Goal: Task Accomplishment & Management: Complete application form

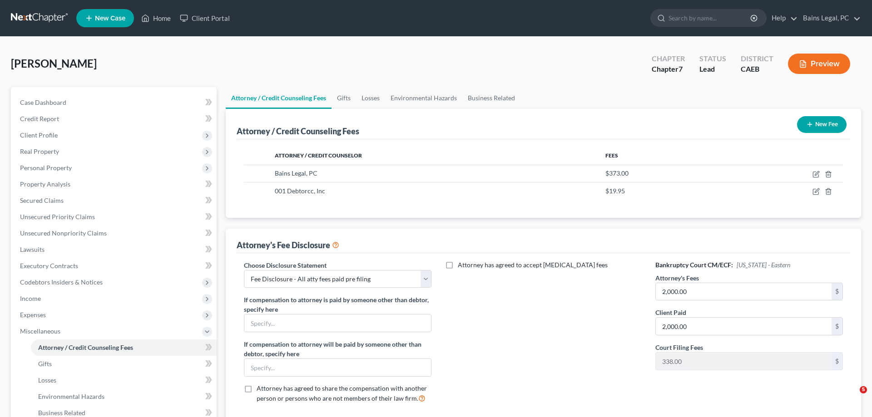
select select "36"
click at [154, 19] on link "Home" at bounding box center [156, 18] width 39 height 16
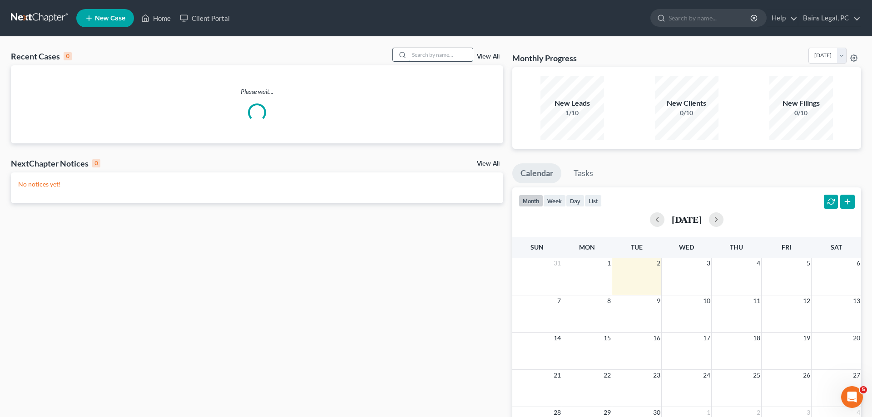
click at [421, 54] on input "search" at bounding box center [441, 54] width 64 height 13
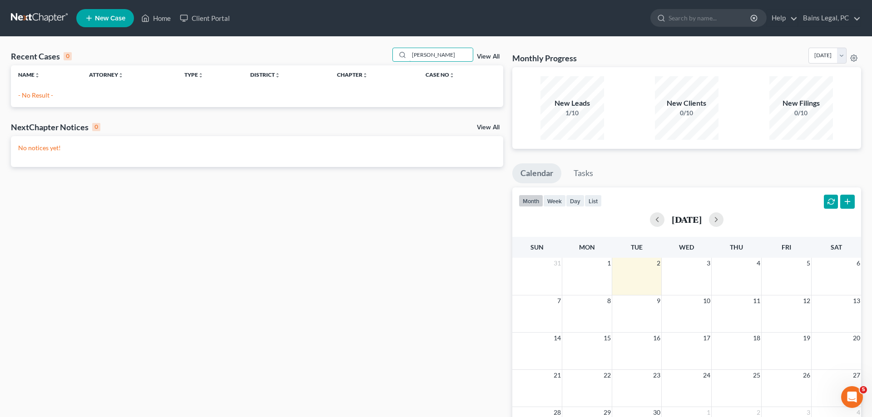
type input "[PERSON_NAME]"
click at [97, 16] on span "New Case" at bounding box center [110, 18] width 30 height 7
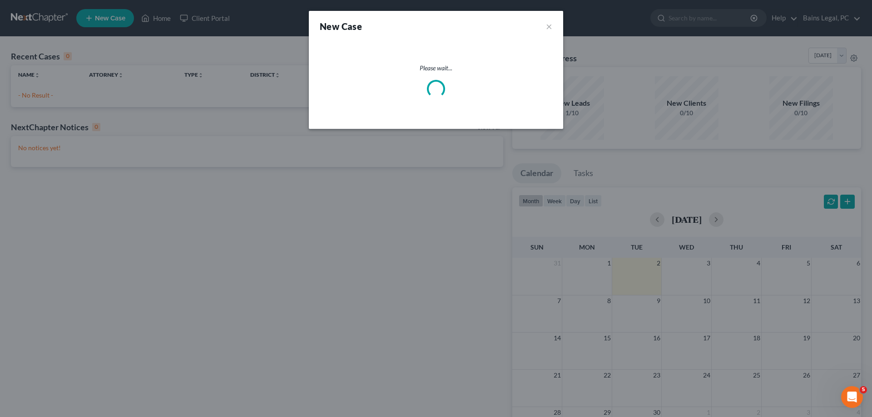
select select "8"
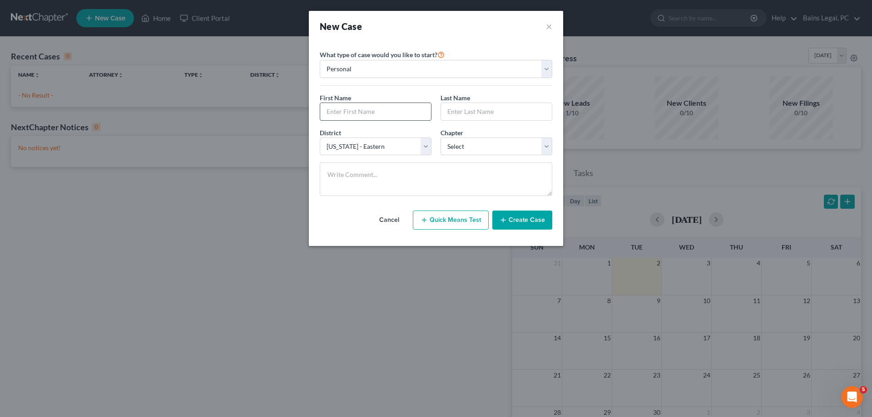
click at [363, 112] on input "text" at bounding box center [375, 111] width 111 height 17
type input "Epeli"
type input "Tamata"
click at [440, 138] on select "Select 7 11 12 13" at bounding box center [496, 147] width 112 height 18
click option "11" at bounding box center [0, 0] width 0 height 0
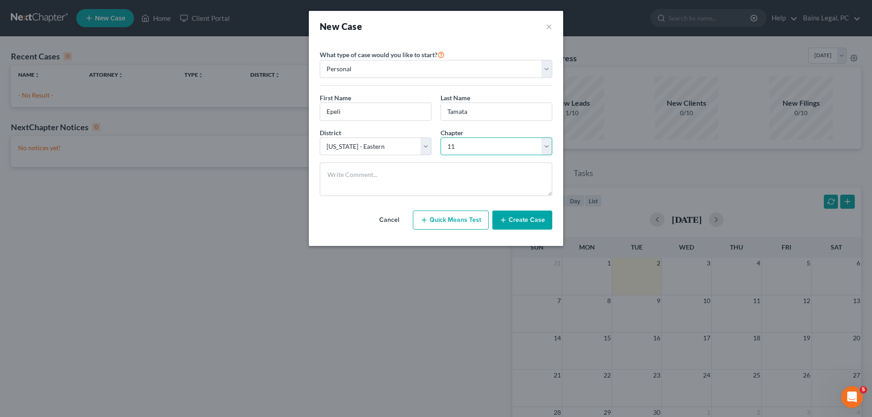
click at [440, 138] on select "Select 7 11 12 13" at bounding box center [496, 147] width 112 height 18
select select "0"
click option "7" at bounding box center [0, 0] width 0 height 0
click at [518, 219] on button "Create Case" at bounding box center [522, 220] width 60 height 19
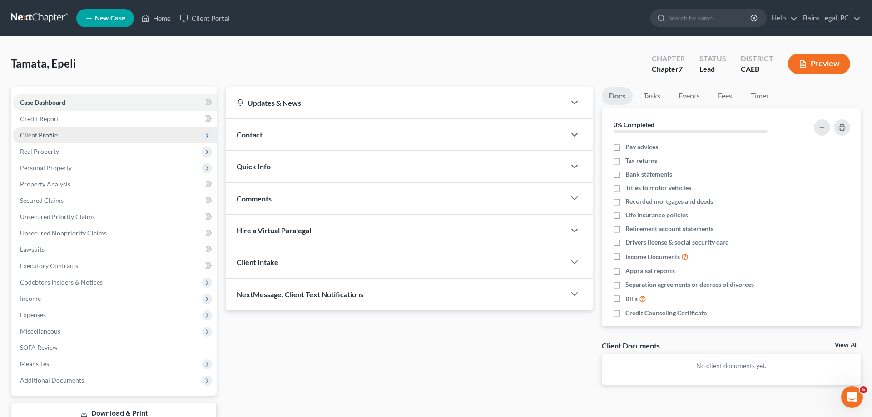
click at [78, 132] on span "Client Profile" at bounding box center [115, 135] width 204 height 16
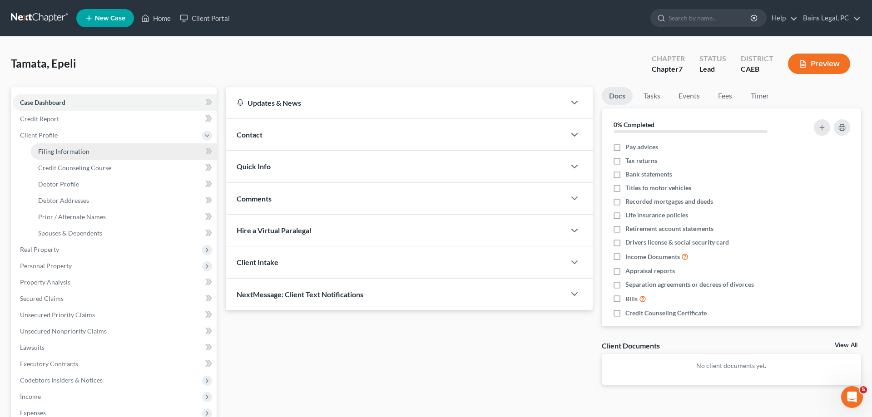
click at [80, 152] on span "Filing Information" at bounding box center [63, 152] width 51 height 8
select select "1"
select select "0"
select select "8"
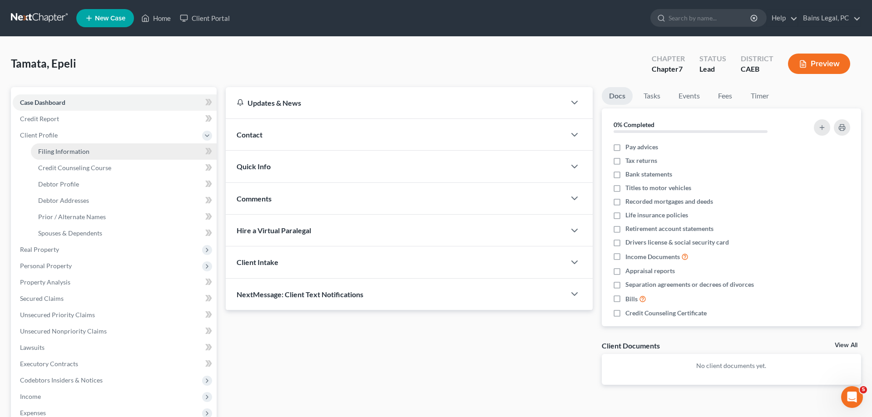
select select "4"
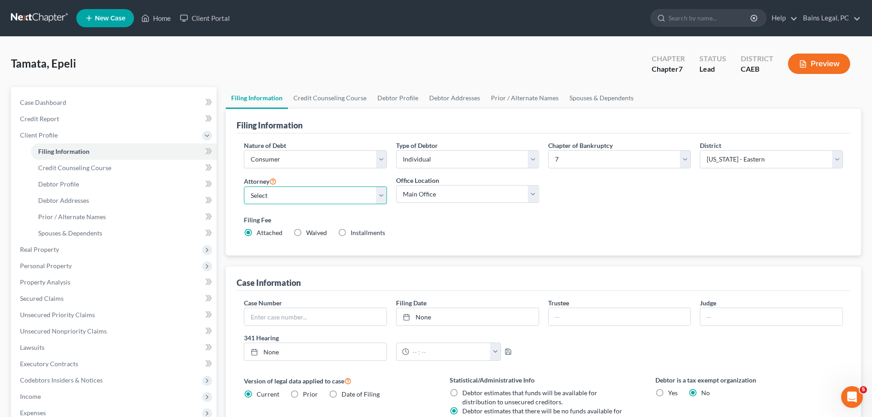
click at [244, 187] on select "Select Pauldeep Bains - CAEB [GEOGRAPHIC_DATA] - CAEB [GEOGRAPHIC_DATA][PERSON_…" at bounding box center [315, 196] width 143 height 18
select select "0"
click option "Pauldeep Bains - CAEB" at bounding box center [0, 0] width 0 height 0
click at [396, 150] on select "Select Individual Joint" at bounding box center [467, 159] width 143 height 18
select select "1"
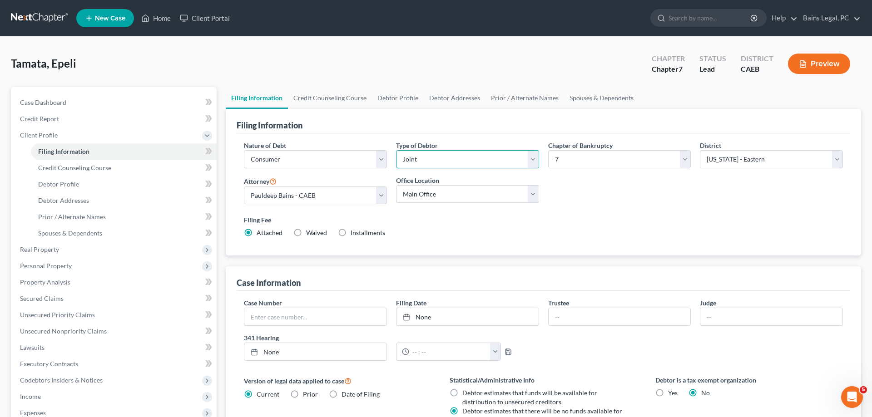
click option "Joint" at bounding box center [0, 0] width 0 height 0
click at [648, 231] on div "Filing Fee Attached Waived Waived Installments Installments" at bounding box center [543, 226] width 599 height 22
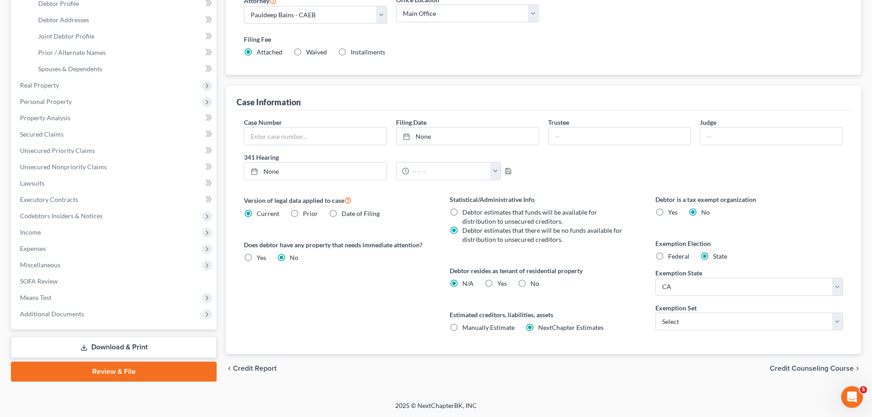
click at [497, 284] on label "Yes Yes" at bounding box center [502, 283] width 10 height 9
click at [501, 284] on input "Yes Yes" at bounding box center [504, 282] width 6 height 6
radio input "true"
radio input "false"
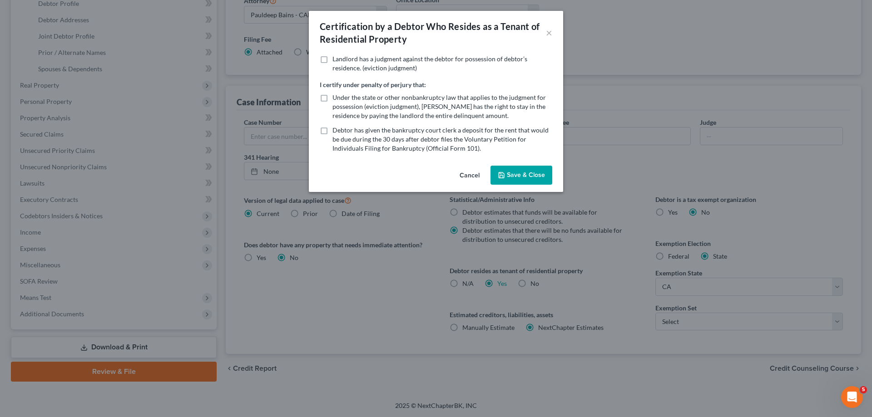
drag, startPoint x: 527, startPoint y: 172, endPoint x: 605, endPoint y: 232, distance: 98.1
click at [527, 172] on button "Save & Close" at bounding box center [521, 175] width 62 height 19
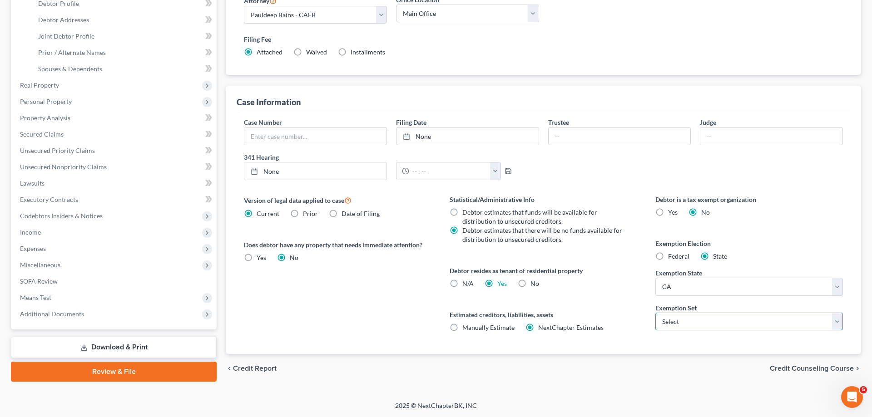
click at [655, 313] on select "Select 703 704" at bounding box center [748, 322] width 187 height 18
select select "0"
click option "703" at bounding box center [0, 0] width 0 height 0
click at [640, 304] on div "Statistical/Administrative Info Debtor estimates that funds will be available f…" at bounding box center [543, 274] width 206 height 159
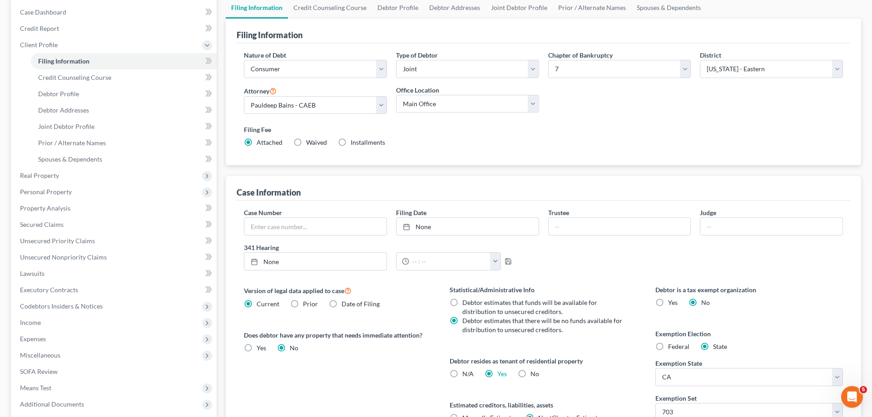
scroll to position [42, 0]
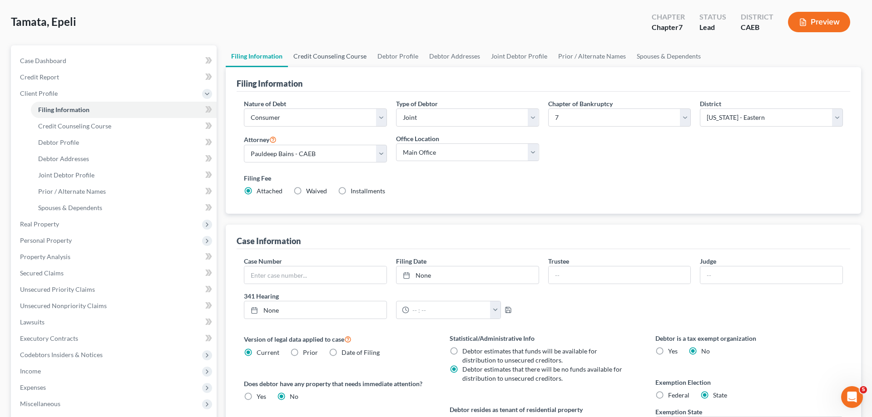
click at [346, 55] on link "Credit Counseling Course" at bounding box center [330, 56] width 84 height 22
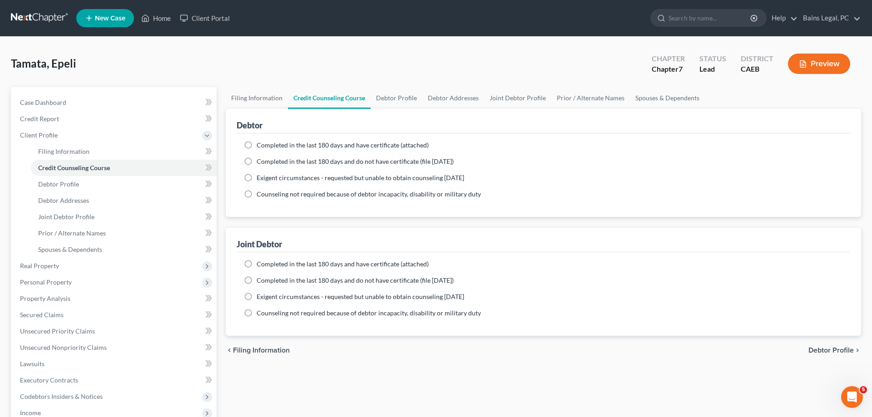
click at [271, 145] on span "Completed in the last 180 days and have certificate (attached)" at bounding box center [342, 145] width 172 height 8
click at [266, 145] on input "Completed in the last 180 days and have certificate (attached)" at bounding box center [263, 144] width 6 height 6
radio input "true"
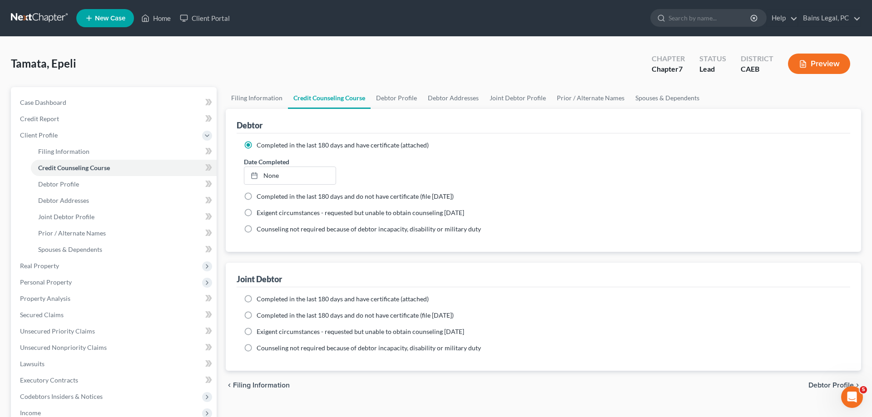
click at [280, 301] on span "Completed in the last 180 days and have certificate (attached)" at bounding box center [342, 299] width 172 height 8
click at [266, 301] on input "Completed in the last 180 days and have certificate (attached)" at bounding box center [263, 298] width 6 height 6
radio input "true"
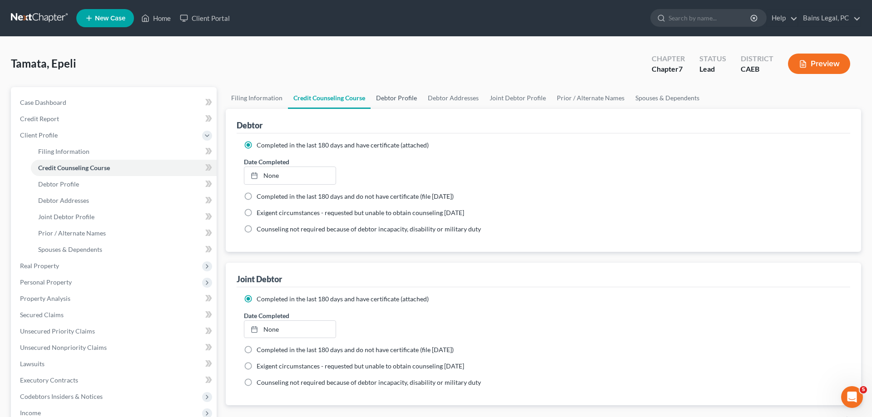
click at [389, 95] on link "Debtor Profile" at bounding box center [396, 98] width 52 height 22
select select "1"
select select "0"
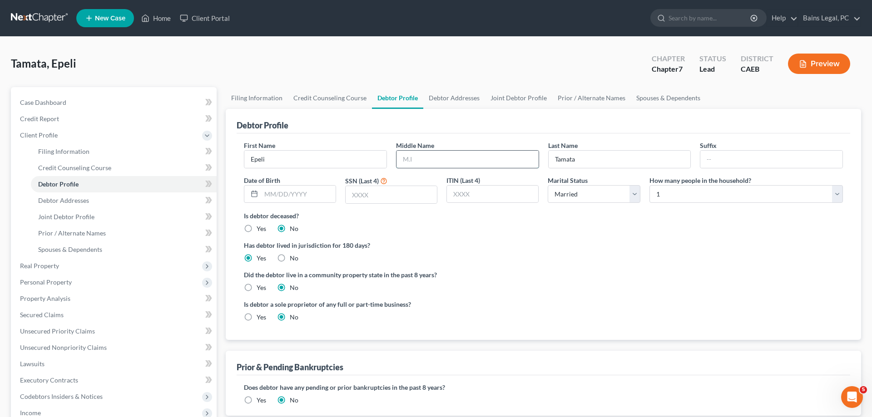
click at [460, 160] on input "text" at bounding box center [467, 159] width 142 height 17
type input "Soro"
type input "[DATE]"
type input "5751"
click at [649, 185] on select "Select 1 2 3 4 5 6 7 8 9 10 11 12 13 14 15 16 17 18 19 20" at bounding box center [745, 194] width 193 height 18
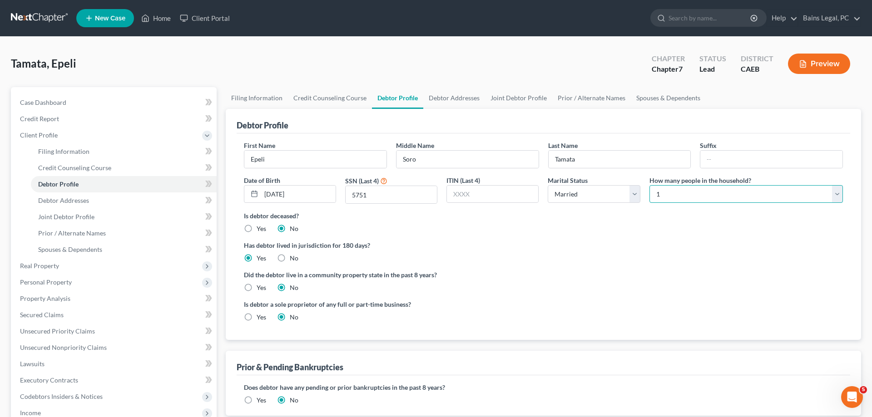
select select "1"
click option "2" at bounding box center [0, 0] width 0 height 0
click at [256, 287] on label "Yes" at bounding box center [261, 287] width 10 height 9
click at [260, 287] on input "Yes" at bounding box center [263, 286] width 6 height 6
radio input "true"
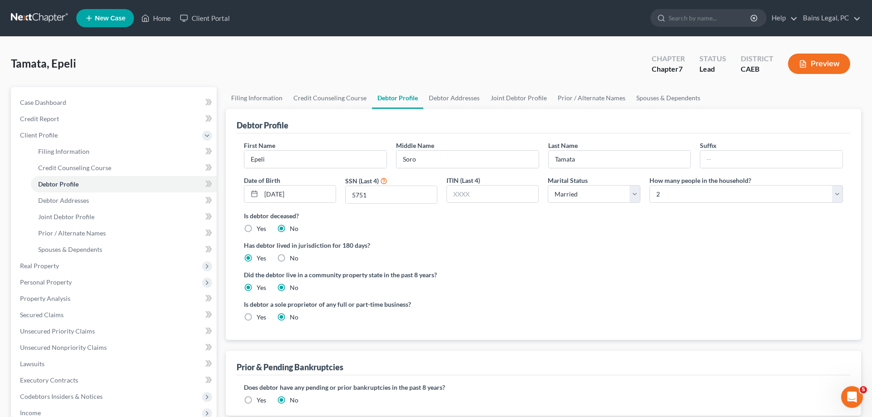
radio input "false"
click at [456, 98] on link "Debtor Addresses" at bounding box center [454, 98] width 62 height 22
select select "0"
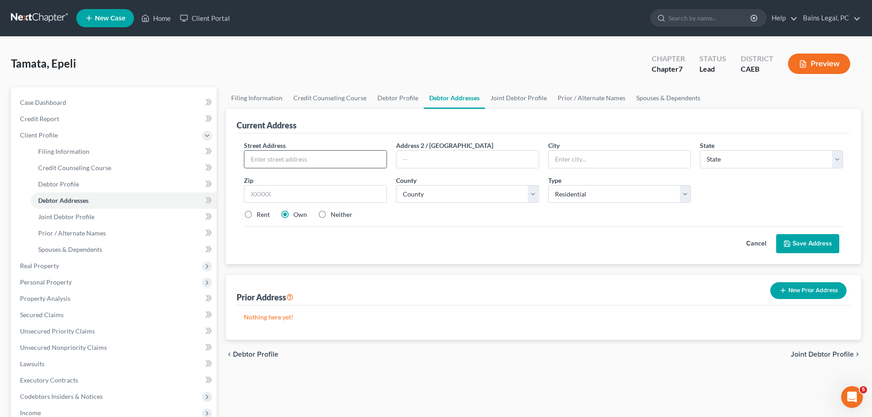
click at [362, 161] on input "text" at bounding box center [315, 159] width 142 height 17
click at [346, 157] on input "text" at bounding box center [315, 159] width 142 height 17
type input "[STREET_ADDRESS]"
type input "95835"
type input "[GEOGRAPHIC_DATA]"
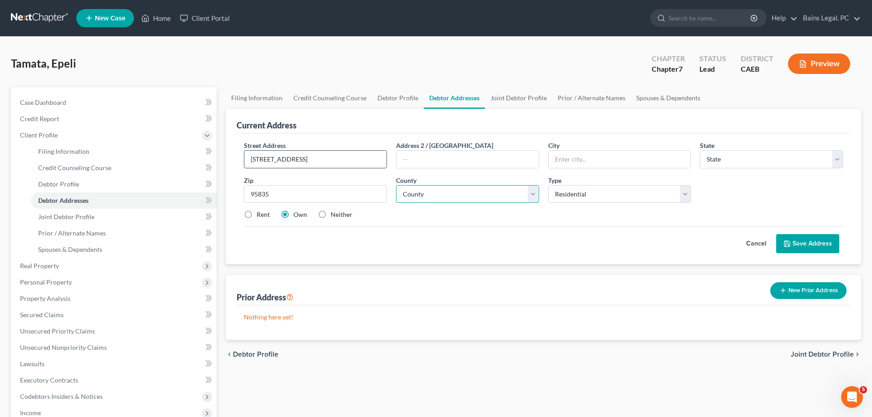
select select "4"
click at [396, 185] on select "County [GEOGRAPHIC_DATA] [GEOGRAPHIC_DATA] [GEOGRAPHIC_DATA] [GEOGRAPHIC_DATA] …" at bounding box center [467, 194] width 143 height 18
select select "33"
click option "[GEOGRAPHIC_DATA]" at bounding box center [0, 0] width 0 height 0
click at [346, 216] on label "Neither" at bounding box center [341, 214] width 22 height 9
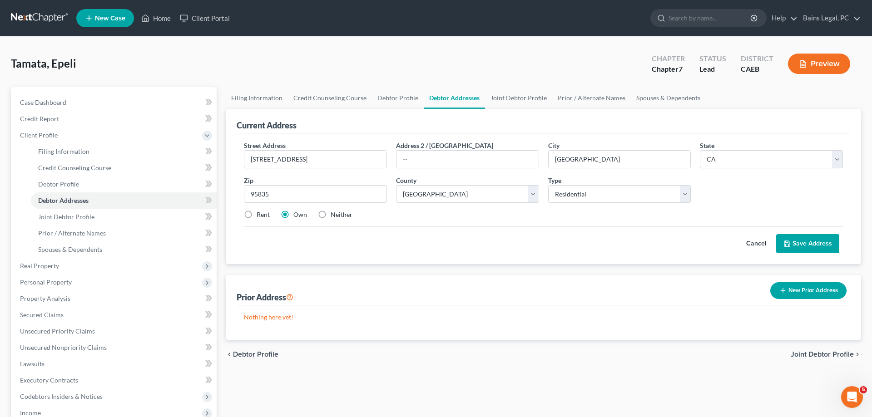
click at [340, 216] on input "Neither" at bounding box center [337, 213] width 6 height 6
radio input "true"
drag, startPoint x: 797, startPoint y: 240, endPoint x: 280, endPoint y: 225, distance: 517.2
click at [288, 227] on div "Cancel Save Address" at bounding box center [543, 240] width 599 height 27
click at [256, 214] on label "Rent" at bounding box center [262, 214] width 13 height 9
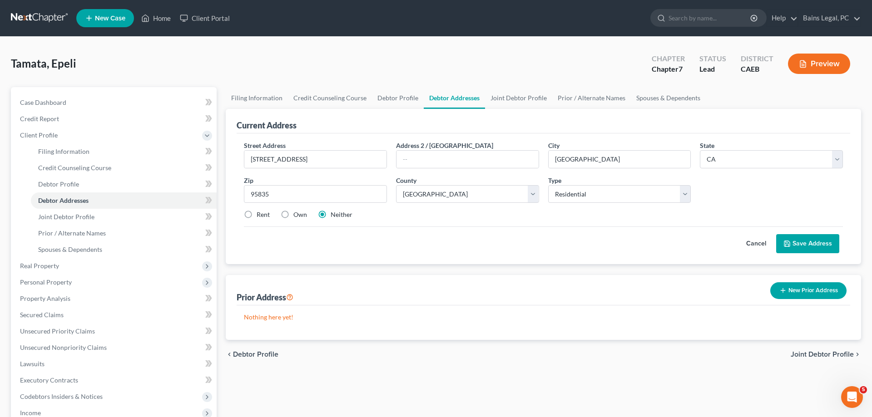
click at [260, 214] on input "Rent" at bounding box center [263, 213] width 6 height 6
radio input "true"
click at [804, 241] on button "Save Address" at bounding box center [807, 243] width 63 height 19
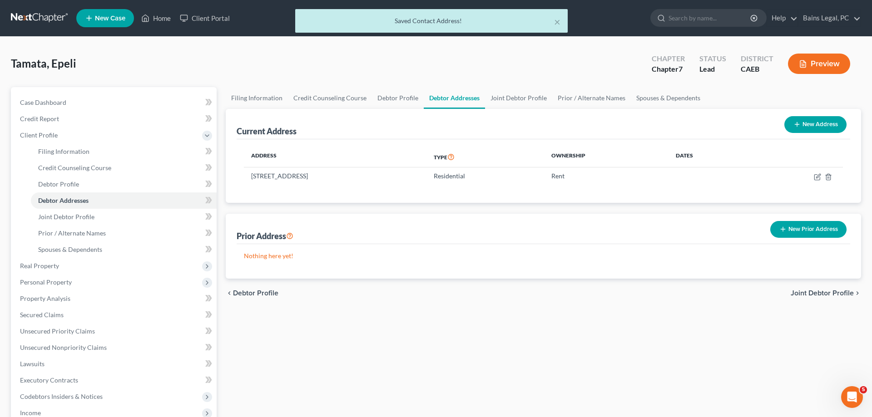
click at [809, 227] on button "New Prior Address" at bounding box center [808, 229] width 76 height 17
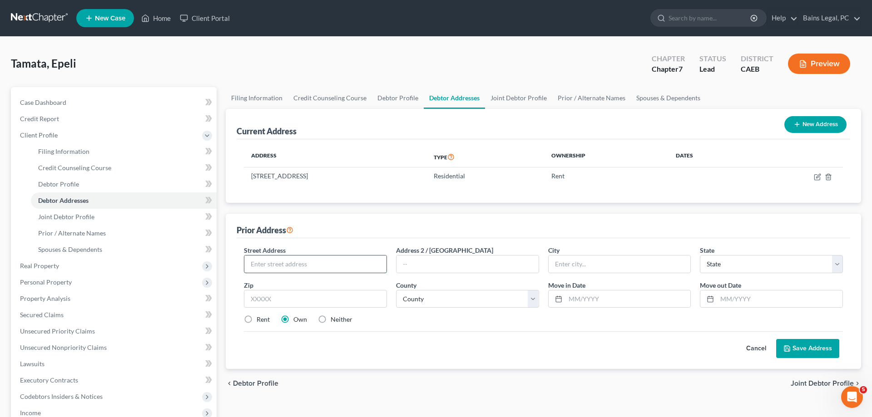
click at [338, 267] on input "text" at bounding box center [315, 264] width 142 height 17
type input "[STREET_ADDRESS]"
type input "#4101"
click at [267, 301] on input "text" at bounding box center [315, 299] width 143 height 18
type input "95835"
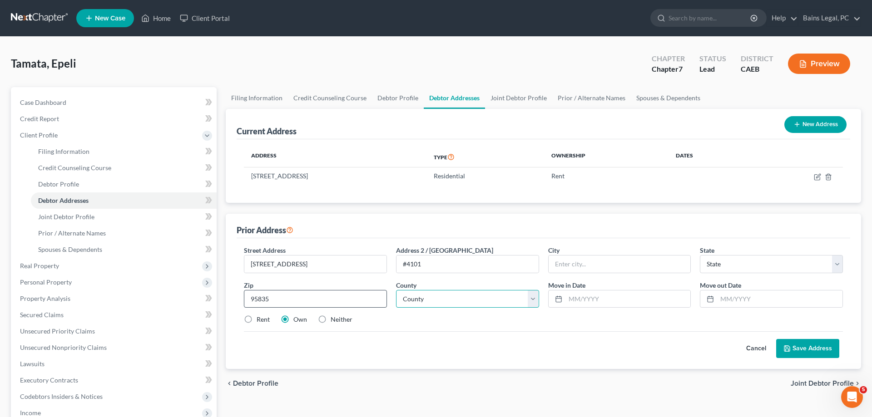
type input "[GEOGRAPHIC_DATA]"
select select "4"
click at [396, 290] on select "County [GEOGRAPHIC_DATA] [GEOGRAPHIC_DATA] [GEOGRAPHIC_DATA] [GEOGRAPHIC_DATA] …" at bounding box center [467, 299] width 143 height 18
select select "33"
click option "[GEOGRAPHIC_DATA]" at bounding box center [0, 0] width 0 height 0
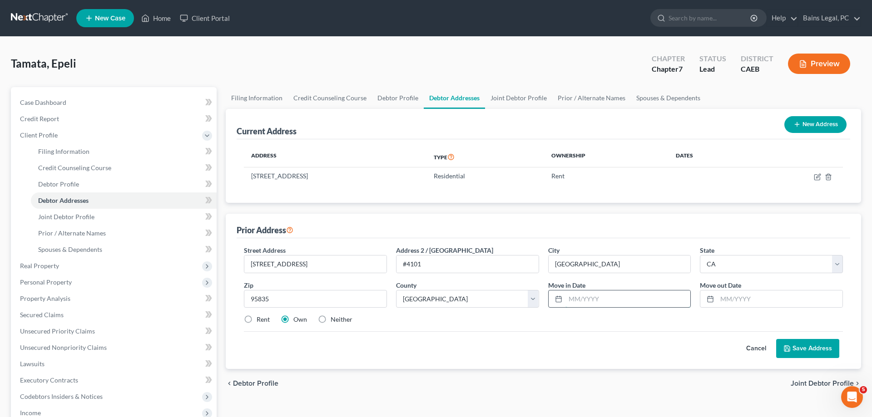
click at [584, 297] on input "text" at bounding box center [627, 299] width 125 height 17
type input "04/2023"
type input "03/2024"
click at [346, 318] on label "Neither" at bounding box center [341, 319] width 22 height 9
click at [340, 318] on input "Neither" at bounding box center [337, 318] width 6 height 6
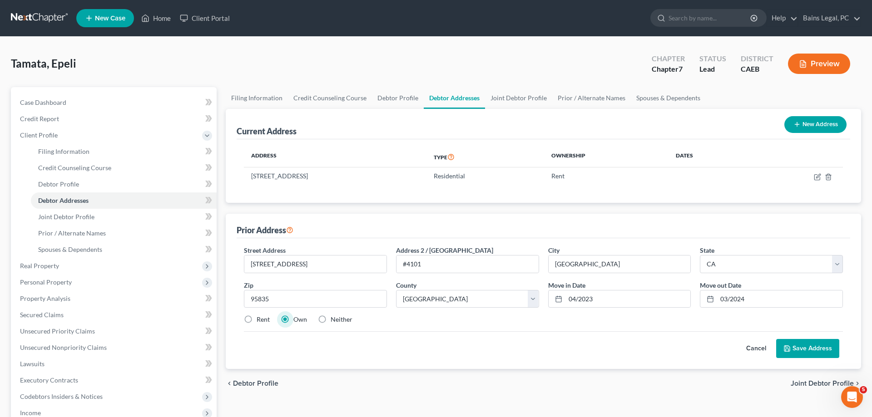
radio input "true"
click at [793, 345] on button "Save Address" at bounding box center [807, 348] width 63 height 19
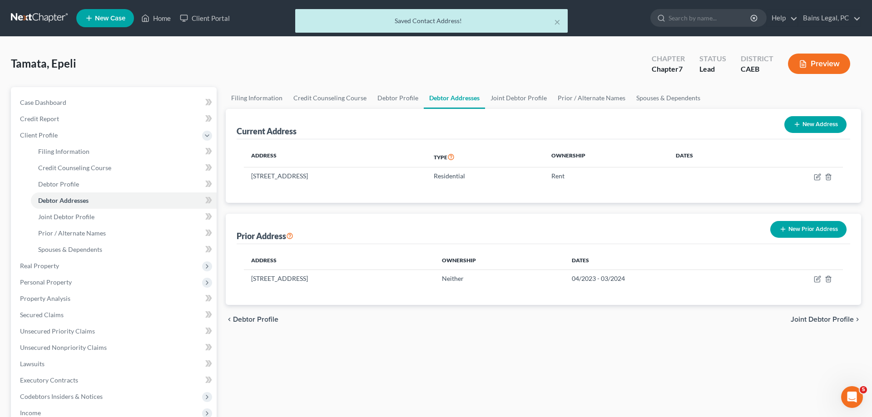
click at [812, 225] on button "New Prior Address" at bounding box center [808, 229] width 76 height 17
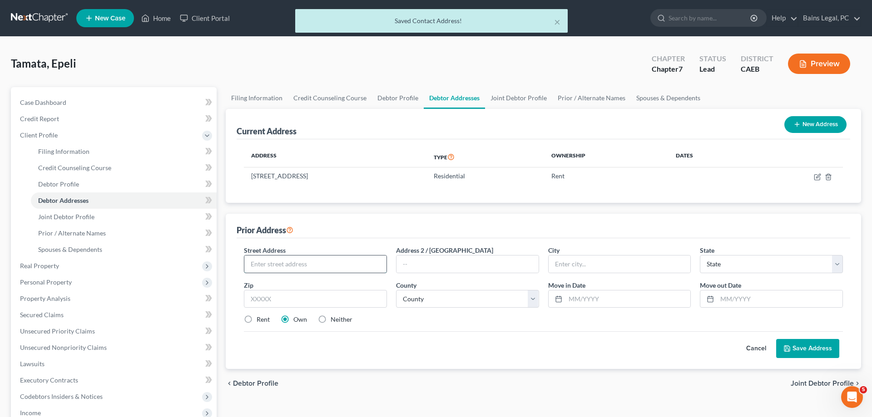
click at [305, 264] on input "text" at bounding box center [315, 264] width 142 height 17
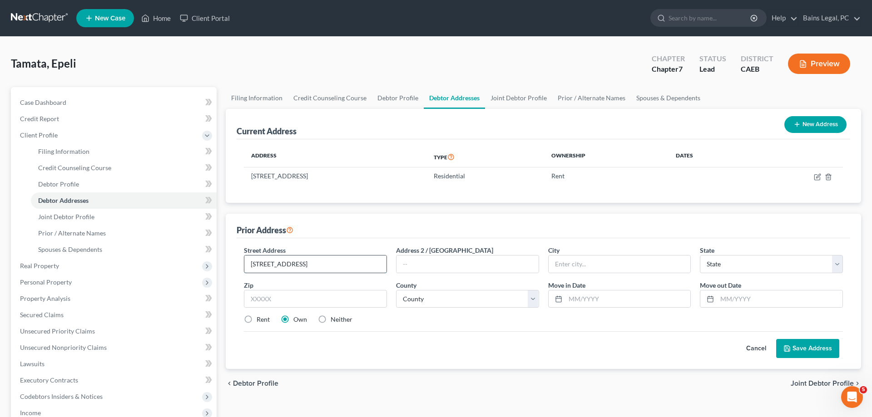
click at [294, 264] on input "[STREET_ADDRESS]" at bounding box center [315, 264] width 142 height 17
type input "[STREET_ADDRESS]"
click at [308, 300] on input "text" at bounding box center [315, 299] width 143 height 18
type input "59405"
type input "[GEOGRAPHIC_DATA]"
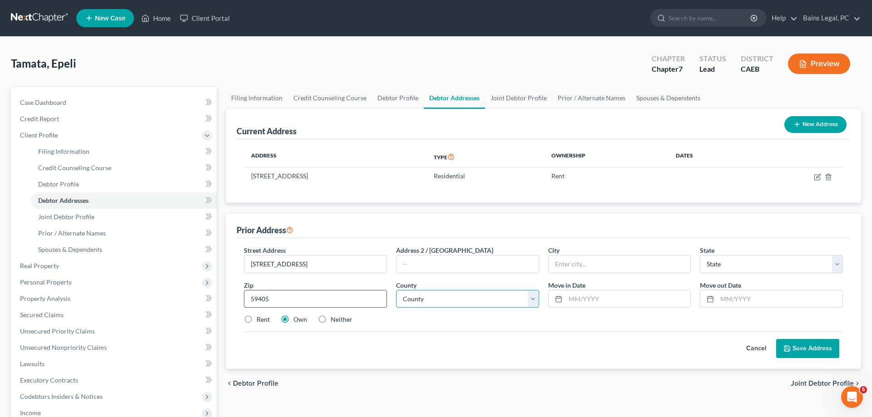
select select "27"
click at [396, 290] on select "County [GEOGRAPHIC_DATA] [GEOGRAPHIC_DATA] [GEOGRAPHIC_DATA] [GEOGRAPHIC_DATA] …" at bounding box center [467, 299] width 143 height 18
select select "6"
click option "[GEOGRAPHIC_DATA]" at bounding box center [0, 0] width 0 height 0
click at [573, 294] on input "text" at bounding box center [627, 299] width 125 height 17
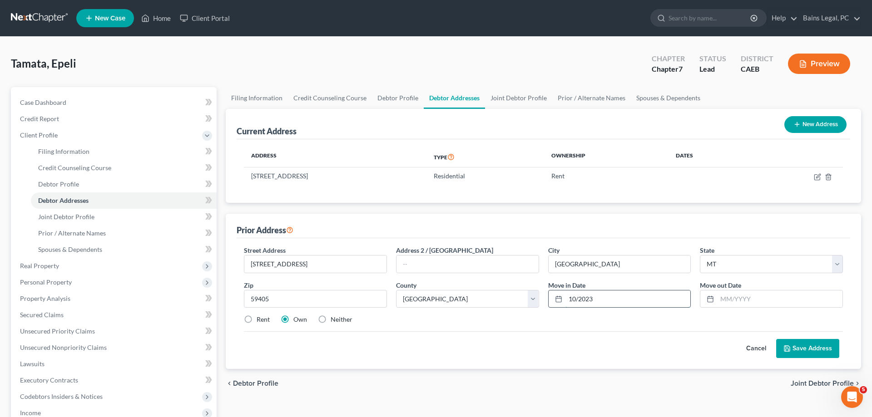
type input "10/2023"
type input "03/2023"
click at [336, 318] on label "Neither" at bounding box center [341, 319] width 22 height 9
click at [336, 318] on input "Neither" at bounding box center [337, 318] width 6 height 6
radio input "true"
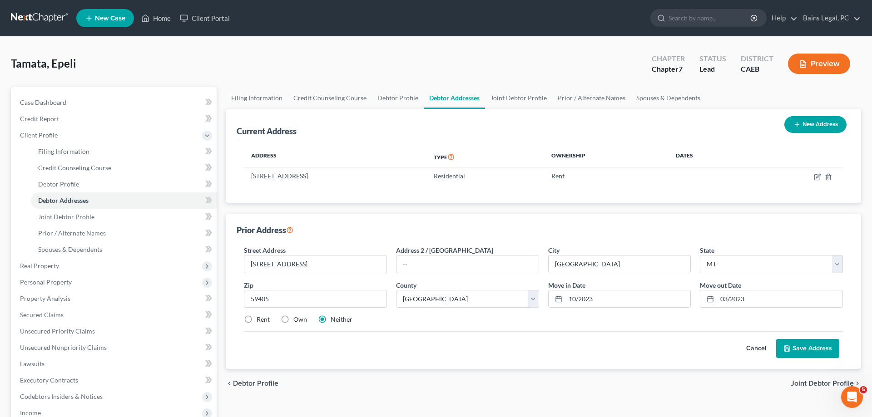
click at [828, 349] on button "Save Address" at bounding box center [807, 348] width 63 height 19
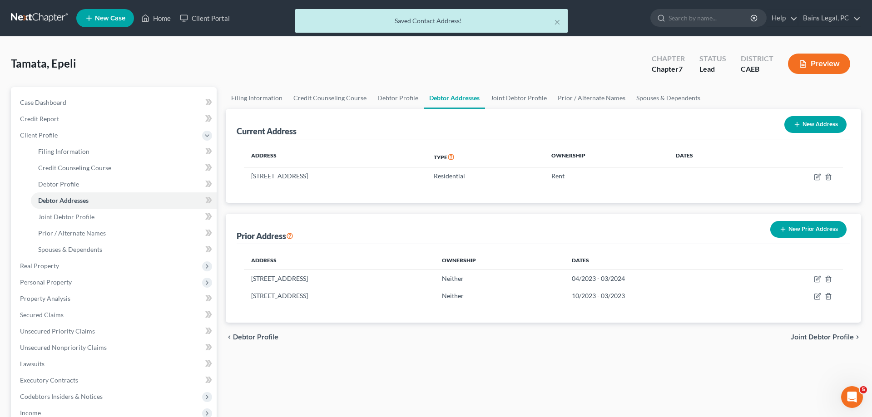
click at [823, 232] on button "New Prior Address" at bounding box center [808, 229] width 76 height 17
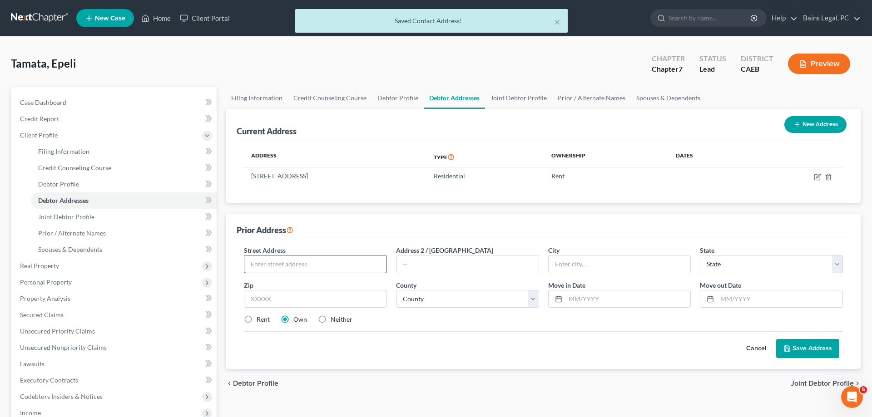
click at [319, 268] on input "text" at bounding box center [315, 264] width 142 height 17
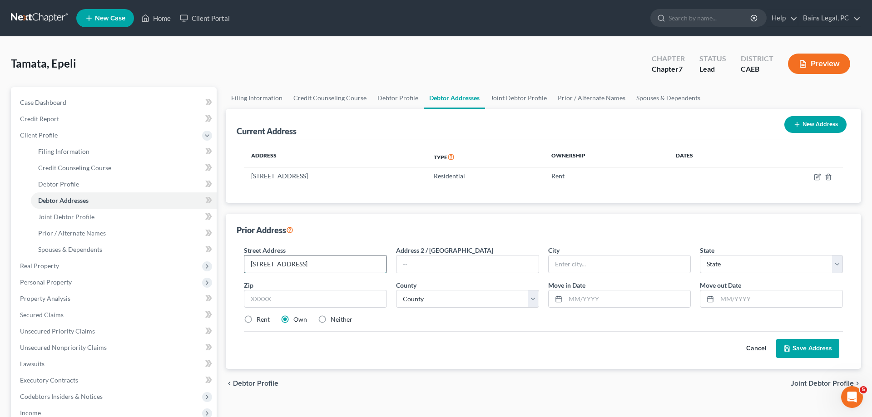
type input "[STREET_ADDRESS]"
type input "#9"
drag, startPoint x: 320, startPoint y: 261, endPoint x: 226, endPoint y: 256, distance: 94.5
click at [244, 261] on input "[STREET_ADDRESS]" at bounding box center [315, 264] width 142 height 17
click at [349, 304] on input "text" at bounding box center [315, 299] width 143 height 18
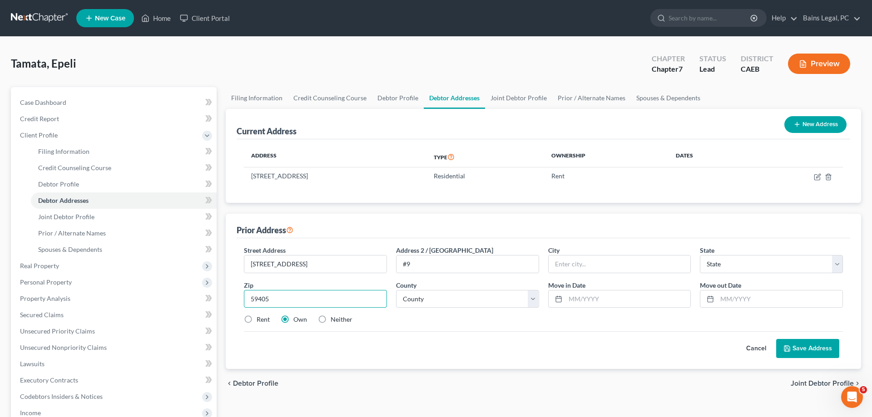
type input "59405"
type input "[GEOGRAPHIC_DATA]"
select select "27"
click at [396, 290] on select "County [GEOGRAPHIC_DATA] [GEOGRAPHIC_DATA] [GEOGRAPHIC_DATA] [GEOGRAPHIC_DATA] …" at bounding box center [467, 299] width 143 height 18
select select "6"
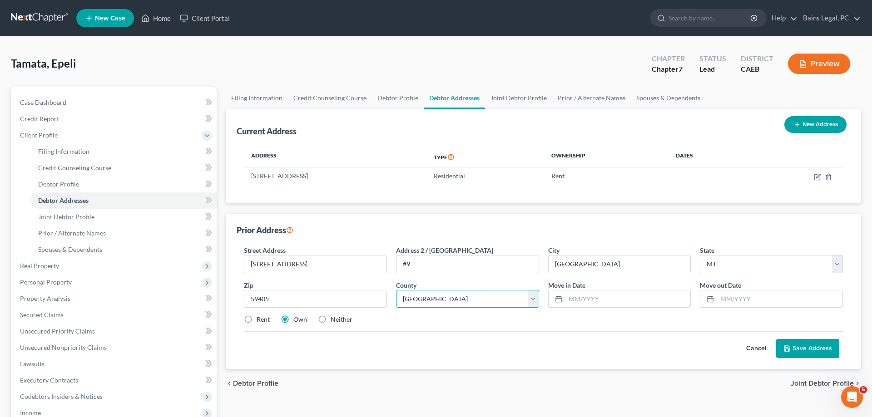
click option "[GEOGRAPHIC_DATA]" at bounding box center [0, 0] width 0 height 0
click at [581, 301] on input "text" at bounding box center [627, 299] width 125 height 17
click at [577, 304] on input "text" at bounding box center [627, 299] width 125 height 17
type input "09/2020"
type input "09/2023"
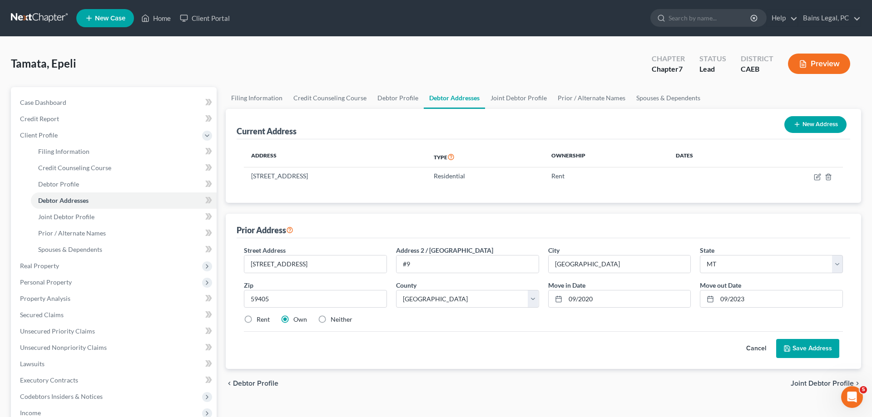
drag, startPoint x: 341, startPoint y: 322, endPoint x: 347, endPoint y: 320, distance: 6.6
click at [341, 322] on label "Neither" at bounding box center [341, 319] width 22 height 9
click at [340, 321] on input "Neither" at bounding box center [337, 318] width 6 height 6
radio input "true"
click at [798, 346] on button "Save Address" at bounding box center [807, 348] width 63 height 19
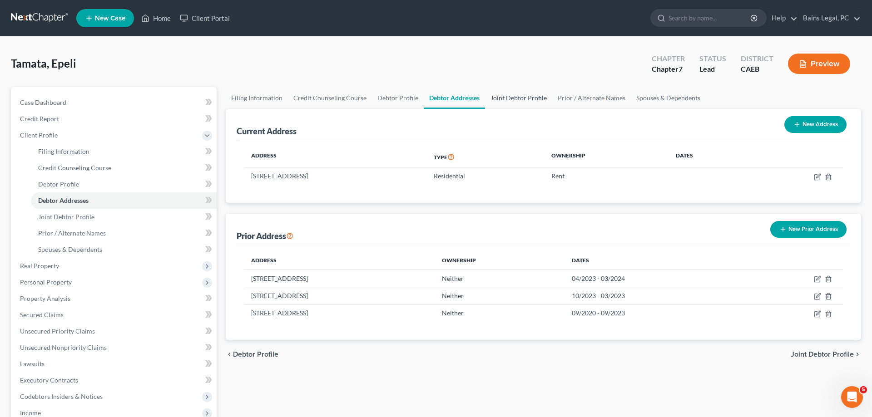
click at [529, 100] on link "Joint Debtor Profile" at bounding box center [518, 98] width 67 height 22
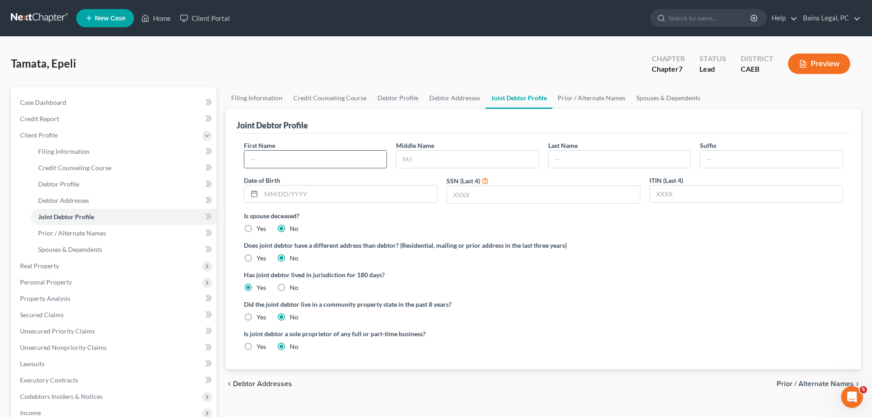
click at [348, 154] on input "text" at bounding box center [315, 159] width 142 height 17
click at [361, 157] on input "text" at bounding box center [315, 159] width 142 height 17
type input "[PERSON_NAME]"
type input "Lea"
type input "[PERSON_NAME]"
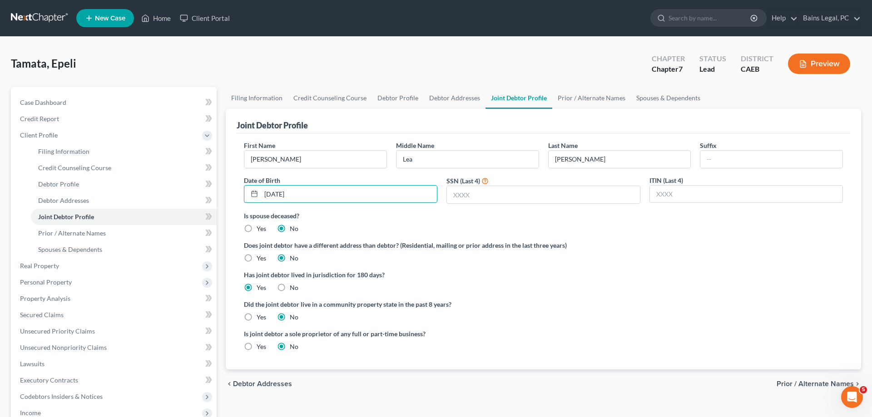
type input "[DATE]"
type input "7354"
click at [256, 317] on label "Yes" at bounding box center [261, 317] width 10 height 9
click at [260, 317] on input "Yes" at bounding box center [263, 316] width 6 height 6
radio input "true"
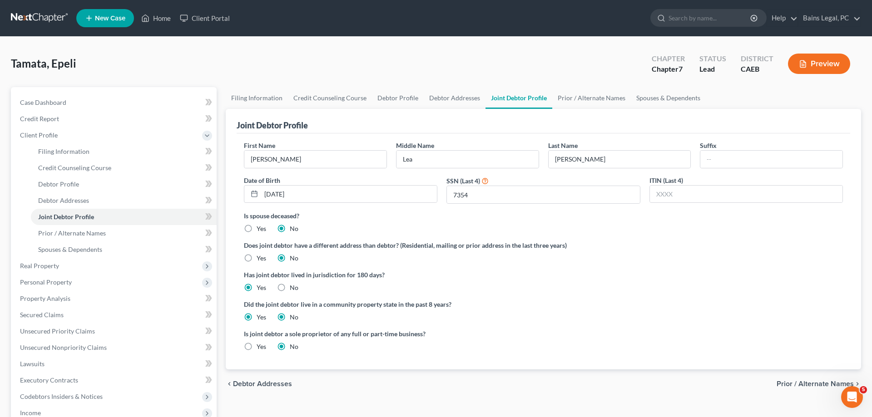
radio input "false"
click at [580, 98] on link "Prior / Alternate Names" at bounding box center [591, 98] width 79 height 22
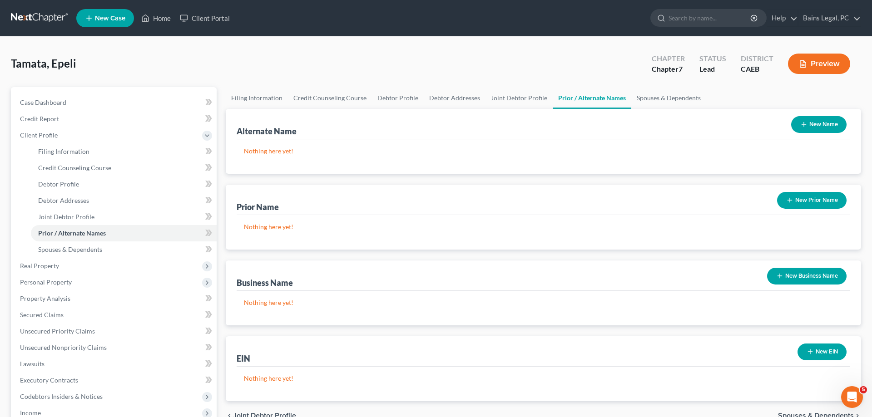
drag, startPoint x: 814, startPoint y: 124, endPoint x: 807, endPoint y: 128, distance: 7.5
click at [814, 125] on button "New Name" at bounding box center [818, 124] width 55 height 17
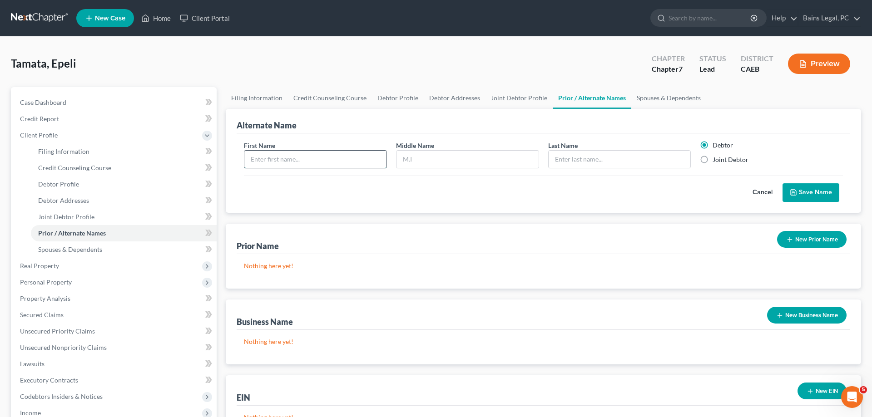
click at [357, 156] on input "text" at bounding box center [315, 159] width 142 height 17
type input "[PERSON_NAME]"
type input "L"
type input "[PERSON_NAME]"
drag, startPoint x: 716, startPoint y: 158, endPoint x: 727, endPoint y: 161, distance: 11.1
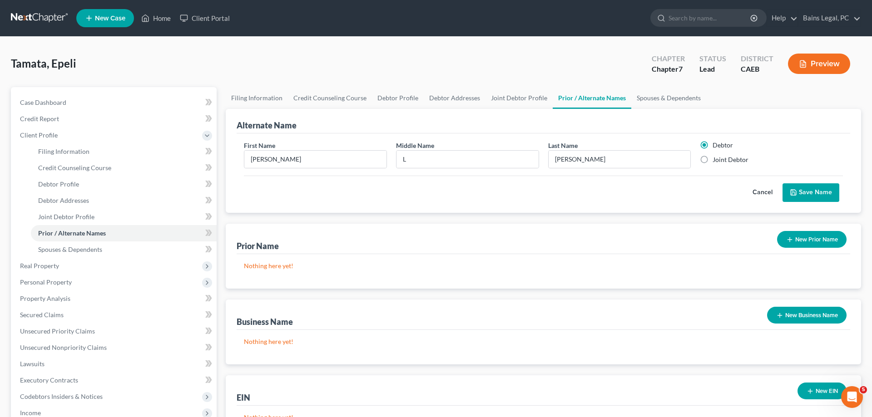
click at [717, 158] on label "Joint Debtor" at bounding box center [730, 159] width 36 height 9
click at [717, 158] on input "Joint Debtor" at bounding box center [719, 158] width 6 height 6
radio input "true"
radio input "false"
click at [803, 190] on button "Save Name" at bounding box center [810, 192] width 57 height 19
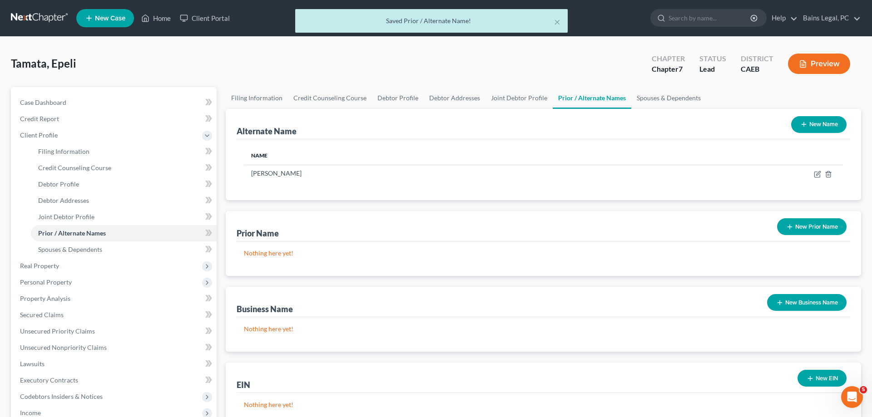
drag, startPoint x: 828, startPoint y: 128, endPoint x: 470, endPoint y: 139, distance: 357.4
click at [818, 130] on button "New Name" at bounding box center [818, 124] width 55 height 17
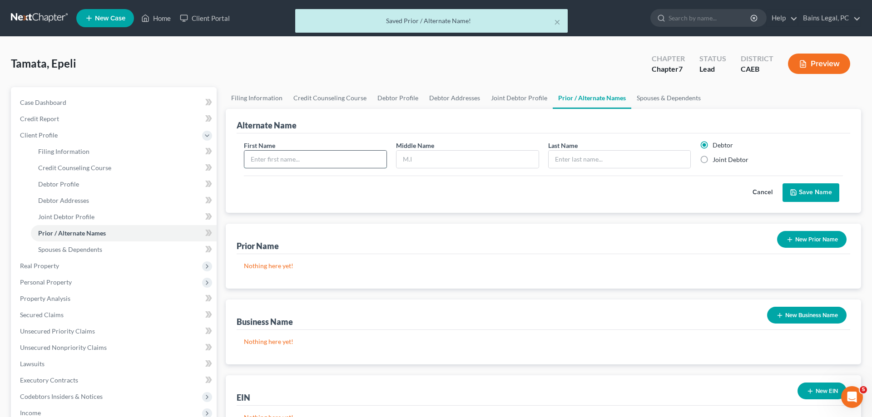
click at [365, 154] on input "text" at bounding box center [315, 159] width 142 height 17
type input "[PERSON_NAME]"
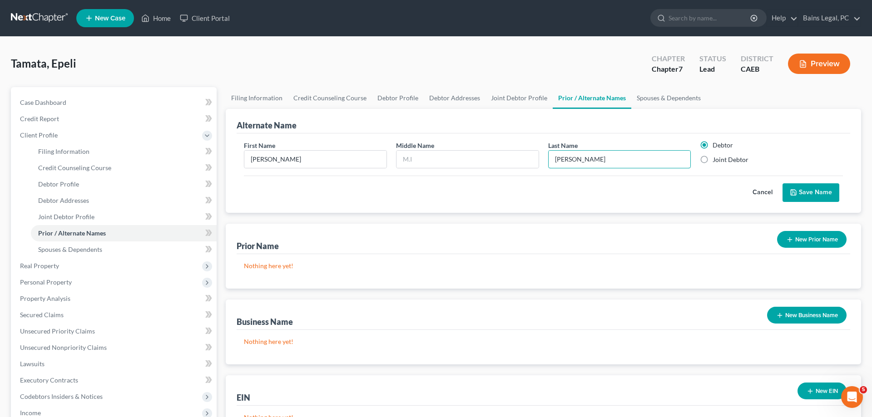
type input "[PERSON_NAME]"
click at [713, 159] on label "Joint Debtor" at bounding box center [730, 159] width 36 height 9
click at [716, 159] on input "Joint Debtor" at bounding box center [719, 158] width 6 height 6
radio input "true"
radio input "false"
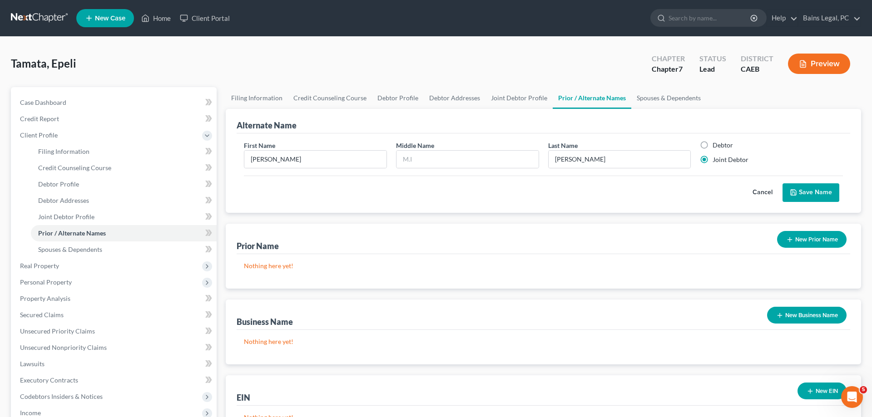
click at [813, 190] on button "Save Name" at bounding box center [810, 192] width 57 height 19
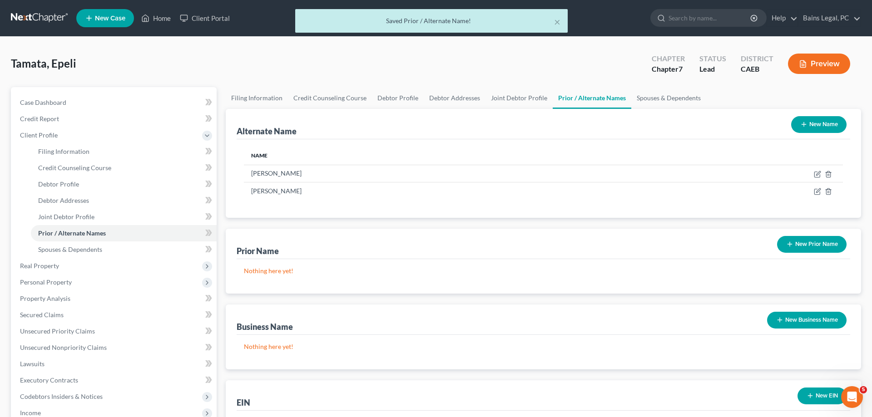
click at [820, 118] on button "New Name" at bounding box center [818, 124] width 55 height 17
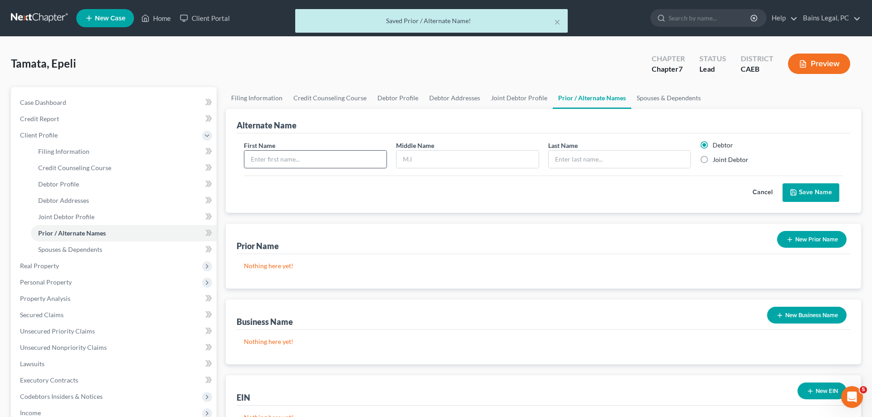
click at [310, 157] on input "text" at bounding box center [315, 159] width 142 height 17
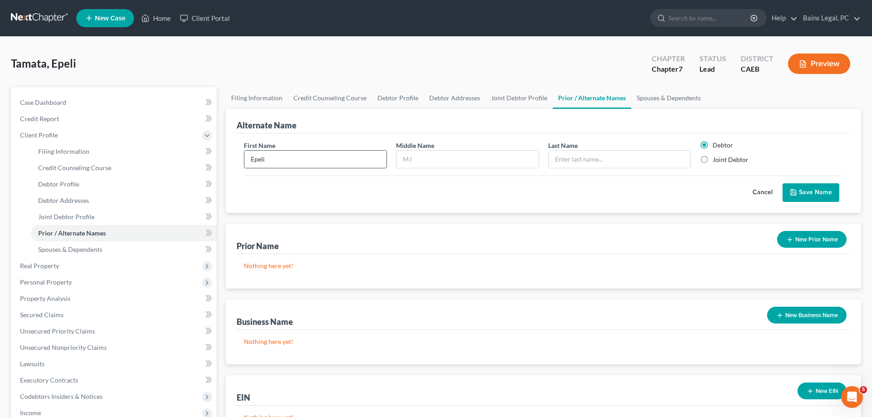
type input "Epeli"
type input "S"
type input "M"
type input "Tamata"
click at [803, 194] on button "Save Name" at bounding box center [810, 192] width 57 height 19
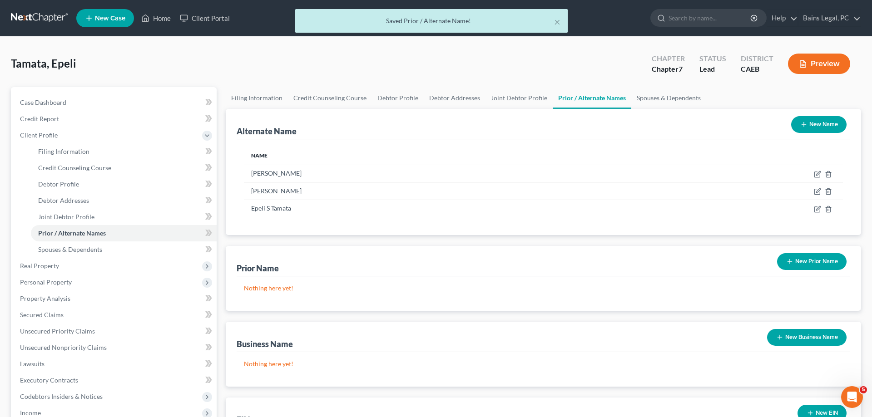
click at [806, 122] on icon "button" at bounding box center [803, 124] width 7 height 7
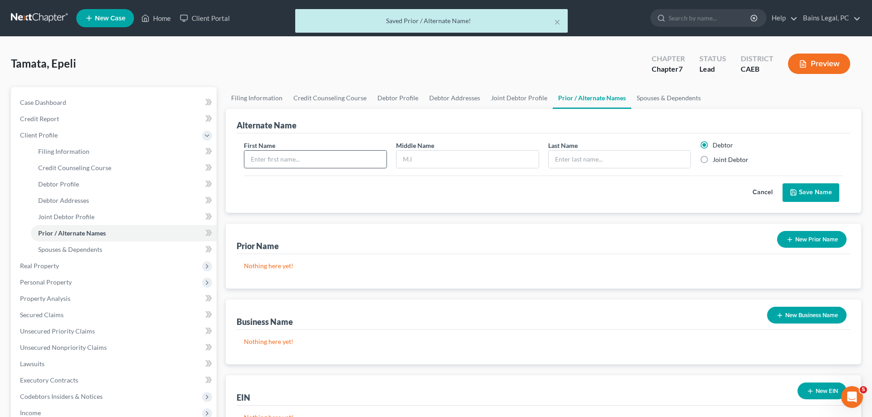
click at [332, 161] on input "text" at bounding box center [315, 159] width 142 height 17
type input "Epeli"
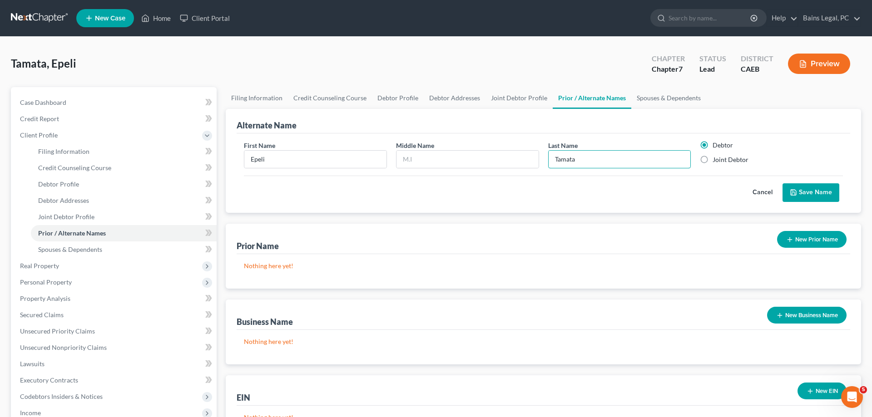
type input "Tamata"
drag, startPoint x: 826, startPoint y: 192, endPoint x: 728, endPoint y: 206, distance: 99.0
click at [825, 193] on button "Save Name" at bounding box center [810, 192] width 57 height 19
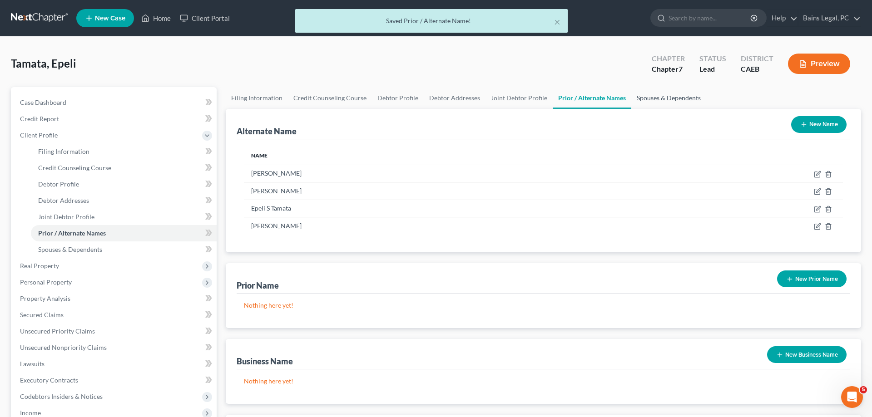
click at [653, 97] on link "Spouses & Dependents" at bounding box center [668, 98] width 75 height 22
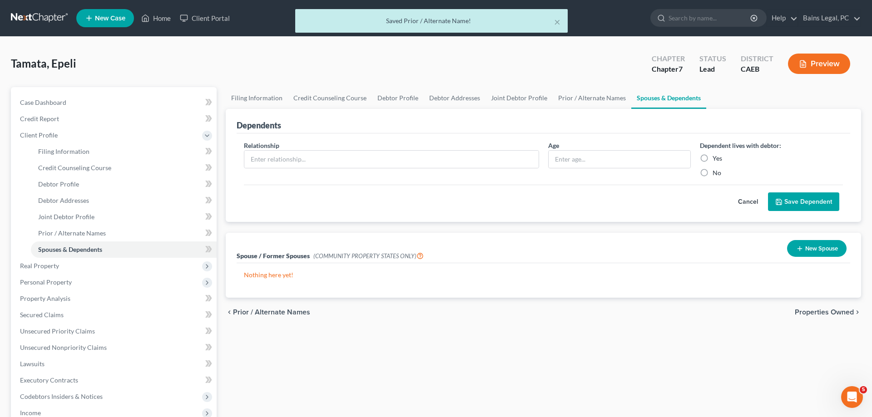
click at [809, 252] on button "New Spouse" at bounding box center [816, 248] width 59 height 17
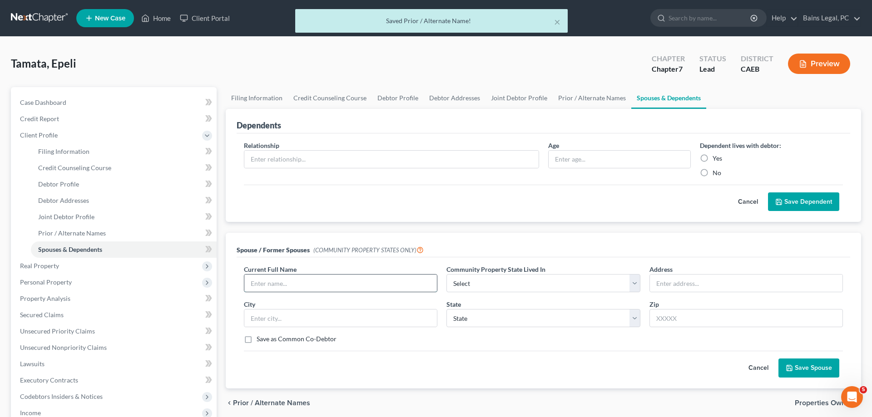
click at [326, 282] on input "text" at bounding box center [340, 283] width 192 height 17
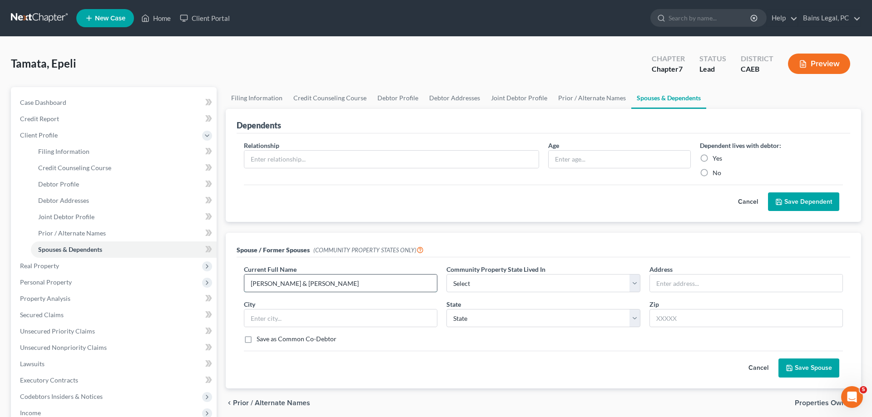
type input "[PERSON_NAME] & [PERSON_NAME]"
select select "1"
type input "[STREET_ADDRESS][PERSON_NAME]"
click at [667, 313] on input "text" at bounding box center [745, 318] width 193 height 18
type input "95835"
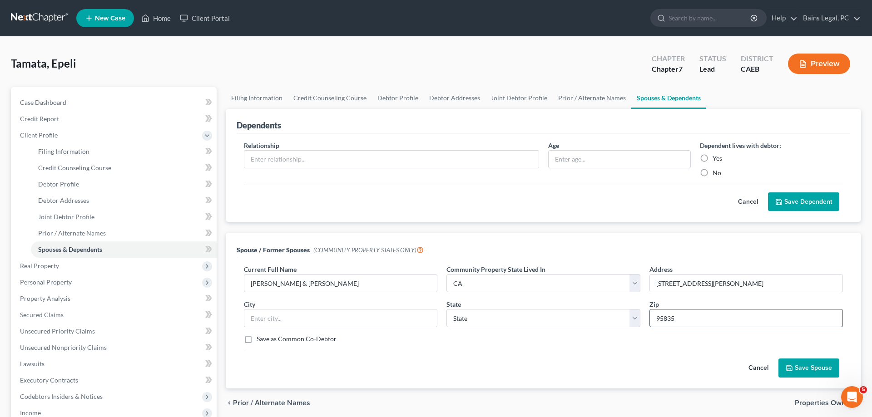
type input "[GEOGRAPHIC_DATA]"
select select "4"
click at [805, 368] on button "Save Spouse" at bounding box center [808, 368] width 61 height 19
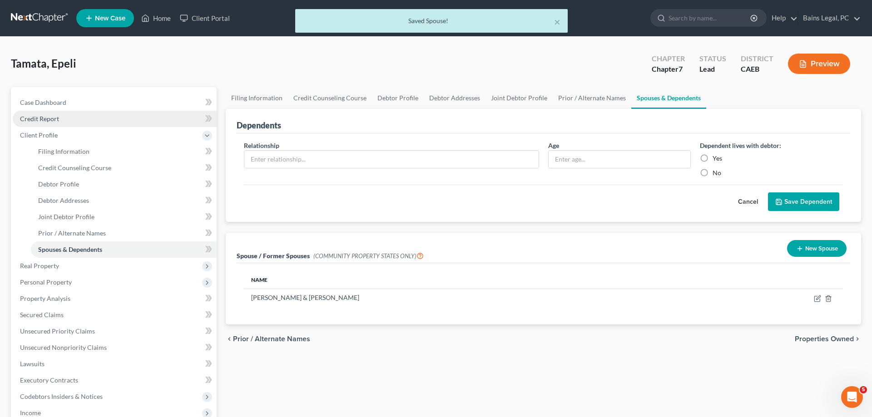
click at [55, 124] on link "Credit Report" at bounding box center [115, 119] width 204 height 16
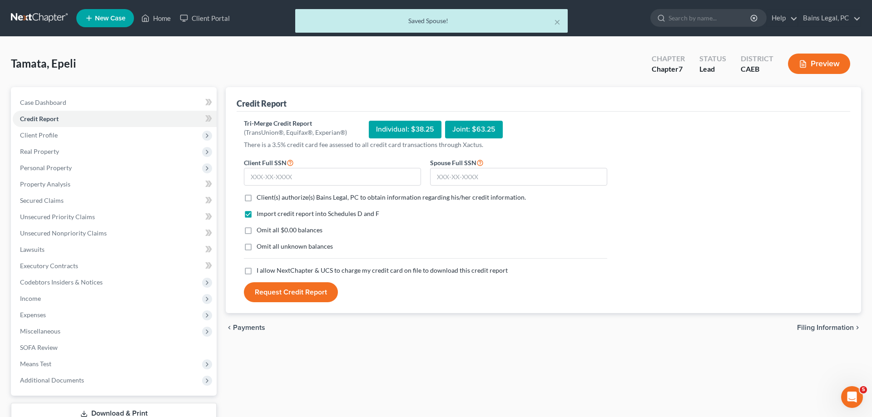
click at [376, 186] on form "Client Full SSN * Spouse Full SSN * Client(s) authorize(s) Bains Legal, PC to o…" at bounding box center [425, 230] width 372 height 146
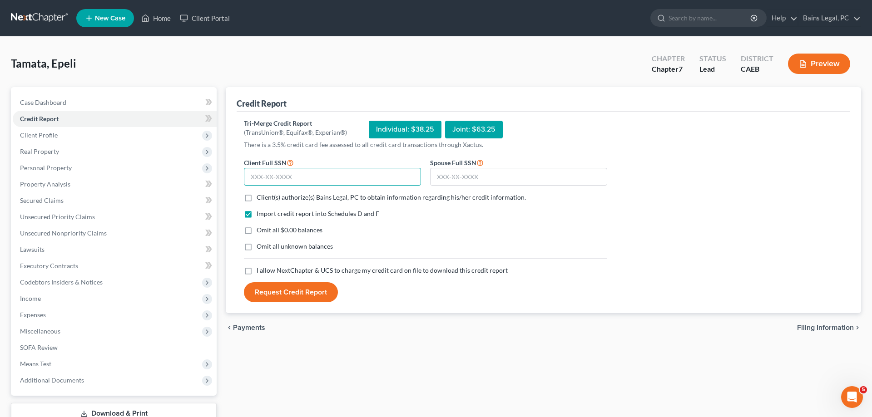
click at [391, 177] on input "text" at bounding box center [332, 177] width 177 height 18
type input "2"
type input "633-41-5751"
click at [489, 176] on input "text" at bounding box center [518, 177] width 177 height 18
type input "556-11-7354"
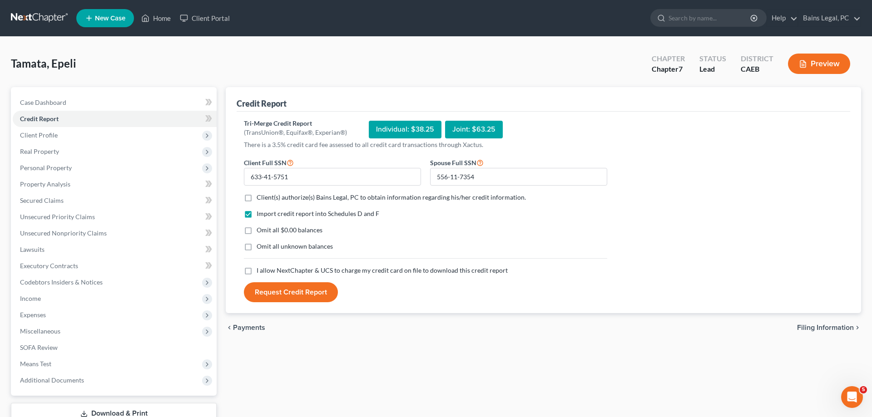
click at [338, 196] on span "Client(s) authorize(s) Bains Legal, PC to obtain information regarding his/her …" at bounding box center [390, 197] width 269 height 8
click at [266, 196] on input "Client(s) authorize(s) Bains Legal, PC to obtain information regarding his/her …" at bounding box center [263, 196] width 6 height 6
checkbox input "true"
click at [290, 232] on span "Omit all $0.00 balances" at bounding box center [289, 230] width 66 height 8
click at [266, 232] on input "Omit all $0.00 balances" at bounding box center [263, 229] width 6 height 6
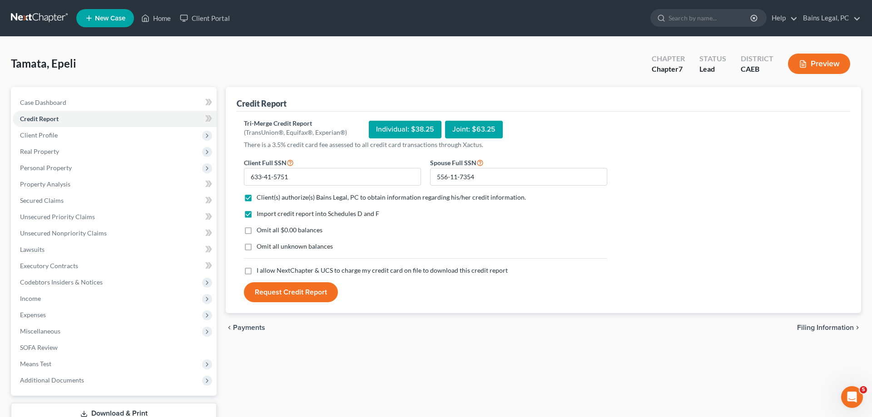
checkbox input "true"
click at [284, 242] on span "Omit all unknown balances" at bounding box center [294, 246] width 76 height 8
click at [266, 242] on input "Omit all unknown balances" at bounding box center [263, 245] width 6 height 6
checkbox input "true"
click at [274, 267] on span "I allow NextChapter & UCS to charge my credit card on file to download this cre…" at bounding box center [381, 270] width 251 height 8
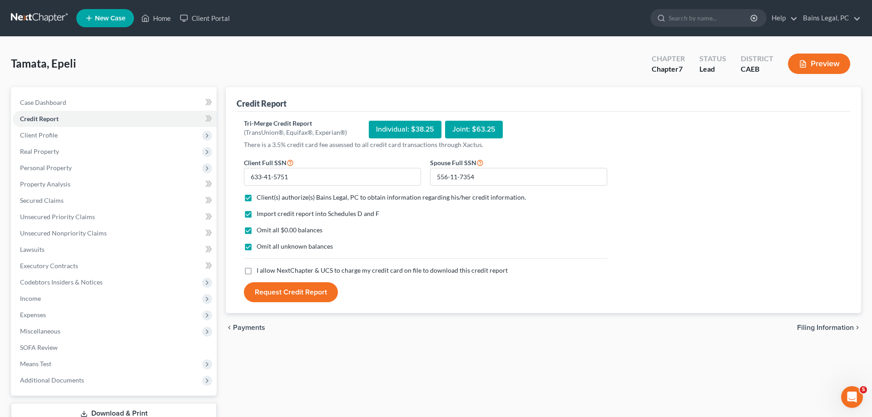
click at [266, 267] on input "I allow NextChapter & UCS to charge my credit card on file to download this cre…" at bounding box center [263, 269] width 6 height 6
checkbox input "true"
click at [276, 288] on button "Request Credit Report" at bounding box center [291, 292] width 94 height 20
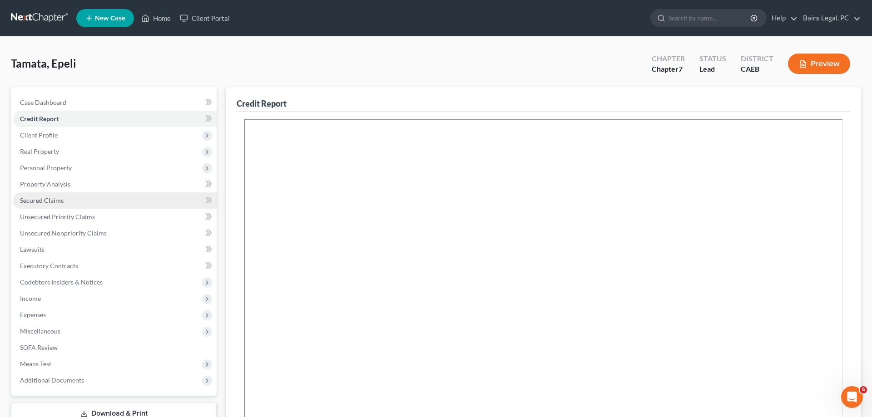
click at [49, 200] on span "Secured Claims" at bounding box center [42, 201] width 44 height 8
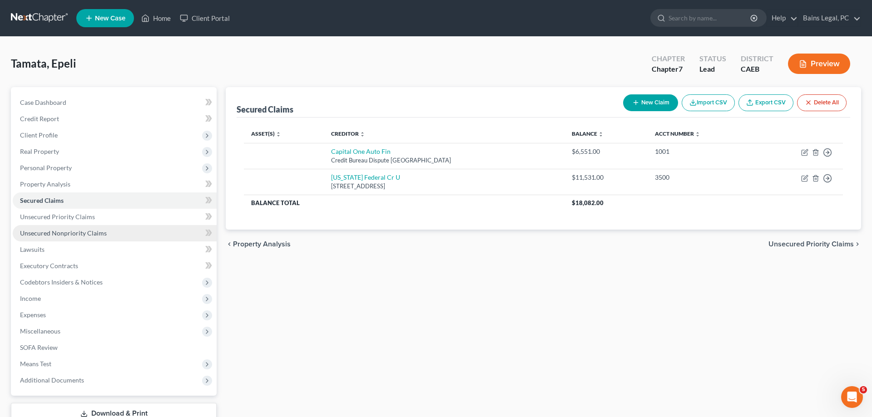
click at [107, 235] on link "Unsecured Nonpriority Claims" at bounding box center [115, 233] width 204 height 16
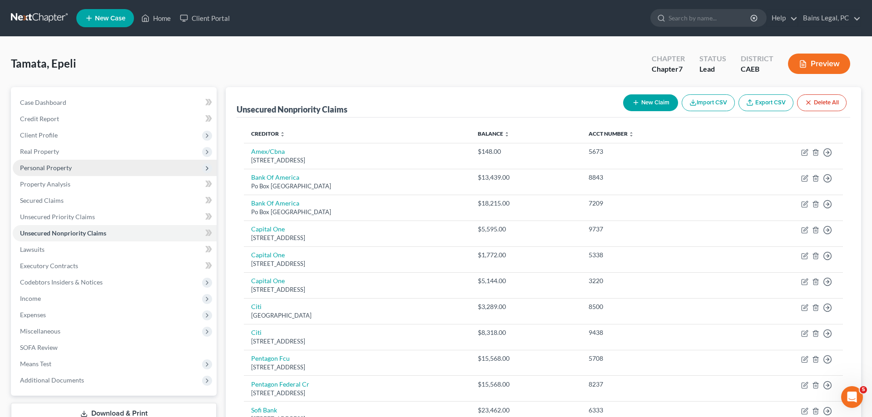
drag, startPoint x: 59, startPoint y: 165, endPoint x: 63, endPoint y: 168, distance: 5.3
click at [59, 166] on span "Personal Property" at bounding box center [46, 168] width 52 height 8
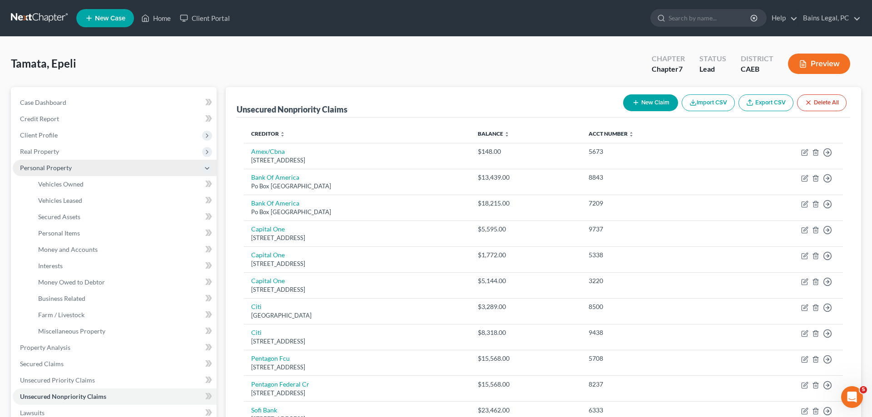
click at [86, 175] on span "Personal Property" at bounding box center [115, 168] width 204 height 16
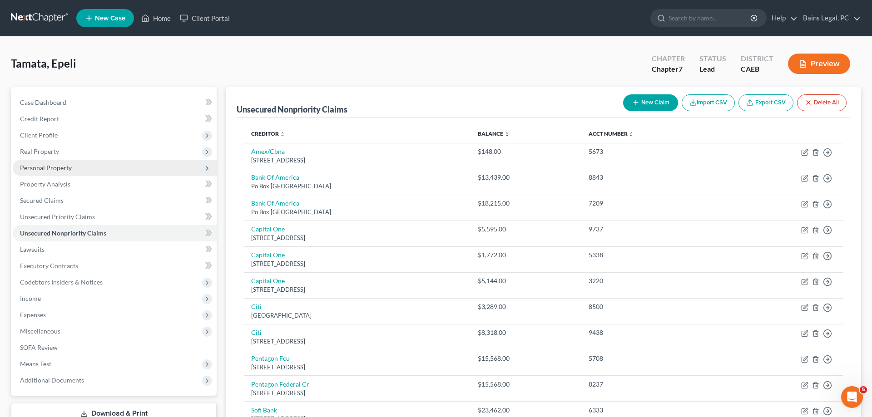
click at [86, 170] on span "Personal Property" at bounding box center [115, 168] width 204 height 16
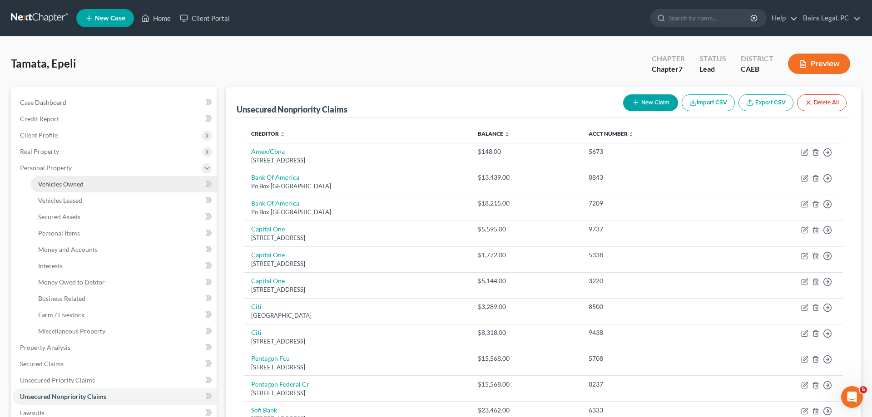
click at [81, 184] on span "Vehicles Owned" at bounding box center [60, 184] width 45 height 8
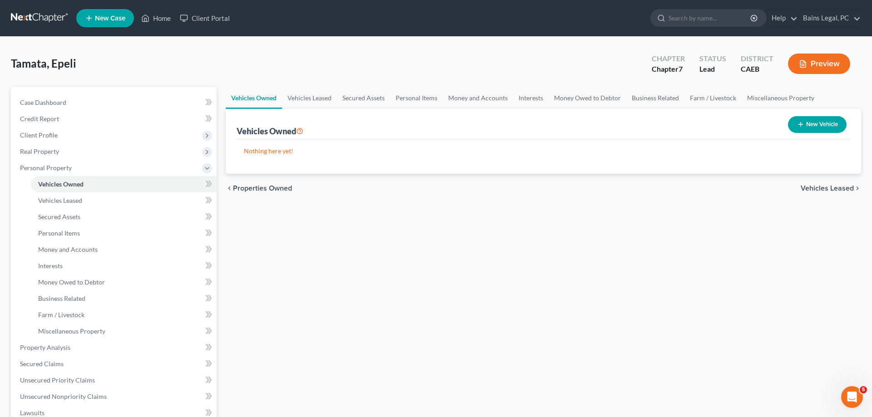
click at [808, 125] on button "New Vehicle" at bounding box center [817, 124] width 59 height 17
select select "0"
select select "2"
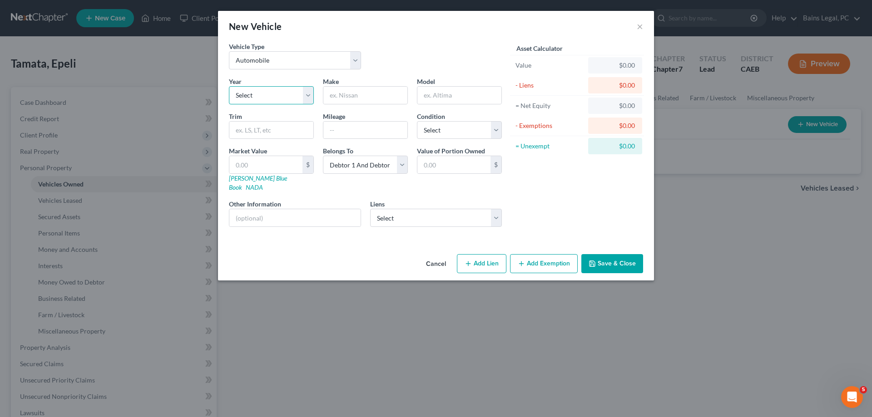
click at [229, 86] on select "Select 2026 2025 2024 2023 2022 2021 2020 2019 2018 2017 2016 2015 2014 2013 20…" at bounding box center [271, 95] width 85 height 18
select select "12"
click option "2014" at bounding box center [0, 0] width 0 height 0
click at [381, 97] on input "text" at bounding box center [365, 95] width 84 height 17
type input "Lexus"
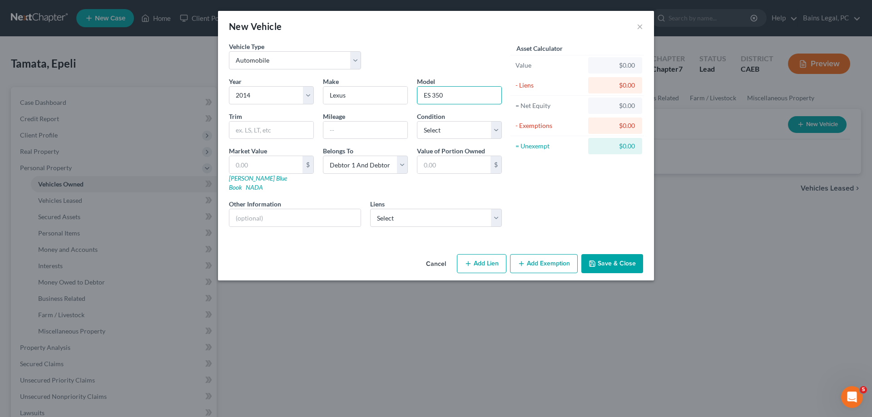
type input "ES 350"
type input "101,896"
select select "3"
type input "1"
type input "1.00"
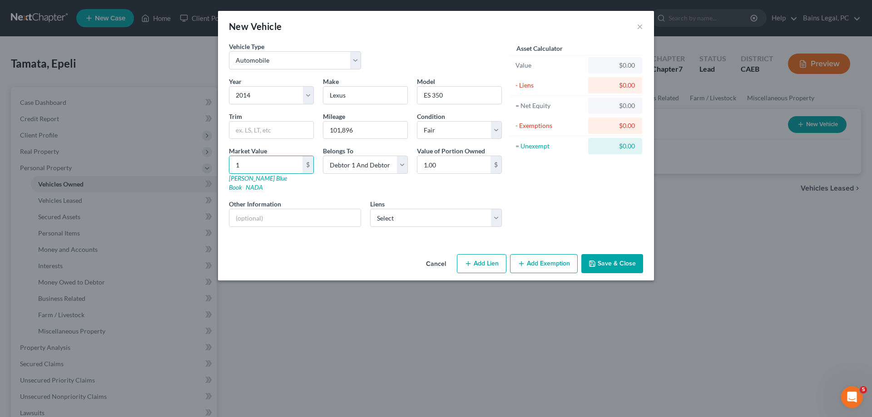
type input "14"
type input "14.00"
type input "143"
type input "143.00"
type input "1430"
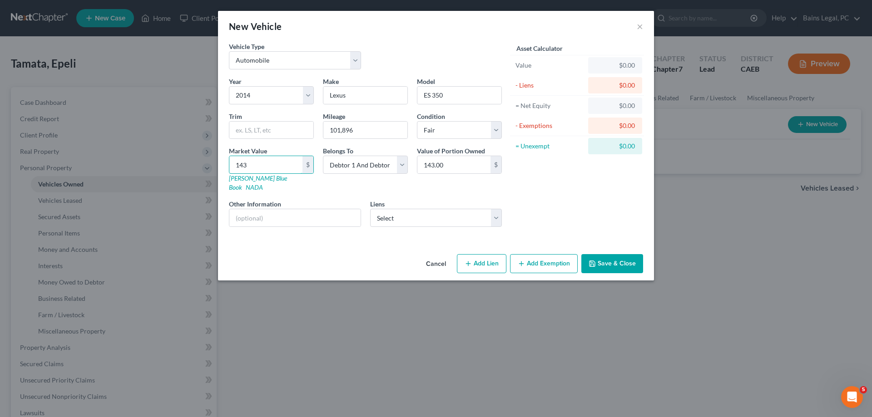
type input "1,430.00"
type input "1,4304"
type input "14,304.00"
type input "14,304"
click at [323, 156] on select "Select Debtor 1 Only Debtor 2 Only Debtor 1 And Debtor 2 Only At Least One Of T…" at bounding box center [365, 165] width 85 height 18
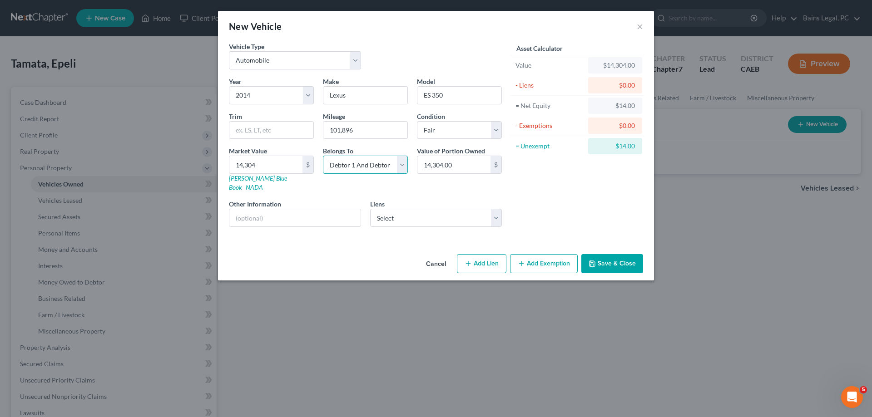
select select "4"
click option "Community Property" at bounding box center [0, 0] width 0 height 0
click at [611, 258] on button "Save & Close" at bounding box center [612, 263] width 62 height 19
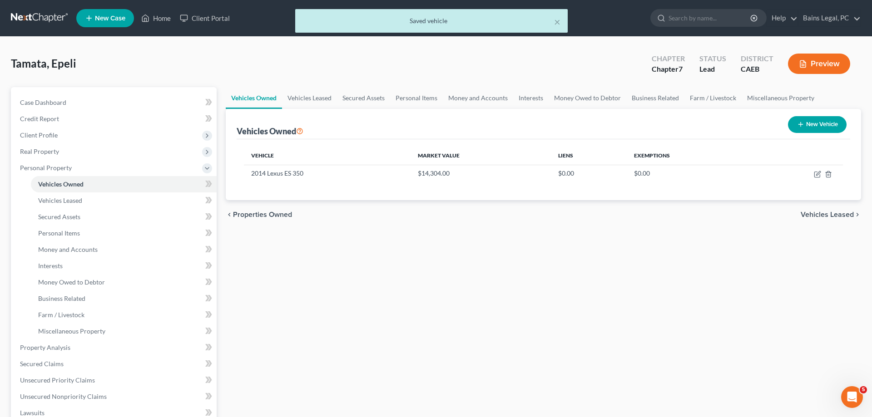
click at [823, 123] on button "New Vehicle" at bounding box center [817, 124] width 59 height 17
select select "0"
select select "2"
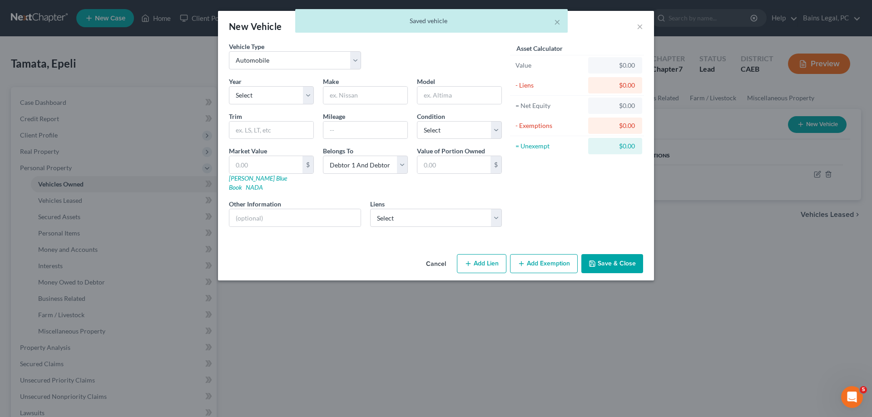
click at [635, 27] on div "× Saved vehicle" at bounding box center [431, 23] width 872 height 28
click at [638, 29] on div "× Saved vehicle" at bounding box center [431, 23] width 872 height 28
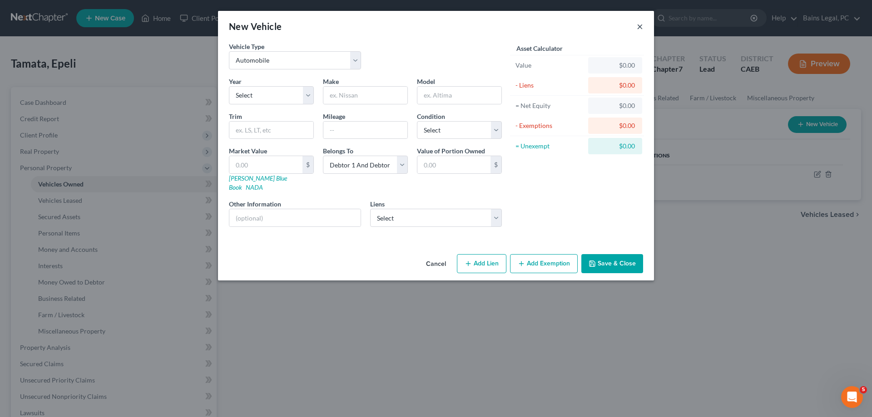
click at [639, 27] on button "×" at bounding box center [639, 26] width 6 height 11
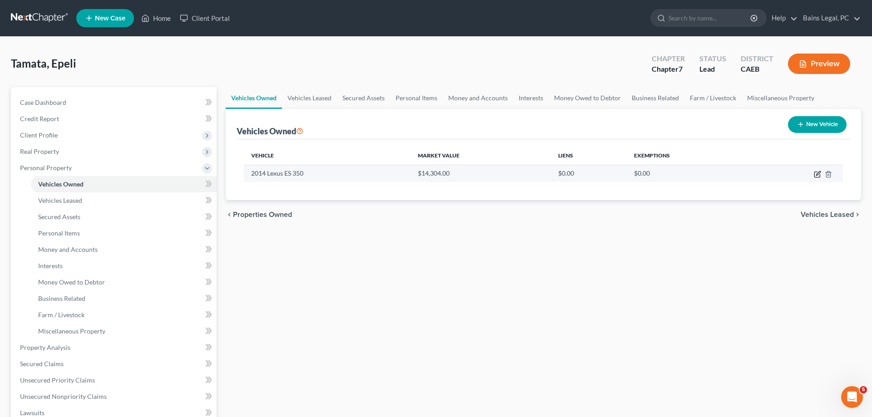
click at [815, 172] on icon "button" at bounding box center [816, 174] width 5 height 5
select select "0"
select select "12"
select select "3"
select select "4"
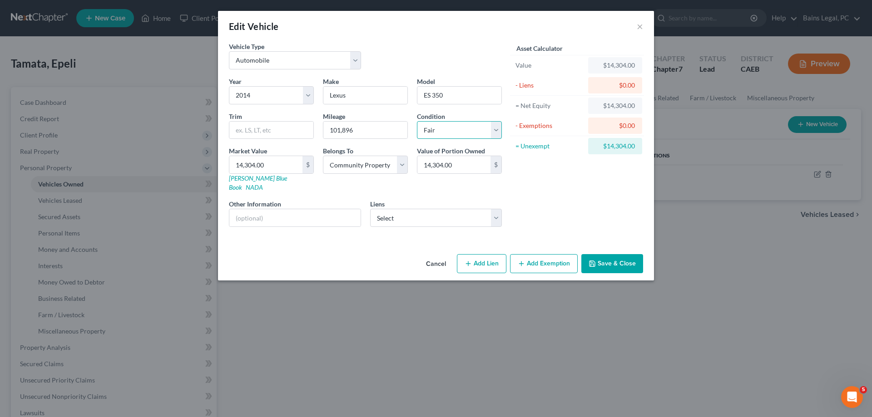
select select "2"
click option "Good" at bounding box center [0, 0] width 0 height 0
click at [631, 261] on button "Save & Close" at bounding box center [612, 263] width 62 height 19
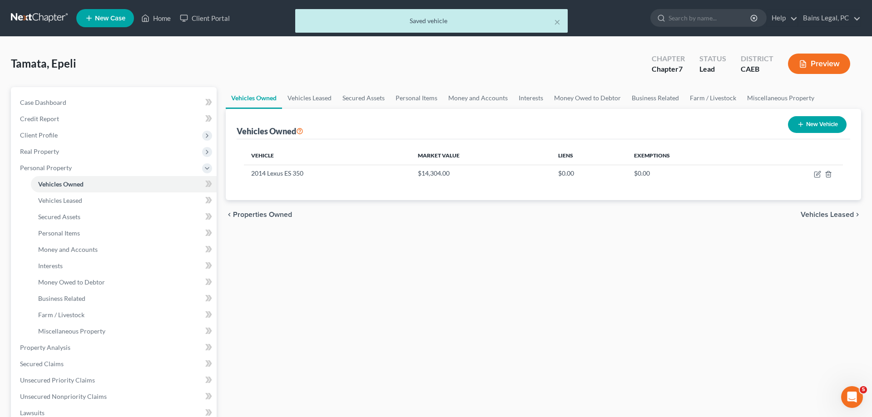
click at [812, 121] on button "New Vehicle" at bounding box center [817, 124] width 59 height 17
select select "0"
select select "2"
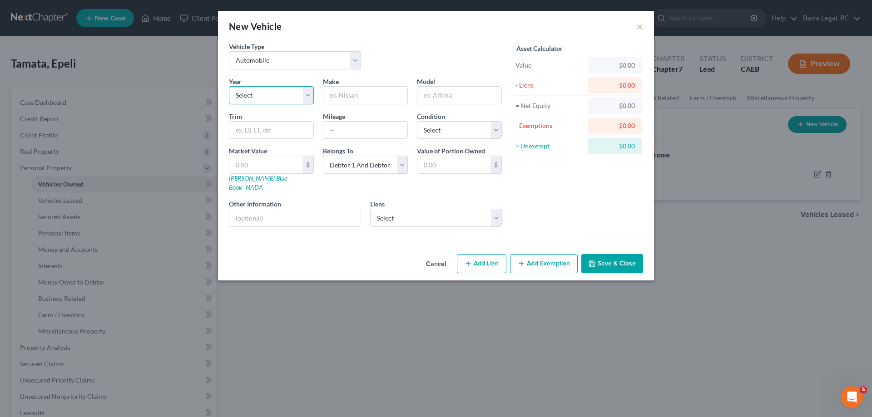
select select "11"
click option "2015" at bounding box center [0, 0] width 0 height 0
click at [371, 96] on input "text" at bounding box center [365, 95] width 84 height 17
type input "Jeep"
type input "Cherokee"
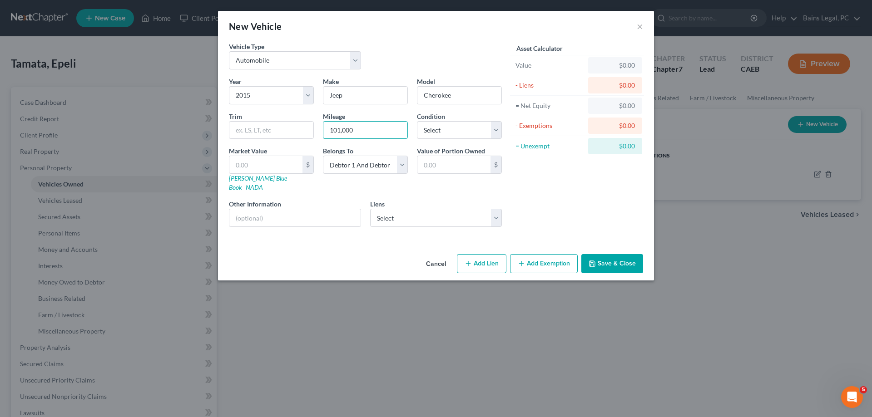
type input "101,000"
select select "3"
type input "6"
type input "6.00"
type input "61"
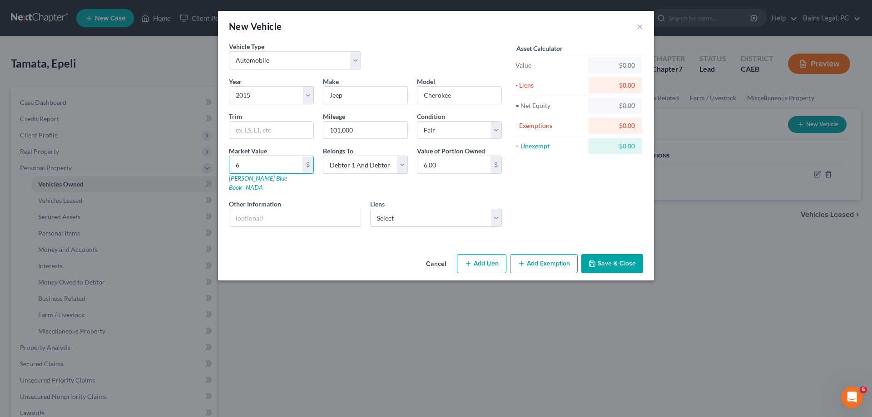
type input "61.00"
type input "617"
type input "617.00"
type input "6173"
type input "6,173.00"
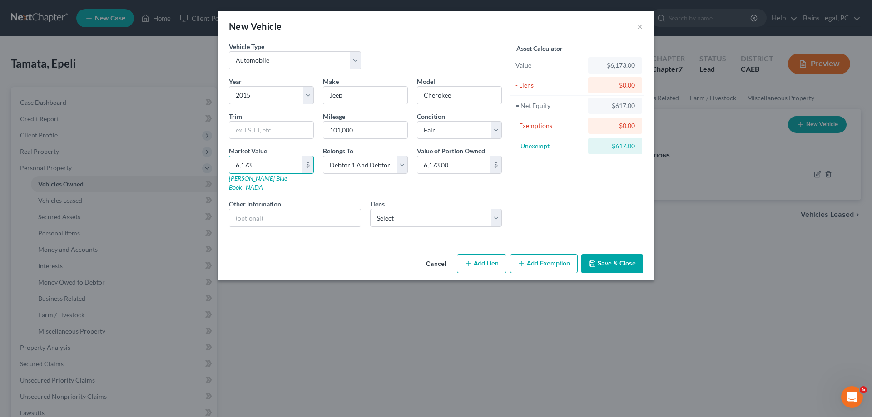
type input "6,173"
click at [323, 156] on select "Select Debtor 1 Only Debtor 2 Only Debtor 1 And Debtor 2 Only At Least One Of T…" at bounding box center [365, 165] width 85 height 18
select select "3"
click option "At Least One Of The Debtors And Another" at bounding box center [0, 0] width 0 height 0
click at [618, 258] on button "Save & Close" at bounding box center [612, 263] width 62 height 19
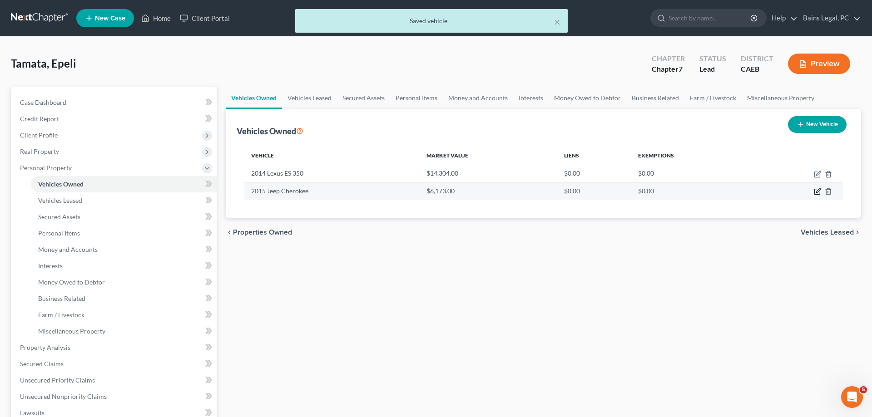
click at [818, 188] on icon "button" at bounding box center [816, 191] width 7 height 7
select select "0"
select select "11"
select select "3"
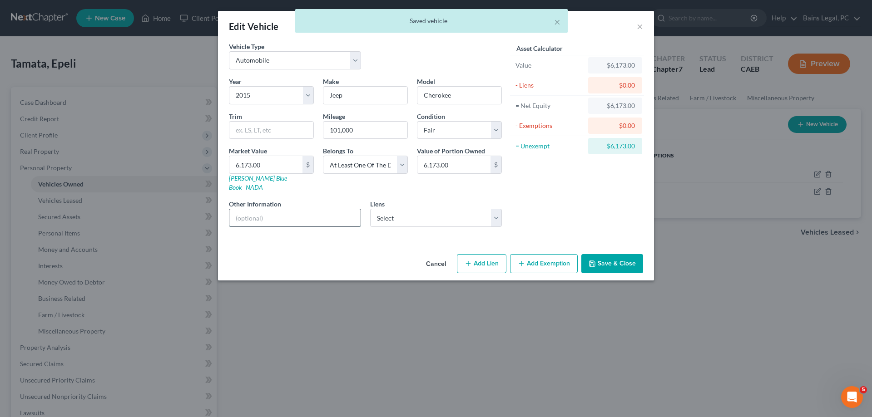
click at [316, 209] on input "text" at bounding box center [294, 217] width 131 height 17
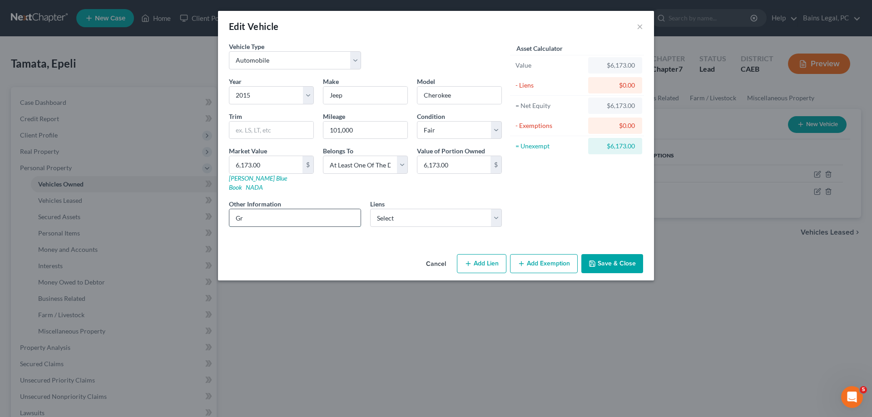
type input "G"
type input "Debtor co-signed for grandson - Joint Debtor co-signed - grandson is in possess…"
click at [615, 255] on button "Save & Close" at bounding box center [612, 263] width 62 height 19
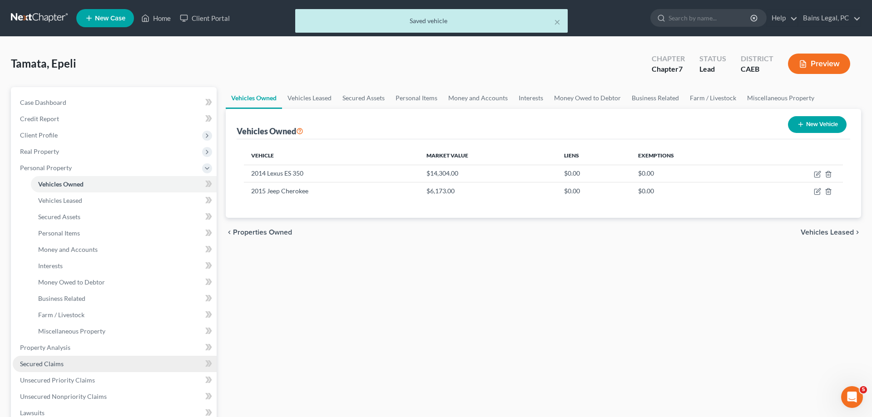
click at [49, 363] on span "Secured Claims" at bounding box center [42, 364] width 44 height 8
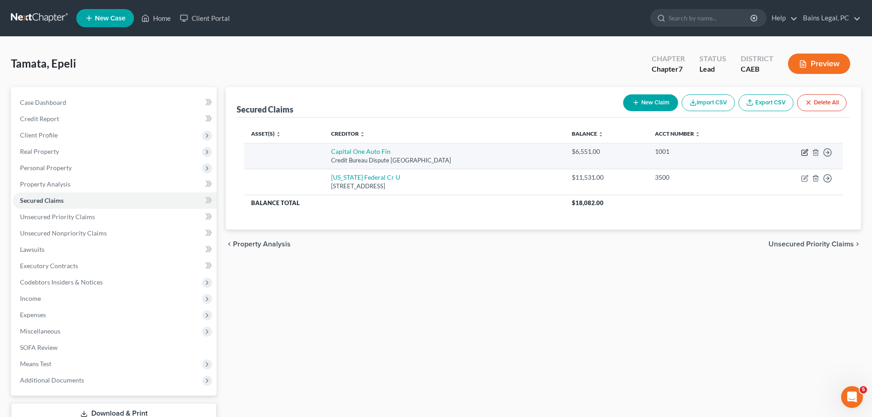
click at [804, 153] on icon "button" at bounding box center [804, 152] width 7 height 7
select select "45"
select select "0"
select select "2"
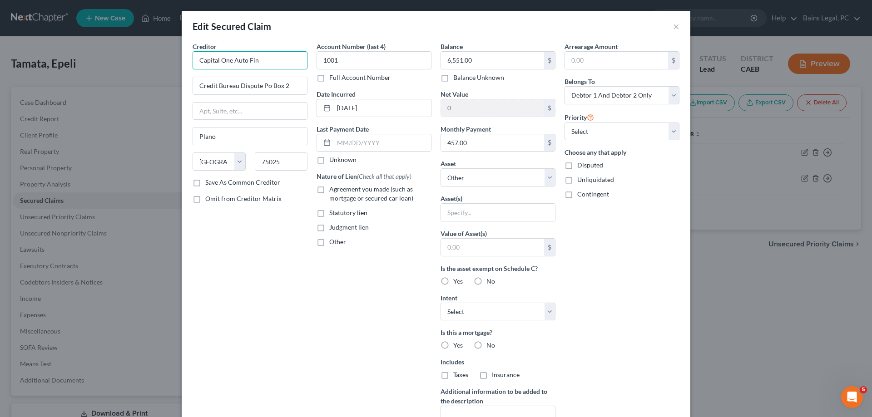
click at [259, 58] on input "Capital One Auto Fin" at bounding box center [249, 60] width 115 height 18
click at [212, 80] on div "Capital One Auto Finance" at bounding box center [247, 76] width 94 height 9
type input "Capital One Auto Finance"
type input "PO Box 60511"
type input "City Of Industry"
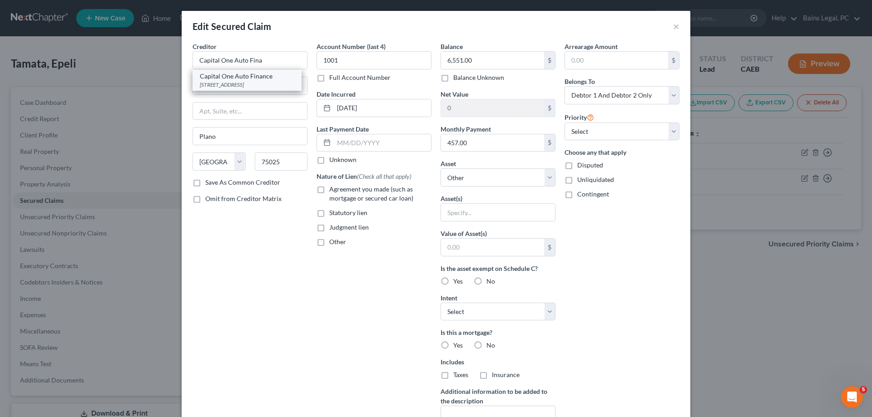
select select "4"
type input "91716"
click at [496, 143] on input "457.00" at bounding box center [492, 142] width 103 height 17
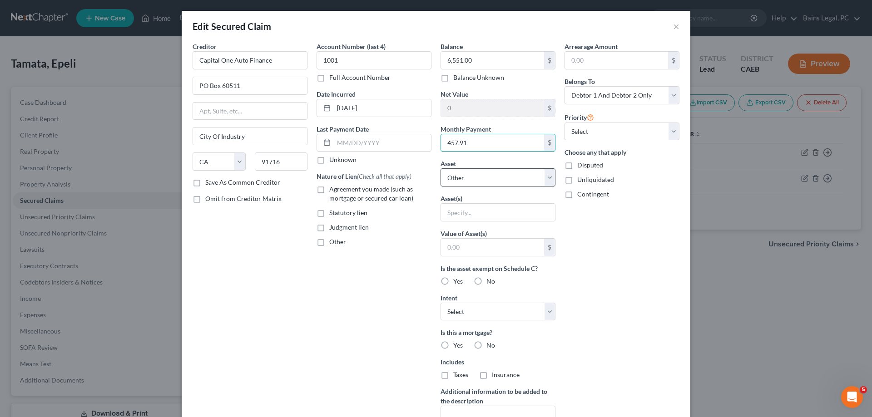
type input "457.91"
click at [440, 168] on select "Select Other Multiple Assets 2015 Jeep Cherokee - $6173.0 2014 Lexus ES 350 - $…" at bounding box center [497, 177] width 115 height 18
select select "3"
click option "2014 Lexus ES 350 - $14304.0" at bounding box center [0, 0] width 0 height 0
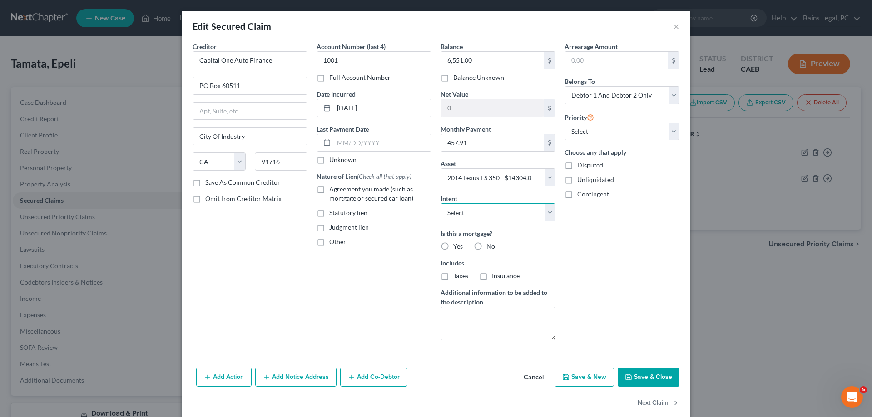
click at [440, 203] on select "Select Surrender Redeem Reaffirm Avoid Other" at bounding box center [497, 212] width 115 height 18
select select "2"
click option "Reaffirm" at bounding box center [0, 0] width 0 height 0
click at [486, 249] on label "No" at bounding box center [490, 246] width 9 height 9
click at [490, 248] on input "No" at bounding box center [493, 245] width 6 height 6
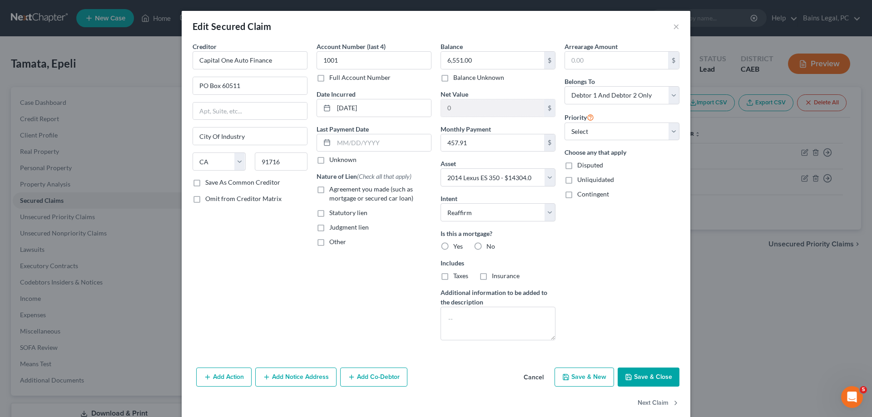
radio input "true"
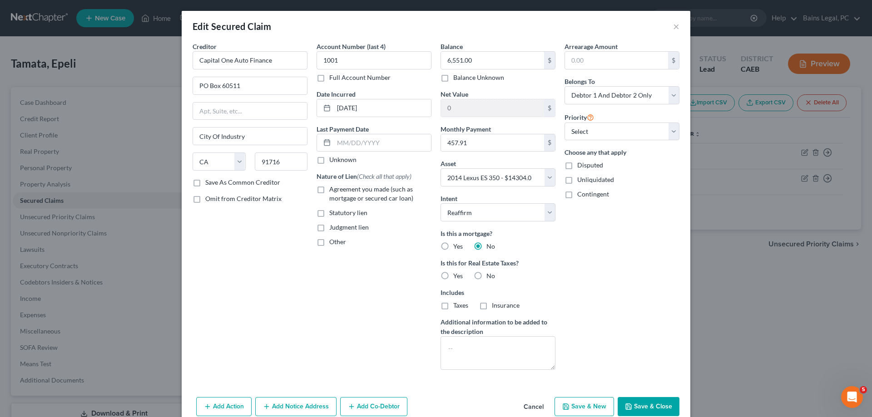
click at [486, 273] on label "No" at bounding box center [490, 275] width 9 height 9
click at [490, 273] on input "No" at bounding box center [493, 274] width 6 height 6
radio input "true"
click at [380, 198] on span "Agreement you made (such as mortgage or secured car loan)" at bounding box center [371, 193] width 84 height 17
click at [339, 191] on input "Agreement you made (such as mortgage or secured car loan)" at bounding box center [336, 188] width 6 height 6
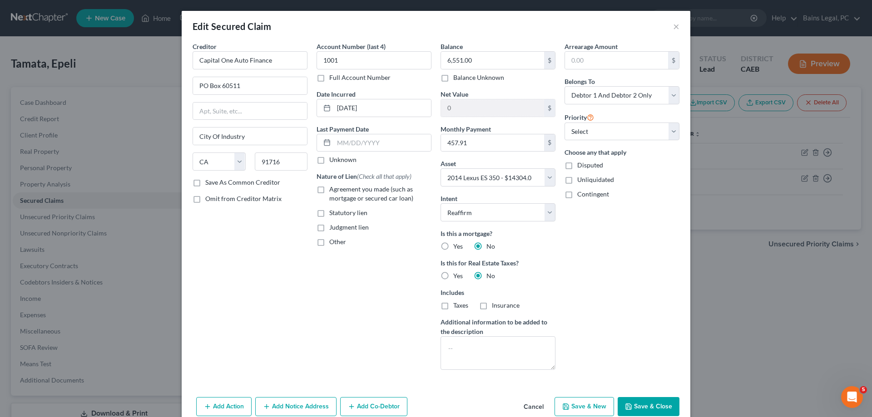
checkbox input "true"
click at [349, 149] on input "text" at bounding box center [382, 142] width 97 height 17
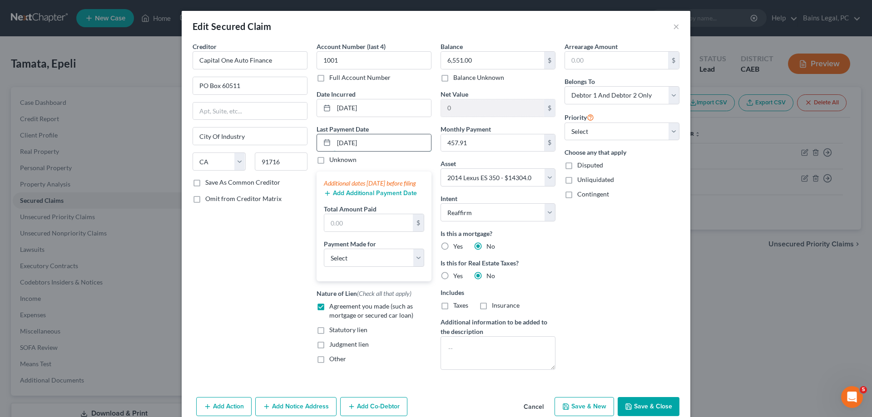
type input "[DATE]"
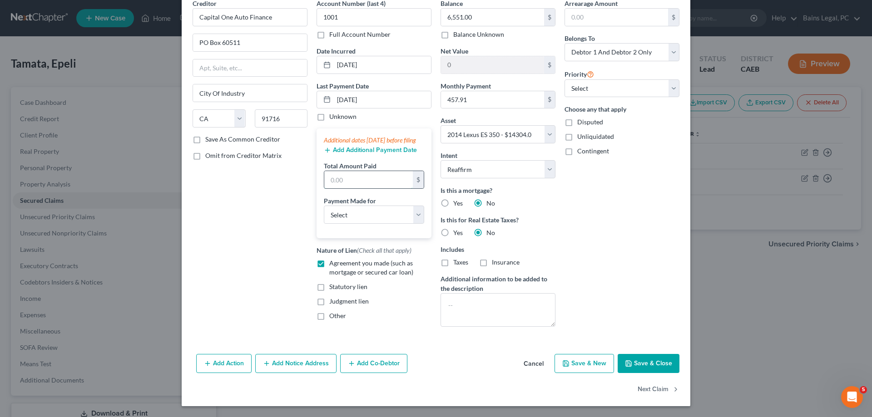
click at [369, 186] on input "text" at bounding box center [368, 179] width 89 height 17
type input "1,373.73"
click at [324, 206] on select "Select Car Credit Card Loan Repayment Mortgage Other Suppliers Or Vendors" at bounding box center [374, 215] width 100 height 18
select select "0"
click option "Car" at bounding box center [0, 0] width 0 height 0
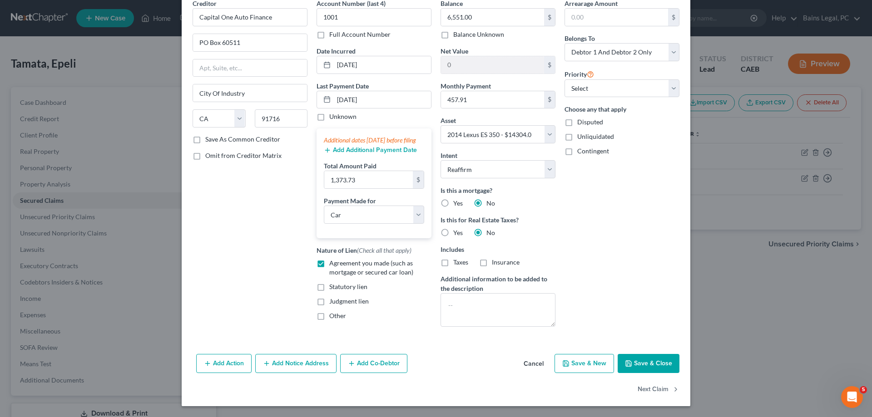
click at [643, 366] on button "Save & Close" at bounding box center [648, 363] width 62 height 19
select select
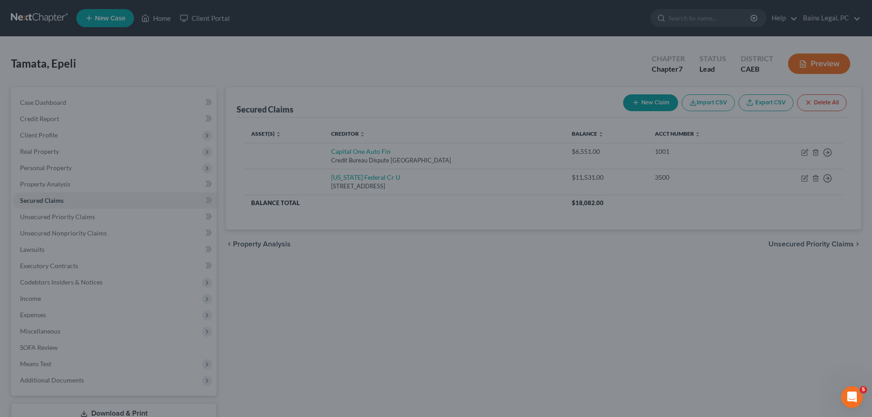
type input "7,753.00"
select select "3"
type input "0"
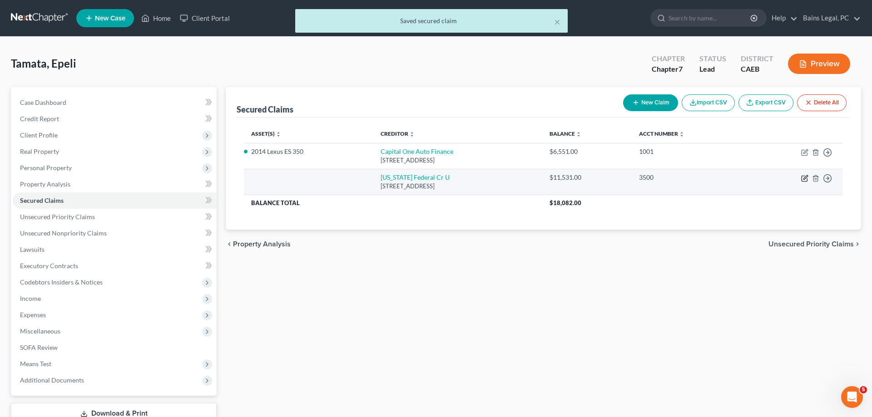
click at [804, 177] on icon "button" at bounding box center [804, 178] width 7 height 7
select select "27"
select select "0"
select select "1"
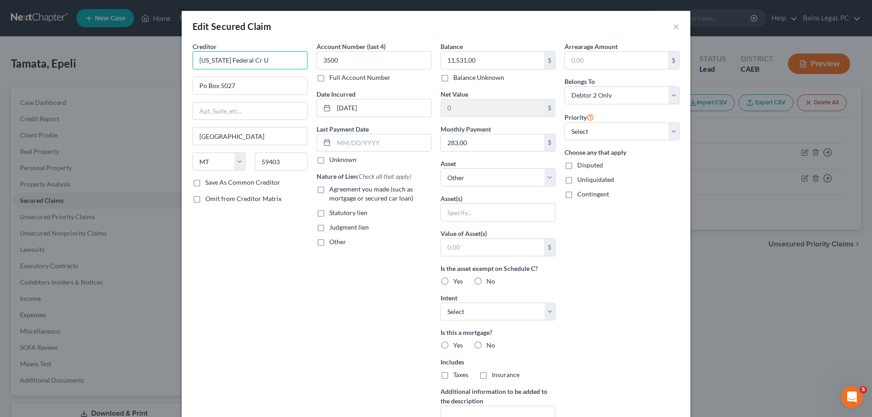
drag, startPoint x: 246, startPoint y: 62, endPoint x: 279, endPoint y: 61, distance: 32.2
click at [279, 61] on input "[US_STATE] Federal Cr U" at bounding box center [249, 60] width 115 height 18
type input "[US_STATE] Federal Credit Union"
type input "PO Box 5027"
click at [476, 136] on input "283.00" at bounding box center [492, 142] width 103 height 17
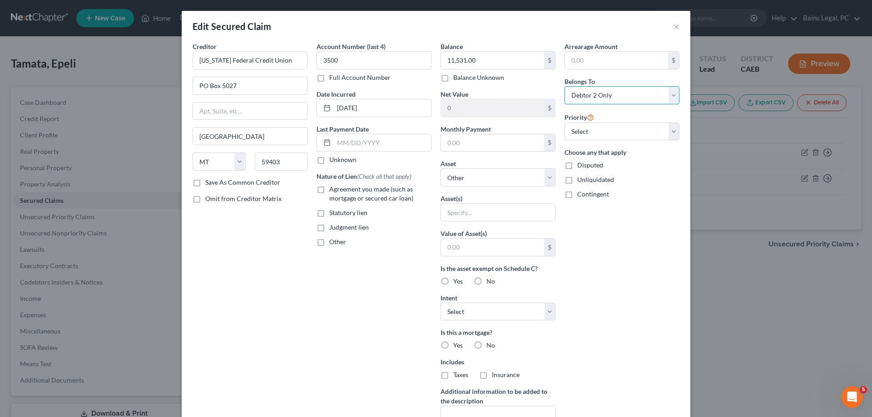
click at [564, 86] on select "Select Debtor 1 Only Debtor 2 Only Debtor 1 And Debtor 2 Only At Least One Of T…" at bounding box center [621, 95] width 115 height 18
select select "3"
click option "At Least One Of The Debtors And Another" at bounding box center [0, 0] width 0 height 0
click at [440, 168] on select "Select Other Multiple Assets 2015 Jeep Cherokee - $6173.0 2014 Lexus ES 350 - $…" at bounding box center [497, 177] width 115 height 18
select select "2"
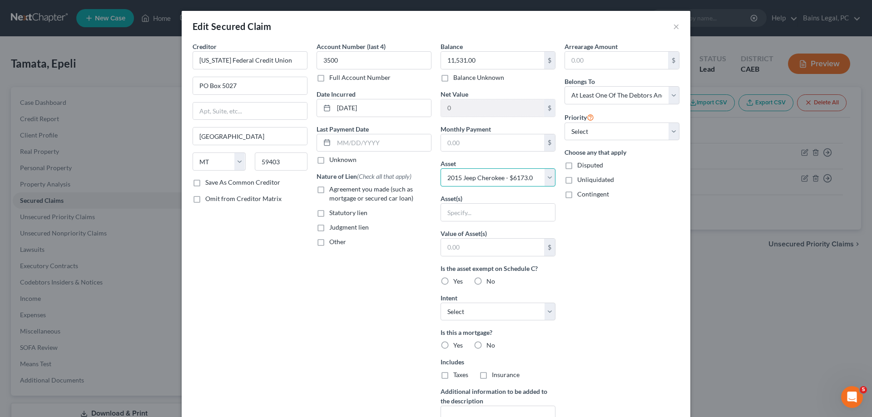
click option "2015 Jeep Cherokee - $6173.0" at bounding box center [0, 0] width 0 height 0
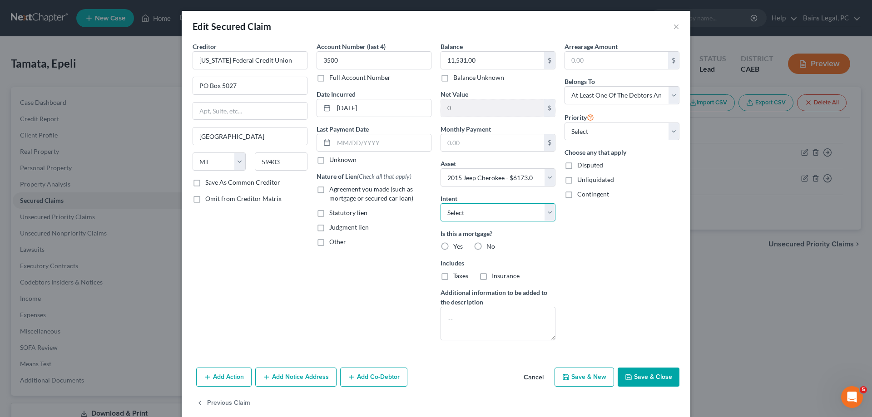
click at [440, 203] on select "Select Surrender Redeem Reaffirm Avoid Other" at bounding box center [497, 212] width 115 height 18
select select "2"
click option "Reaffirm" at bounding box center [0, 0] width 0 height 0
click at [486, 246] on label "No" at bounding box center [490, 246] width 9 height 9
click at [490, 246] on input "No" at bounding box center [493, 245] width 6 height 6
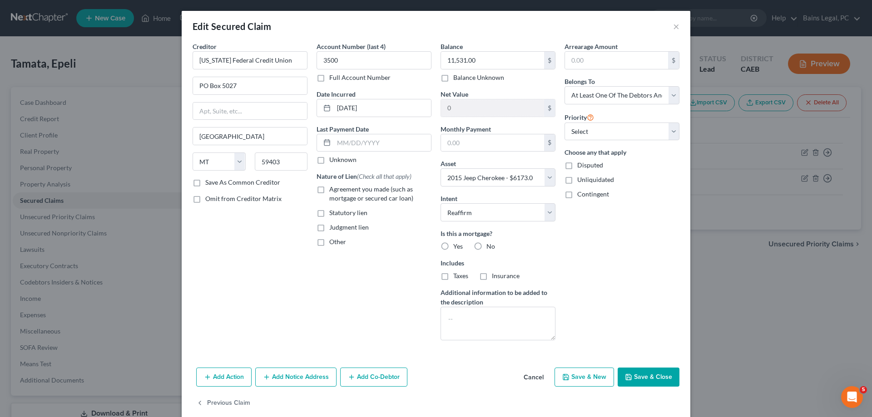
radio input "true"
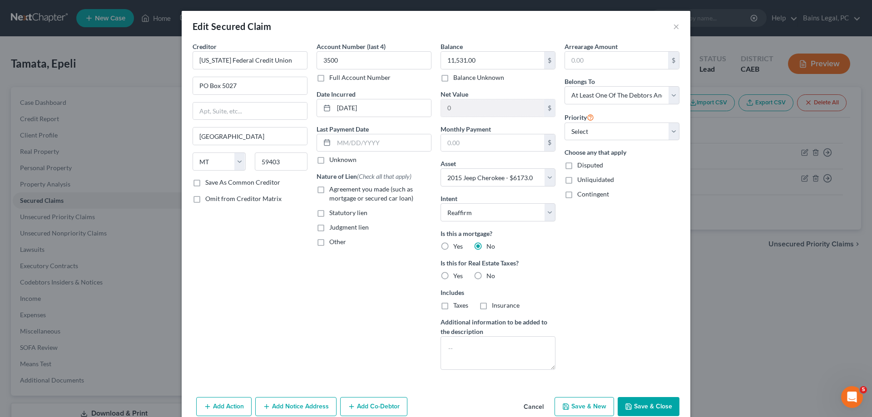
click at [486, 276] on label "No" at bounding box center [490, 275] width 9 height 9
click at [490, 276] on input "No" at bounding box center [493, 274] width 6 height 6
radio input "true"
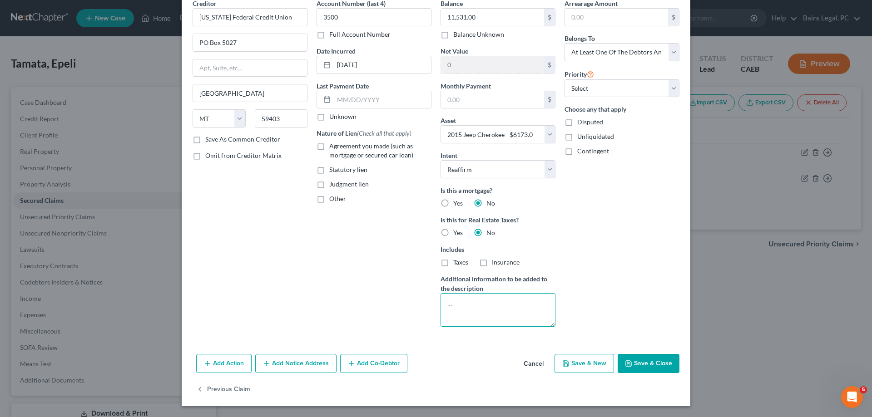
click at [497, 309] on textarea at bounding box center [497, 310] width 115 height 34
type textarea "[PERSON_NAME]'s vehicle -he makes the payments"
click at [352, 355] on button "Add Co-Debtor" at bounding box center [373, 363] width 67 height 19
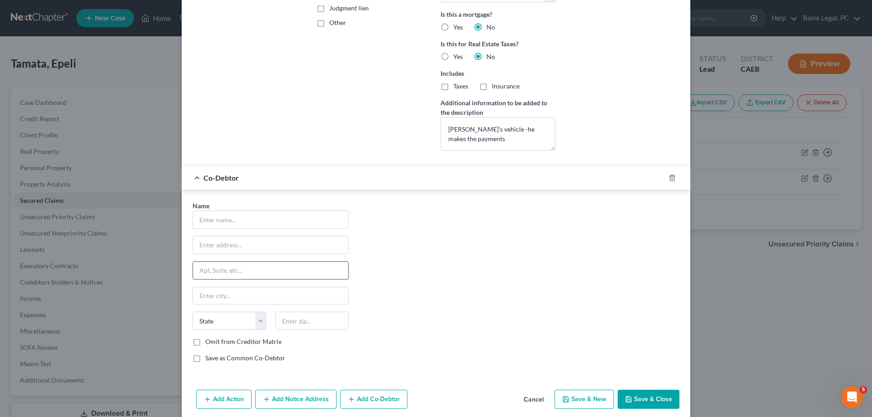
scroll to position [228, 0]
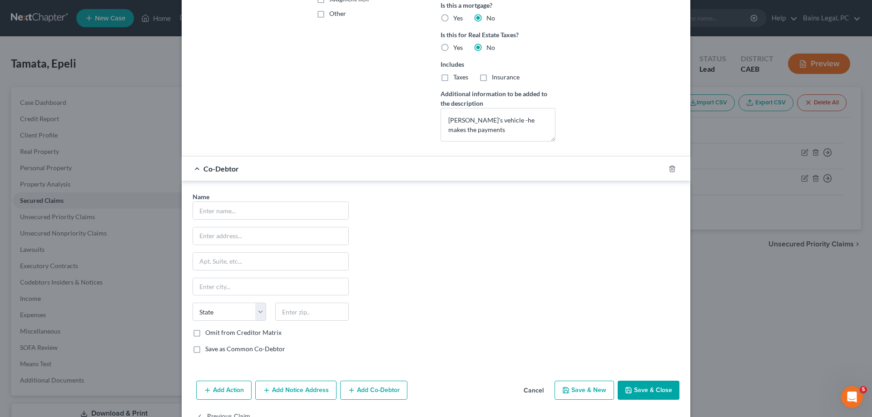
click at [277, 220] on div "Name * State [US_STATE] AK AR AZ CA CO CT DE DC [GEOGRAPHIC_DATA] GA GU HI ID I…" at bounding box center [270, 276] width 165 height 169
click at [282, 212] on input "text" at bounding box center [270, 210] width 155 height 17
type input "[PERSON_NAME]"
type input "[STREET_ADDRESS][PERSON_NAME]"
type input "31716"
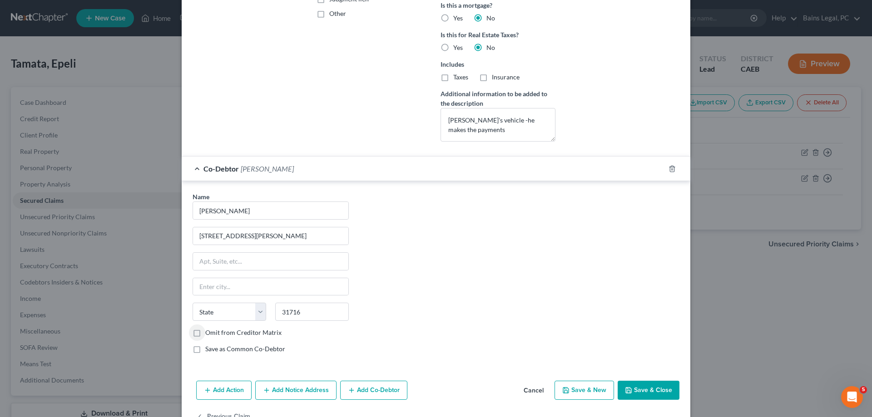
type input "Baconton"
select select "10"
click at [241, 333] on label "Omit from Creditor Matrix" at bounding box center [243, 332] width 76 height 9
click at [235, 331] on label "Omit from Creditor Matrix" at bounding box center [243, 332] width 76 height 9
click at [215, 331] on input "Omit from Creditor Matrix" at bounding box center [212, 331] width 6 height 6
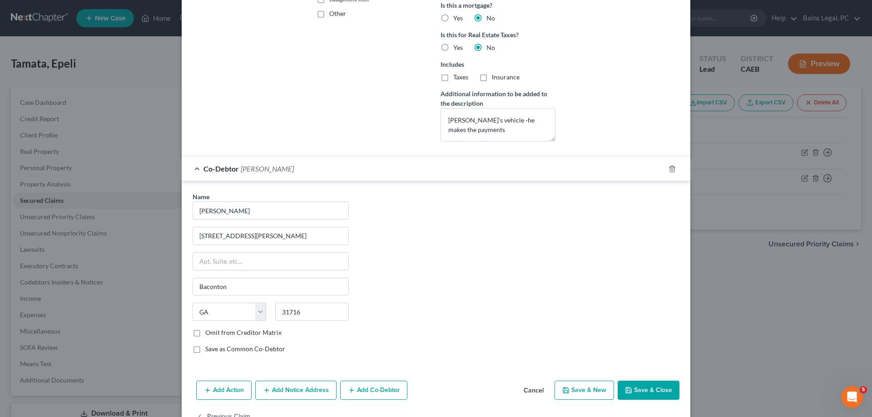
checkbox input "true"
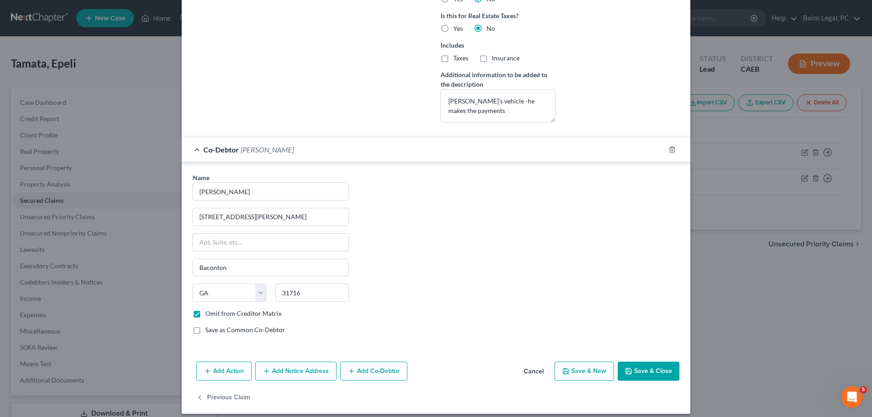
scroll to position [256, 0]
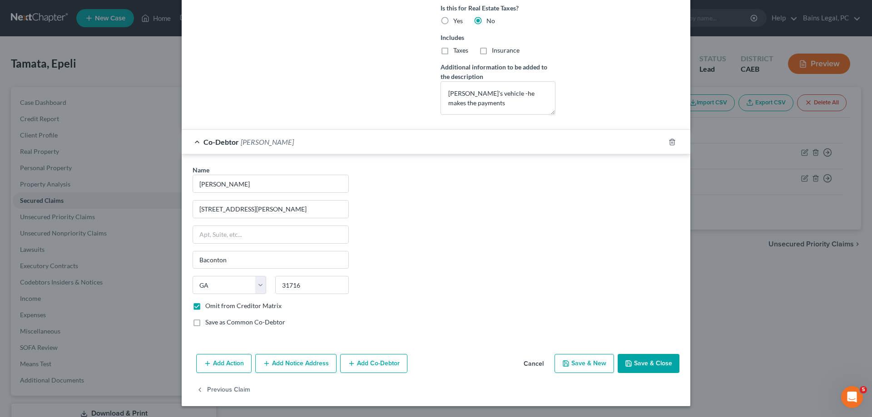
click at [649, 355] on button "Save & Close" at bounding box center [648, 363] width 62 height 19
select select
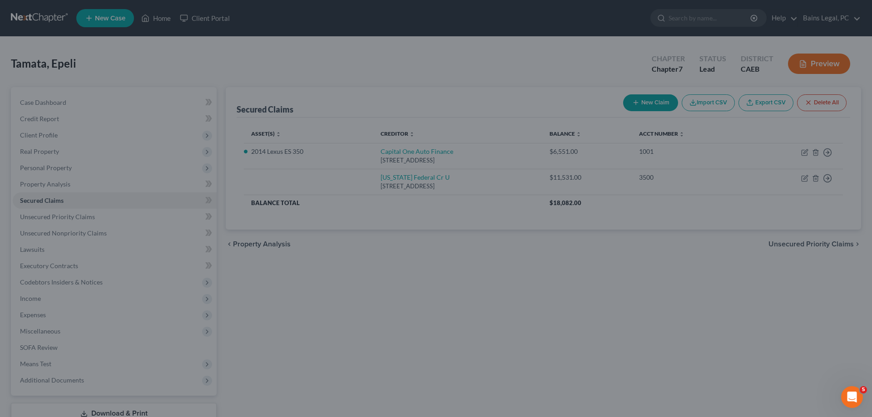
scroll to position [0, 0]
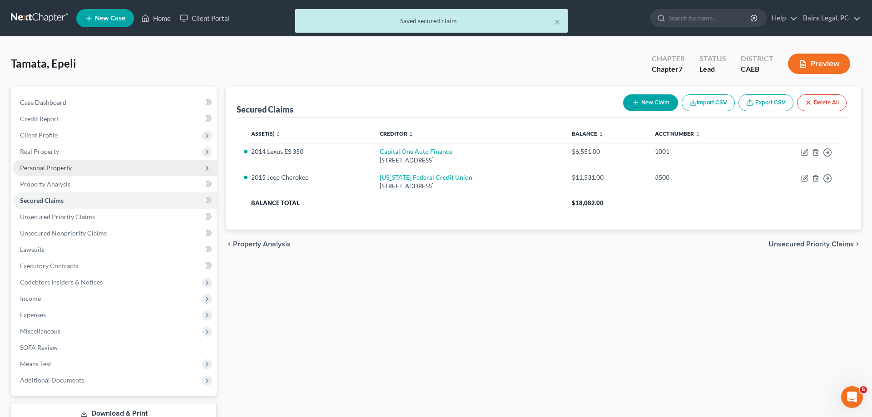
click at [47, 168] on span "Personal Property" at bounding box center [46, 168] width 52 height 8
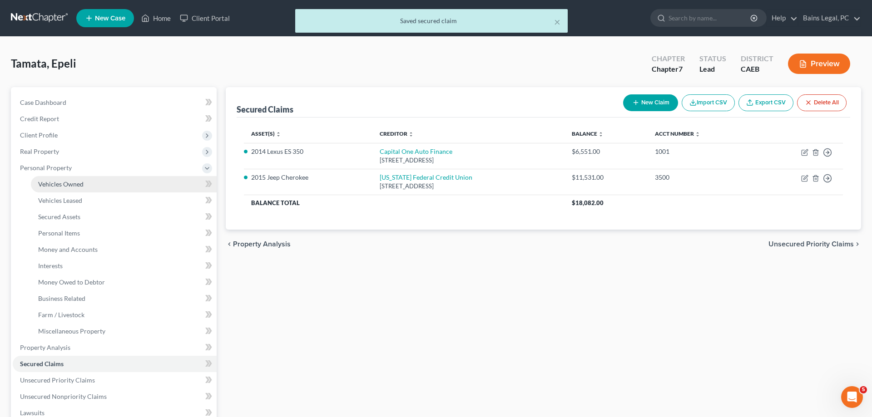
click at [63, 184] on span "Vehicles Owned" at bounding box center [60, 184] width 45 height 8
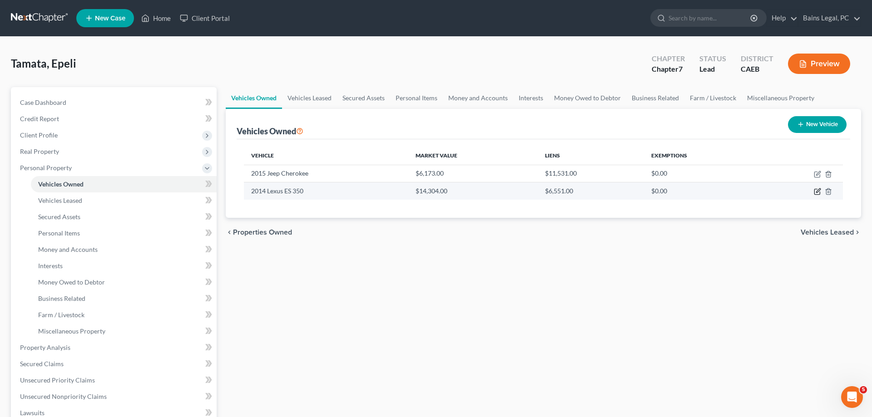
click at [815, 191] on icon "button" at bounding box center [816, 191] width 7 height 7
select select "0"
select select "12"
select select "2"
select select "4"
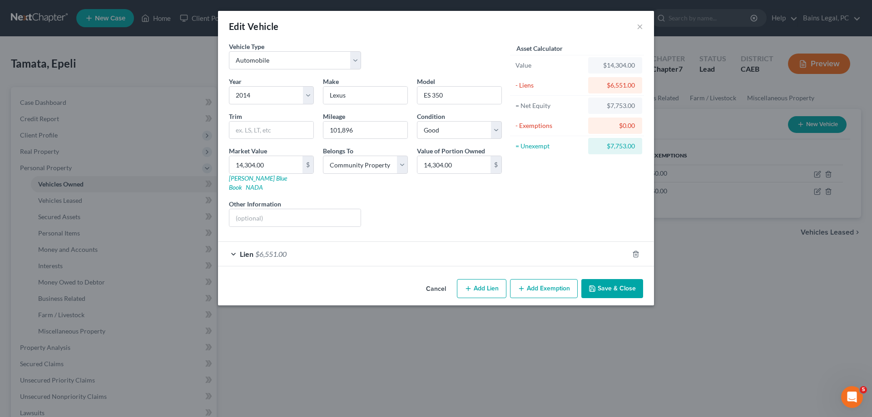
click at [544, 283] on button "Add Exemption" at bounding box center [544, 288] width 68 height 19
select select "2"
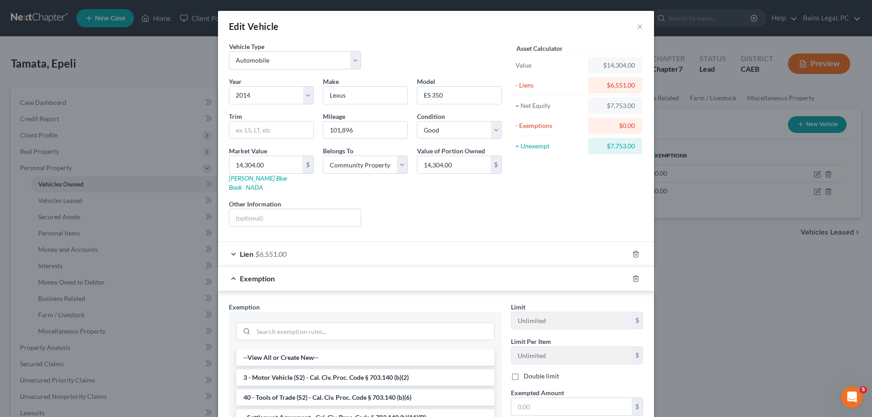
drag, startPoint x: 344, startPoint y: 370, endPoint x: 365, endPoint y: 357, distance: 25.2
click at [345, 370] on li "3 - Motor Vehicle (S2) - Cal. Civ. Proc. Code § 703.140 (b)(2)" at bounding box center [365, 378] width 258 height 16
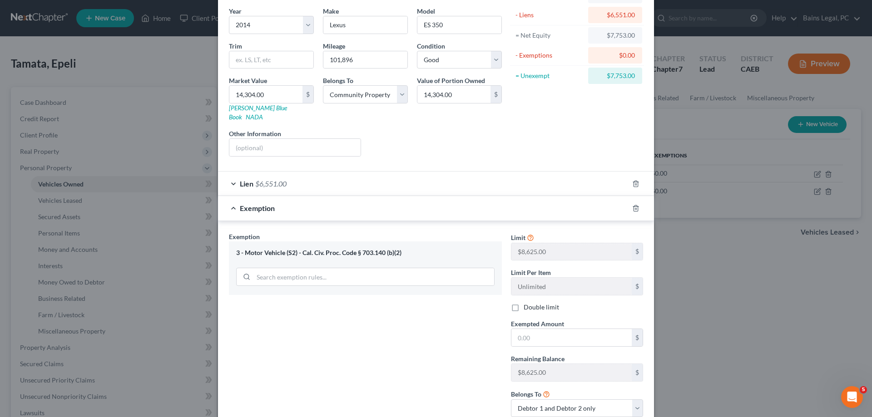
scroll to position [93, 0]
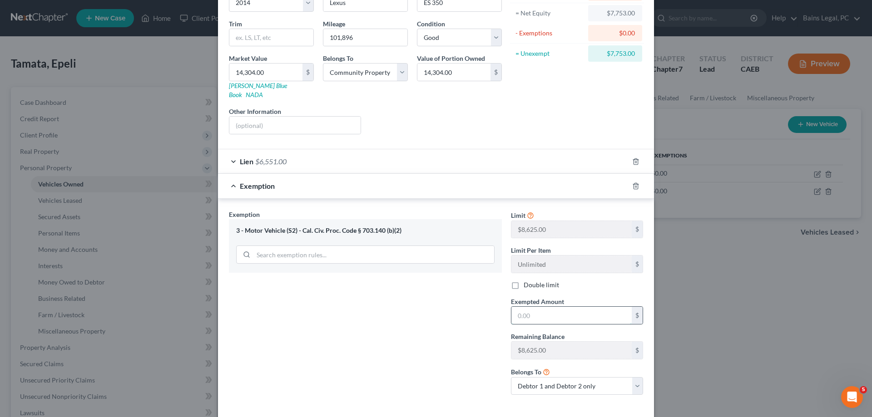
click at [561, 307] on input "text" at bounding box center [571, 315] width 120 height 17
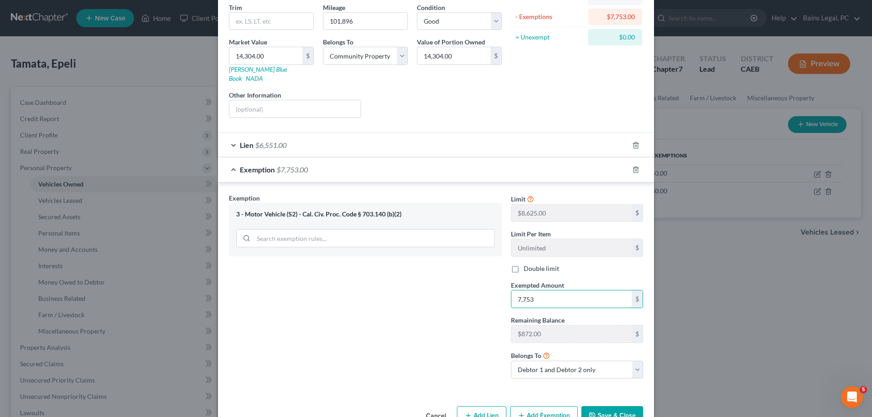
scroll to position [126, 0]
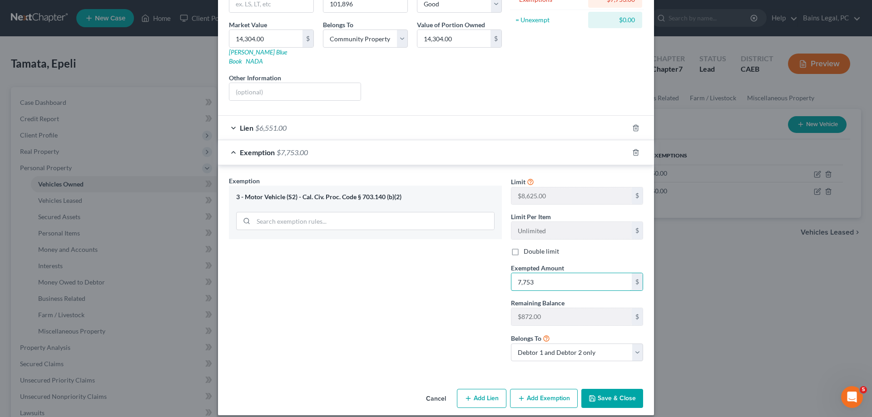
type input "7,753"
click at [619, 389] on button "Save & Close" at bounding box center [612, 398] width 62 height 19
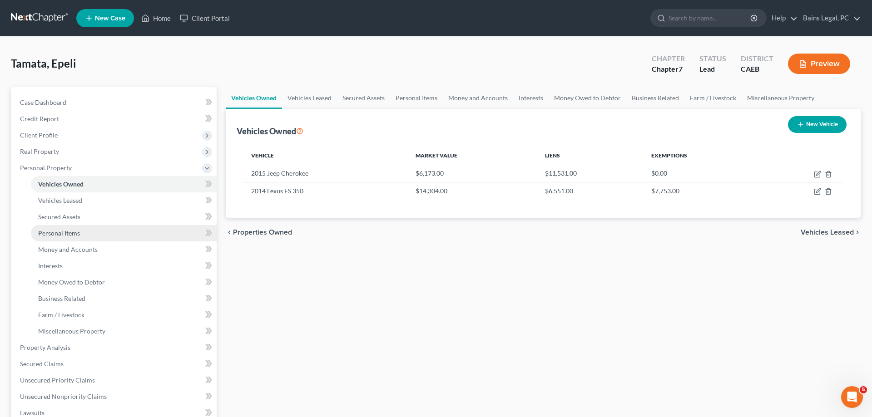
click at [71, 233] on span "Personal Items" at bounding box center [59, 233] width 42 height 8
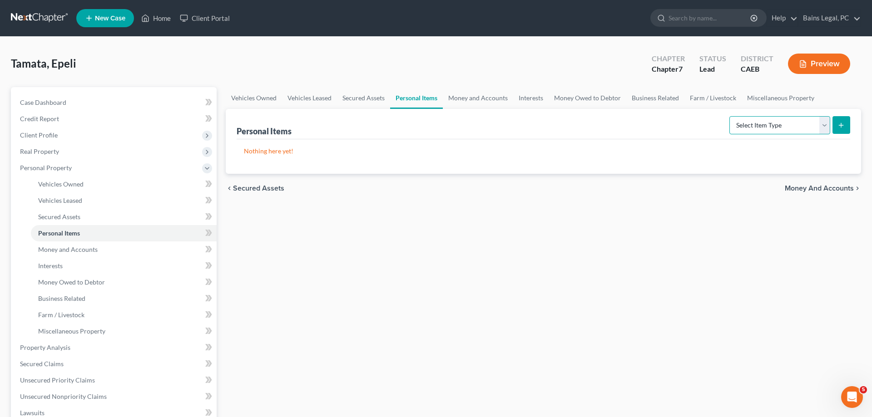
click at [729, 116] on select "Select Item Type Clothing Collectibles Of Value Electronics Firearms Household …" at bounding box center [779, 125] width 101 height 18
select select "clothing"
click option "Clothing" at bounding box center [0, 0] width 0 height 0
click at [840, 128] on button "submit" at bounding box center [841, 125] width 18 height 18
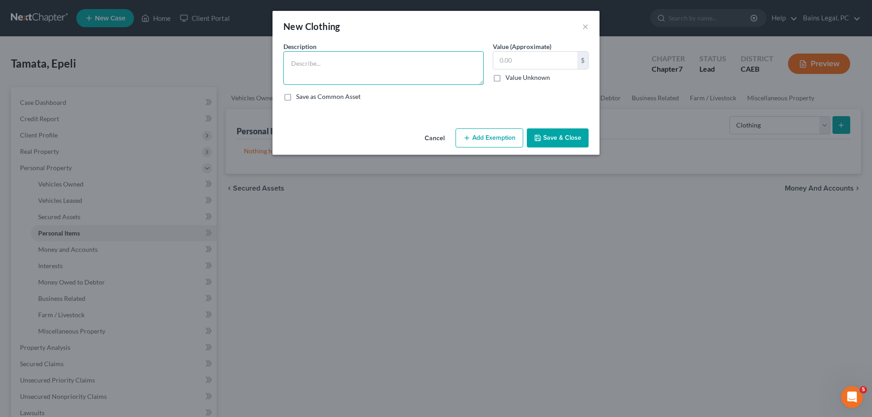
click at [424, 72] on textarea at bounding box center [383, 68] width 200 height 34
type textarea "Clothing"
type input "1500"
click at [493, 145] on button "Add Exemption" at bounding box center [489, 137] width 68 height 19
select select "2"
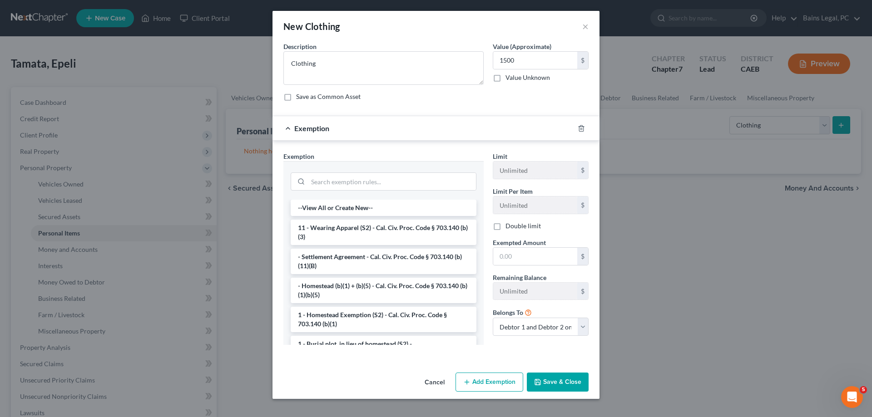
click at [371, 231] on li "11 - Wearing Apparel (S2) - Cal. Civ. Proc. Code § 703.140 (b)(3)" at bounding box center [384, 232] width 186 height 25
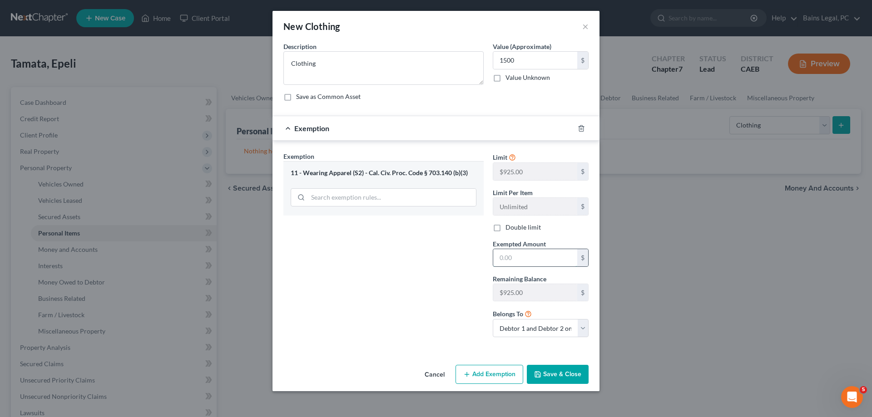
click at [562, 263] on input "text" at bounding box center [535, 257] width 84 height 17
type input "1,500"
click at [557, 369] on button "Save & Close" at bounding box center [558, 374] width 62 height 19
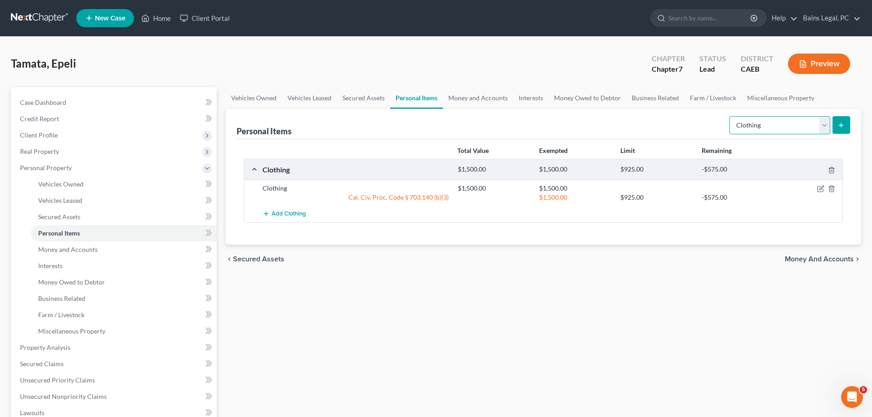
click at [729, 116] on select "Select Item Type Clothing Collectibles Of Value Electronics Firearms Household …" at bounding box center [779, 125] width 101 height 18
select select "other"
click option "Other" at bounding box center [0, 0] width 0 height 0
drag, startPoint x: 842, startPoint y: 121, endPoint x: 706, endPoint y: 133, distance: 136.7
click at [841, 122] on icon "submit" at bounding box center [840, 125] width 7 height 7
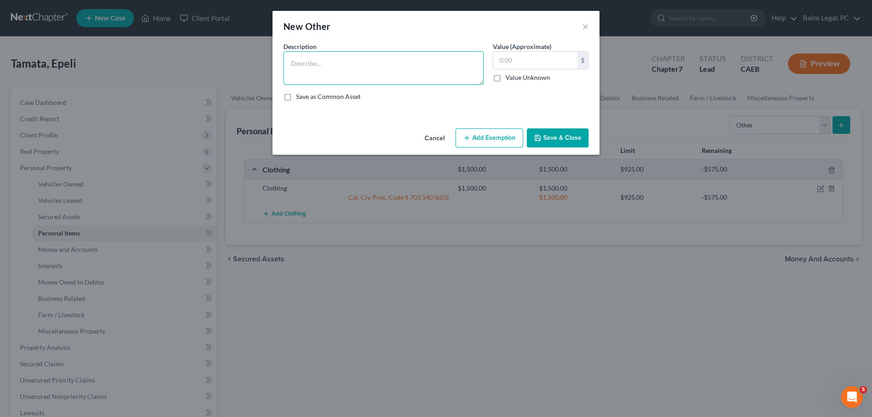
click at [326, 70] on textarea at bounding box center [383, 68] width 200 height 34
type textarea "Tools"
drag, startPoint x: 501, startPoint y: 129, endPoint x: 453, endPoint y: 144, distance: 49.8
click at [501, 130] on button "Add Exemption" at bounding box center [489, 137] width 68 height 19
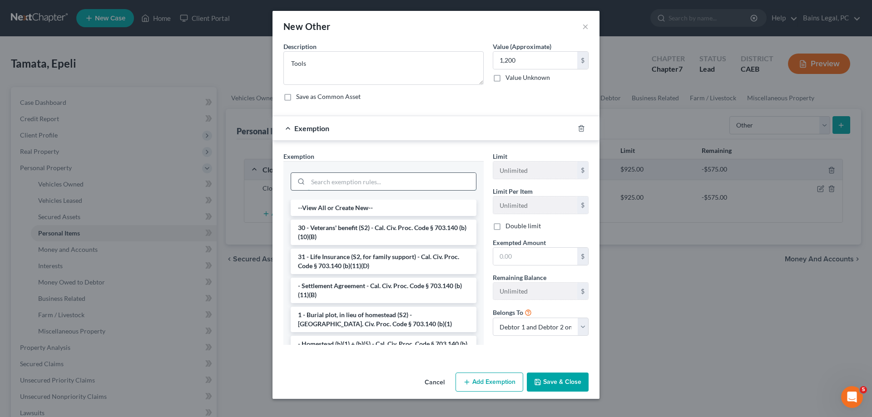
click at [364, 179] on input "search" at bounding box center [392, 181] width 168 height 17
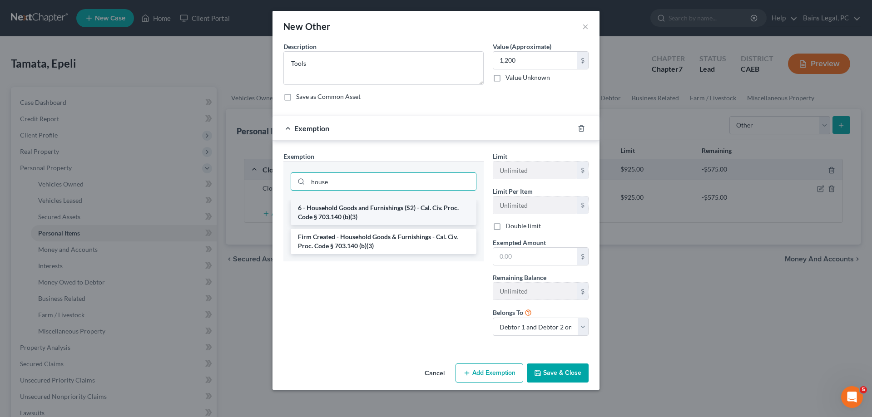
drag, startPoint x: 376, startPoint y: 212, endPoint x: 456, endPoint y: 235, distance: 82.7
click at [377, 212] on li "6 - Household Goods and Furnishings (S2) - Cal. Civ. Proc. Code § 703.140 (b)(3)" at bounding box center [384, 212] width 186 height 25
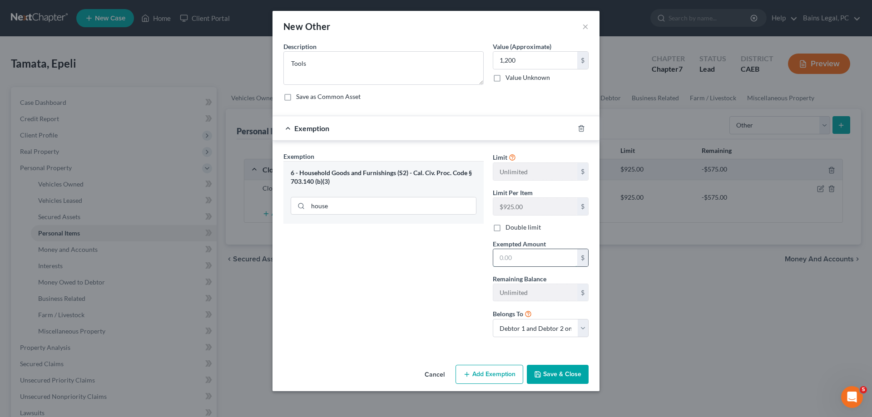
click at [530, 264] on input "text" at bounding box center [535, 257] width 84 height 17
click at [543, 374] on button "Save & Close" at bounding box center [558, 374] width 62 height 19
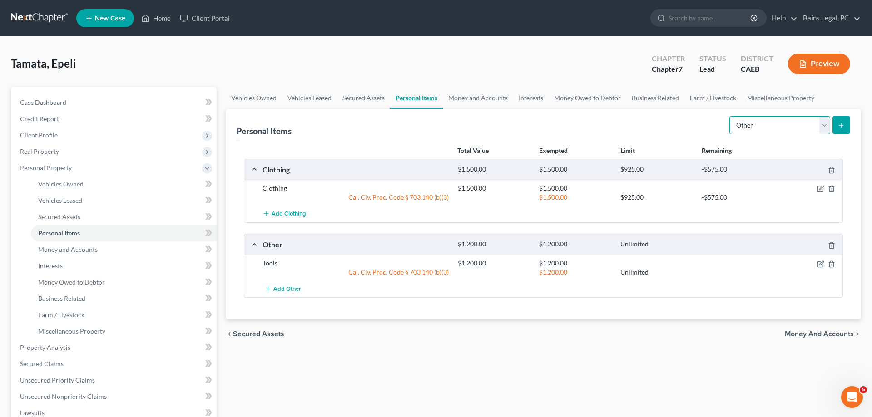
click at [729, 116] on select "Select Item Type Clothing Collectibles Of Value Electronics Firearms Household …" at bounding box center [779, 125] width 101 height 18
click option "Electronics" at bounding box center [0, 0] width 0 height 0
click at [838, 124] on icon "submit" at bounding box center [840, 125] width 7 height 7
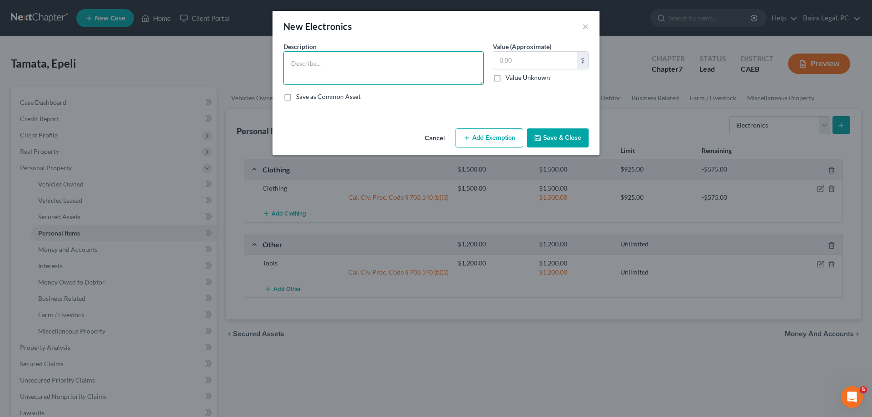
click at [362, 81] on textarea at bounding box center [383, 68] width 200 height 34
drag, startPoint x: 485, startPoint y: 137, endPoint x: 372, endPoint y: 158, distance: 115.6
click at [485, 136] on button "Add Exemption" at bounding box center [489, 137] width 68 height 19
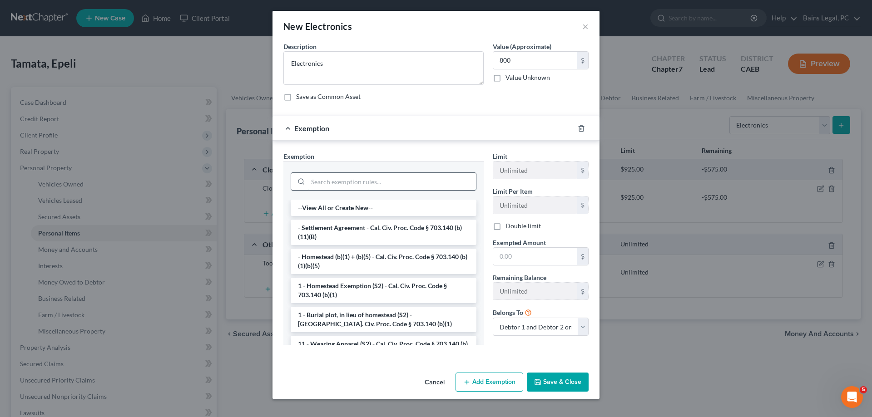
click at [340, 176] on input "search" at bounding box center [392, 181] width 168 height 17
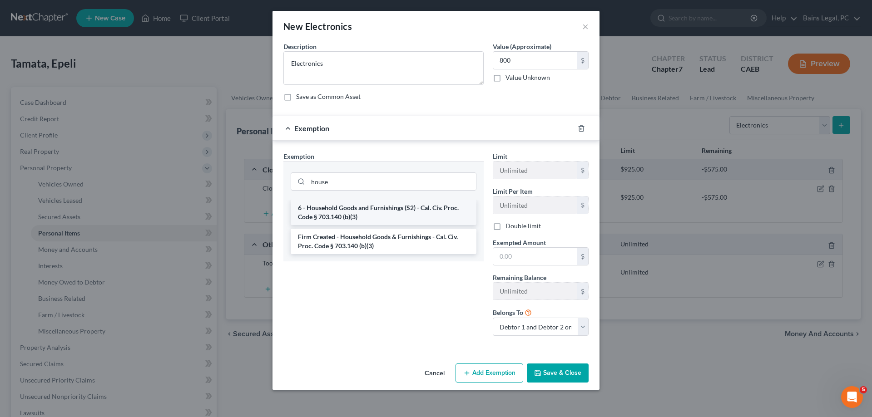
click at [344, 211] on li "6 - Household Goods and Furnishings (S2) - Cal. Civ. Proc. Code § 703.140 (b)(3)" at bounding box center [384, 212] width 186 height 25
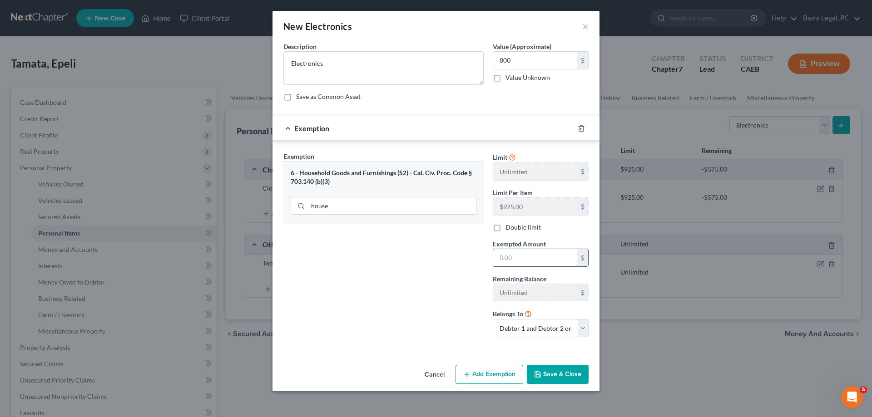
click at [530, 257] on input "text" at bounding box center [535, 257] width 84 height 17
click at [559, 373] on button "Save & Close" at bounding box center [558, 374] width 62 height 19
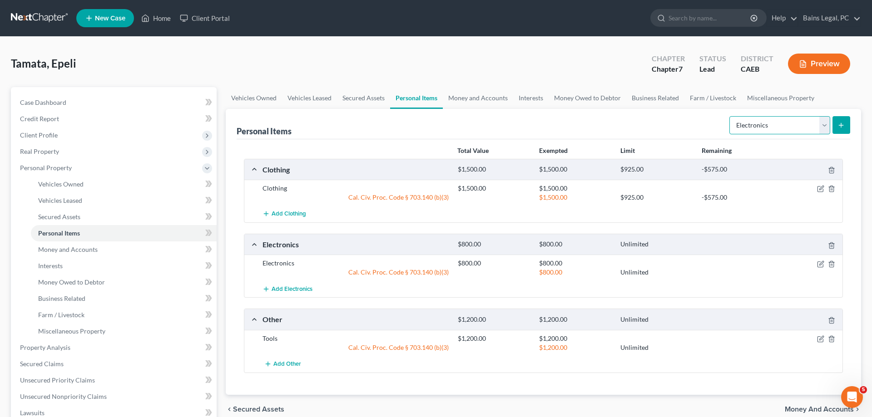
click at [729, 116] on select "Select Item Type Clothing Collectibles Of Value Electronics Firearms Household …" at bounding box center [779, 125] width 101 height 18
click option "Household Goods" at bounding box center [0, 0] width 0 height 0
click at [838, 124] on button "submit" at bounding box center [841, 125] width 18 height 18
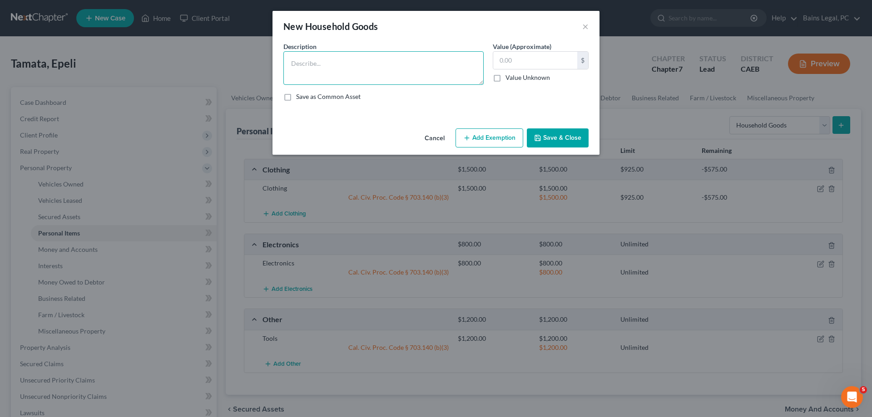
click at [332, 58] on textarea at bounding box center [383, 68] width 200 height 34
click at [506, 141] on button "Add Exemption" at bounding box center [489, 137] width 68 height 19
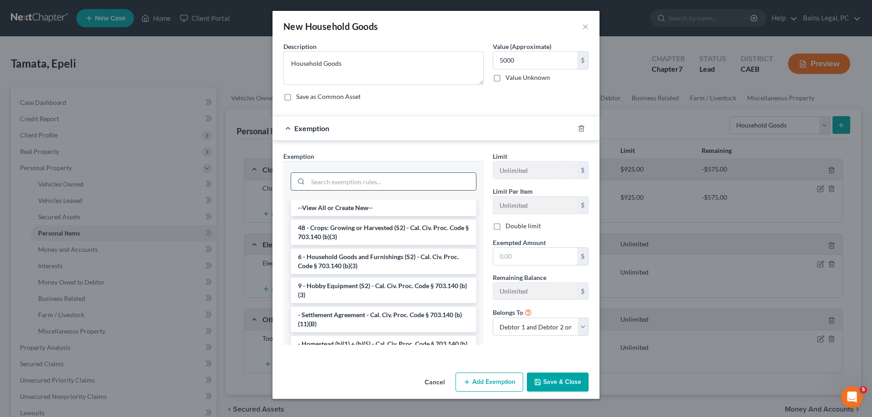
click at [344, 177] on input "search" at bounding box center [392, 181] width 168 height 17
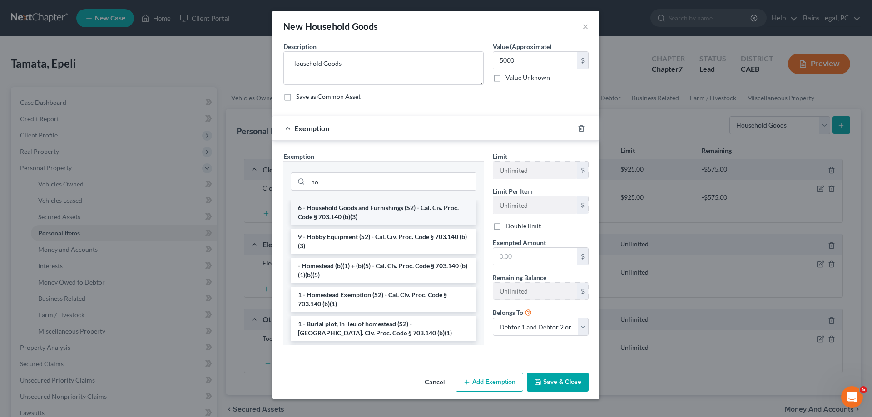
click at [390, 212] on li "6 - Household Goods and Furnishings (S2) - Cal. Civ. Proc. Code § 703.140 (b)(3)" at bounding box center [384, 212] width 186 height 25
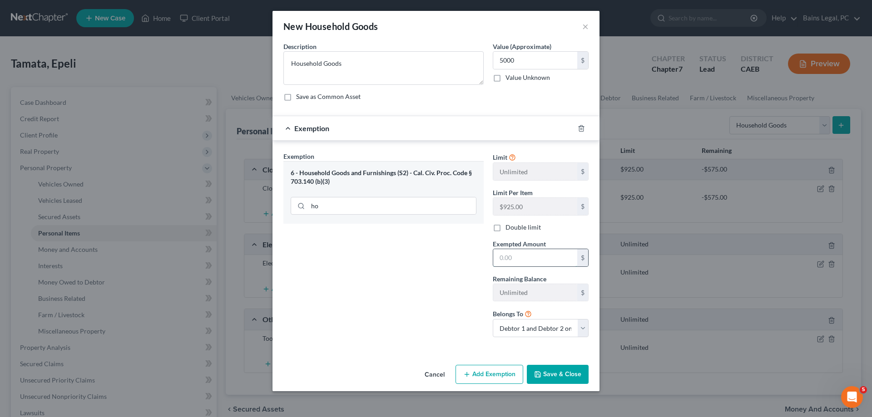
click at [524, 255] on input "text" at bounding box center [535, 257] width 84 height 17
click at [569, 367] on button "Save & Close" at bounding box center [558, 374] width 62 height 19
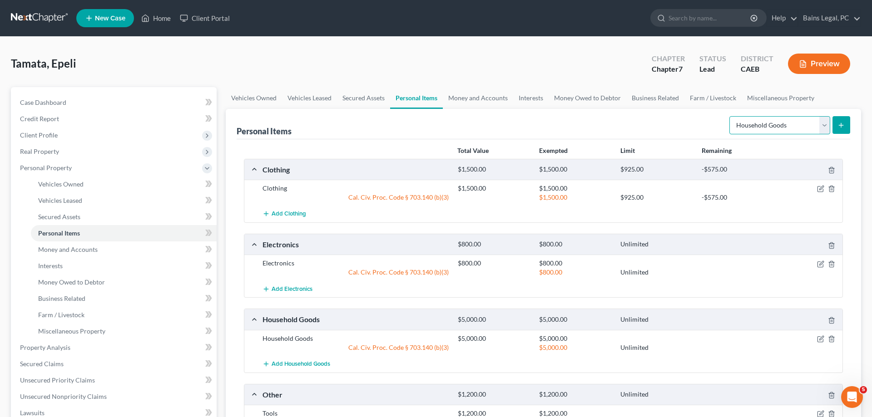
click at [729, 116] on select "Select Item Type Clothing Collectibles Of Value Electronics Firearms Household …" at bounding box center [779, 125] width 101 height 18
click option "Jewelry" at bounding box center [0, 0] width 0 height 0
click at [847, 123] on button "submit" at bounding box center [841, 125] width 18 height 18
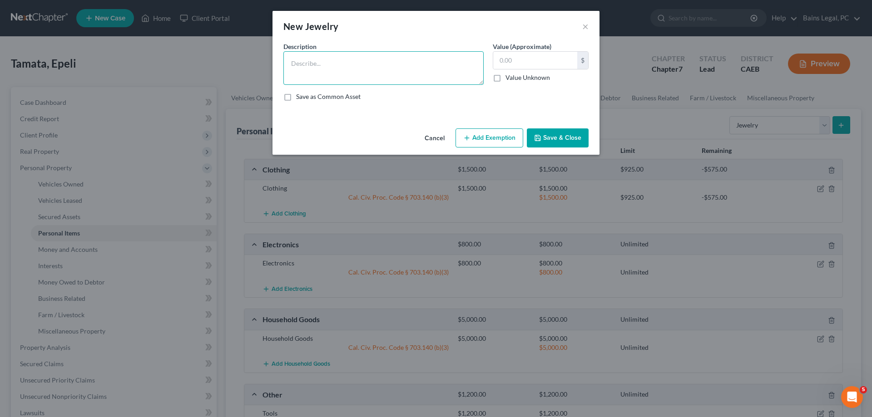
click at [431, 66] on textarea at bounding box center [383, 68] width 200 height 34
click at [494, 142] on button "Add Exemption" at bounding box center [489, 137] width 68 height 19
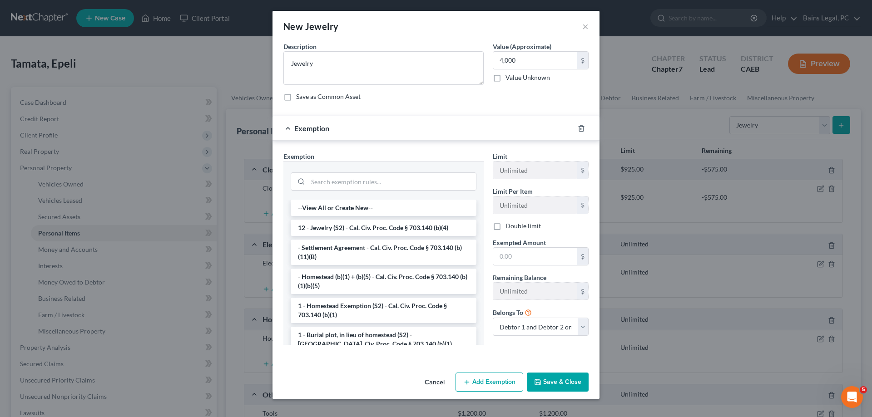
drag, startPoint x: 355, startPoint y: 228, endPoint x: 536, endPoint y: 274, distance: 187.4
click at [359, 230] on li "12 - Jewelry (S2) - Cal. Civ. Proc. Code § 703.140 (b)(4)" at bounding box center [384, 228] width 186 height 16
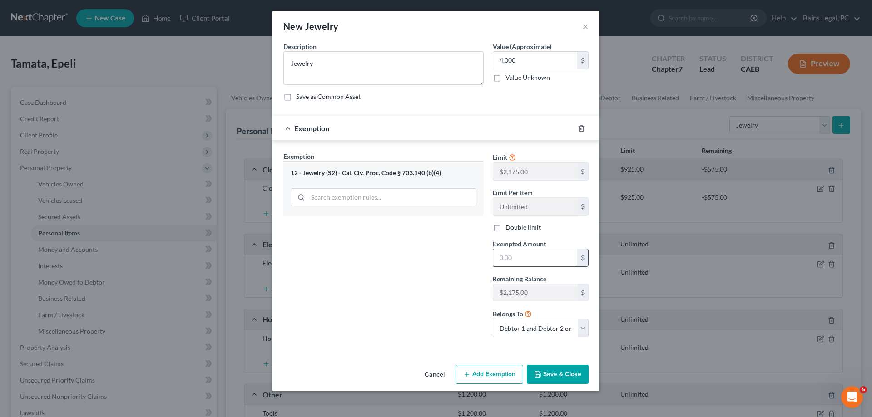
click at [518, 258] on input "text" at bounding box center [535, 257] width 84 height 17
click at [503, 370] on button "Add Exemption" at bounding box center [489, 374] width 68 height 19
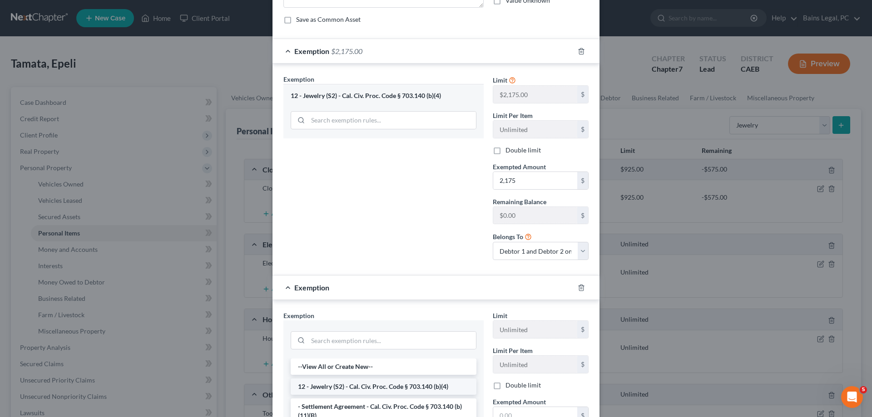
scroll to position [139, 0]
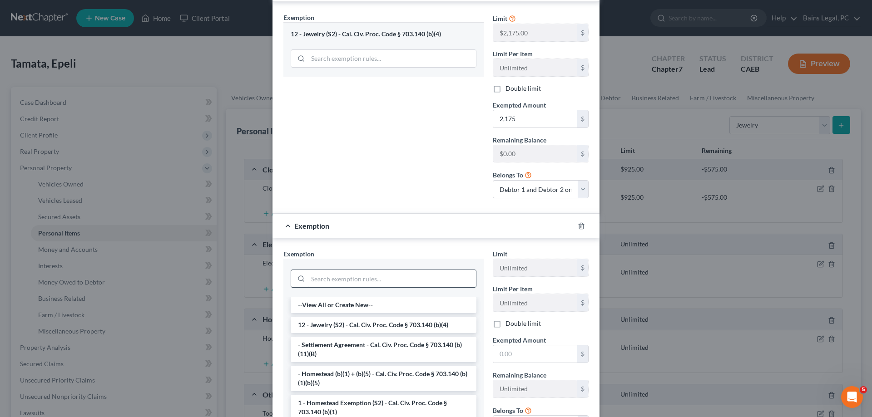
click at [371, 281] on input "search" at bounding box center [392, 278] width 168 height 17
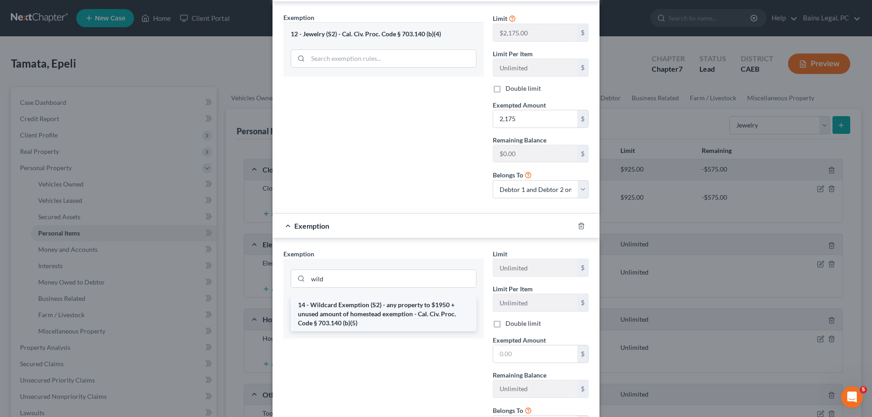
click at [356, 313] on li "14 - Wildcard Exemption (S2) - any property to $1950 + unused amount of homeste…" at bounding box center [384, 314] width 186 height 34
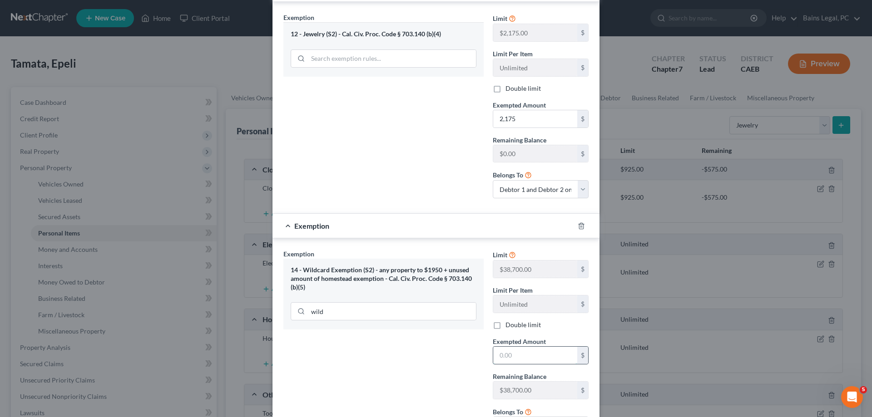
click at [524, 352] on input "text" at bounding box center [535, 355] width 84 height 17
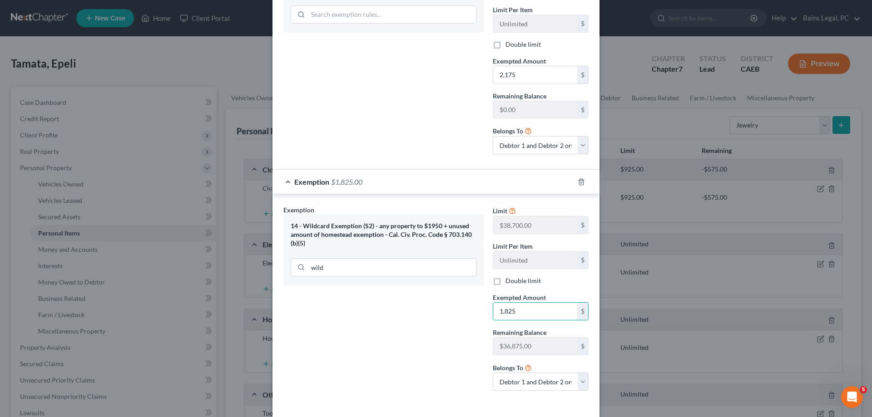
scroll to position [222, 0]
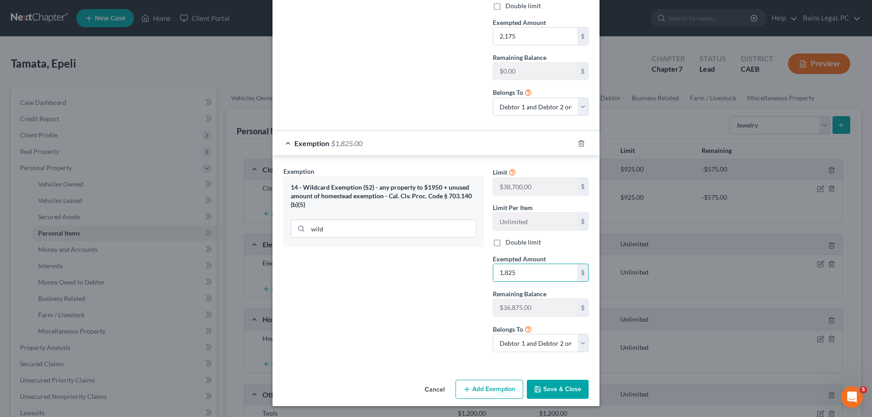
click at [577, 392] on button "Save & Close" at bounding box center [558, 389] width 62 height 19
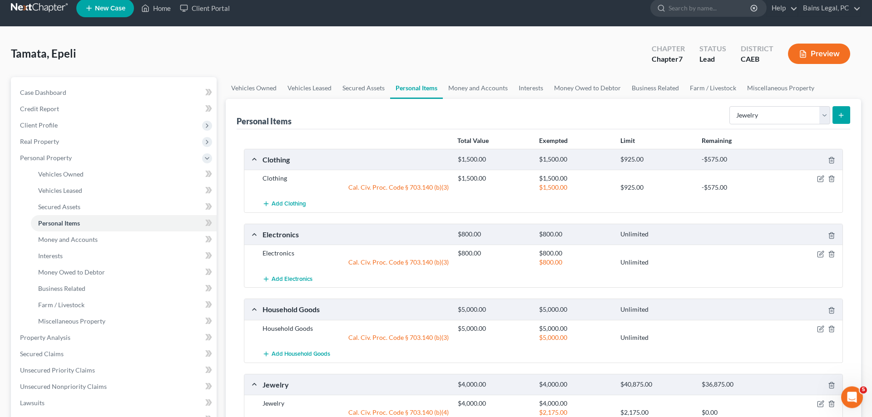
scroll to position [0, 0]
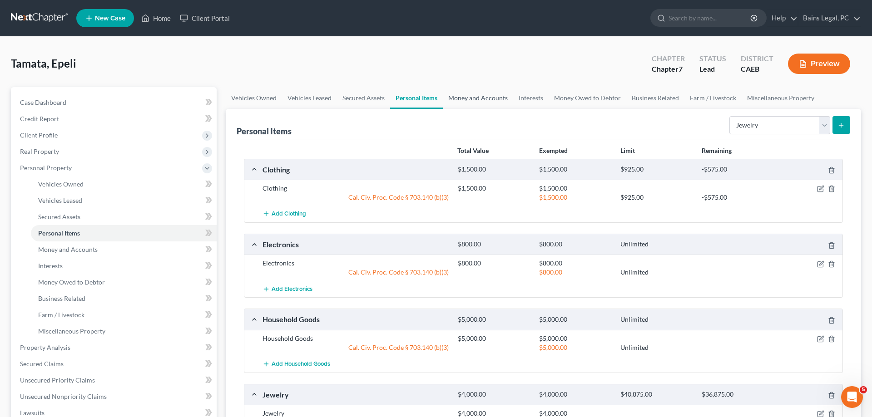
drag, startPoint x: 466, startPoint y: 97, endPoint x: 545, endPoint y: 107, distance: 80.1
click at [467, 97] on link "Money and Accounts" at bounding box center [478, 98] width 70 height 22
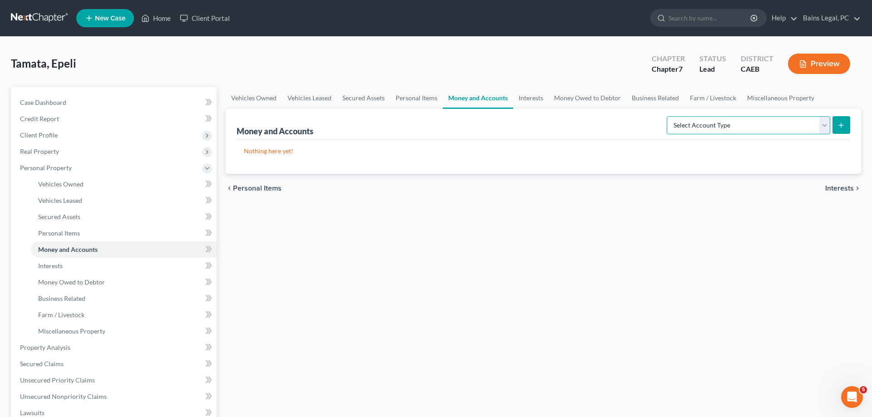
click at [666, 116] on select "Select Account Type Brokerage Cash on Hand Certificates of Deposit Checking Acc…" at bounding box center [747, 125] width 163 height 18
click option "Cash on Hand" at bounding box center [0, 0] width 0 height 0
click at [832, 123] on form "Select Account Type Brokerage Cash on Hand Certificates of Deposit Checking Acc…" at bounding box center [757, 125] width 183 height 19
drag, startPoint x: 839, startPoint y: 125, endPoint x: 520, endPoint y: 119, distance: 319.6
click at [834, 125] on button "submit" at bounding box center [841, 125] width 18 height 18
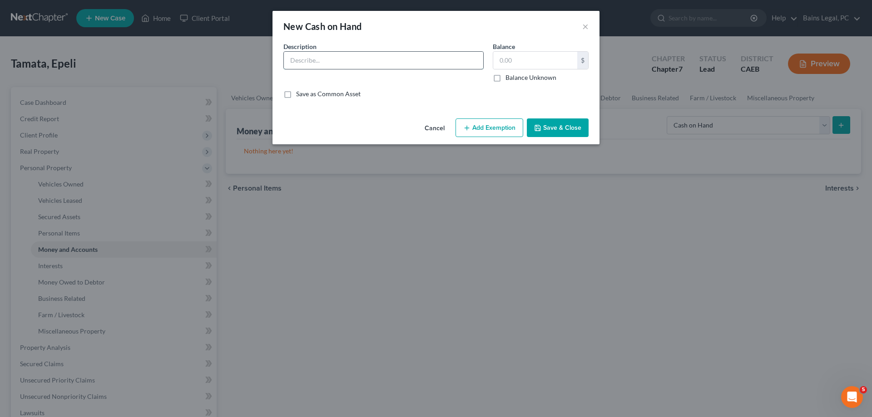
click at [318, 61] on input "text" at bounding box center [383, 60] width 199 height 17
click at [480, 127] on button "Add Exemption" at bounding box center [489, 127] width 68 height 19
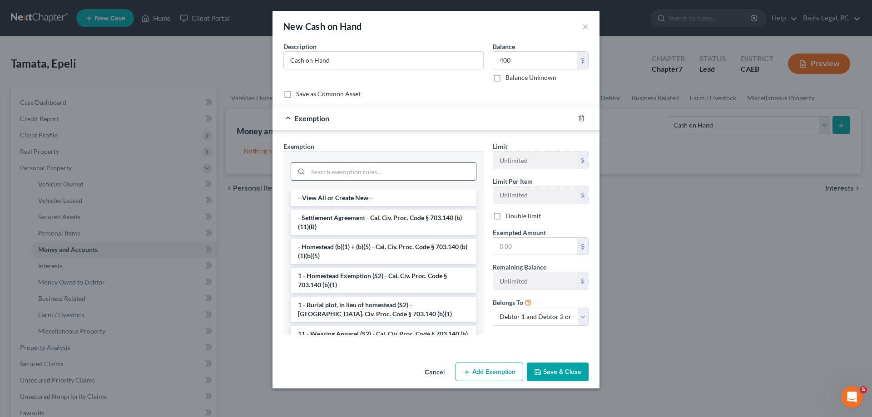
drag, startPoint x: 333, startPoint y: 170, endPoint x: 337, endPoint y: 166, distance: 6.1
click at [333, 170] on input "search" at bounding box center [392, 171] width 168 height 17
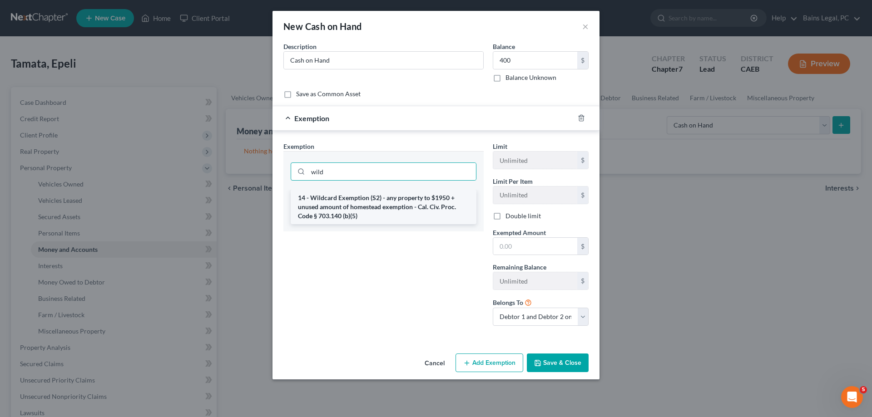
drag, startPoint x: 318, startPoint y: 207, endPoint x: 532, endPoint y: 252, distance: 219.5
click at [318, 207] on li "14 - Wildcard Exemption (S2) - any property to $1950 + unused amount of homeste…" at bounding box center [384, 207] width 186 height 34
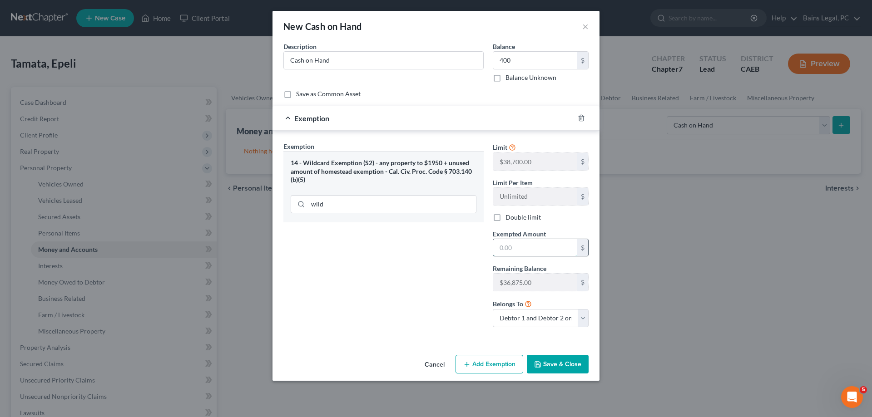
click at [539, 254] on input "text" at bounding box center [535, 247] width 84 height 17
click at [559, 364] on button "Save & Close" at bounding box center [558, 364] width 62 height 19
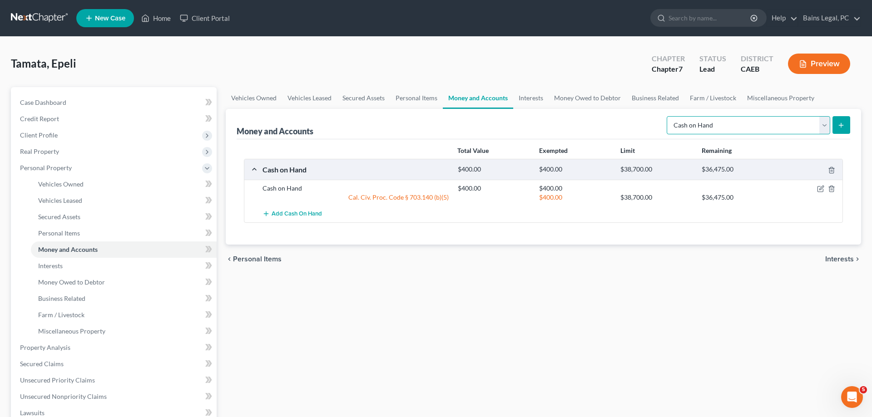
click at [666, 116] on select "Select Account Type Brokerage Cash on Hand Certificates of Deposit Checking Acc…" at bounding box center [747, 125] width 163 height 18
click option "Savings Account" at bounding box center [0, 0] width 0 height 0
click at [840, 122] on icon "submit" at bounding box center [840, 125] width 7 height 7
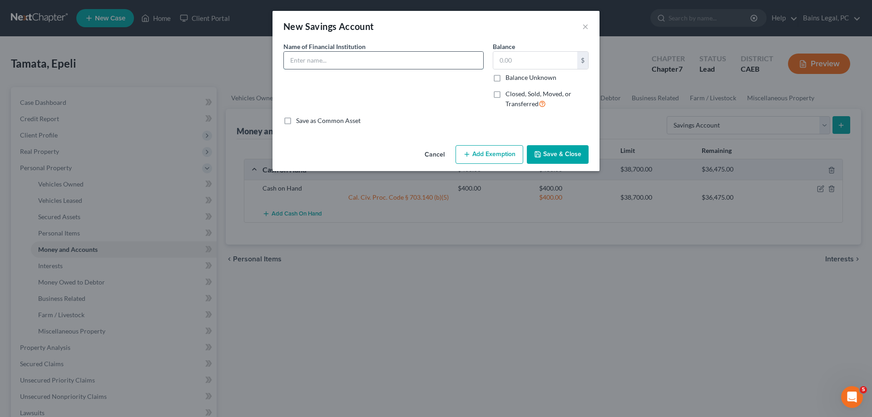
click at [393, 60] on input "text" at bounding box center [383, 60] width 199 height 17
drag, startPoint x: 373, startPoint y: 62, endPoint x: 234, endPoint y: 44, distance: 139.5
click at [284, 52] on input "Golden 1 CU...9974" at bounding box center [383, 60] width 199 height 17
click at [540, 61] on input "text" at bounding box center [535, 60] width 84 height 17
drag, startPoint x: 479, startPoint y: 153, endPoint x: 467, endPoint y: 160, distance: 13.6
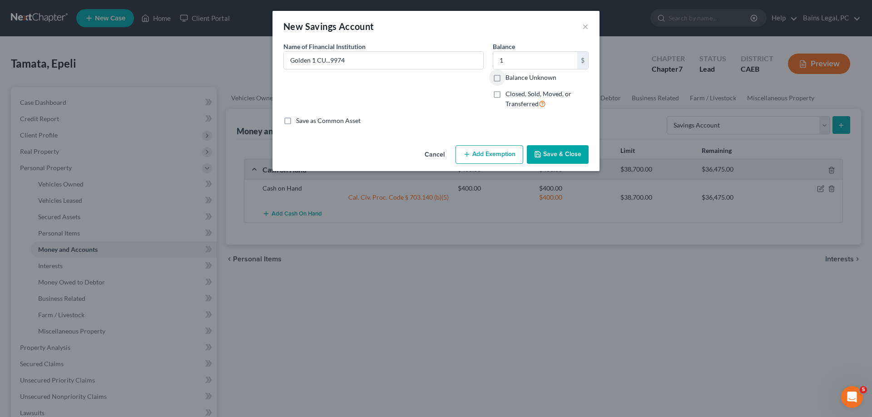
click at [479, 153] on button "Add Exemption" at bounding box center [489, 154] width 68 height 19
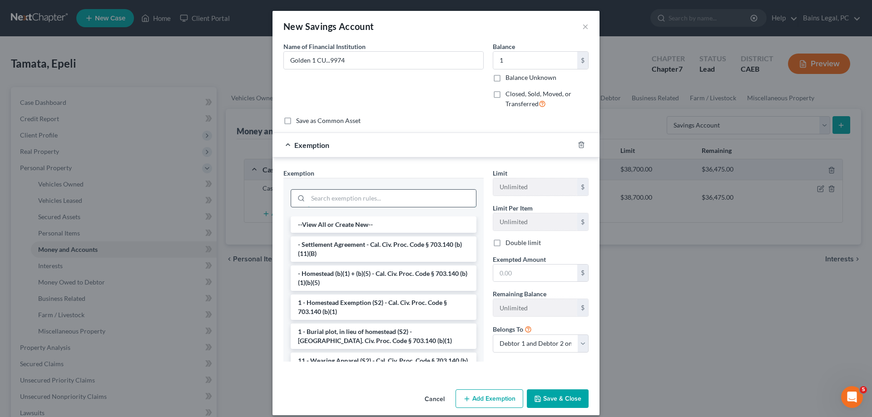
click at [340, 198] on input "search" at bounding box center [392, 198] width 168 height 17
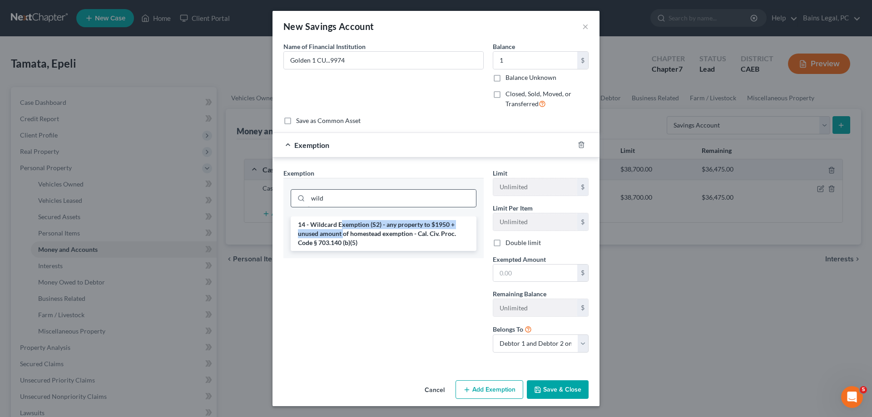
click at [352, 230] on li "14 - Wildcard Exemption (S2) - any property to $1950 + unused amount of homeste…" at bounding box center [384, 234] width 186 height 34
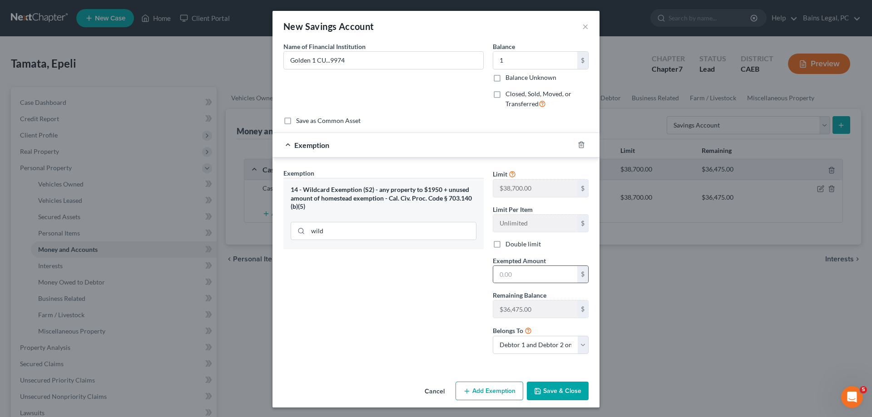
drag, startPoint x: 523, startPoint y: 266, endPoint x: 525, endPoint y: 272, distance: 6.7
click at [523, 268] on div "Exempted Amount * $" at bounding box center [540, 270] width 105 height 28
click at [525, 272] on input "text" at bounding box center [535, 274] width 84 height 17
click at [552, 389] on button "Save & Close" at bounding box center [558, 391] width 62 height 19
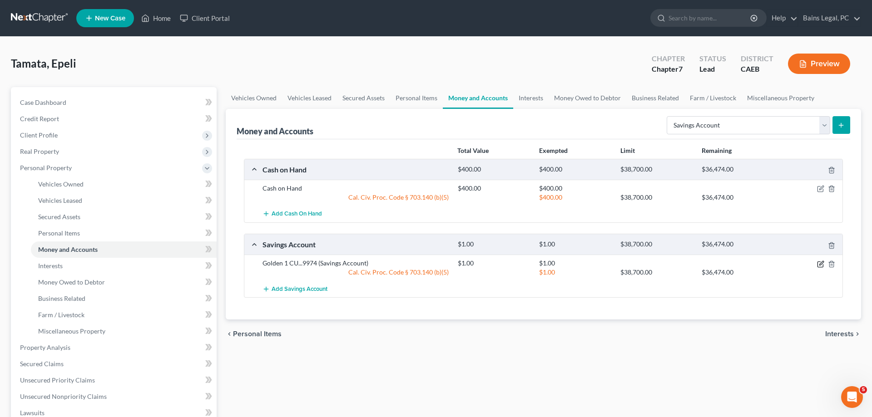
click at [819, 263] on icon "button" at bounding box center [820, 264] width 7 height 7
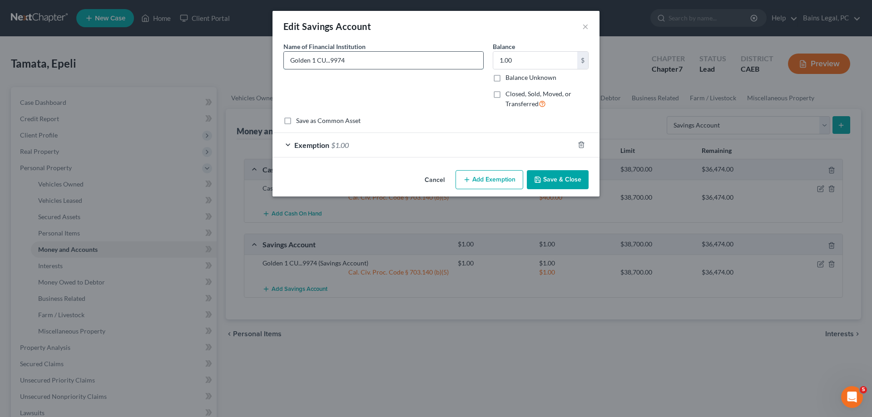
click at [360, 61] on input "Golden 1 CU...9974" at bounding box center [383, 60] width 199 height 17
drag, startPoint x: 552, startPoint y: 180, endPoint x: 520, endPoint y: 204, distance: 40.1
click at [552, 181] on button "Save & Close" at bounding box center [558, 179] width 62 height 19
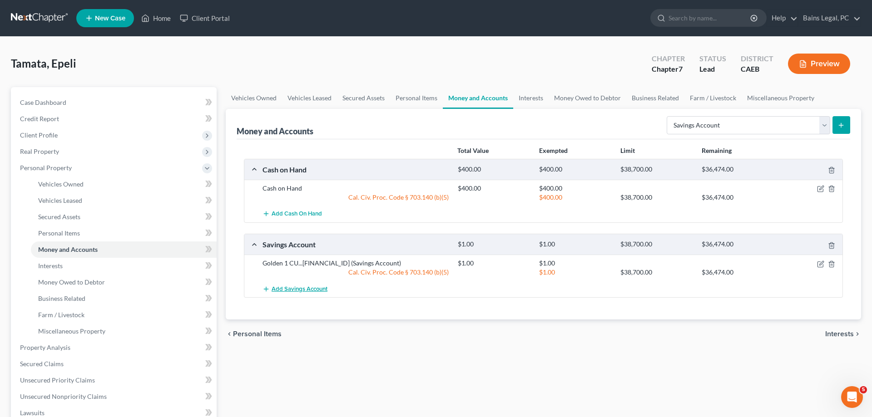
click at [311, 289] on span "Add Savings Account" at bounding box center [299, 289] width 56 height 7
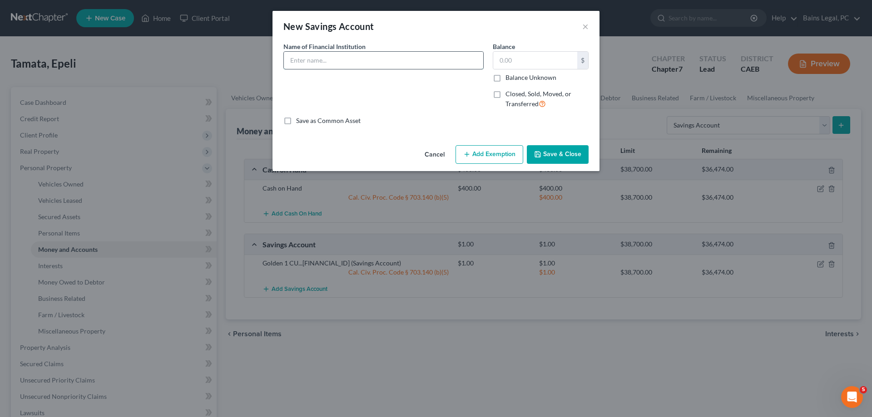
click at [415, 55] on input "text" at bounding box center [383, 60] width 199 height 17
paste input "Golden 1 CU...9974"
click at [503, 148] on button "Add Exemption" at bounding box center [489, 154] width 68 height 19
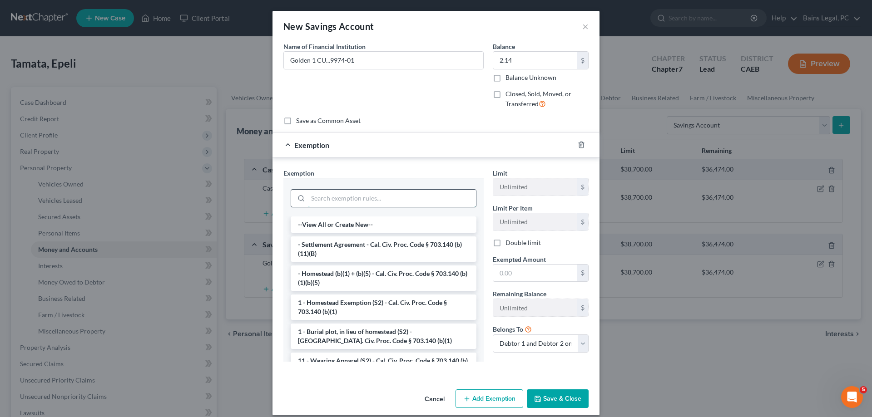
click at [368, 201] on input "search" at bounding box center [392, 198] width 168 height 17
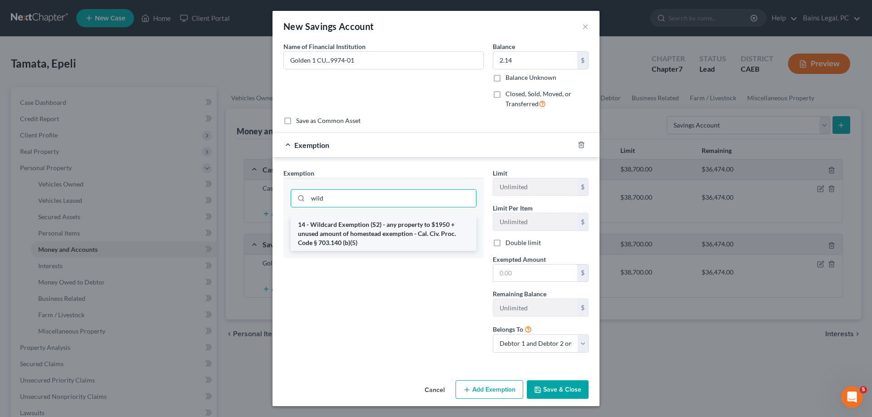
click at [366, 238] on li "14 - Wildcard Exemption (S2) - any property to $1950 + unused amount of homeste…" at bounding box center [384, 234] width 186 height 34
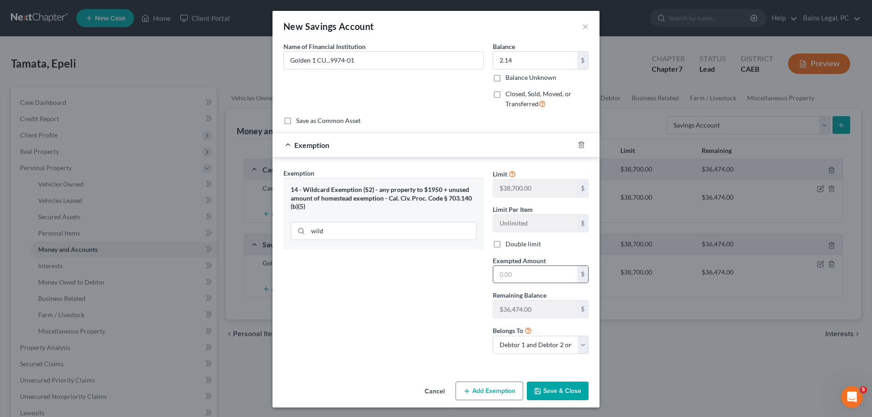
click at [508, 276] on input "text" at bounding box center [535, 274] width 84 height 17
click at [571, 397] on button "Save & Close" at bounding box center [558, 391] width 62 height 19
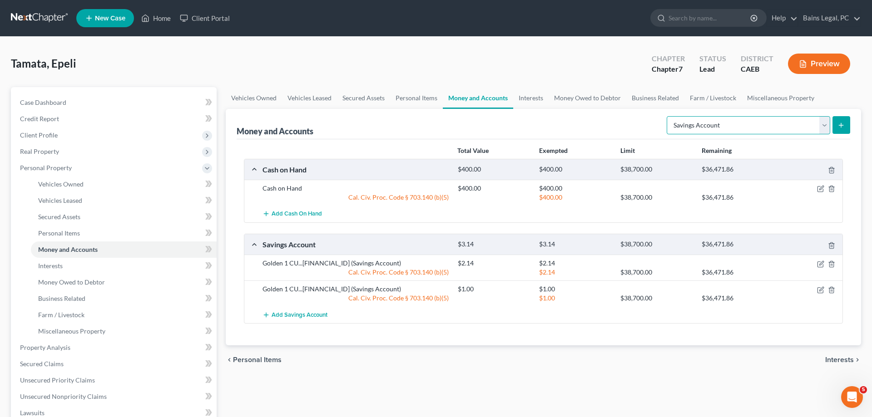
click at [666, 116] on select "Select Account Type Brokerage Cash on Hand Certificates of Deposit Checking Acc…" at bounding box center [747, 125] width 163 height 18
click option "Checking Account" at bounding box center [0, 0] width 0 height 0
click at [840, 126] on icon "submit" at bounding box center [840, 125] width 7 height 7
drag, startPoint x: 406, startPoint y: 97, endPoint x: 422, endPoint y: 99, distance: 16.4
click at [408, 97] on link "Personal Items" at bounding box center [416, 98] width 53 height 22
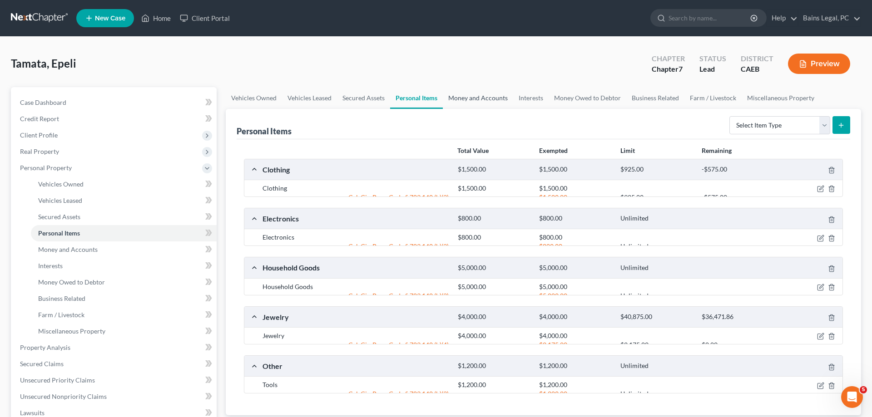
drag, startPoint x: 460, startPoint y: 101, endPoint x: 502, endPoint y: 101, distance: 41.8
click at [463, 101] on link "Money and Accounts" at bounding box center [478, 98] width 70 height 22
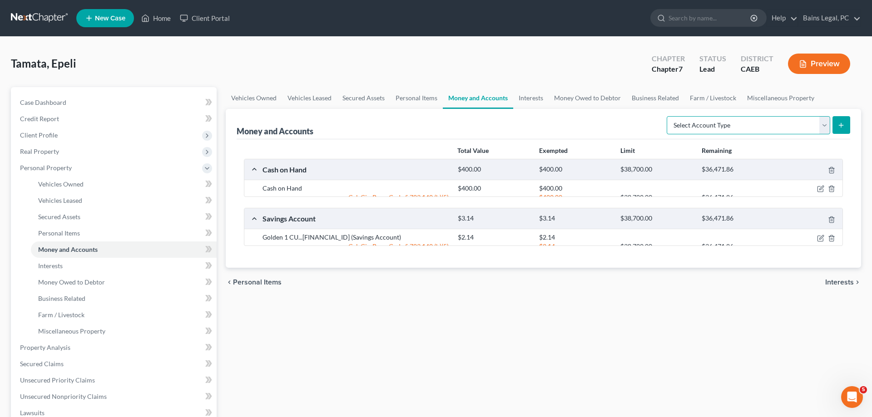
click at [666, 116] on select "Select Account Type Brokerage Cash on Hand Certificates of Deposit Checking Acc…" at bounding box center [747, 125] width 163 height 18
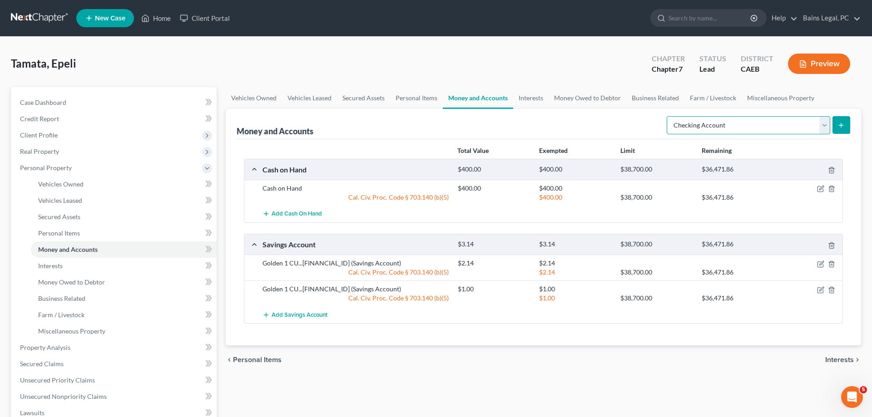
click option "Checking Account" at bounding box center [0, 0] width 0 height 0
click at [837, 130] on button "submit" at bounding box center [841, 125] width 18 height 18
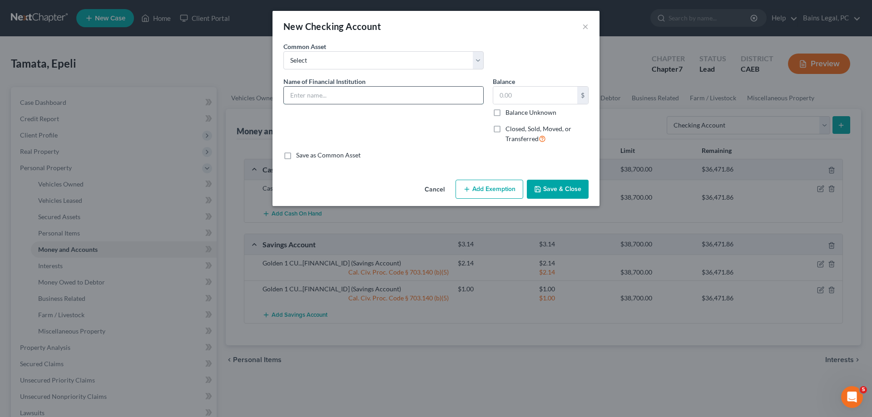
click at [336, 94] on input "text" at bounding box center [383, 95] width 199 height 17
paste input "Golden 1 CU...9974"
click at [545, 96] on input "text" at bounding box center [535, 95] width 84 height 17
click at [478, 187] on button "Add Exemption" at bounding box center [489, 189] width 68 height 19
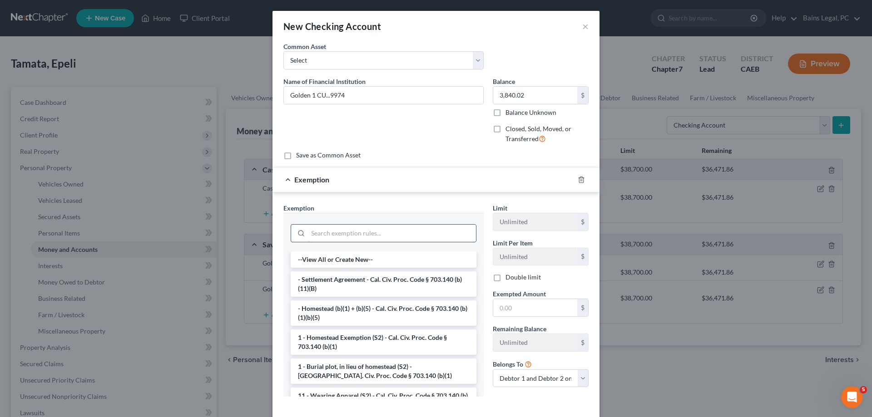
click at [329, 232] on input "search" at bounding box center [392, 233] width 168 height 17
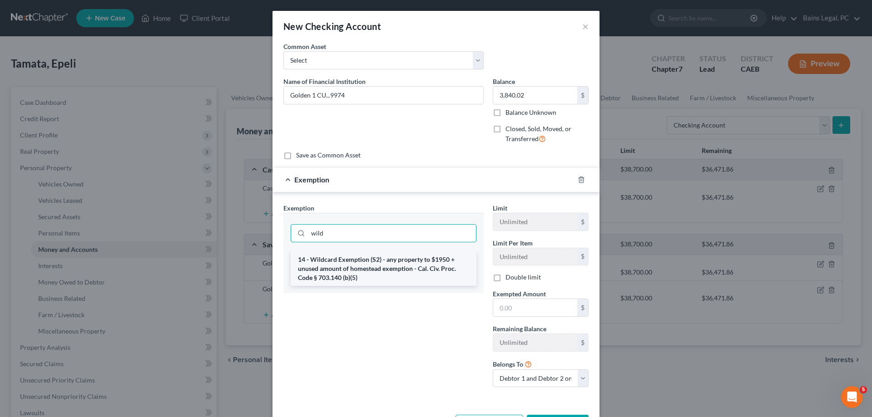
drag, startPoint x: 356, startPoint y: 267, endPoint x: 554, endPoint y: 284, distance: 198.7
click at [362, 267] on li "14 - Wildcard Exemption (S2) - any property to $1950 + unused amount of homeste…" at bounding box center [384, 268] width 186 height 34
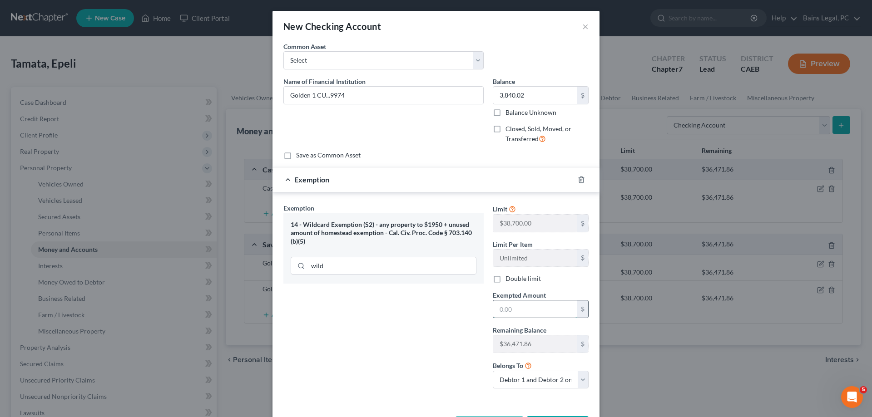
click at [546, 314] on input "text" at bounding box center [535, 309] width 84 height 17
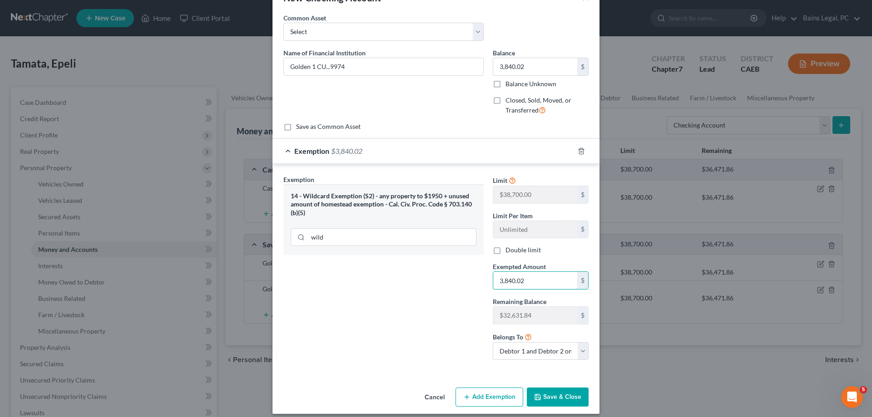
scroll to position [36, 0]
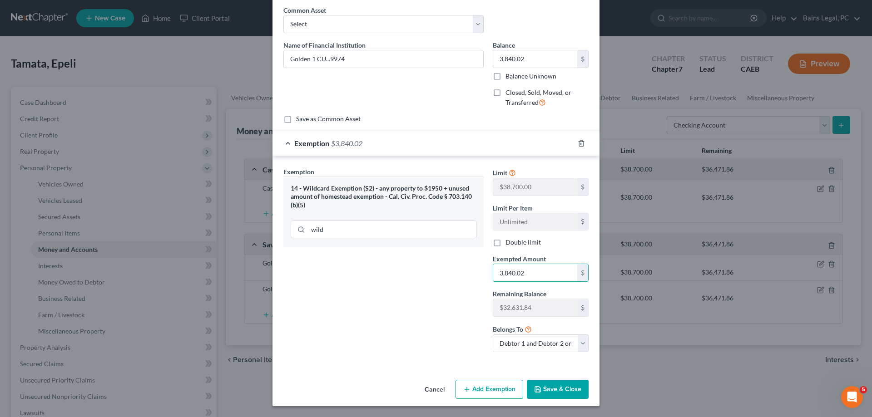
drag, startPoint x: 550, startPoint y: 392, endPoint x: 701, endPoint y: 382, distance: 151.5
click at [558, 392] on button "Save & Close" at bounding box center [558, 389] width 62 height 19
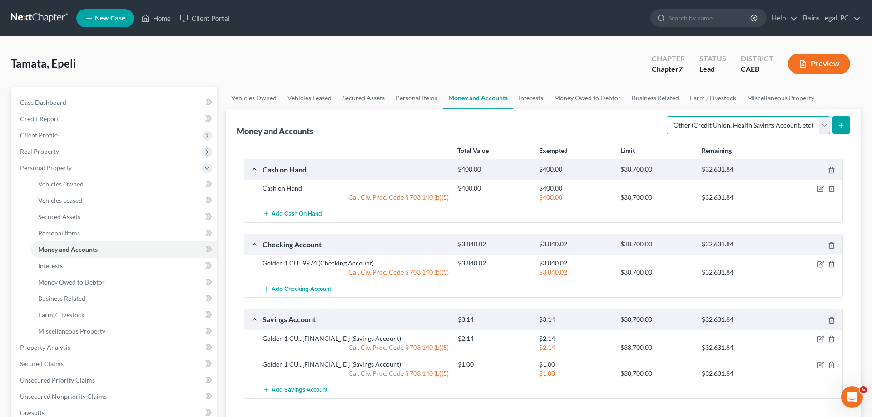
click option "Other (Credit Union, Health Savings Account, etc)" at bounding box center [0, 0] width 0 height 0
click at [839, 128] on icon "submit" at bounding box center [840, 125] width 7 height 7
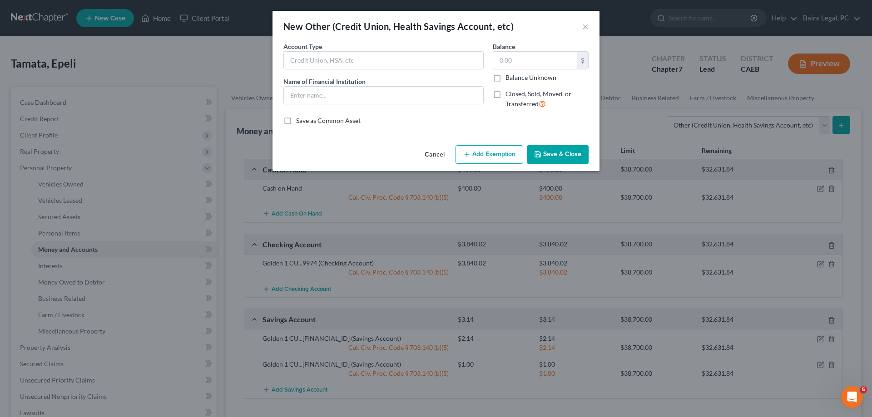
click at [413, 71] on div "Account Type Name of Financial Institution *" at bounding box center [383, 79] width 209 height 74
click at [379, 65] on input "text" at bounding box center [383, 60] width 199 height 17
click at [567, 154] on button "Save & Close" at bounding box center [558, 154] width 62 height 19
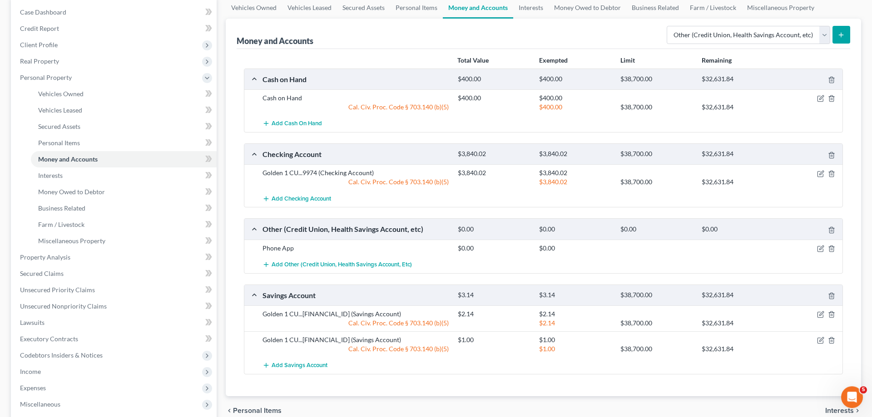
scroll to position [93, 0]
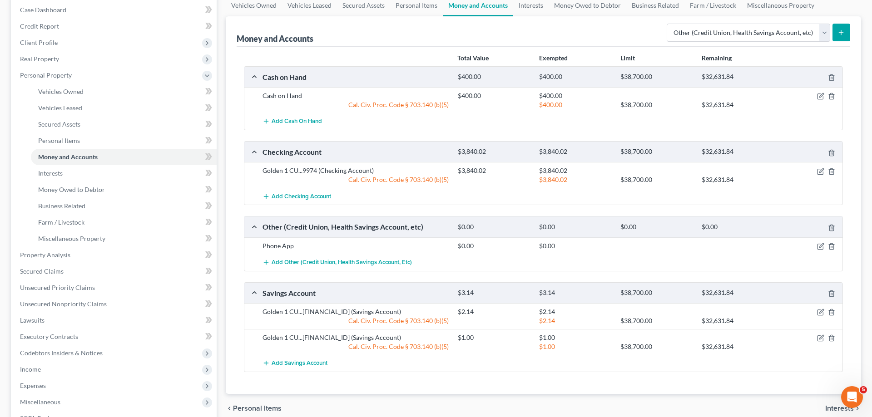
click at [324, 195] on span "Add Checking Account" at bounding box center [300, 196] width 59 height 7
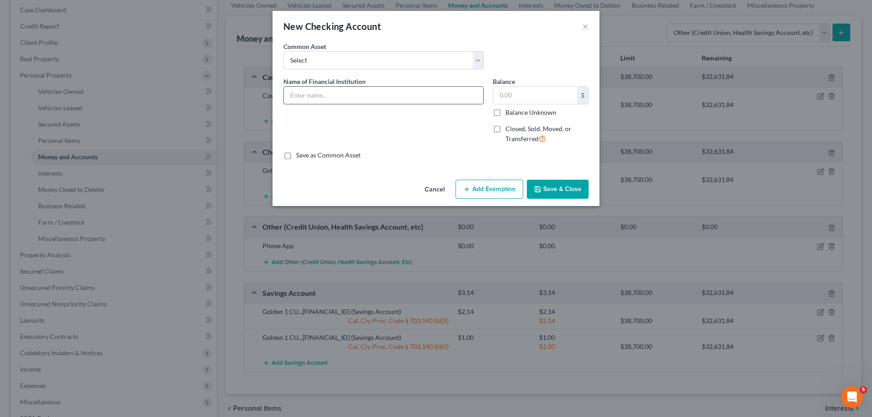
click at [359, 99] on input "text" at bounding box center [383, 95] width 199 height 17
drag, startPoint x: 477, startPoint y: 98, endPoint x: 211, endPoint y: 90, distance: 266.1
click at [211, 90] on div "New Checking Account × An exemption set must first be selected from the Filing …" at bounding box center [436, 208] width 872 height 417
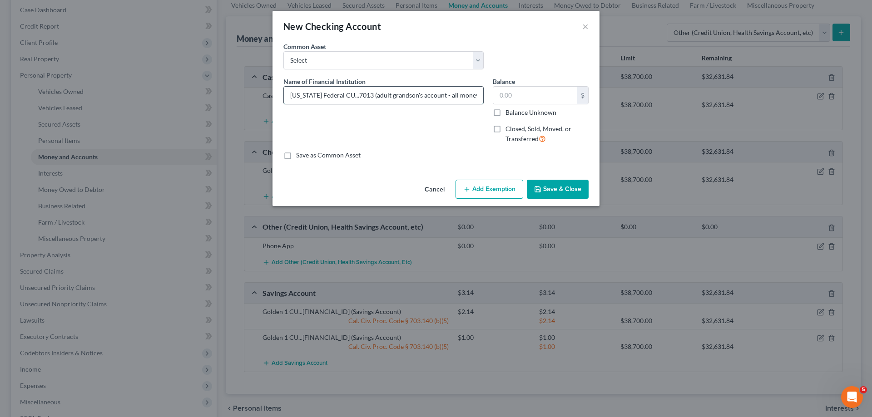
drag, startPoint x: 298, startPoint y: 97, endPoint x: 258, endPoint y: 96, distance: 40.4
click at [284, 96] on input "[US_STATE] Federal CU...7013 (adult grandson's account - all money is his)" at bounding box center [383, 95] width 199 height 17
click at [286, 99] on input "[US_STATE] Federal CU...7013 (adult grandson's account - all money is his)" at bounding box center [383, 95] width 199 height 17
drag, startPoint x: 286, startPoint y: 96, endPoint x: 478, endPoint y: 96, distance: 192.5
click at [478, 96] on input "[US_STATE] Federal CU...7013 (adult grandson's account - all money is his)" at bounding box center [383, 95] width 199 height 17
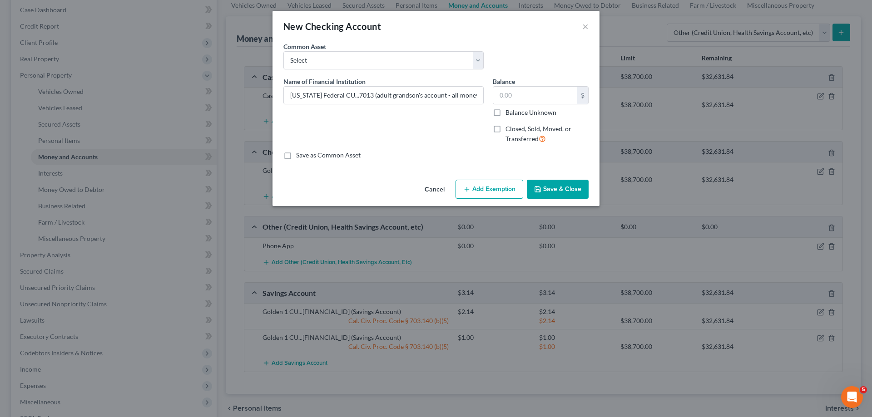
click at [553, 188] on button "Save & Close" at bounding box center [558, 189] width 62 height 19
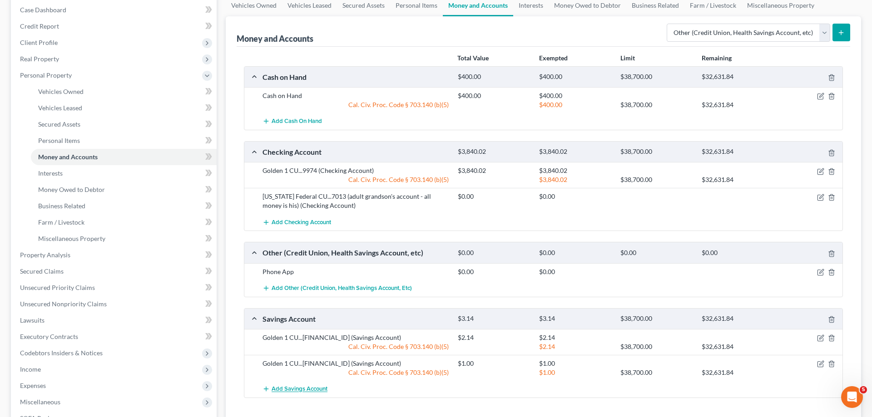
click at [293, 389] on span "Add Savings Account" at bounding box center [299, 389] width 56 height 7
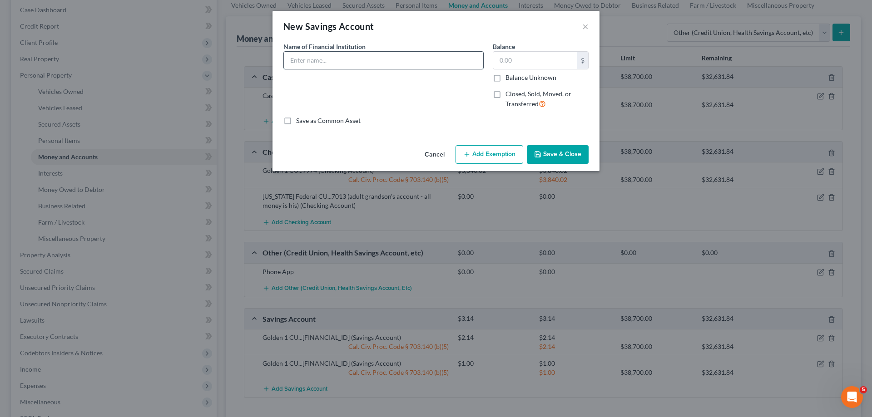
click at [388, 64] on input "text" at bounding box center [383, 60] width 199 height 17
paste input "[US_STATE] Federal CU...7013 (adult grandson's account - all money is h"
drag, startPoint x: 414, startPoint y: 60, endPoint x: 480, endPoint y: 60, distance: 65.8
click at [483, 59] on input "[US_STATE] Federal CU...7013 (adult grandson's account - all money is h" at bounding box center [383, 60] width 199 height 17
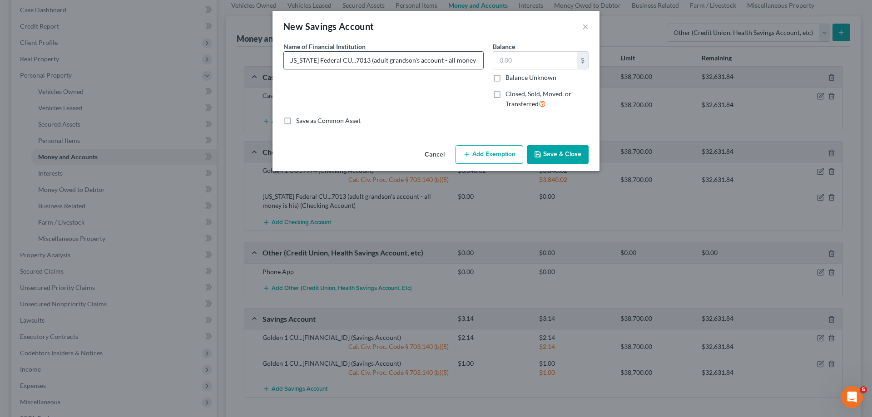
click at [479, 61] on input "[US_STATE] Federal CU...7013 (adult grandson's account - all money is h" at bounding box center [383, 60] width 199 height 17
click at [556, 153] on button "Save & Close" at bounding box center [558, 154] width 62 height 19
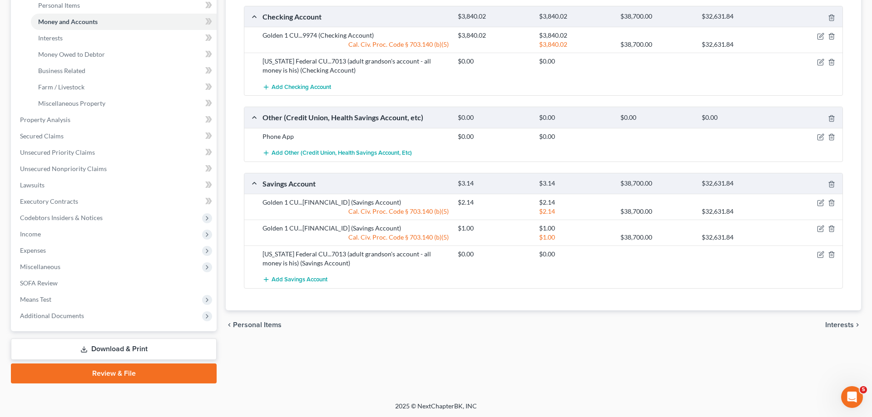
scroll to position [0, 0]
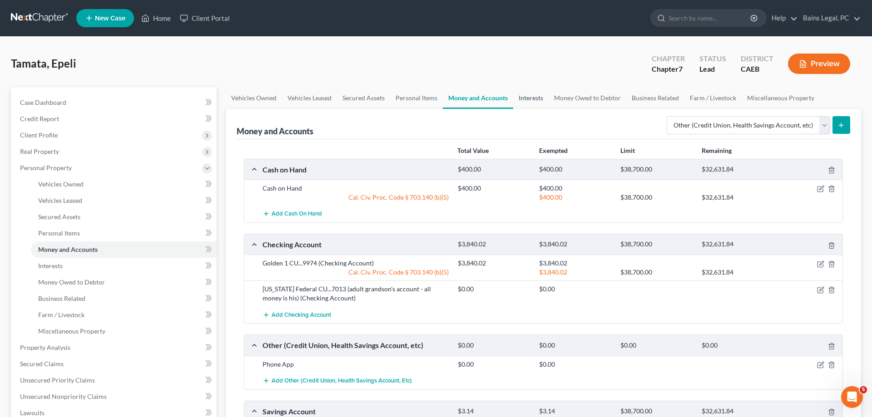
drag, startPoint x: 532, startPoint y: 94, endPoint x: 529, endPoint y: 99, distance: 5.9
click at [532, 94] on link "Interests" at bounding box center [530, 98] width 35 height 22
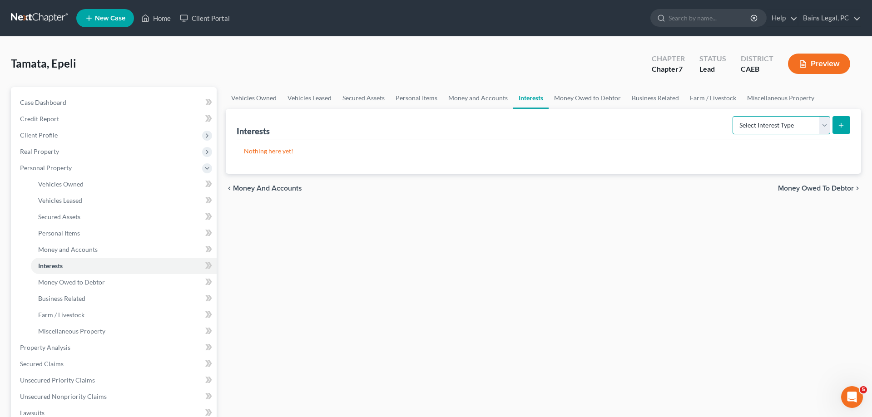
click at [732, 116] on select "Select Interest Type 401K Annuity Bond Education IRA Government Bond Government…" at bounding box center [781, 125] width 98 height 18
click option "401K" at bounding box center [0, 0] width 0 height 0
click at [841, 124] on icon "submit" at bounding box center [840, 125] width 7 height 7
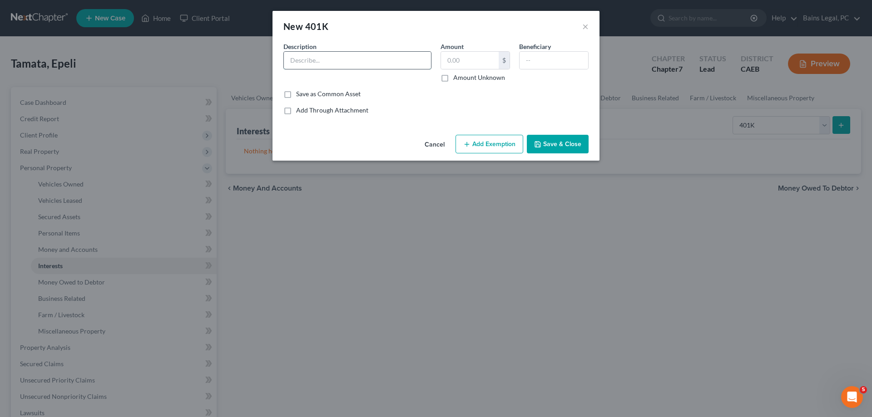
click at [409, 62] on input "text" at bounding box center [357, 60] width 147 height 17
click at [487, 64] on input "text" at bounding box center [470, 60] width 58 height 17
click at [486, 145] on button "Add Exemption" at bounding box center [489, 144] width 68 height 19
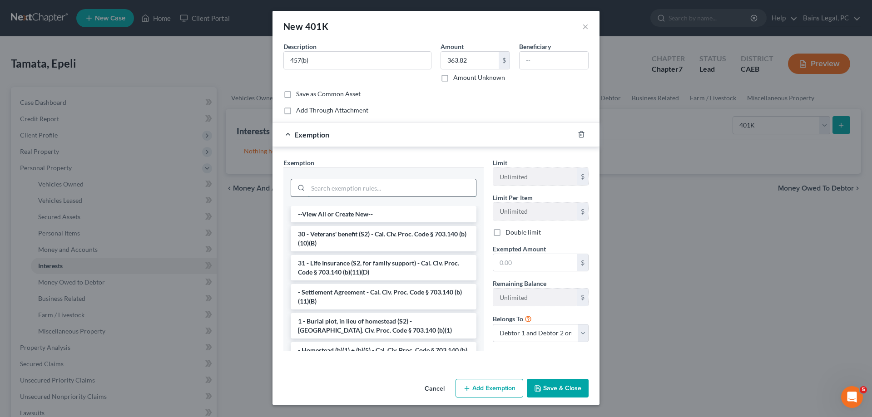
click at [396, 187] on input "search" at bounding box center [392, 187] width 168 height 17
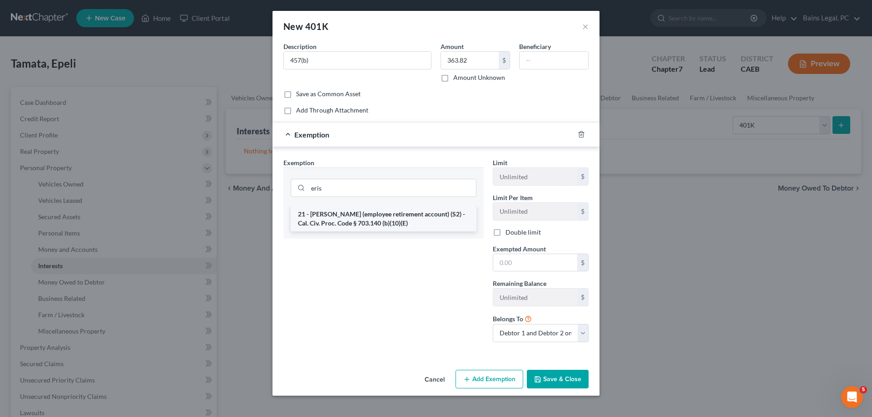
click at [406, 217] on li "21 - [PERSON_NAME] (employee retirement account) (S2) - Cal. Civ. Proc. Code § …" at bounding box center [384, 218] width 186 height 25
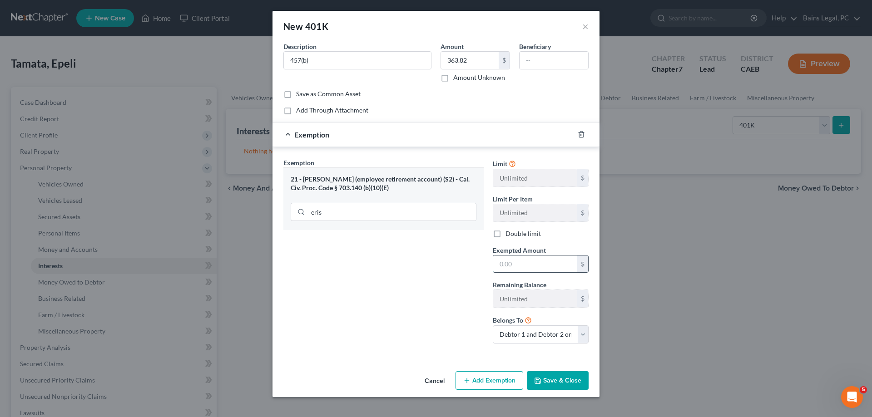
click at [521, 263] on input "text" at bounding box center [535, 264] width 84 height 17
drag, startPoint x: 567, startPoint y: 384, endPoint x: 871, endPoint y: 249, distance: 332.7
click at [567, 383] on button "Save & Close" at bounding box center [558, 380] width 62 height 19
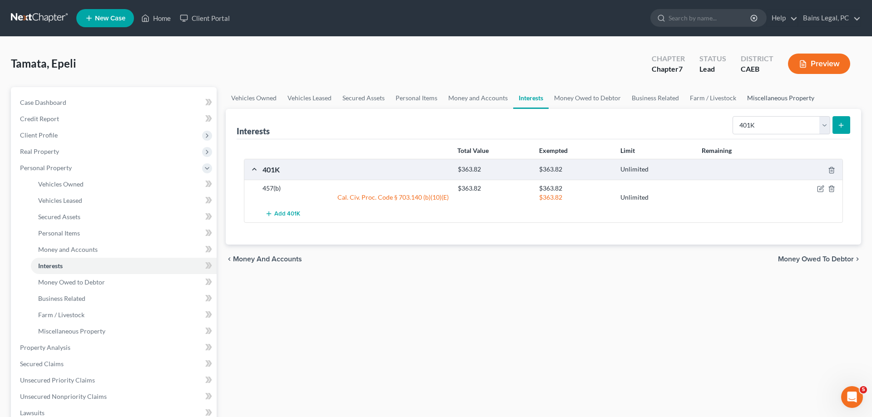
click at [763, 96] on link "Miscellaneous Property" at bounding box center [780, 98] width 78 height 22
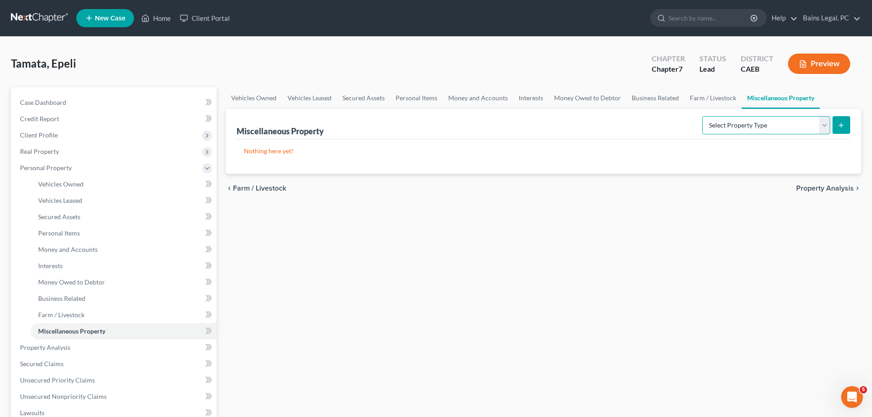
click at [702, 116] on select "Select Property Type Assigned for Creditor Benefit [DATE] Holding for Another N…" at bounding box center [766, 125] width 128 height 18
click option "Stored [DATE]" at bounding box center [0, 0] width 0 height 0
click at [837, 123] on button "submit" at bounding box center [841, 125] width 18 height 18
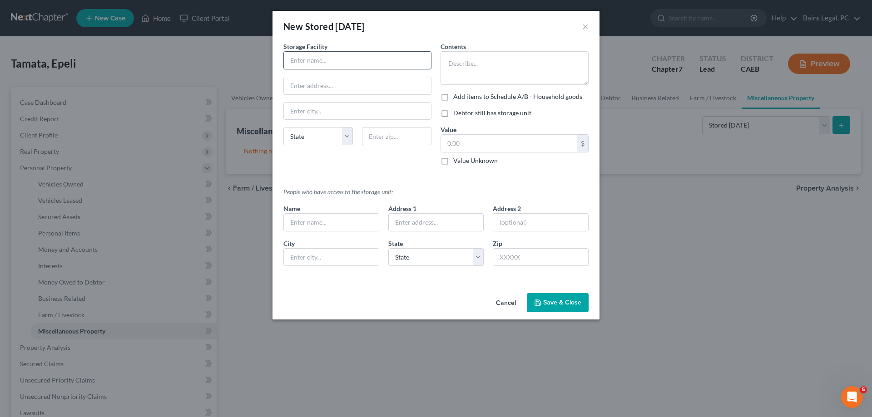
click at [350, 59] on input "text" at bounding box center [357, 60] width 147 height 17
click at [381, 132] on input "text" at bounding box center [396, 136] width 69 height 18
click at [488, 71] on textarea at bounding box center [514, 68] width 148 height 34
click at [470, 141] on input "text" at bounding box center [509, 143] width 136 height 17
click at [577, 309] on button "Save & Close" at bounding box center [558, 302] width 62 height 19
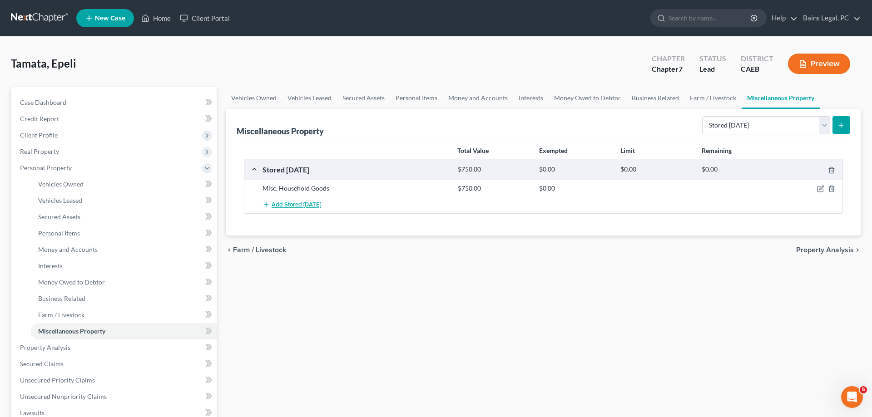
click at [308, 205] on span "Add Stored [DATE]" at bounding box center [295, 205] width 49 height 7
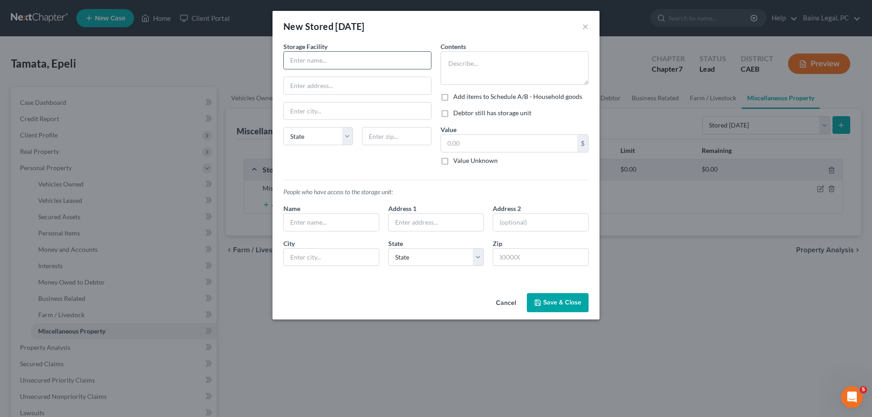
click at [305, 57] on input "text" at bounding box center [357, 60] width 147 height 17
click at [464, 68] on textarea at bounding box center [514, 68] width 148 height 34
click at [488, 141] on input "text" at bounding box center [509, 143] width 136 height 17
click at [572, 303] on button "Save & Close" at bounding box center [558, 302] width 62 height 19
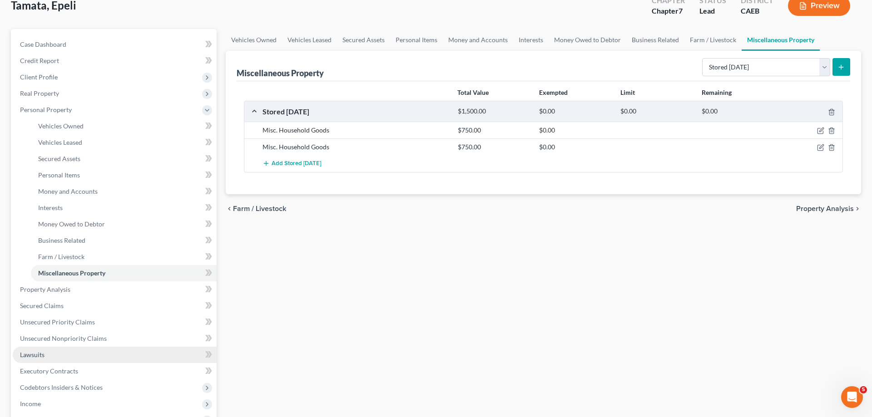
scroll to position [139, 0]
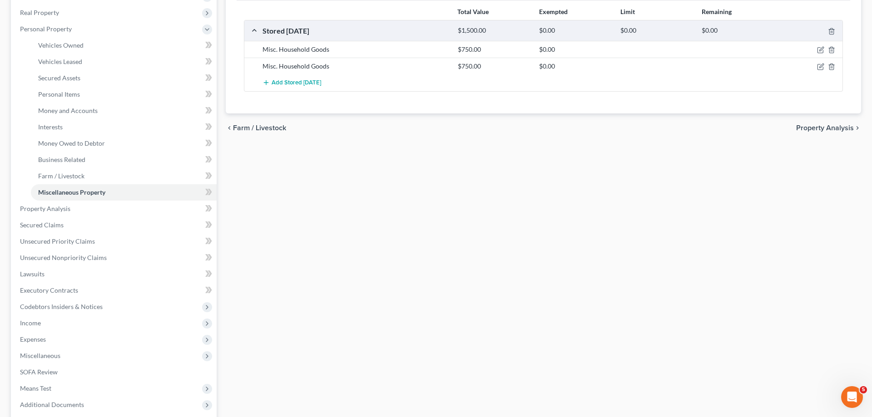
drag, startPoint x: 64, startPoint y: 323, endPoint x: 79, endPoint y: 323, distance: 15.0
click at [64, 323] on span "Income" at bounding box center [115, 323] width 204 height 16
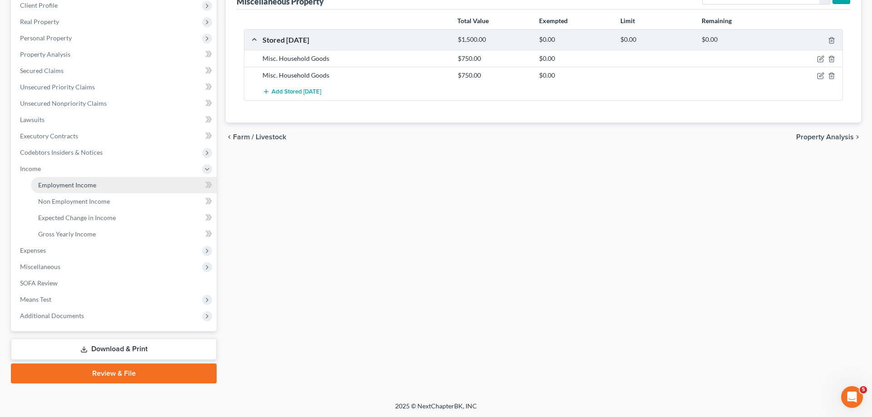
click at [110, 184] on link "Employment Income" at bounding box center [124, 185] width 186 height 16
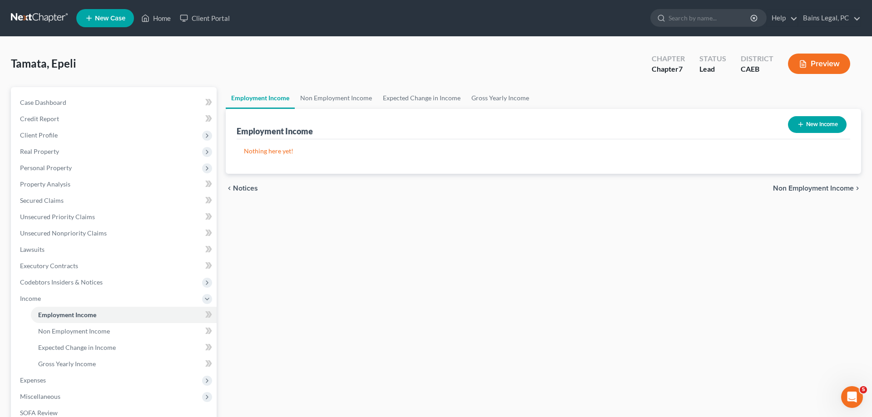
click at [812, 122] on button "New Income" at bounding box center [817, 124] width 59 height 17
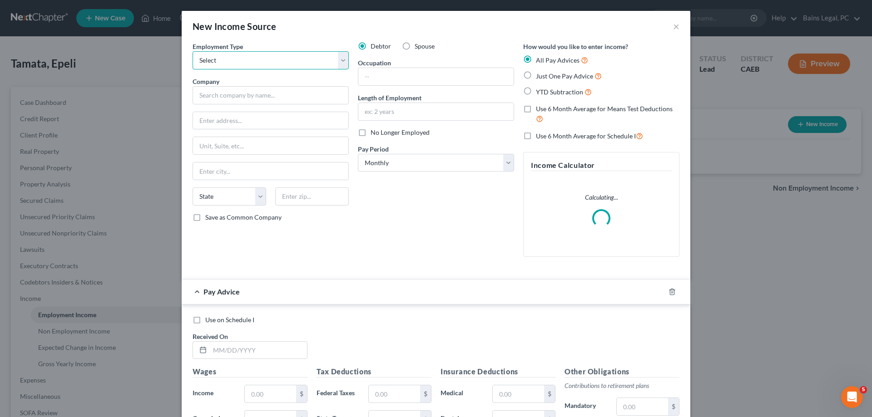
click at [192, 51] on select "Select Full or [DEMOGRAPHIC_DATA] Employment Self Employment" at bounding box center [270, 60] width 156 height 18
click option "Full or [DEMOGRAPHIC_DATA] Employment" at bounding box center [0, 0] width 0 height 0
click at [240, 97] on input "text" at bounding box center [270, 95] width 156 height 18
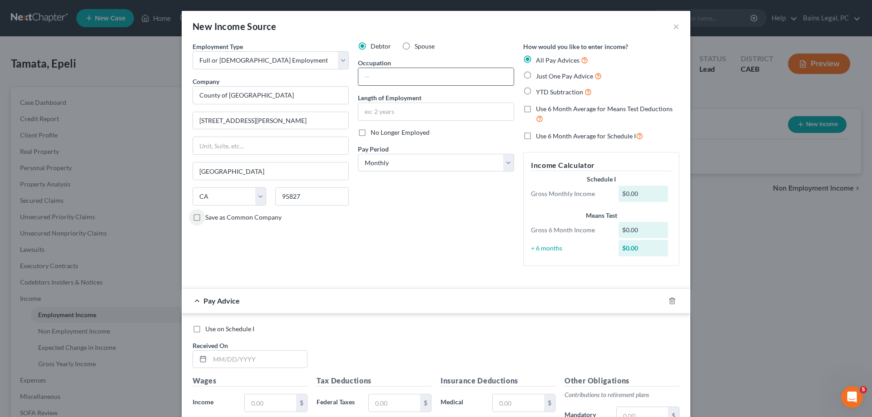
click at [384, 72] on input "text" at bounding box center [435, 76] width 155 height 17
click at [444, 116] on input "text" at bounding box center [435, 111] width 155 height 17
drag, startPoint x: 368, startPoint y: 113, endPoint x: 358, endPoint y: 114, distance: 9.6
click at [360, 113] on input "5 months" at bounding box center [435, 111] width 155 height 17
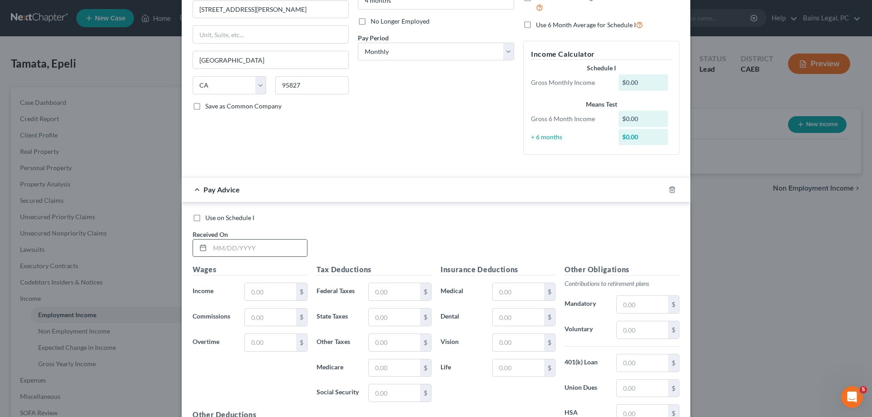
scroll to position [139, 0]
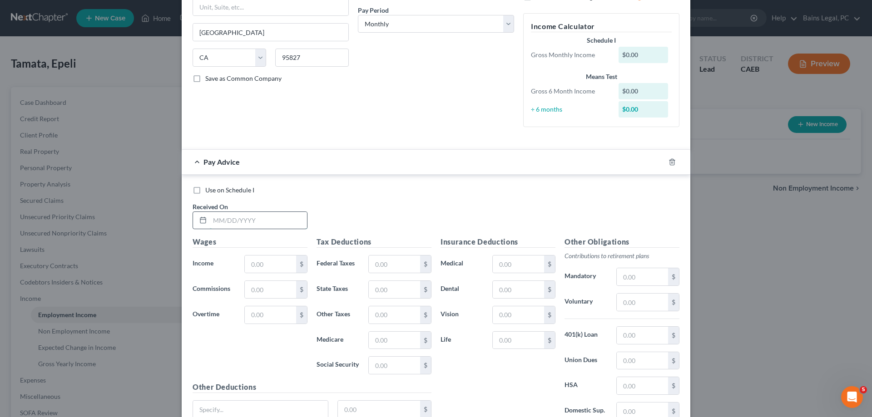
click at [258, 220] on input "text" at bounding box center [258, 220] width 97 height 17
click at [269, 260] on input "text" at bounding box center [270, 264] width 51 height 17
click at [412, 266] on input "text" at bounding box center [394, 264] width 51 height 17
click at [647, 306] on input "text" at bounding box center [641, 302] width 51 height 17
click at [662, 163] on icon "button" at bounding box center [660, 161] width 7 height 7
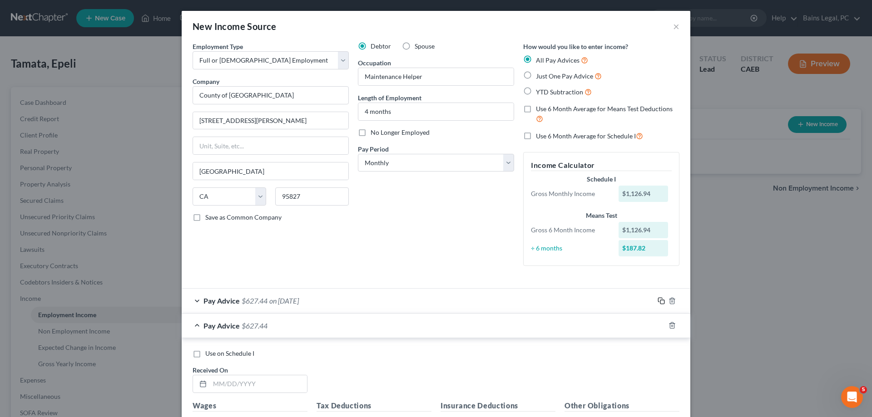
scroll to position [185, 0]
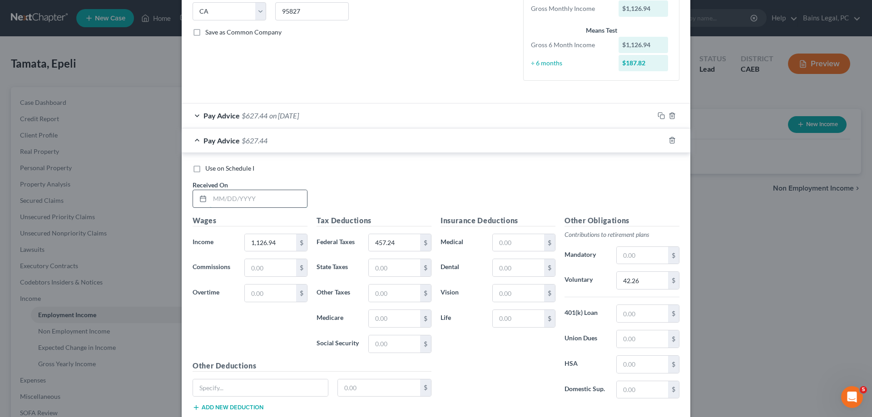
click at [283, 198] on input "text" at bounding box center [258, 198] width 97 height 17
click at [409, 242] on input "457.24" at bounding box center [394, 242] width 51 height 17
click at [646, 282] on input "42.26" at bounding box center [641, 280] width 51 height 17
click at [662, 139] on rect "button" at bounding box center [662, 141] width 4 height 4
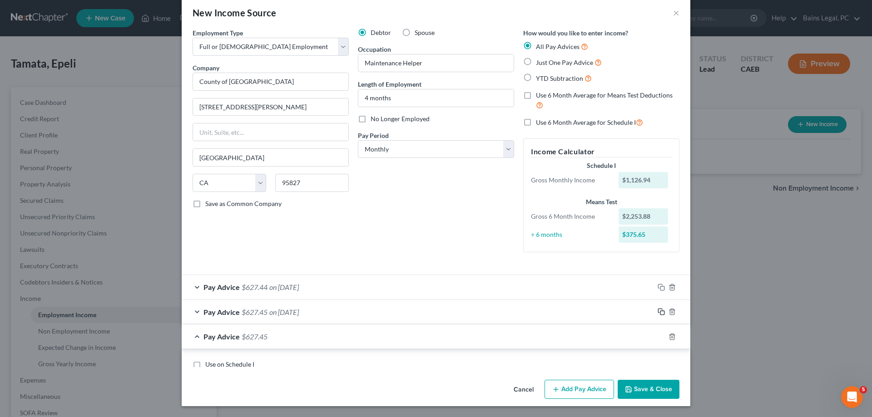
scroll to position [49, 0]
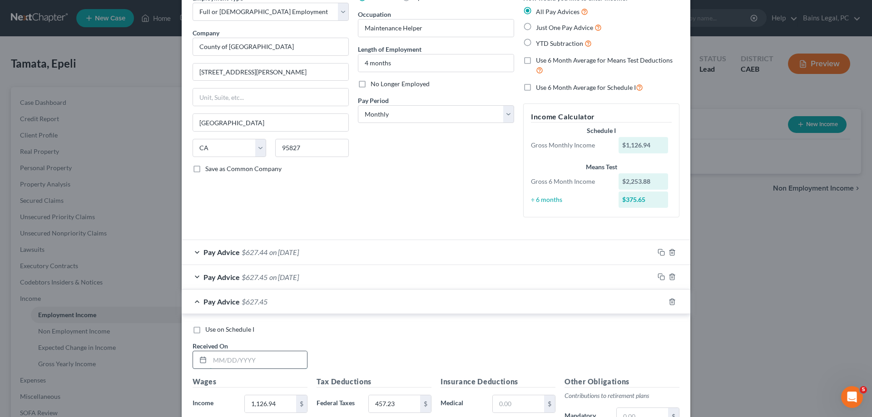
click at [254, 360] on input "text" at bounding box center [258, 359] width 97 height 17
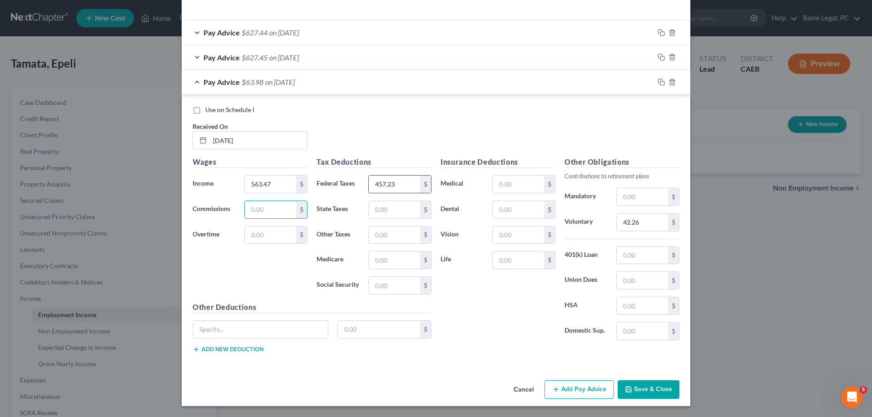
click at [396, 184] on input "457.23" at bounding box center [394, 184] width 51 height 17
click at [655, 222] on input "42.26" at bounding box center [641, 222] width 51 height 17
click at [400, 187] on input "362.20" at bounding box center [394, 184] width 51 height 17
click at [402, 186] on input "362.20" at bounding box center [394, 184] width 51 height 17
click at [661, 81] on rect "button" at bounding box center [662, 83] width 4 height 4
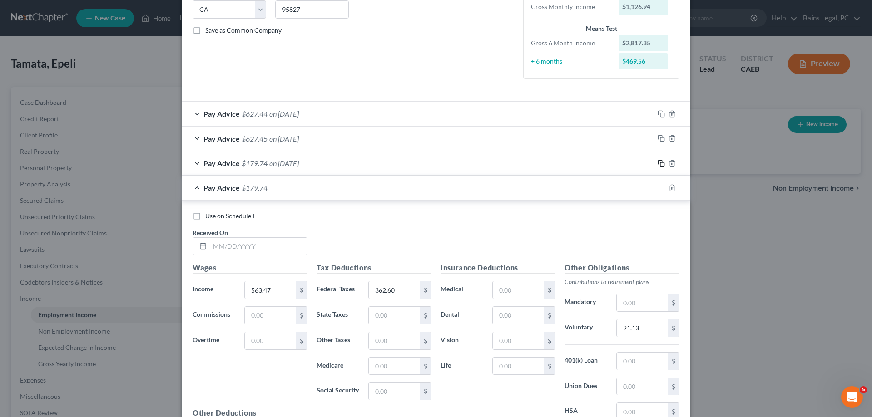
scroll to position [263, 0]
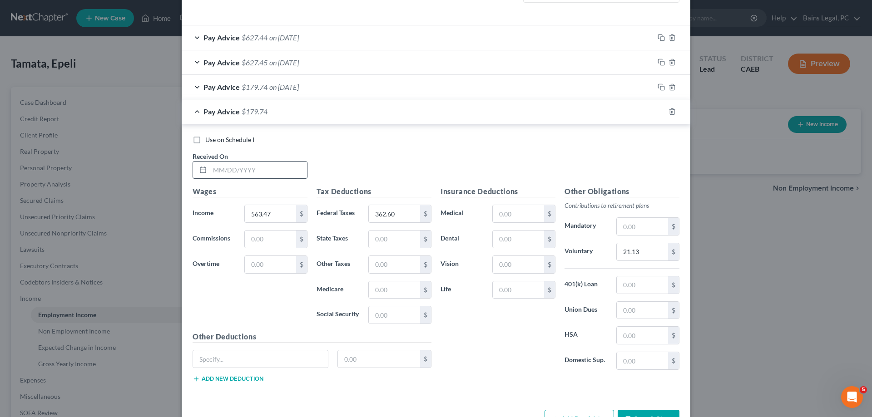
click at [286, 170] on input "text" at bounding box center [258, 170] width 97 height 17
click at [403, 212] on input "362.60" at bounding box center [394, 213] width 51 height 17
click at [660, 249] on input "21.13" at bounding box center [641, 251] width 51 height 17
click at [660, 113] on icon "button" at bounding box center [660, 111] width 7 height 7
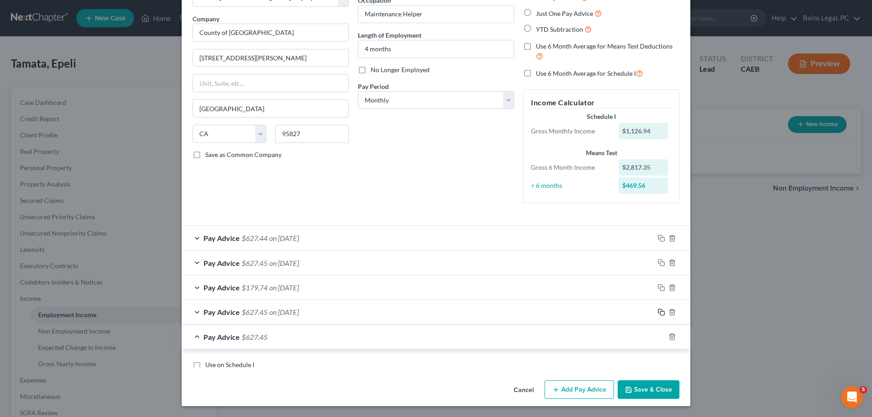
scroll to position [56, 0]
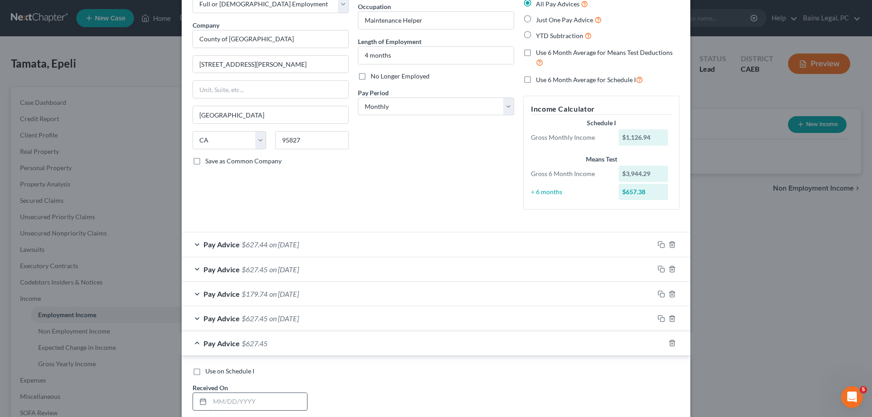
click at [251, 399] on input "text" at bounding box center [258, 401] width 97 height 17
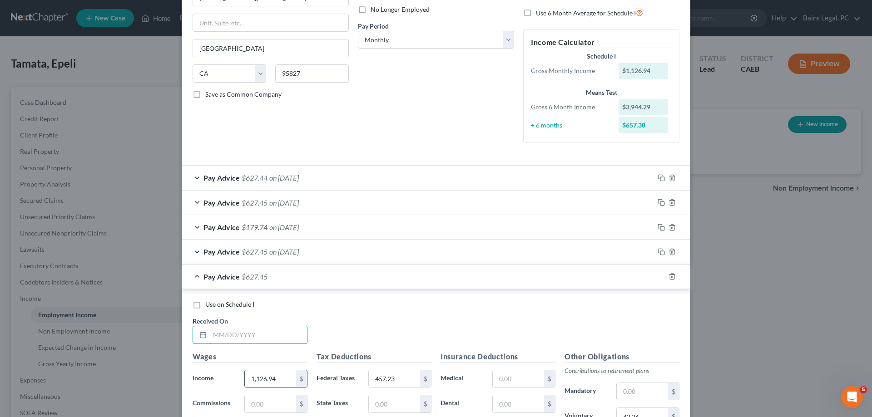
scroll to position [195, 0]
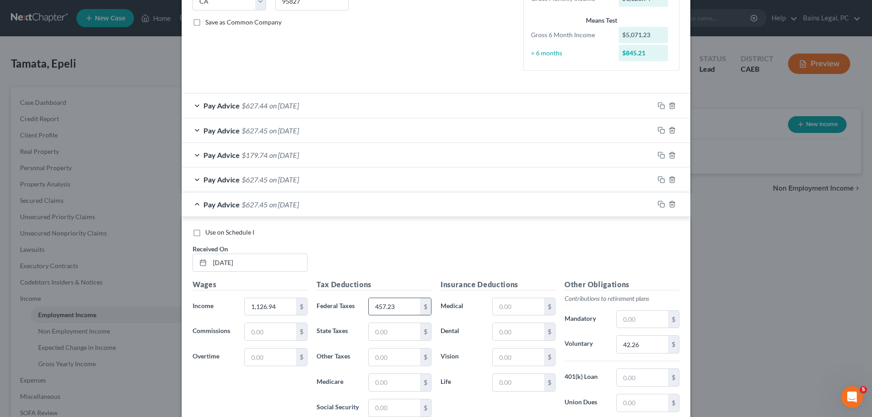
click at [402, 308] on input "457.23" at bounding box center [394, 306] width 51 height 17
click at [660, 203] on icon "button" at bounding box center [660, 204] width 7 height 7
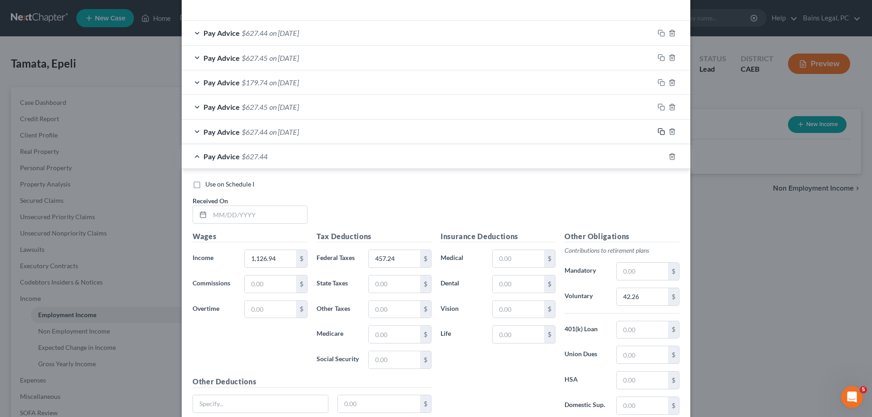
scroll to position [342, 0]
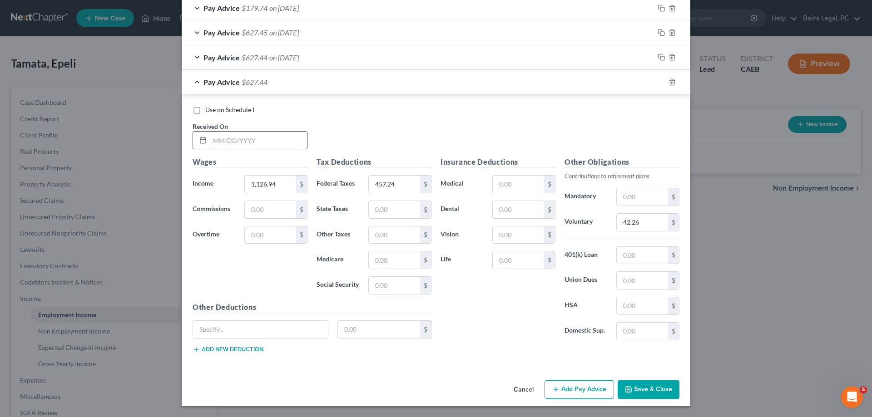
click at [273, 145] on input "text" at bounding box center [258, 140] width 97 height 17
click at [404, 184] on input "457.24" at bounding box center [394, 184] width 51 height 17
click at [648, 222] on input "42.26" at bounding box center [641, 222] width 51 height 17
click at [406, 186] on input "467.28" at bounding box center [394, 184] width 51 height 17
click at [661, 81] on icon "button" at bounding box center [660, 82] width 7 height 7
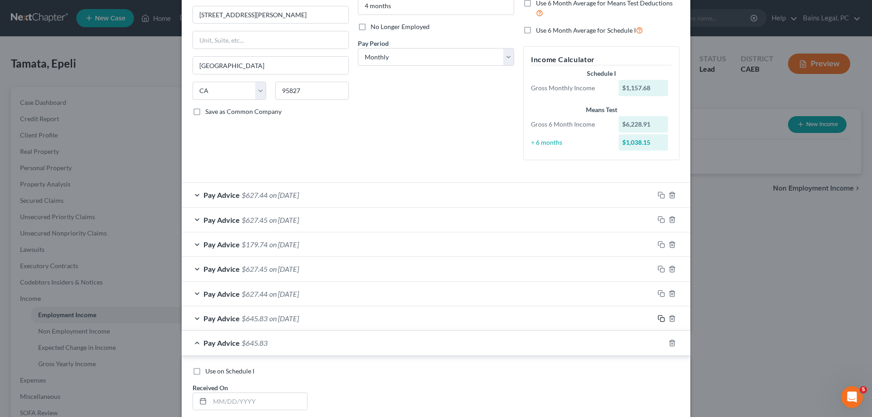
scroll to position [291, 0]
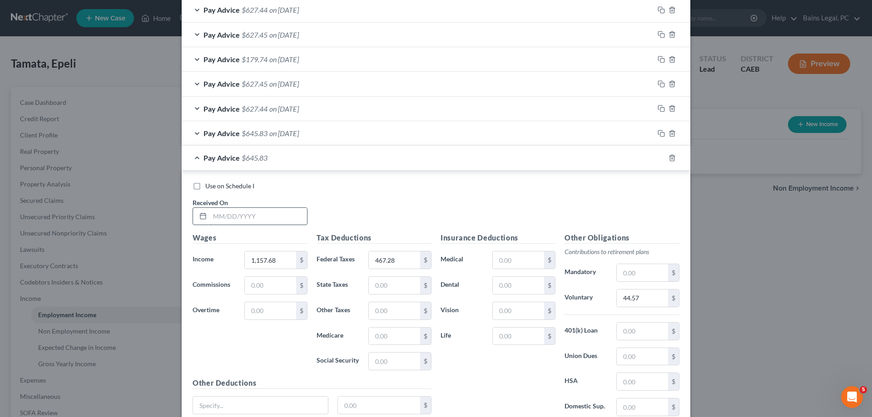
click at [279, 219] on input "text" at bounding box center [258, 216] width 97 height 17
click at [399, 260] on input "467.28" at bounding box center [394, 259] width 51 height 17
click at [648, 296] on input "44.57" at bounding box center [641, 298] width 51 height 17
click at [662, 159] on icon "button" at bounding box center [660, 157] width 7 height 7
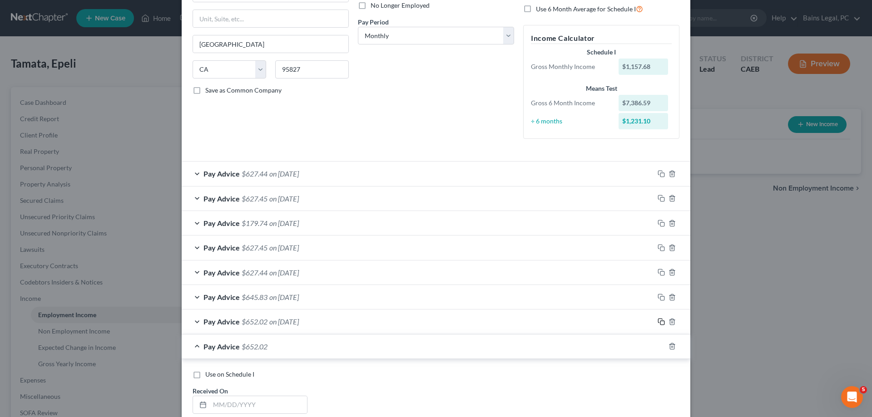
scroll to position [312, 0]
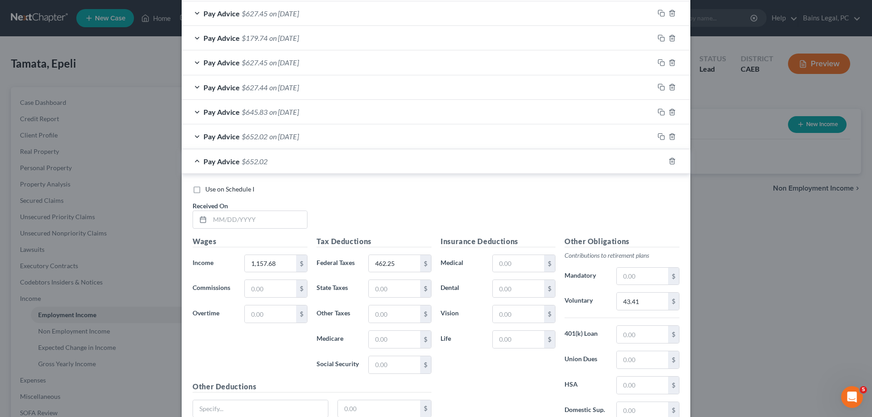
click at [232, 229] on div "Use on Schedule I Received On *" at bounding box center [436, 210] width 496 height 51
click at [247, 219] on input "text" at bounding box center [258, 219] width 97 height 17
click at [398, 261] on input "462.25" at bounding box center [394, 263] width 51 height 17
click at [660, 161] on icon "button" at bounding box center [660, 161] width 7 height 7
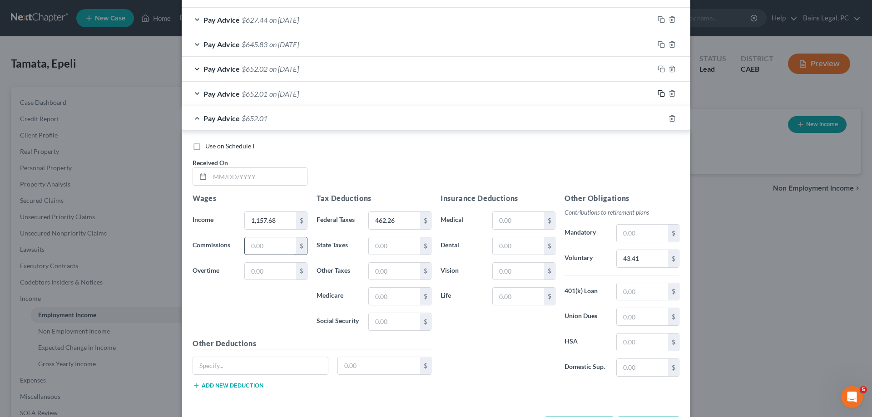
scroll to position [416, 0]
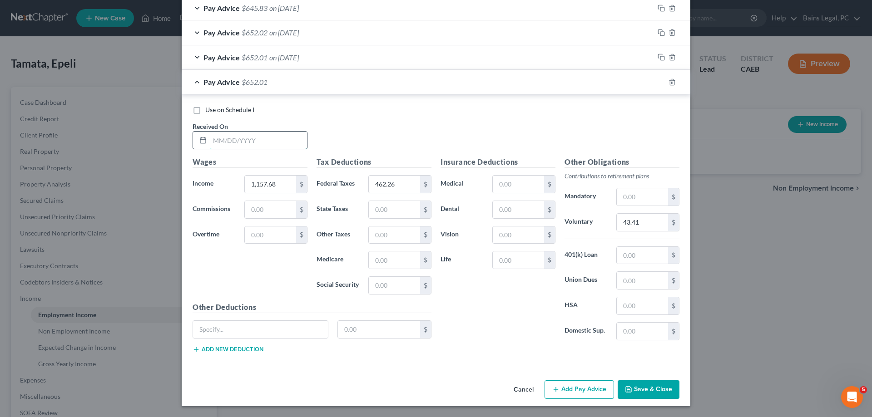
click at [268, 140] on input "text" at bounding box center [258, 140] width 97 height 17
click at [401, 187] on input "462.26" at bounding box center [394, 184] width 51 height 17
click at [651, 225] on input "43.41" at bounding box center [641, 222] width 51 height 17
click at [659, 387] on button "Save & Close" at bounding box center [648, 389] width 62 height 19
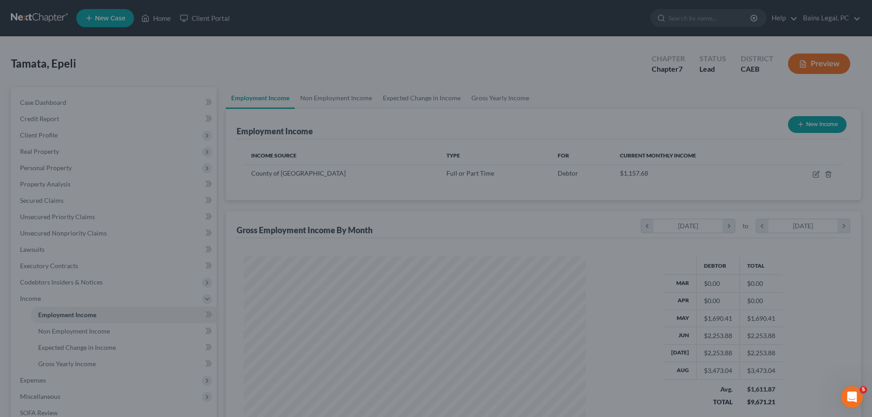
scroll to position [171, 360]
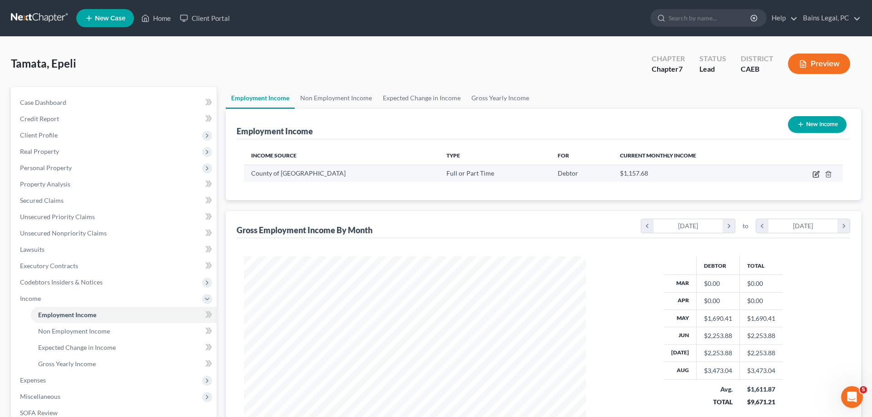
click at [814, 172] on icon "button" at bounding box center [815, 174] width 7 height 7
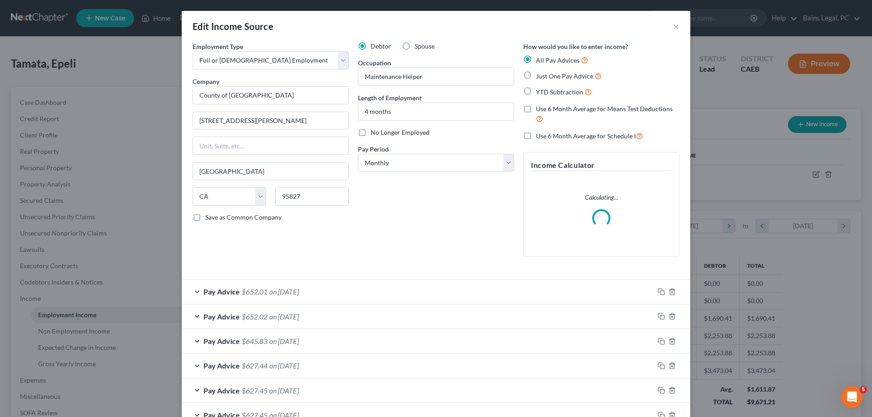
scroll to position [93, 0]
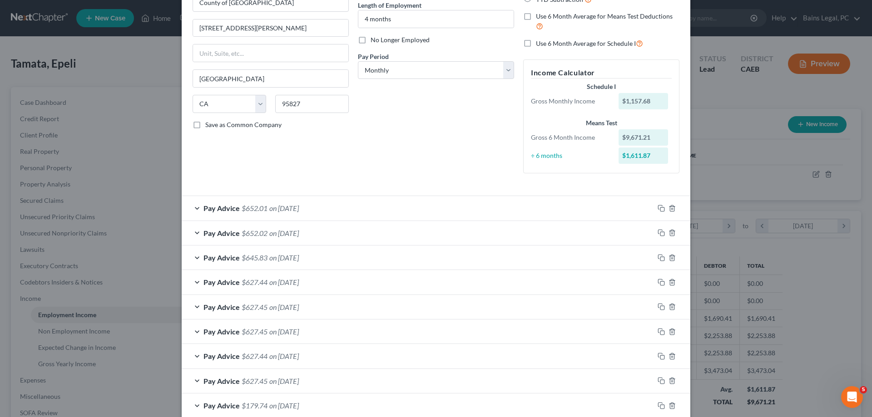
click at [341, 209] on div "Pay Advice $652.01 on [DATE]" at bounding box center [418, 208] width 472 height 24
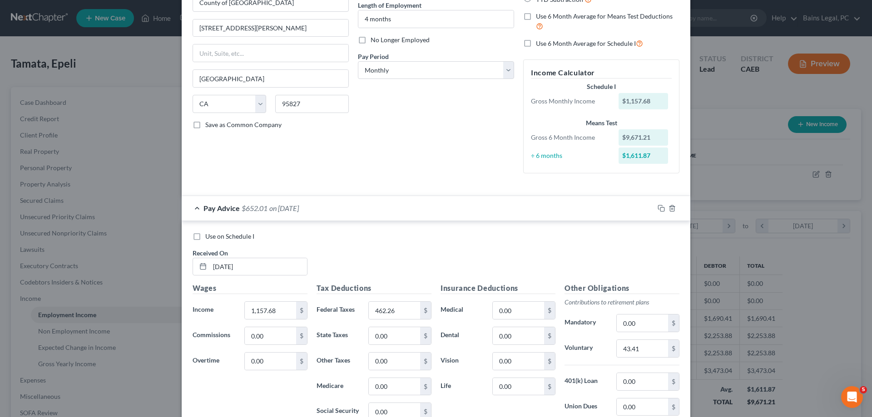
click at [225, 236] on span "Use on Schedule I" at bounding box center [229, 236] width 49 height 8
click at [215, 236] on input "Use on Schedule I" at bounding box center [212, 235] width 6 height 6
click at [358, 61] on select "Select Monthly Twice Monthly Every Other Week Weekly" at bounding box center [436, 70] width 156 height 18
click option "Weekly" at bounding box center [0, 0] width 0 height 0
click at [358, 61] on select "Select Monthly Twice Monthly Every Other Week Weekly" at bounding box center [436, 70] width 156 height 18
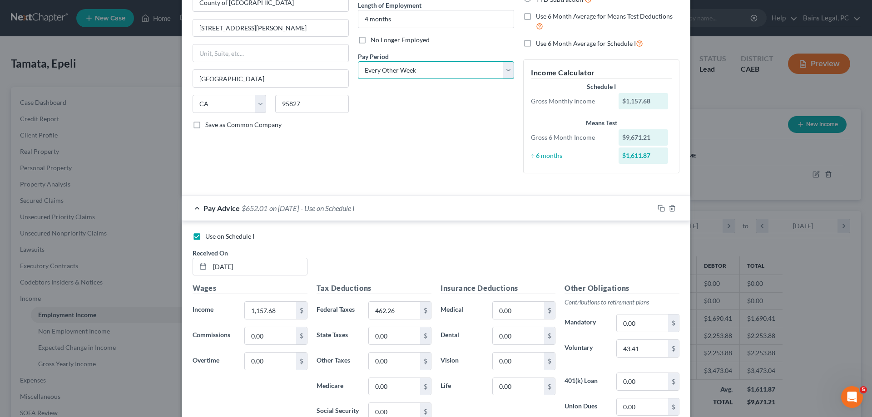
click option "Every Other Week" at bounding box center [0, 0] width 0 height 0
click at [601, 17] on span "Use 6 Month Average for Means Test Deductions" at bounding box center [604, 16] width 137 height 8
click at [545, 17] on input "Use 6 Month Average for Means Test Deductions" at bounding box center [542, 15] width 6 height 6
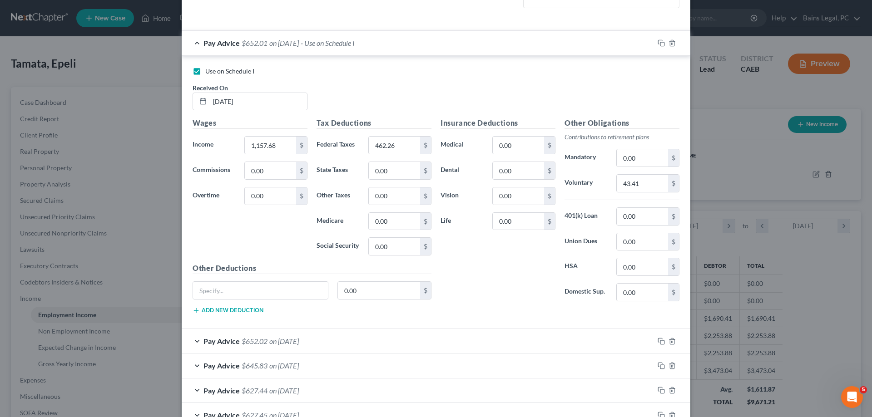
scroll to position [437, 0]
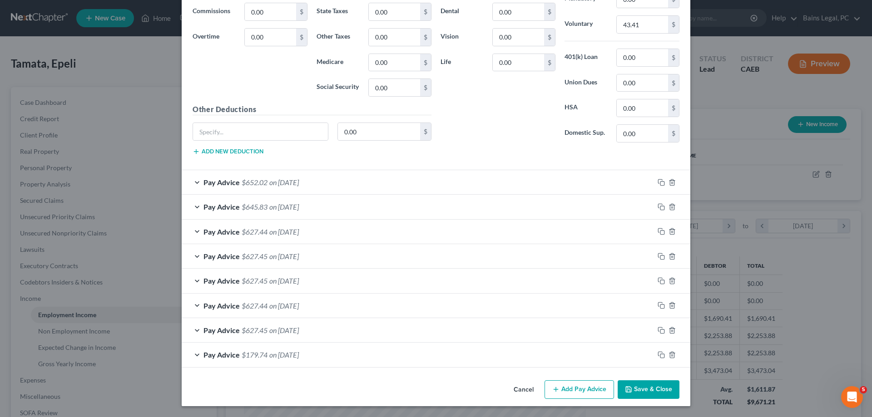
click at [652, 388] on button "Save & Close" at bounding box center [648, 389] width 62 height 19
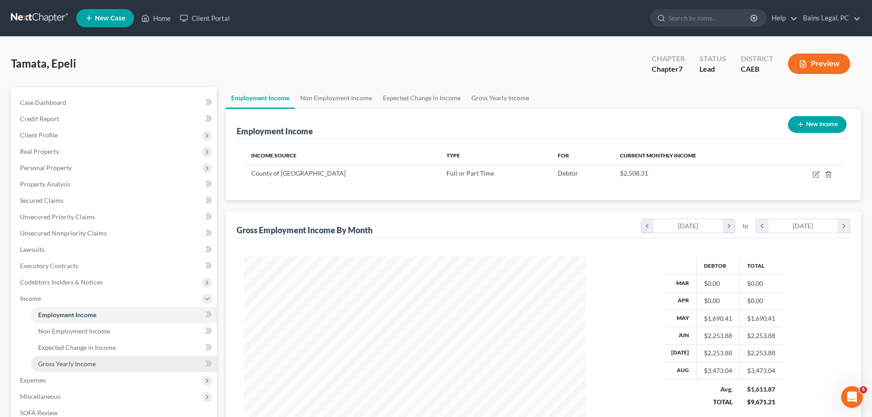
click at [104, 364] on link "Gross Yearly Income" at bounding box center [124, 364] width 186 height 16
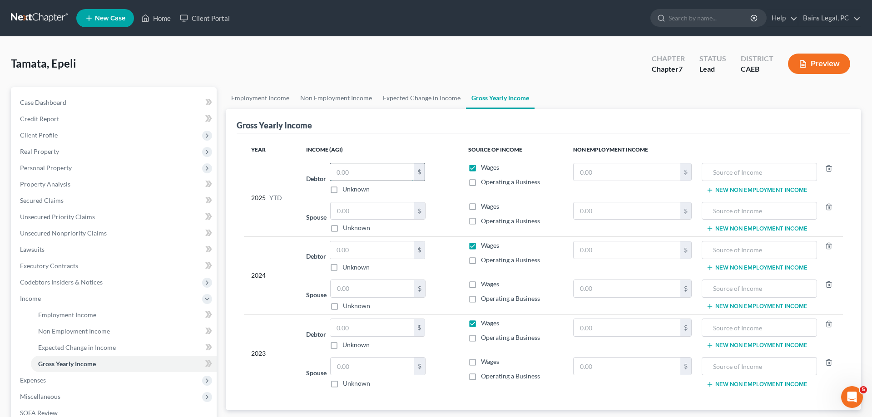
click at [355, 173] on input "text" at bounding box center [372, 171] width 84 height 17
click at [59, 171] on span "Personal Property" at bounding box center [46, 168] width 52 height 8
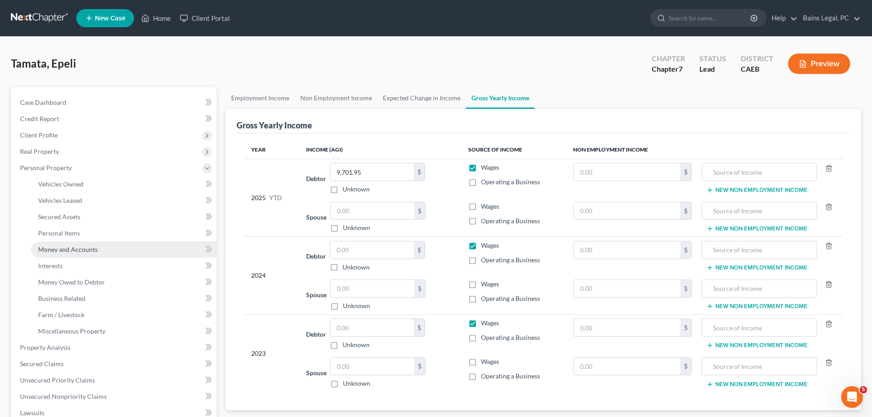
click at [79, 248] on span "Money and Accounts" at bounding box center [67, 250] width 59 height 8
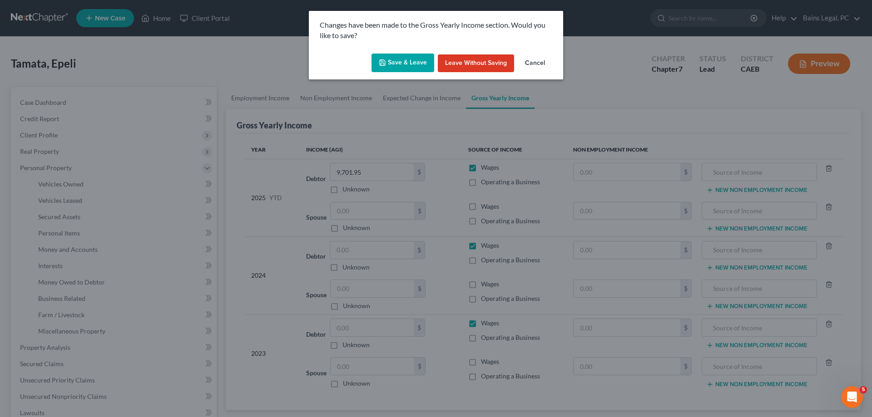
click at [404, 63] on button "Save & Leave" at bounding box center [402, 63] width 63 height 19
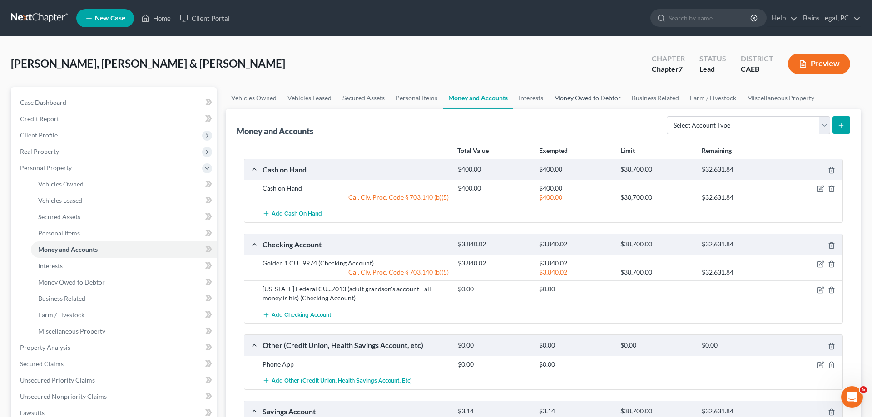
click at [548, 99] on link "Money Owed to Debtor" at bounding box center [587, 98] width 78 height 22
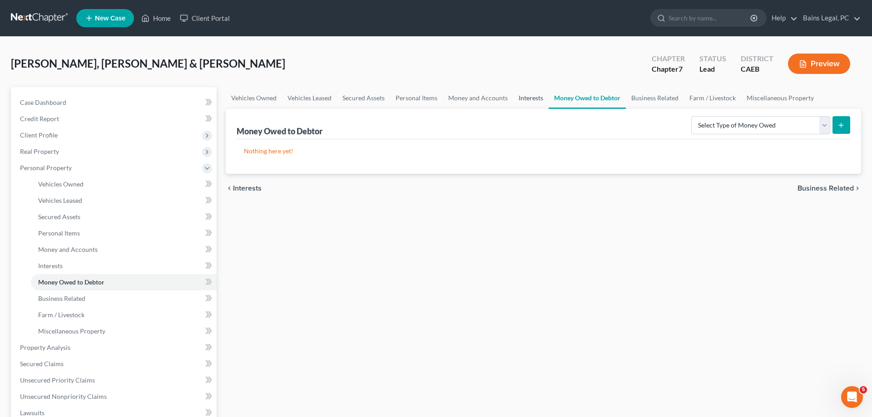
click at [530, 99] on link "Interests" at bounding box center [530, 98] width 35 height 22
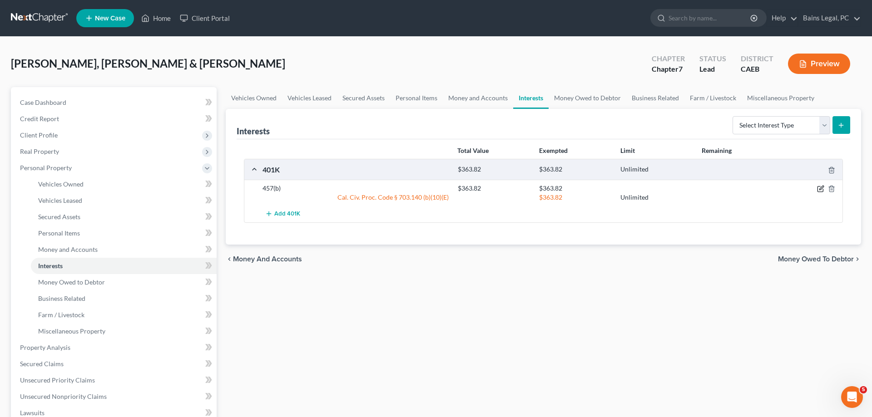
click at [820, 191] on icon "button" at bounding box center [820, 188] width 7 height 7
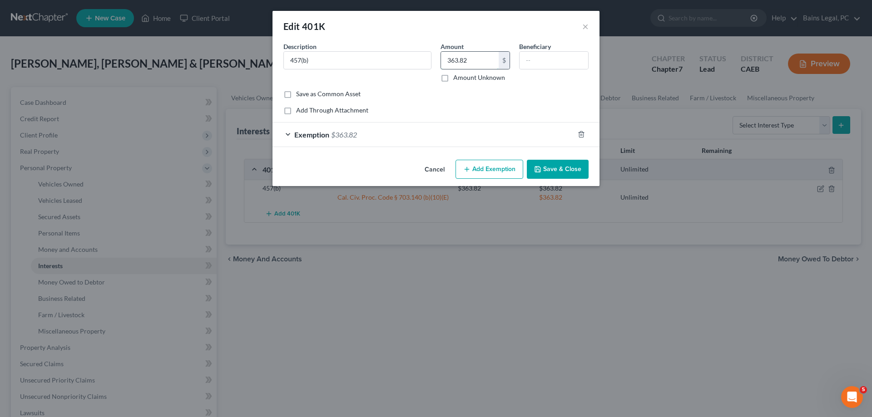
click at [483, 60] on input "363.82" at bounding box center [470, 60] width 58 height 17
drag, startPoint x: 368, startPoint y: 141, endPoint x: 370, endPoint y: 133, distance: 8.9
click at [370, 135] on div "Exemption $363.82" at bounding box center [422, 135] width 301 height 24
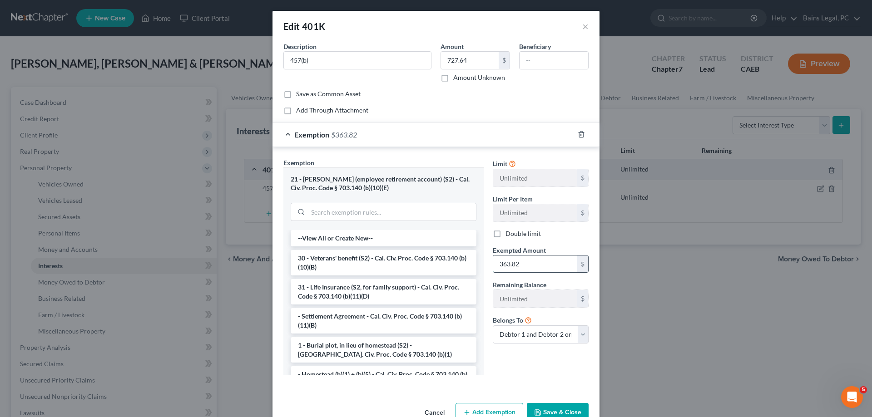
click at [531, 266] on input "363.82" at bounding box center [535, 264] width 84 height 17
click at [553, 412] on button "Save & Close" at bounding box center [558, 412] width 62 height 19
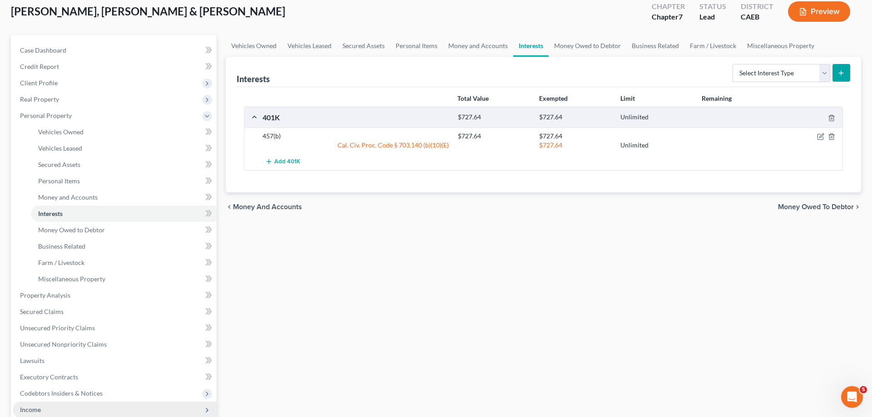
scroll to position [139, 0]
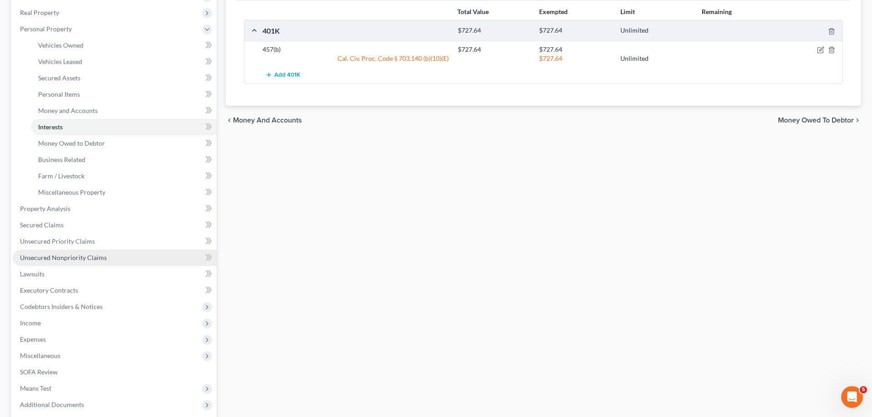
click at [67, 261] on span "Unsecured Nonpriority Claims" at bounding box center [63, 258] width 87 height 8
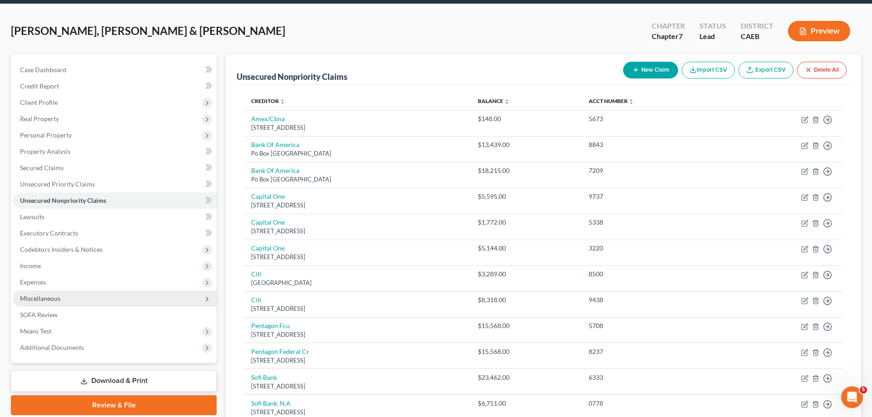
scroll to position [46, 0]
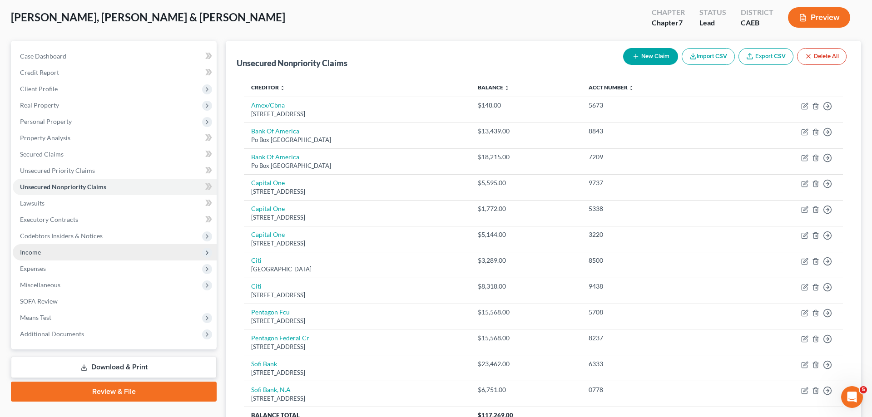
click at [52, 250] on span "Income" at bounding box center [115, 252] width 204 height 16
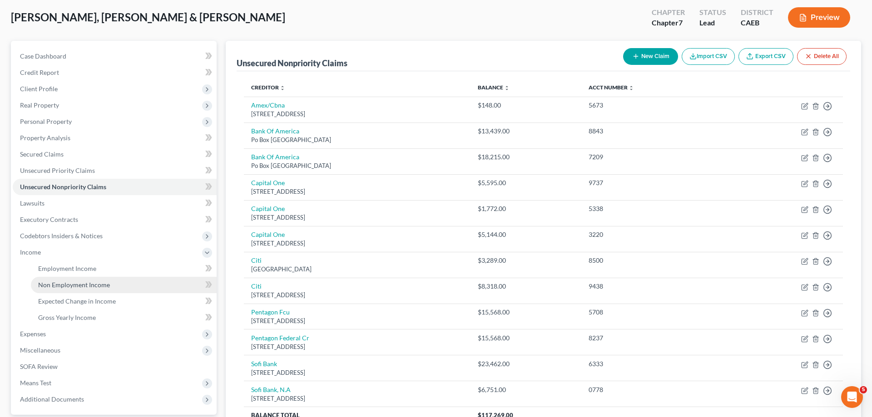
click at [85, 281] on link "Non Employment Income" at bounding box center [124, 285] width 186 height 16
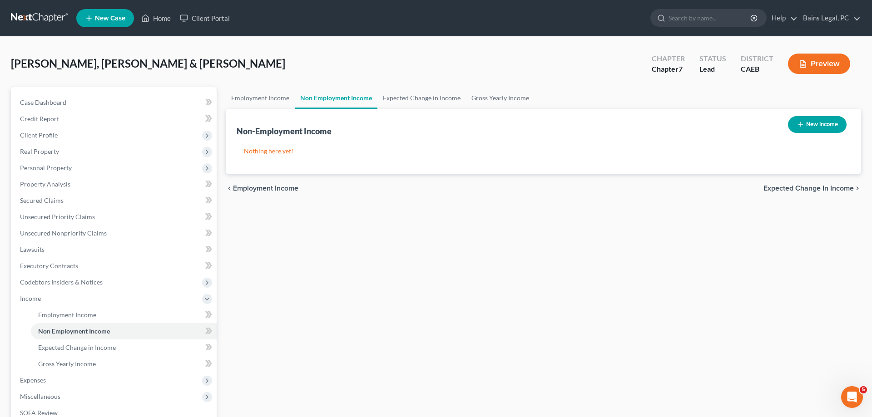
click at [815, 126] on button "New Income" at bounding box center [817, 124] width 59 height 17
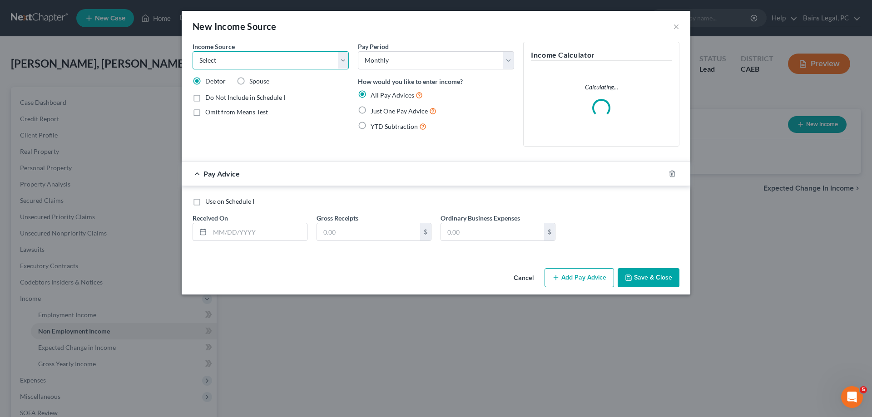
click at [192, 51] on select "Select Unemployment Disability (from employer) Pension Retirement Social Securi…" at bounding box center [270, 60] width 156 height 18
click option "Social Security / Social Security Disability" at bounding box center [0, 0] width 0 height 0
click at [261, 233] on input "text" at bounding box center [258, 231] width 97 height 17
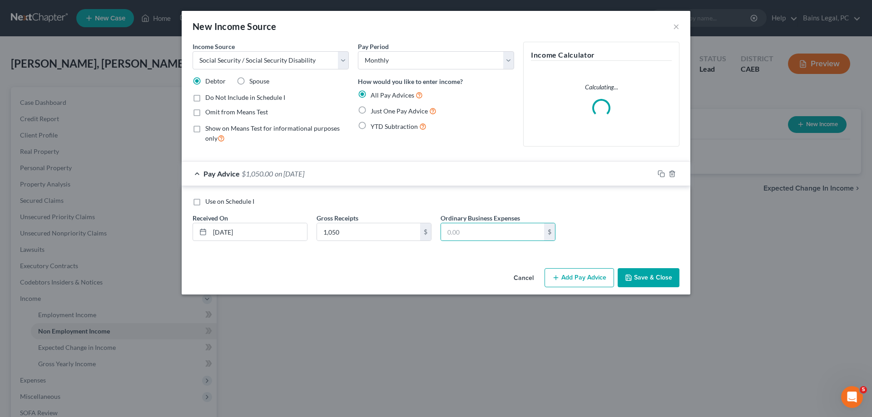
click at [658, 275] on button "Save & Close" at bounding box center [648, 277] width 62 height 19
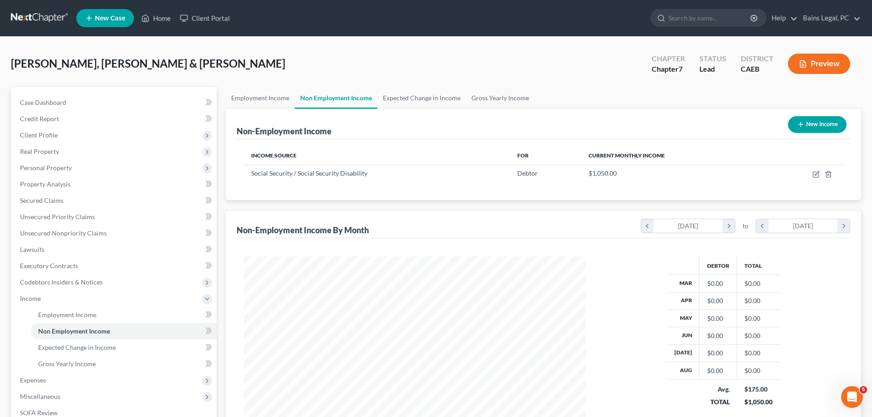
scroll to position [171, 360]
click at [805, 124] on button "New Income" at bounding box center [817, 124] width 59 height 17
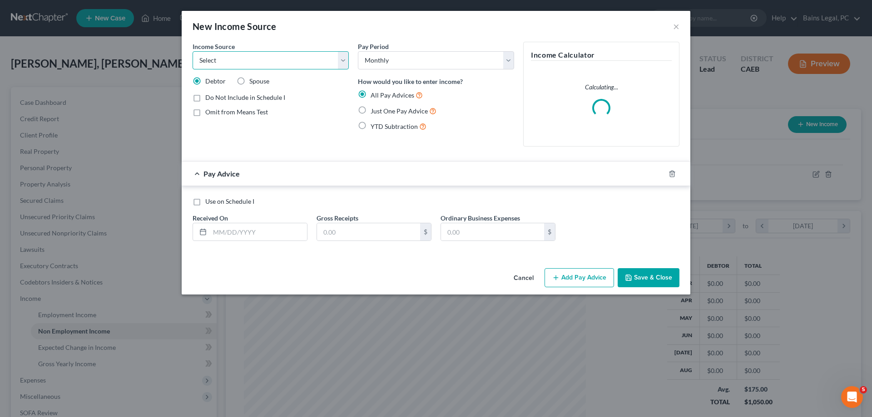
click at [192, 51] on select "Select Unemployment Disability (from employer) Pension Retirement Social Securi…" at bounding box center [270, 60] width 156 height 18
click option "Social Security / Social Security Disability" at bounding box center [0, 0] width 0 height 0
click at [263, 84] on span "Spouse" at bounding box center [259, 81] width 20 height 8
click at [259, 83] on input "Spouse" at bounding box center [256, 80] width 6 height 6
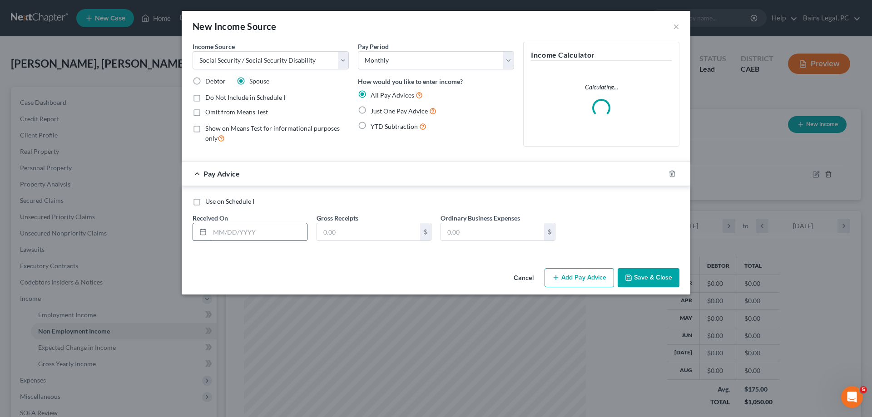
click at [265, 232] on input "text" at bounding box center [258, 231] width 97 height 17
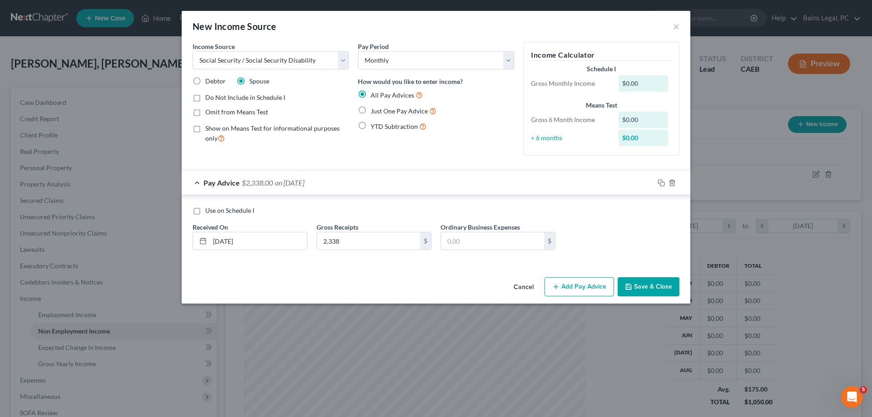
click at [636, 287] on button "Save & Close" at bounding box center [648, 286] width 62 height 19
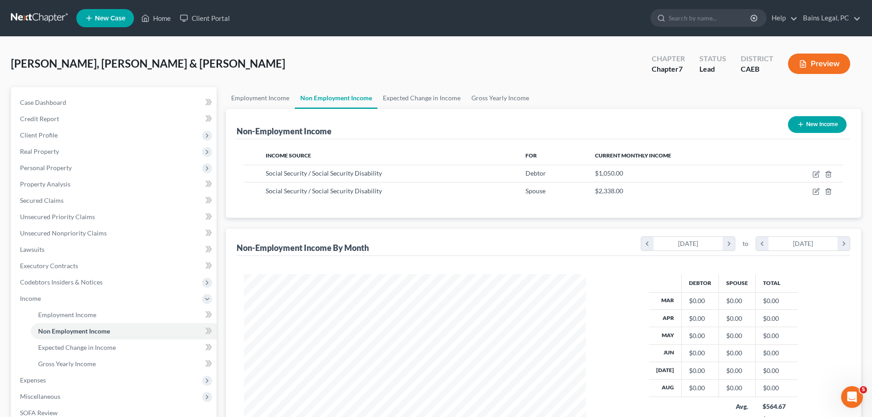
click at [821, 128] on button "New Income" at bounding box center [817, 124] width 59 height 17
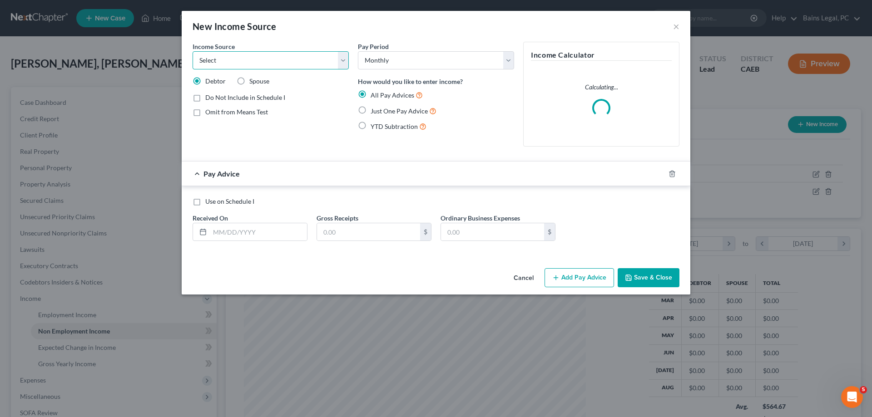
click at [192, 51] on select "Select Unemployment Disability (from employer) Pension Retirement Social Securi…" at bounding box center [270, 60] width 156 height 18
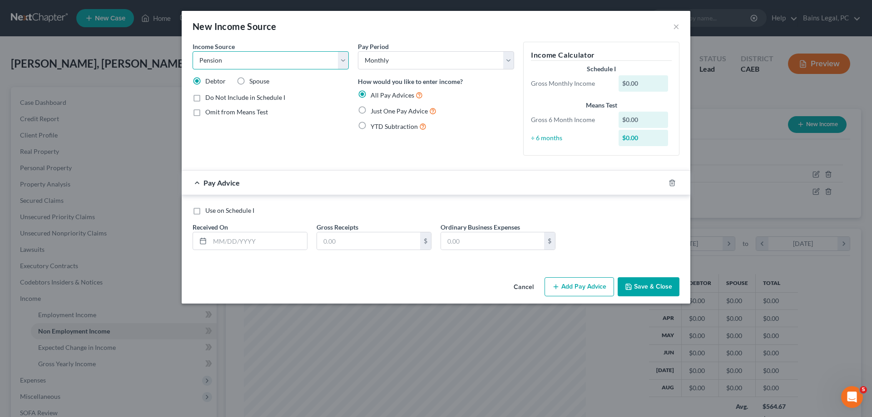
click option "Pension" at bounding box center [0, 0] width 0 height 0
click at [257, 79] on span "Spouse" at bounding box center [259, 81] width 20 height 8
click at [257, 79] on input "Spouse" at bounding box center [256, 80] width 6 height 6
click at [255, 241] on input "text" at bounding box center [258, 240] width 97 height 17
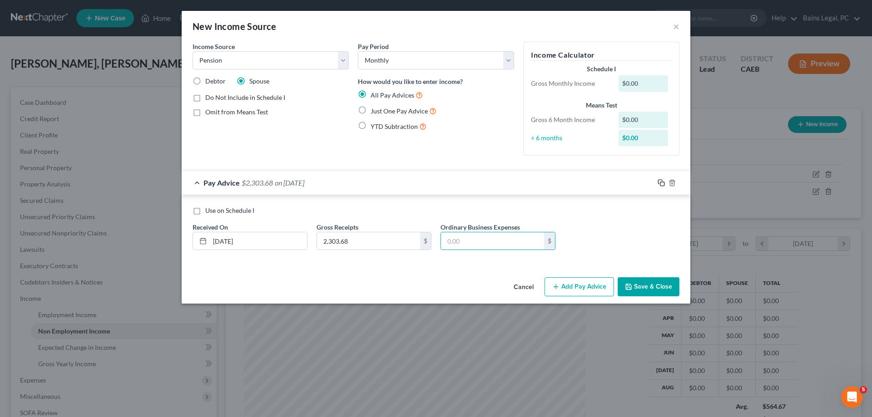
drag, startPoint x: 661, startPoint y: 182, endPoint x: 503, endPoint y: 241, distance: 169.5
click at [661, 182] on rect "button" at bounding box center [662, 184] width 4 height 4
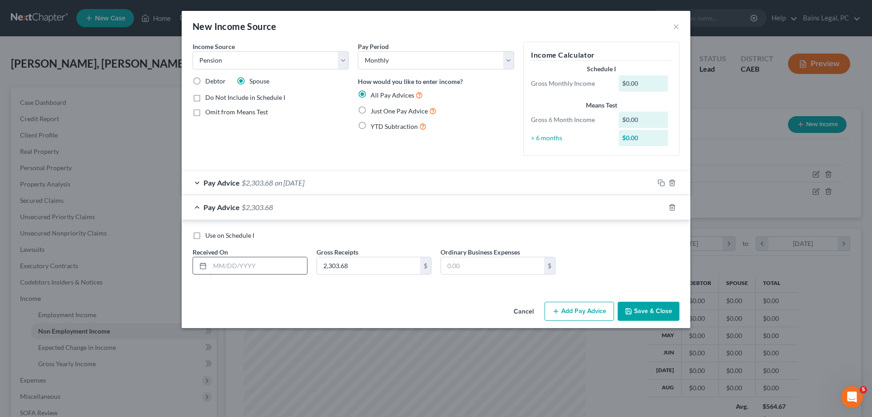
drag, startPoint x: 279, startPoint y: 269, endPoint x: 286, endPoint y: 266, distance: 8.3
click at [280, 268] on input "text" at bounding box center [258, 265] width 97 height 17
click at [663, 209] on icon "button" at bounding box center [660, 207] width 7 height 7
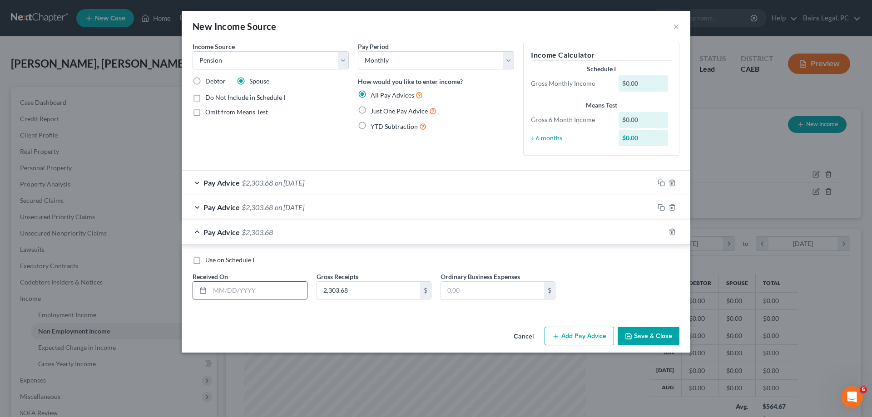
click at [272, 287] on input "text" at bounding box center [258, 290] width 97 height 17
click at [663, 232] on icon "button" at bounding box center [660, 231] width 7 height 7
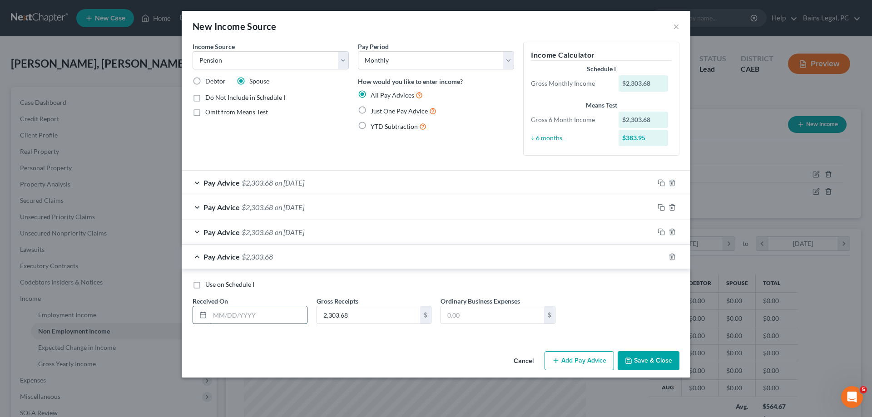
click at [271, 316] on input "text" at bounding box center [258, 314] width 97 height 17
click at [658, 255] on icon "button" at bounding box center [660, 256] width 4 height 4
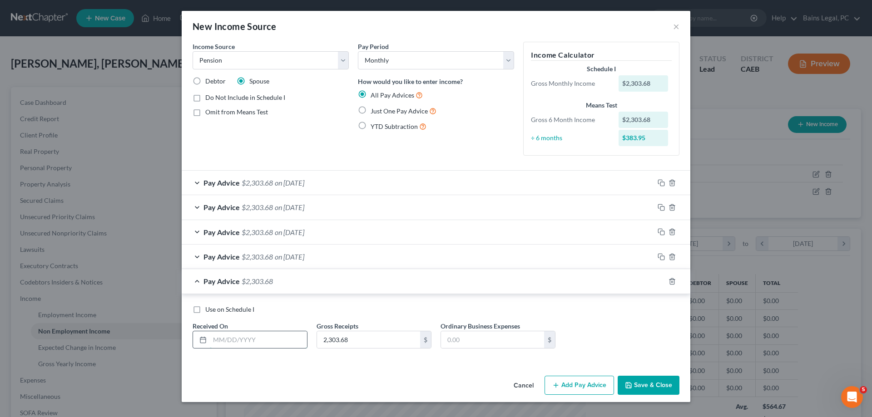
click at [239, 335] on input "text" at bounding box center [258, 339] width 97 height 17
click at [660, 281] on rect "button" at bounding box center [662, 283] width 4 height 4
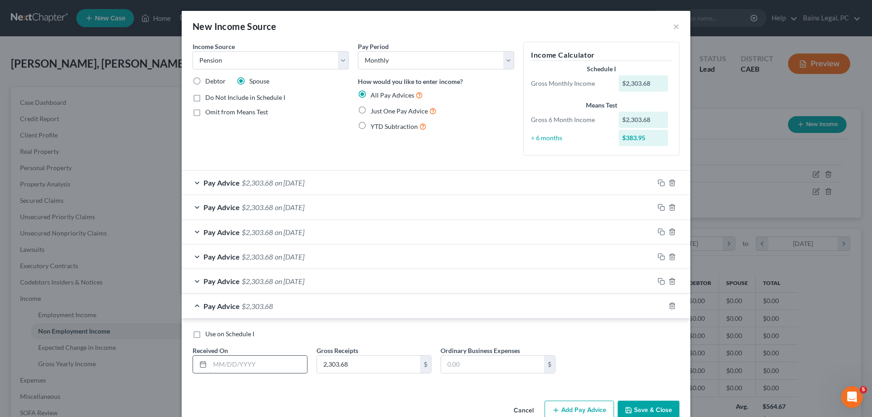
click at [288, 364] on input "text" at bounding box center [258, 364] width 97 height 17
click at [662, 306] on icon "button" at bounding box center [660, 305] width 7 height 7
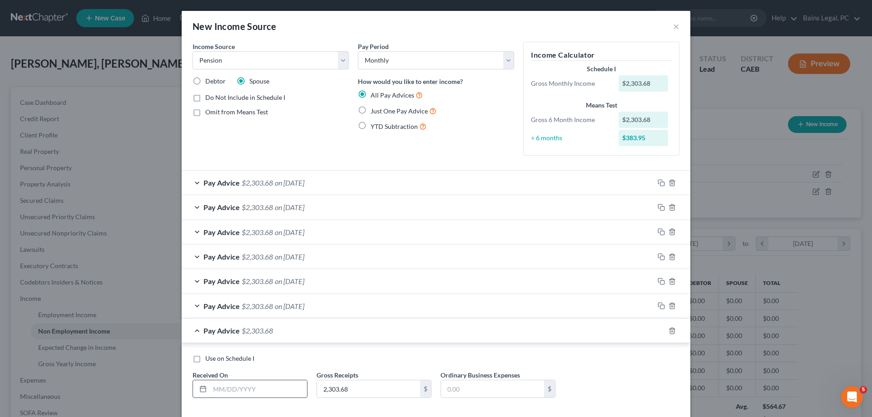
click at [256, 391] on input "text" at bounding box center [258, 388] width 97 height 17
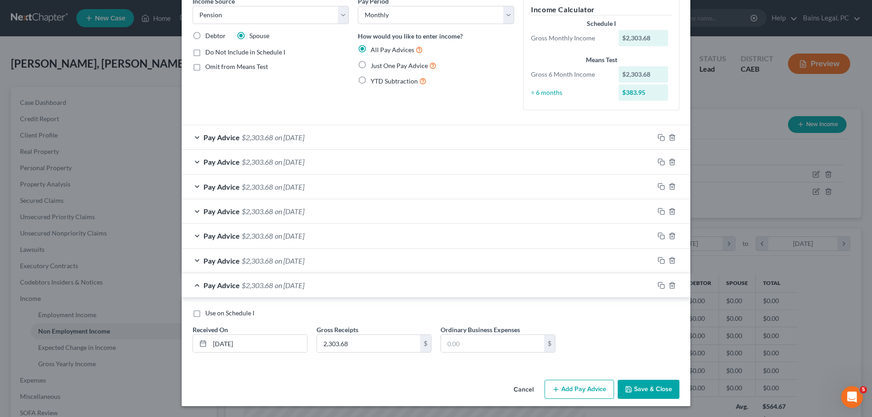
drag, startPoint x: 658, startPoint y: 391, endPoint x: 793, endPoint y: 237, distance: 205.2
click at [660, 389] on button "Save & Close" at bounding box center [648, 389] width 62 height 19
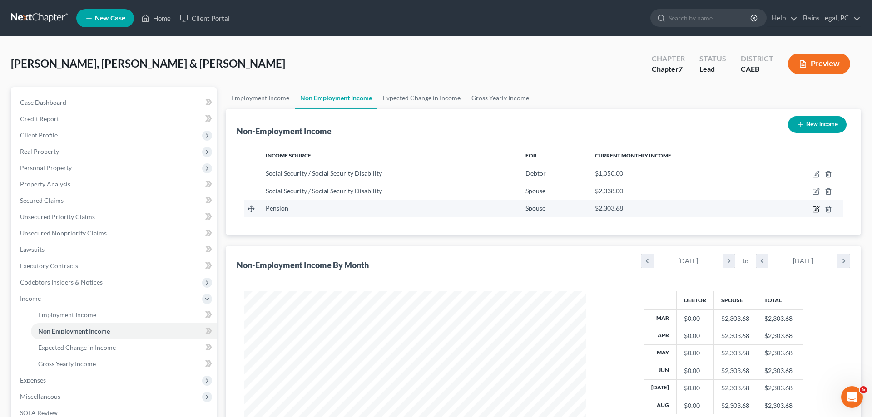
click at [817, 207] on icon "button" at bounding box center [816, 208] width 4 height 4
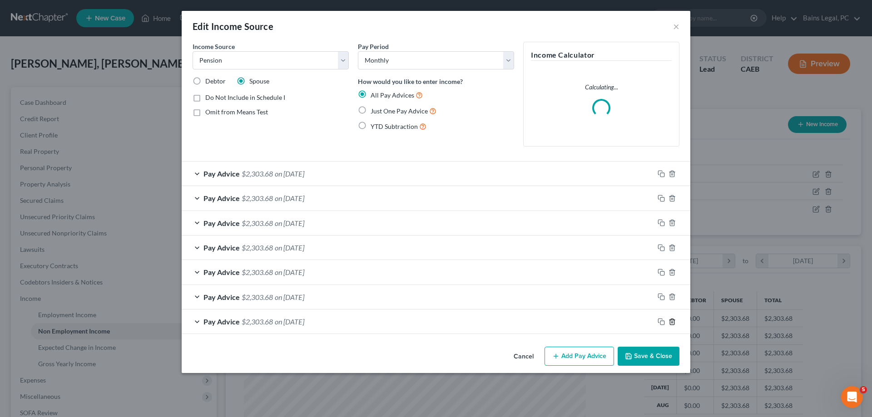
click at [672, 320] on polyline "button" at bounding box center [671, 320] width 5 height 0
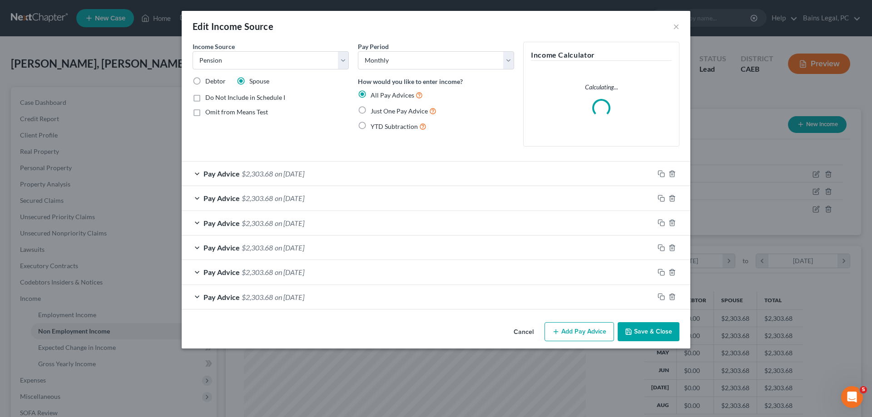
drag, startPoint x: 654, startPoint y: 337, endPoint x: 649, endPoint y: 336, distance: 4.6
click at [654, 336] on button "Save & Close" at bounding box center [648, 331] width 62 height 19
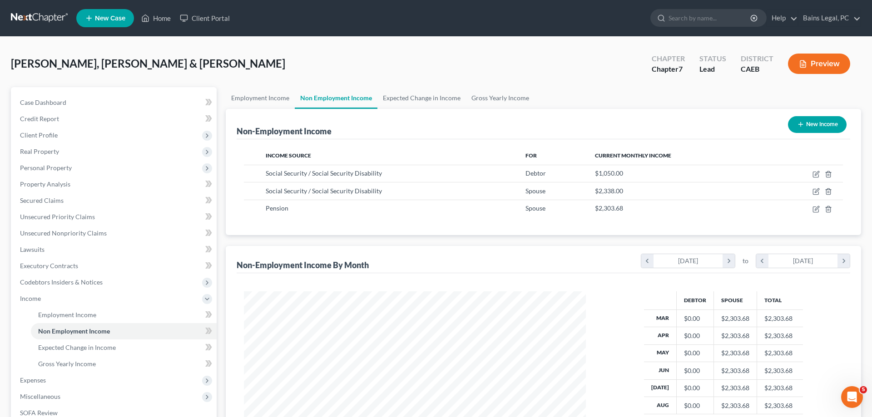
click at [819, 120] on button "New Income" at bounding box center [817, 124] width 59 height 17
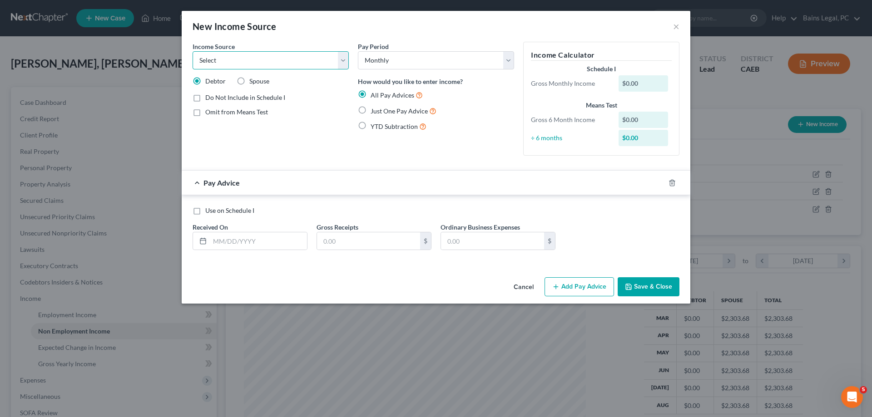
click at [192, 51] on select "Select Unemployment Disability (from employer) Pension Retirement Social Securi…" at bounding box center [270, 60] width 156 height 18
click option "Retirement" at bounding box center [0, 0] width 0 height 0
drag, startPoint x: 254, startPoint y: 82, endPoint x: 257, endPoint y: 115, distance: 33.2
click at [254, 82] on span "Spouse" at bounding box center [259, 81] width 20 height 8
click at [254, 82] on input "Spouse" at bounding box center [256, 80] width 6 height 6
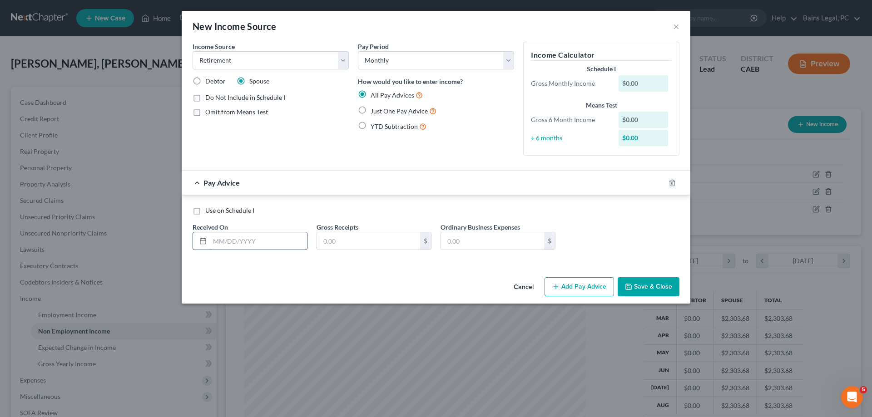
click at [228, 246] on input "text" at bounding box center [258, 240] width 97 height 17
drag, startPoint x: 661, startPoint y: 181, endPoint x: 478, endPoint y: 255, distance: 197.5
click at [661, 181] on icon "button" at bounding box center [660, 182] width 7 height 7
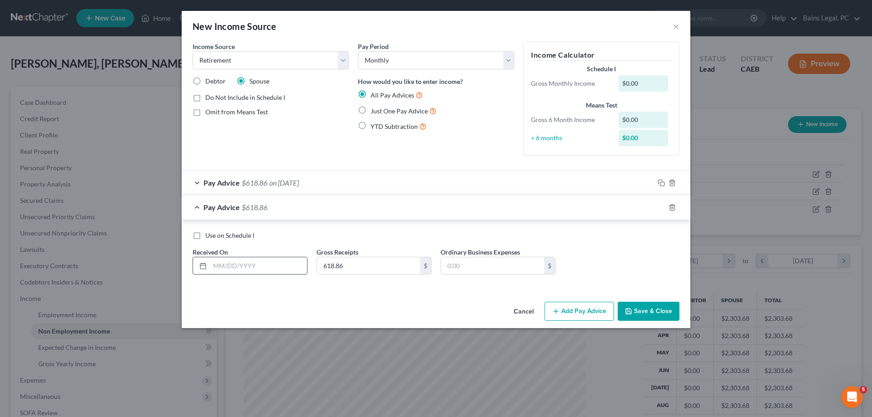
click at [280, 260] on input "text" at bounding box center [258, 265] width 97 height 17
click at [660, 206] on icon "button" at bounding box center [660, 207] width 7 height 7
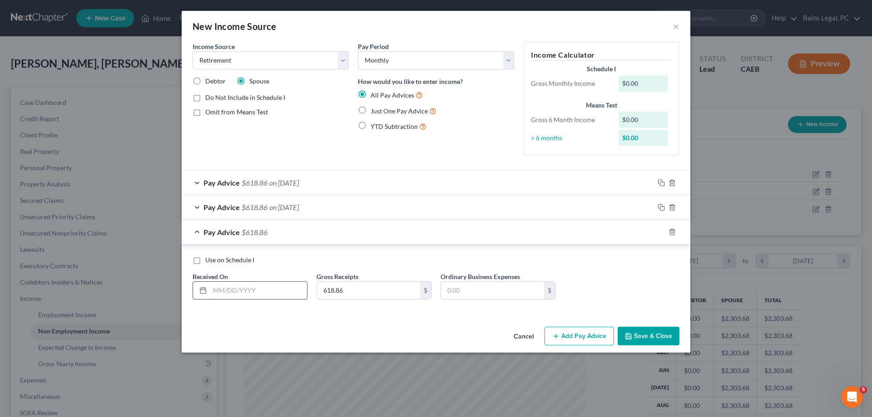
click at [262, 287] on input "text" at bounding box center [258, 290] width 97 height 17
click at [664, 231] on icon "button" at bounding box center [660, 231] width 7 height 7
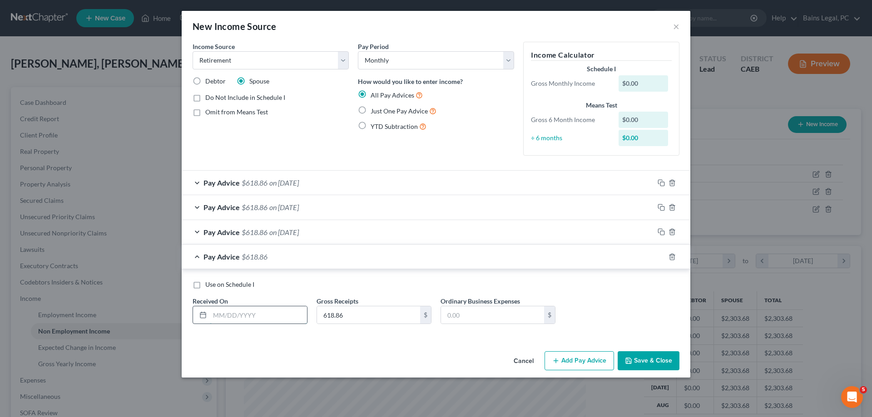
click at [275, 312] on input "text" at bounding box center [258, 314] width 97 height 17
click at [660, 256] on icon "button" at bounding box center [660, 256] width 7 height 7
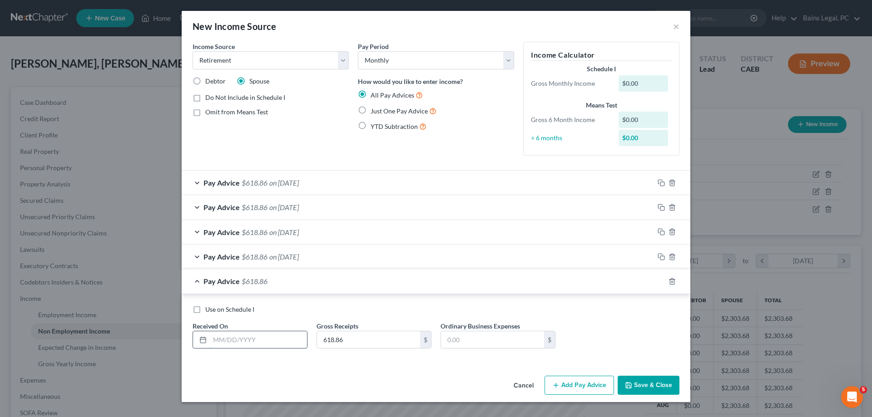
click at [246, 340] on input "text" at bounding box center [258, 339] width 97 height 17
drag, startPoint x: 663, startPoint y: 281, endPoint x: 338, endPoint y: 344, distance: 330.9
click at [662, 281] on icon "button" at bounding box center [660, 281] width 7 height 7
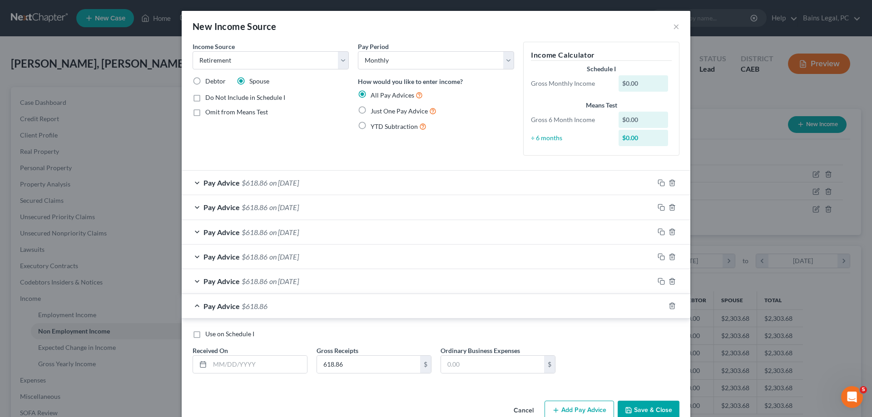
click at [236, 355] on div "Received On *" at bounding box center [250, 360] width 124 height 28
click at [240, 364] on input "text" at bounding box center [258, 364] width 97 height 17
click at [661, 414] on button "Save & Close" at bounding box center [648, 410] width 62 height 19
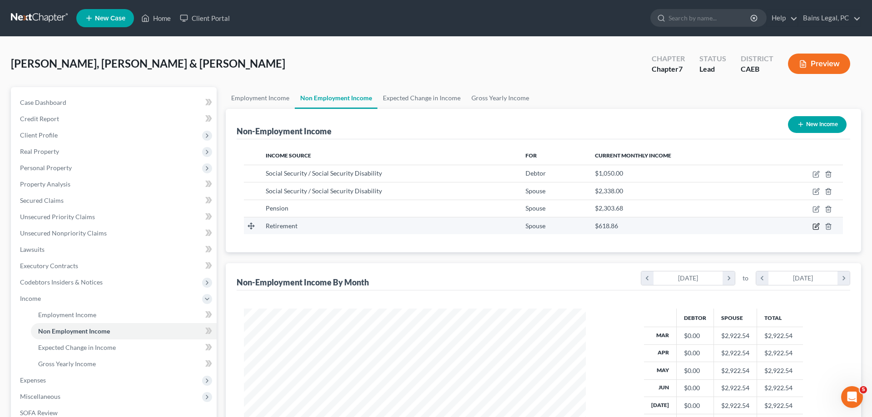
click at [817, 227] on icon "button" at bounding box center [816, 225] width 4 height 4
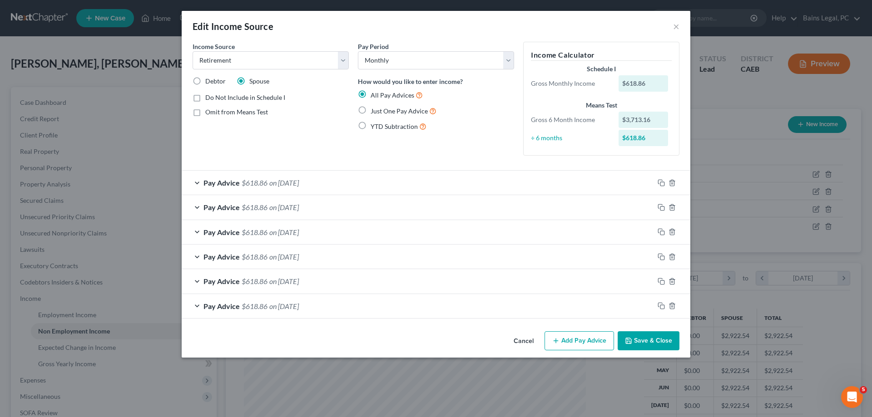
click at [654, 344] on button "Save & Close" at bounding box center [648, 340] width 62 height 19
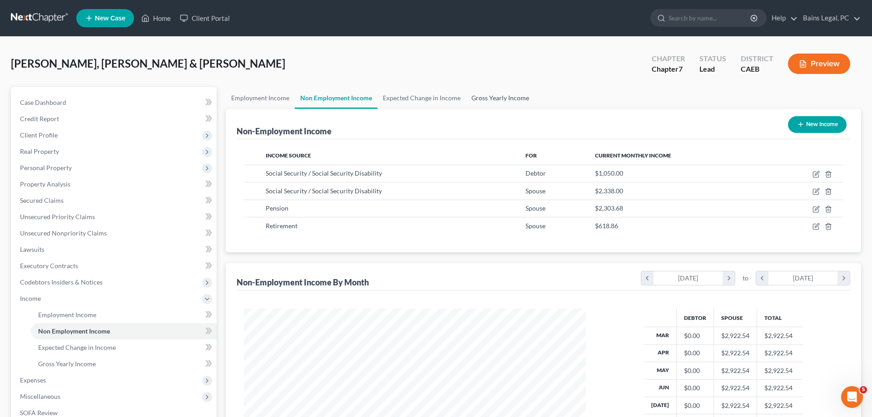
click at [497, 99] on link "Gross Yearly Income" at bounding box center [500, 98] width 69 height 22
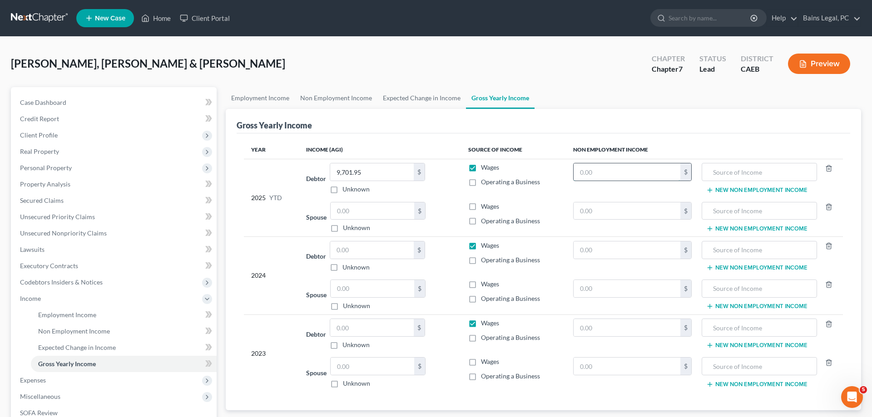
click at [591, 172] on input "text" at bounding box center [626, 171] width 107 height 17
click at [769, 173] on input "text" at bounding box center [758, 171] width 105 height 17
drag, startPoint x: 581, startPoint y: 212, endPoint x: 586, endPoint y: 215, distance: 5.5
click at [585, 213] on input "text" at bounding box center [626, 210] width 107 height 17
click at [731, 211] on input "text" at bounding box center [758, 210] width 105 height 17
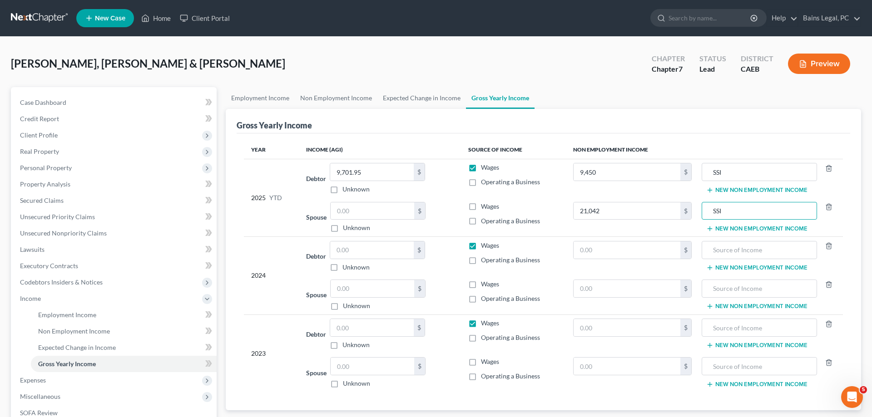
drag, startPoint x: 723, startPoint y: 228, endPoint x: 848, endPoint y: 179, distance: 133.9
click at [724, 228] on button "New Non Employment Income" at bounding box center [756, 228] width 101 height 7
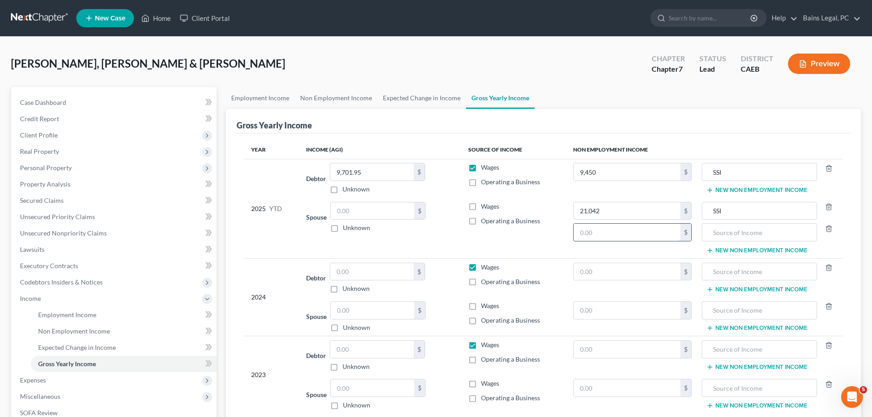
click at [631, 232] on input "text" at bounding box center [626, 232] width 107 height 17
click at [729, 235] on input "text" at bounding box center [758, 232] width 105 height 17
click at [735, 248] on button "New Non Employment Income" at bounding box center [756, 250] width 101 height 7
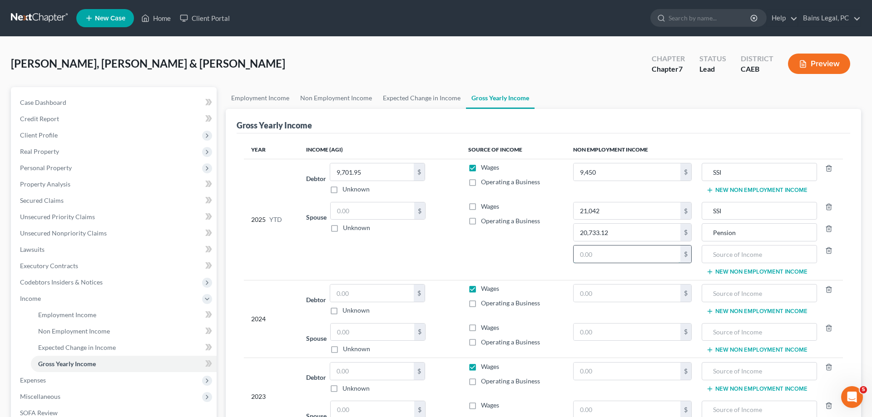
click at [608, 255] on input "text" at bounding box center [626, 254] width 107 height 17
click at [729, 256] on input "text" at bounding box center [758, 254] width 105 height 17
click at [396, 204] on input "text" at bounding box center [372, 210] width 84 height 17
click at [471, 245] on td "Wages Operating a Business" at bounding box center [513, 239] width 104 height 82
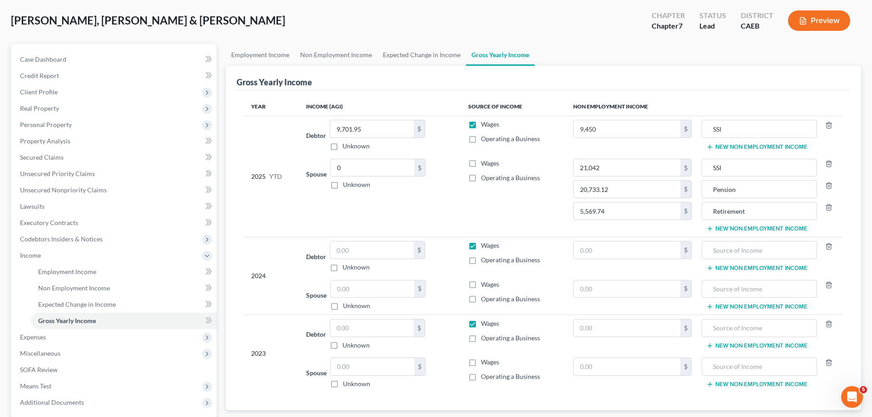
scroll to position [93, 0]
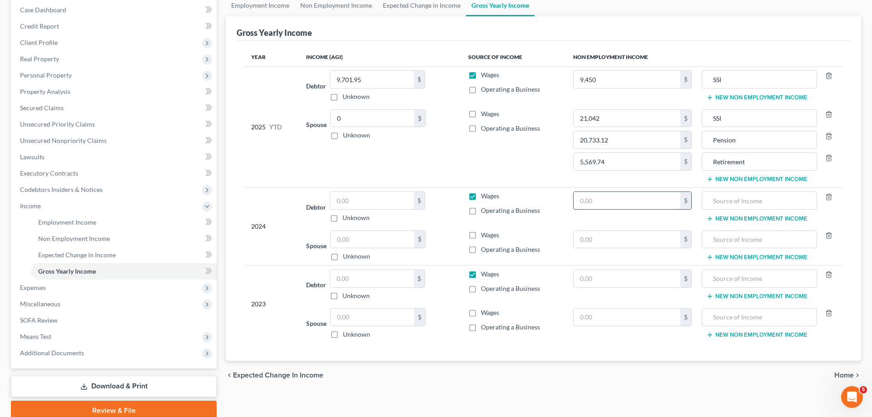
click at [643, 196] on input "text" at bounding box center [626, 200] width 107 height 17
click at [771, 259] on button "New Non Employment Income" at bounding box center [756, 257] width 101 height 7
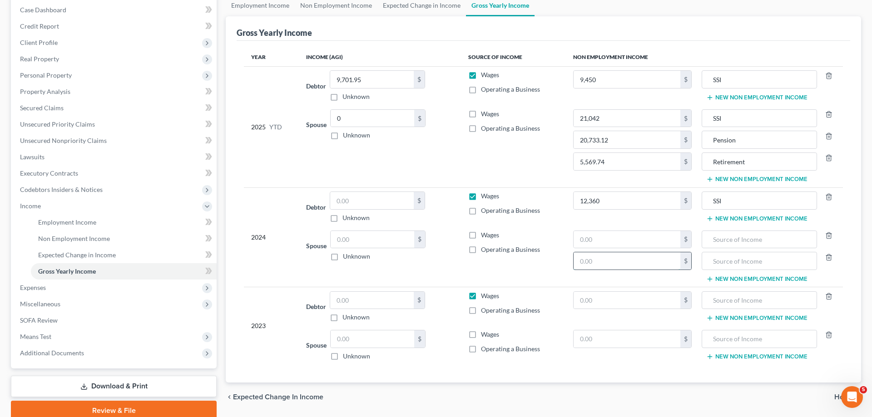
click at [633, 261] on input "text" at bounding box center [626, 260] width 107 height 17
click at [743, 280] on button "New Non Employment Income" at bounding box center [756, 279] width 101 height 7
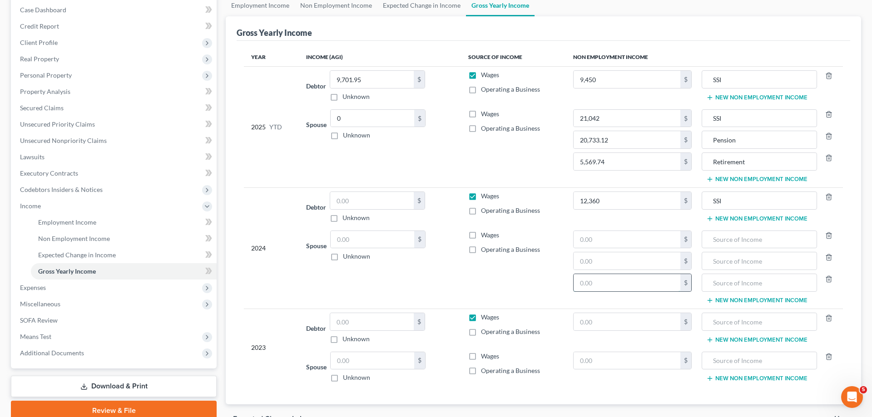
click at [634, 283] on input "text" at bounding box center [626, 282] width 107 height 17
click at [746, 281] on input "text" at bounding box center [758, 282] width 105 height 17
click at [628, 241] on input "text" at bounding box center [626, 239] width 107 height 17
click at [723, 246] on div at bounding box center [758, 240] width 115 height 18
click at [724, 242] on input "text" at bounding box center [758, 239] width 105 height 17
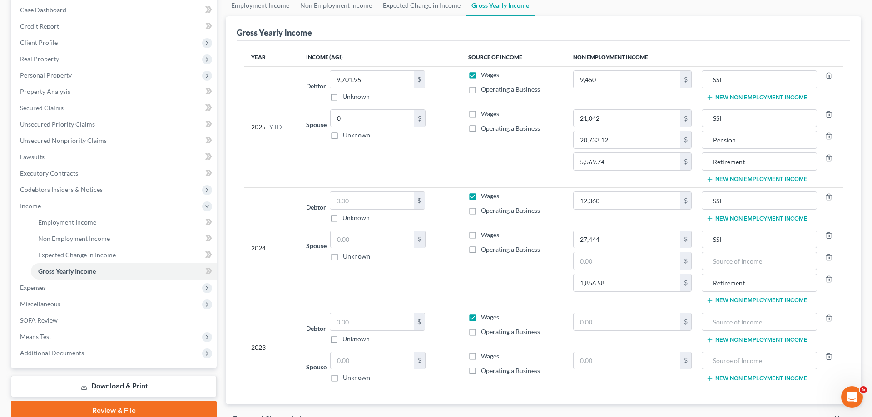
click at [481, 235] on label "Wages" at bounding box center [490, 235] width 18 height 9
click at [484, 235] on input "Wages" at bounding box center [487, 234] width 6 height 6
click at [369, 237] on input "text" at bounding box center [372, 239] width 84 height 17
click at [642, 263] on input "text" at bounding box center [626, 260] width 107 height 17
click at [741, 259] on input "text" at bounding box center [758, 260] width 105 height 17
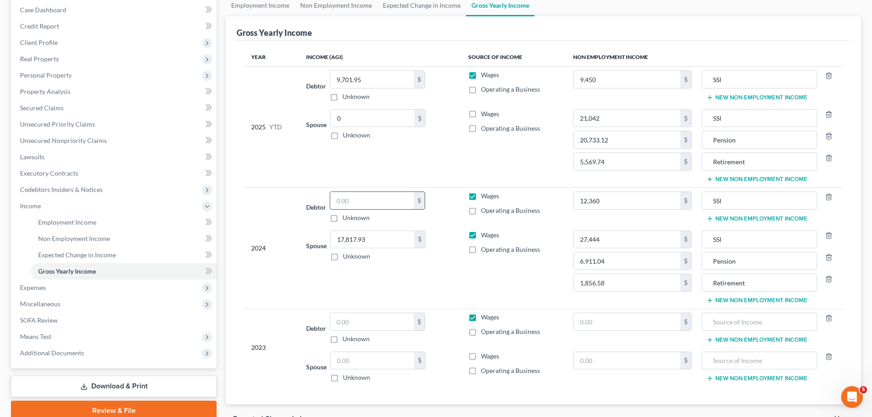
click at [370, 206] on input "text" at bounding box center [372, 200] width 84 height 17
click at [380, 202] on input "10,591" at bounding box center [372, 200] width 84 height 17
drag, startPoint x: 404, startPoint y: 197, endPoint x: 324, endPoint y: 191, distance: 80.5
click at [330, 192] on input "15,426.40" at bounding box center [372, 200] width 84 height 17
click at [481, 195] on label "Wages" at bounding box center [490, 196] width 18 height 9
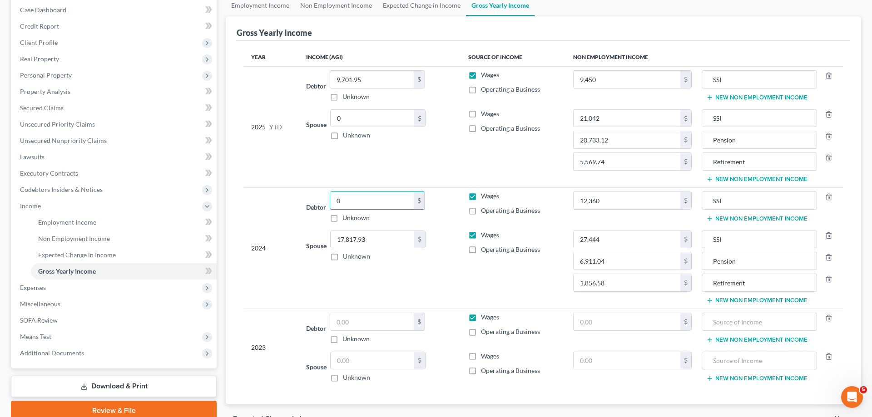
click at [484, 195] on input "Wages" at bounding box center [487, 195] width 6 height 6
click at [458, 219] on td "Debtor 0.00 $ Unknown Balance Undetermined 0 $ Unknown" at bounding box center [380, 206] width 162 height 39
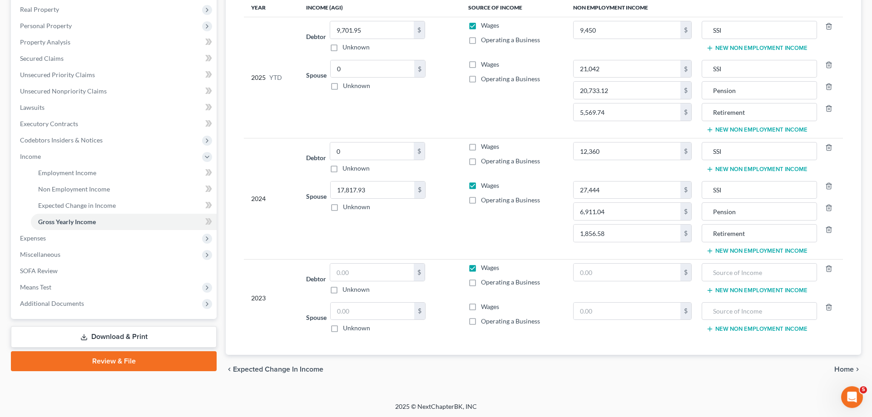
scroll to position [143, 0]
click at [726, 47] on button "New Non Employment Income" at bounding box center [756, 47] width 101 height 7
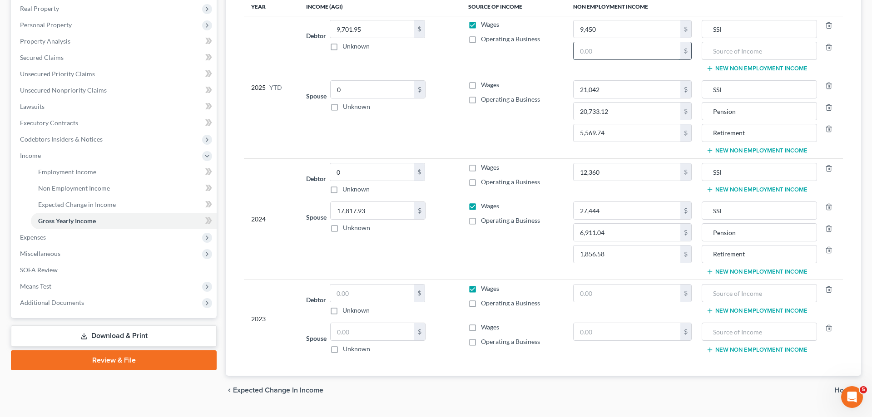
click at [600, 54] on input "text" at bounding box center [626, 50] width 107 height 17
click at [724, 55] on input "text" at bounding box center [758, 50] width 105 height 17
drag, startPoint x: 350, startPoint y: 211, endPoint x: 377, endPoint y: 207, distance: 27.0
click at [377, 207] on input "17,817.93" at bounding box center [372, 210] width 84 height 17
drag, startPoint x: 355, startPoint y: 170, endPoint x: 305, endPoint y: 168, distance: 50.9
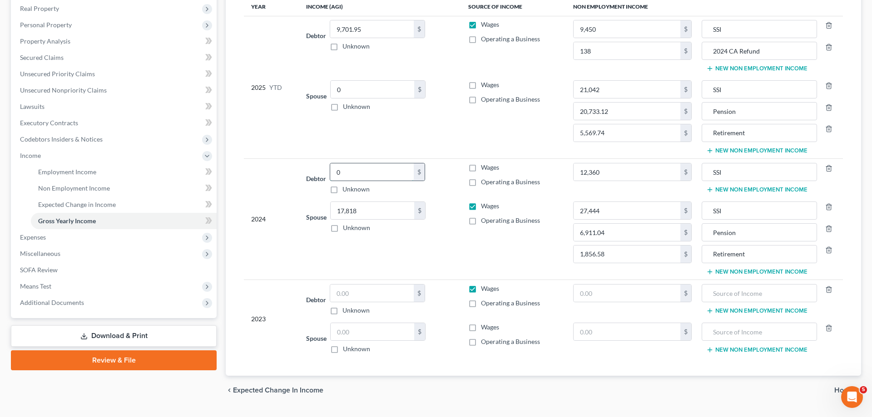
click at [330, 168] on input "0" at bounding box center [372, 171] width 84 height 17
drag, startPoint x: 351, startPoint y: 169, endPoint x: 323, endPoint y: 171, distance: 28.2
click at [330, 171] on input "0" at bounding box center [372, 171] width 84 height 17
click at [481, 167] on label "Wages" at bounding box center [490, 167] width 18 height 9
click at [484, 167] on input "Wages" at bounding box center [487, 166] width 6 height 6
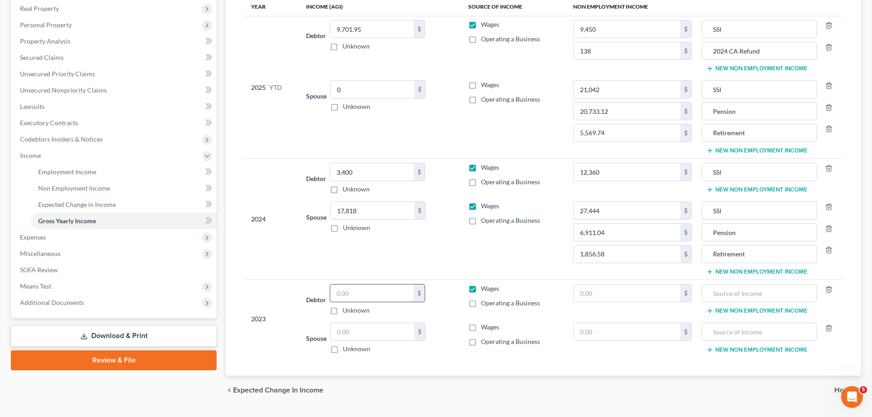
click at [397, 297] on input "text" at bounding box center [372, 293] width 84 height 17
click at [481, 328] on label "Wages" at bounding box center [490, 327] width 18 height 9
click at [484, 328] on input "Wages" at bounding box center [487, 326] width 6 height 6
drag, startPoint x: 378, startPoint y: 292, endPoint x: 370, endPoint y: 291, distance: 7.7
click at [370, 291] on input "10,591" at bounding box center [372, 293] width 84 height 17
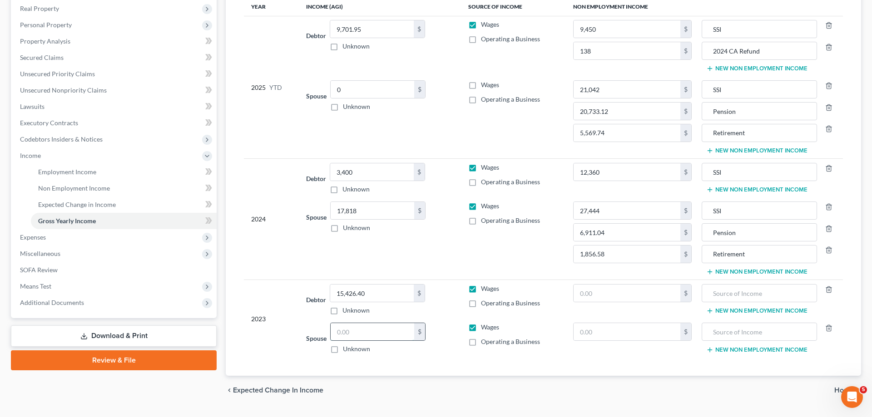
click at [379, 330] on input "text" at bounding box center [372, 331] width 84 height 17
drag, startPoint x: 376, startPoint y: 290, endPoint x: 388, endPoint y: 290, distance: 12.3
click at [388, 290] on input "15,426.40" at bounding box center [372, 293] width 84 height 17
drag, startPoint x: 737, startPoint y: 191, endPoint x: 610, endPoint y: 193, distance: 126.7
click at [735, 191] on button "New Non Employment Income" at bounding box center [756, 189] width 101 height 7
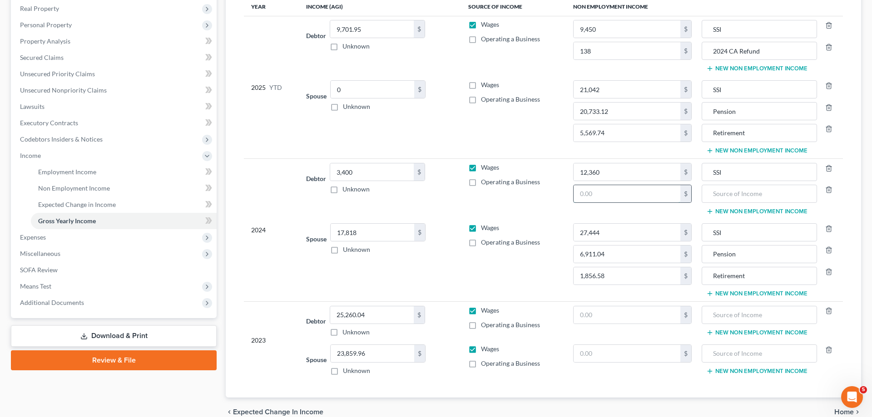
click at [602, 193] on input "text" at bounding box center [626, 193] width 107 height 17
click at [738, 211] on button "New Non Employment Income" at bounding box center [756, 211] width 101 height 7
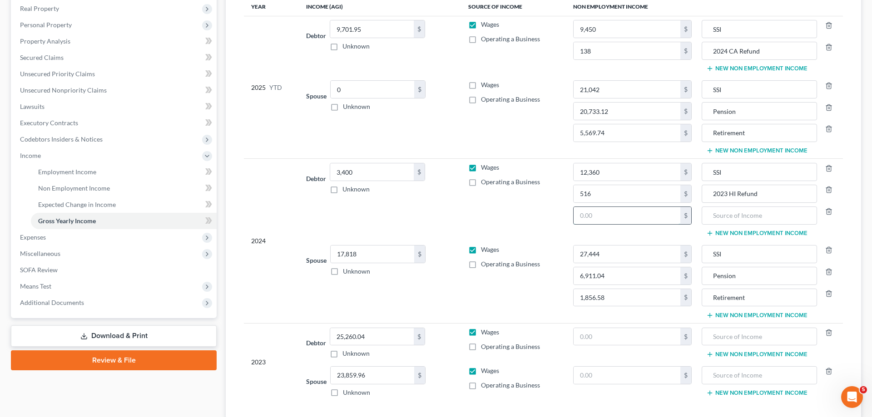
click at [649, 210] on input "text" at bounding box center [626, 215] width 107 height 17
click at [750, 212] on input "text" at bounding box center [758, 215] width 105 height 17
drag, startPoint x: 617, startPoint y: 337, endPoint x: 867, endPoint y: 283, distance: 255.4
click at [621, 335] on input "text" at bounding box center [626, 336] width 107 height 17
click at [623, 337] on input "text" at bounding box center [626, 336] width 107 height 17
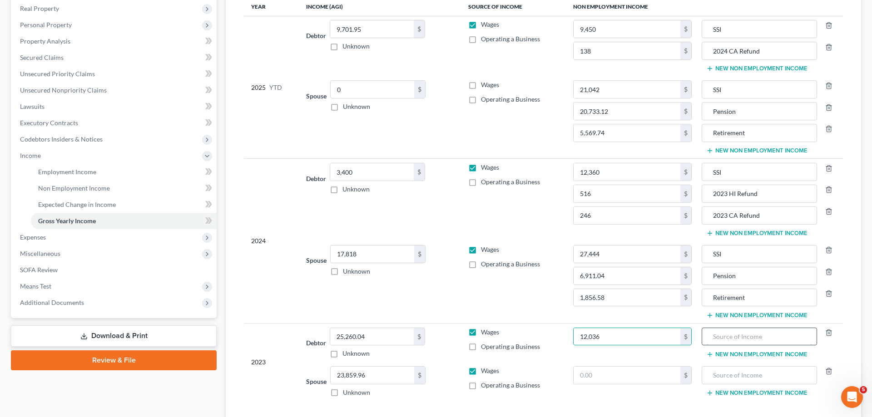
click at [775, 330] on input "text" at bounding box center [758, 336] width 105 height 17
click at [588, 374] on input "text" at bounding box center [626, 375] width 107 height 17
click at [774, 382] on input "text" at bounding box center [758, 375] width 105 height 17
drag, startPoint x: 648, startPoint y: 412, endPoint x: 194, endPoint y: 317, distance: 463.3
click at [641, 411] on div "Year Income (AGI) Source of Income Non Employment Income 2025 YTD Debtor 9,701.…" at bounding box center [543, 204] width 613 height 429
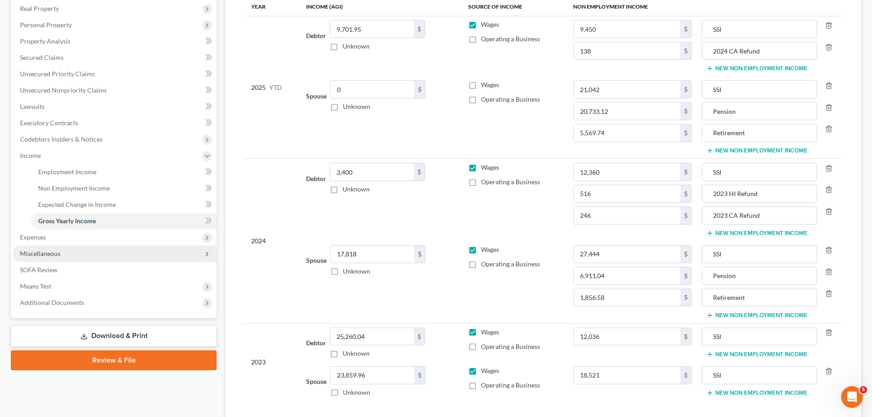
click at [77, 246] on span "Miscellaneous" at bounding box center [115, 254] width 204 height 16
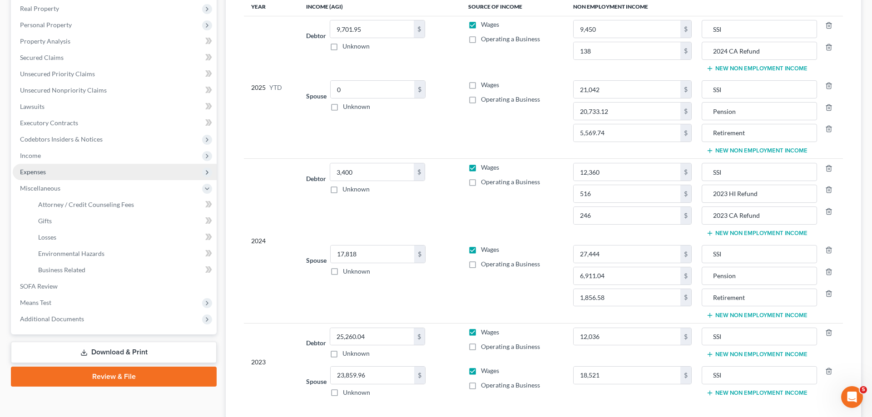
click at [54, 177] on span "Expenses" at bounding box center [115, 172] width 204 height 16
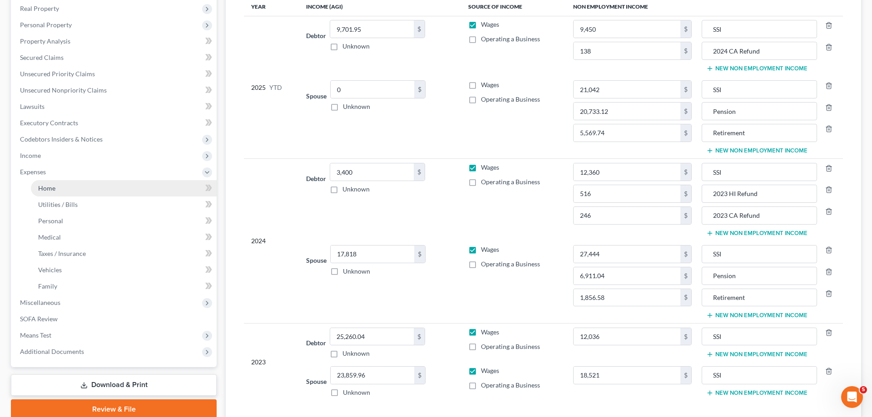
click at [59, 187] on link "Home" at bounding box center [124, 188] width 186 height 16
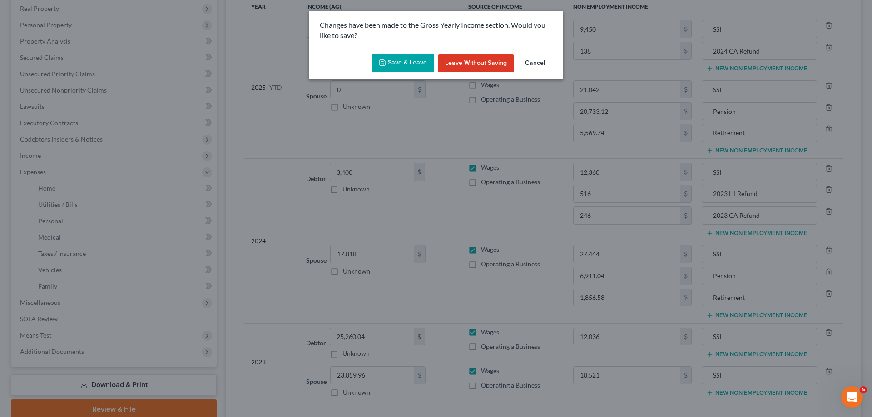
click at [390, 57] on button "Save & Leave" at bounding box center [402, 63] width 63 height 19
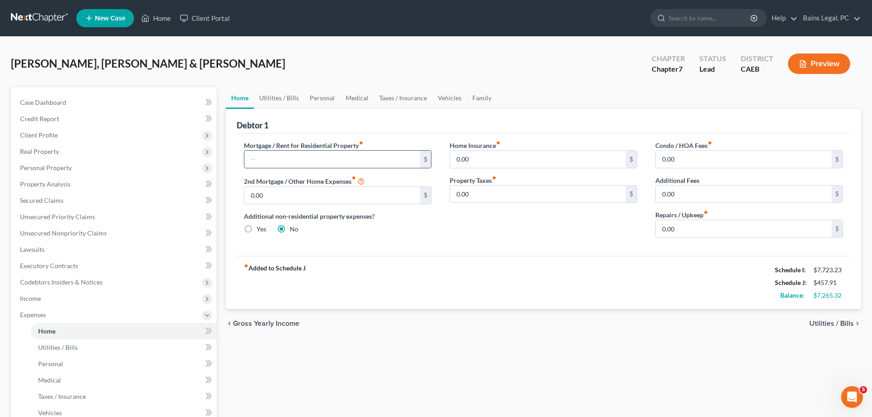
click at [296, 160] on input "text" at bounding box center [332, 159] width 176 height 17
click at [476, 153] on input "0.00" at bounding box center [538, 159] width 176 height 17
click at [281, 98] on link "Utilities / Bills" at bounding box center [279, 98] width 50 height 22
type input "0.00"
radio input "true"
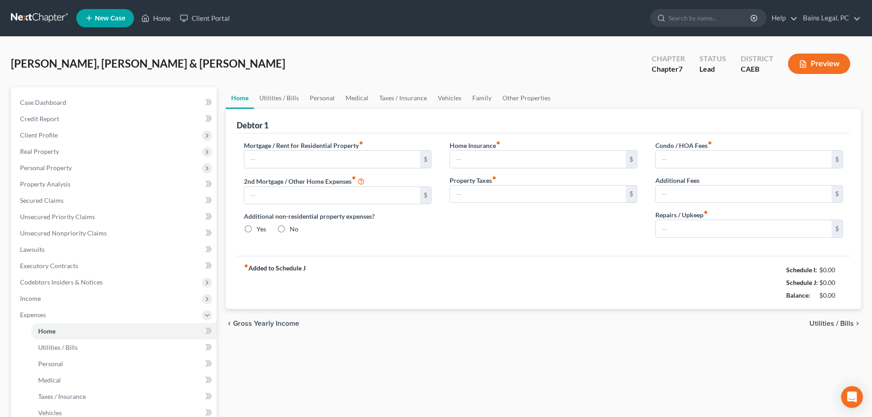
type input "0.00"
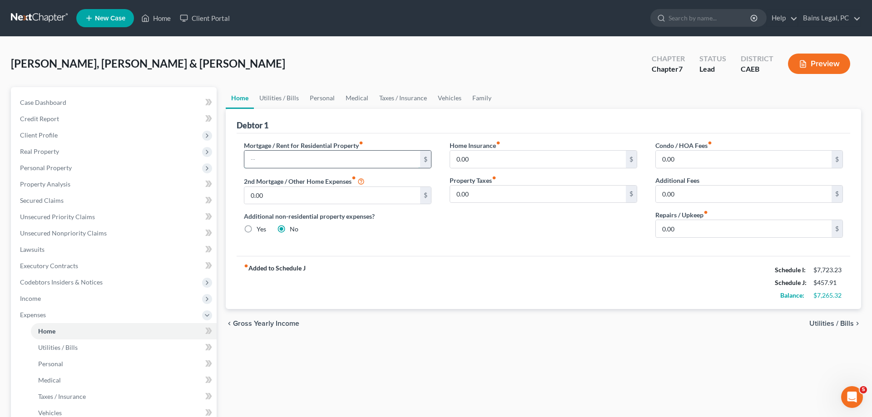
click at [324, 153] on input "text" at bounding box center [332, 159] width 176 height 17
type input "2,783"
click at [485, 156] on input "0.00" at bounding box center [538, 159] width 176 height 17
type input "20.34"
click at [282, 98] on link "Utilities / Bills" at bounding box center [279, 98] width 50 height 22
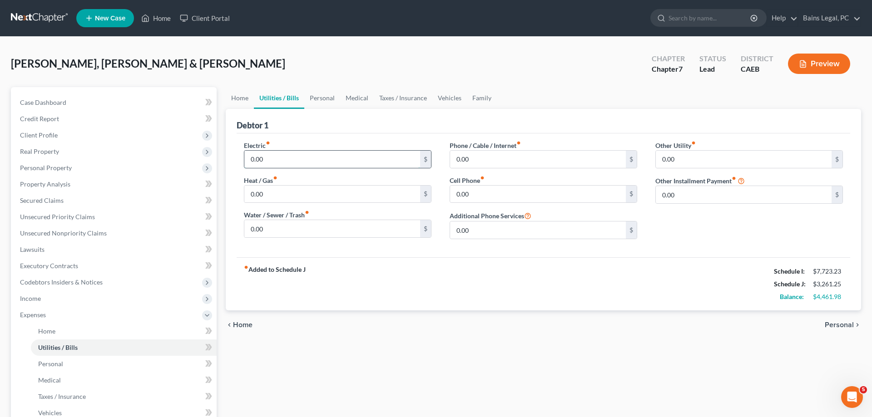
click at [290, 154] on input "0.00" at bounding box center [332, 159] width 176 height 17
type input "102.50"
type input "80"
type input "240"
click at [329, 98] on link "Personal" at bounding box center [322, 98] width 36 height 22
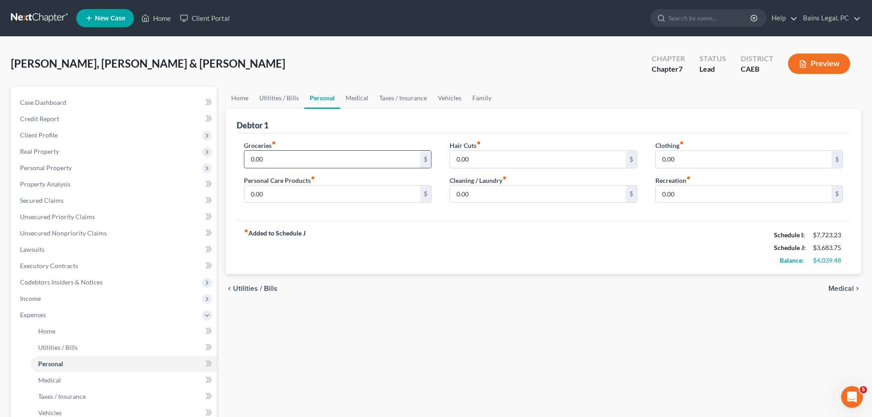
click at [286, 160] on input "0.00" at bounding box center [332, 159] width 176 height 17
type input "800"
type input "100"
type input "200"
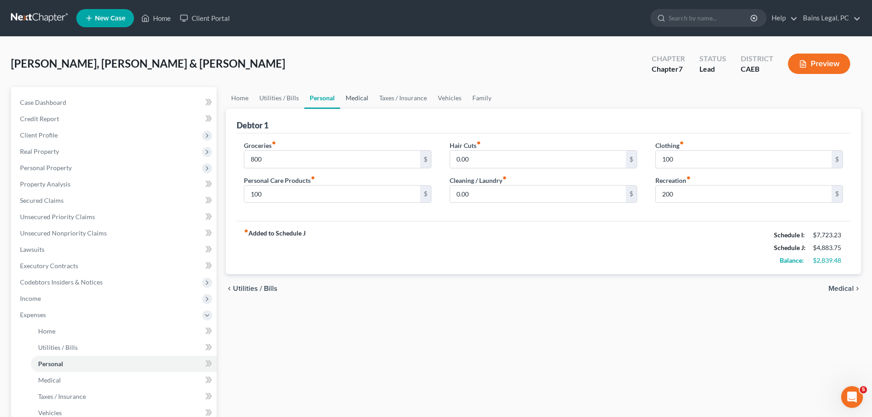
click at [362, 96] on link "Medical" at bounding box center [357, 98] width 34 height 22
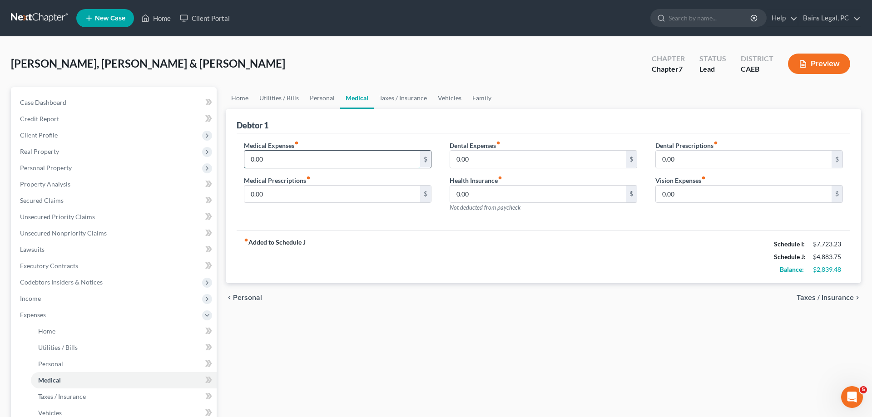
click at [305, 160] on input "0.00" at bounding box center [332, 159] width 176 height 17
type input "168"
click at [478, 190] on input "0.00" at bounding box center [538, 194] width 176 height 17
type input "514.27"
click at [401, 99] on link "Taxes / Insurance" at bounding box center [403, 98] width 59 height 22
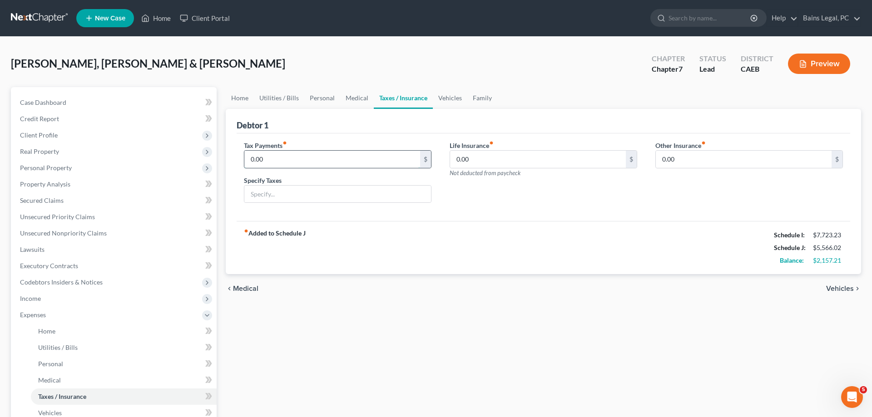
click at [329, 155] on input "0.00" at bounding box center [332, 159] width 176 height 17
drag, startPoint x: 288, startPoint y: 157, endPoint x: 225, endPoint y: 156, distance: 62.7
click at [244, 155] on input "0.00" at bounding box center [332, 159] width 176 height 17
type input "137.23"
click at [298, 193] on input "text" at bounding box center [337, 194] width 187 height 17
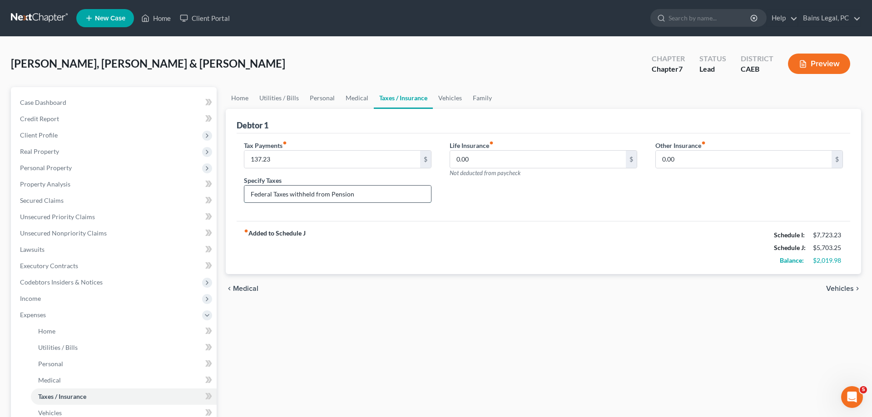
type input "Federal Taxes withheld from Pension"
click at [445, 100] on link "Vehicles" at bounding box center [450, 98] width 34 height 22
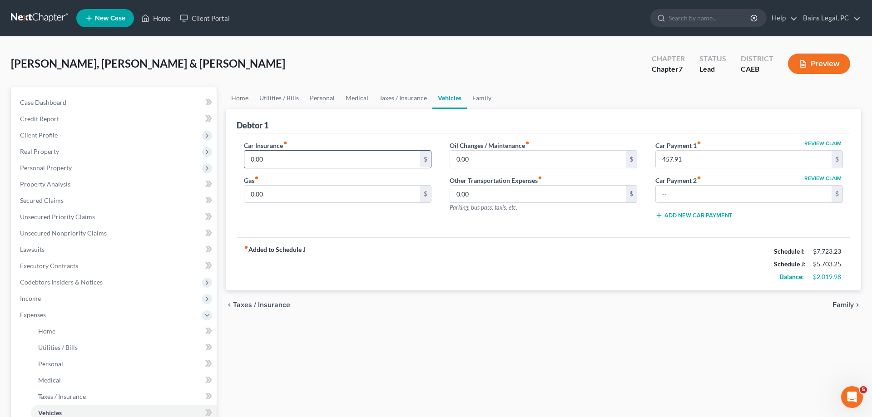
click at [311, 158] on input "0.00" at bounding box center [332, 159] width 176 height 17
type input "157.63"
type input "250"
type input "75"
click at [481, 96] on link "Family" at bounding box center [482, 98] width 30 height 22
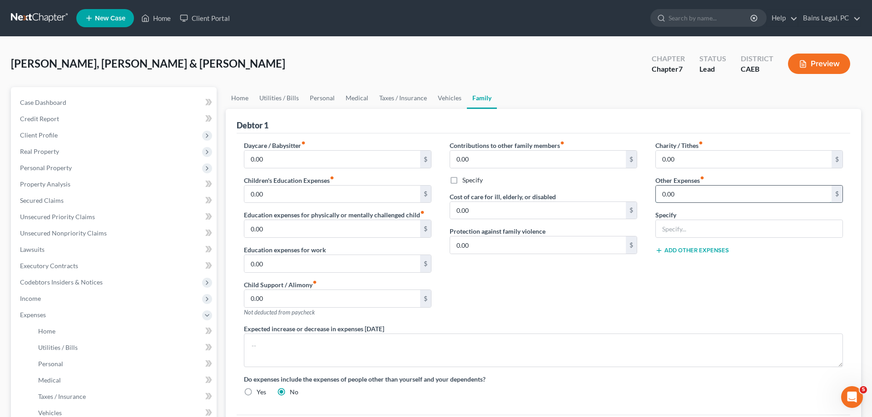
click at [697, 191] on input "0.00" at bounding box center [743, 194] width 176 height 17
type input "12"
type input "Auto Registration"
click at [703, 162] on input "0.00" at bounding box center [743, 159] width 176 height 17
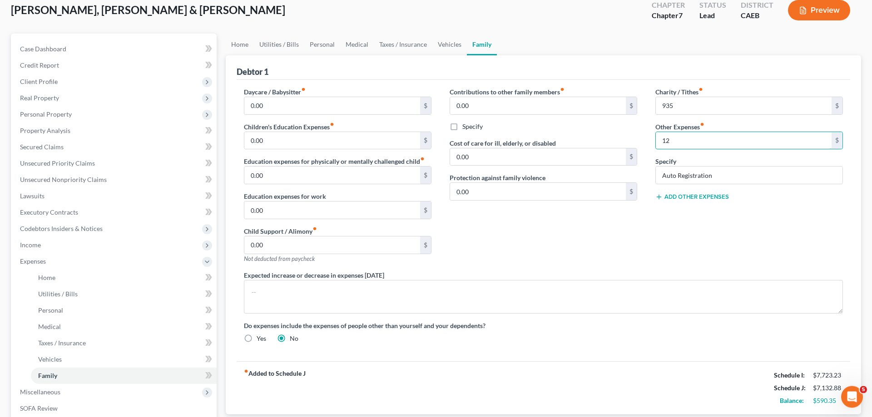
scroll to position [139, 0]
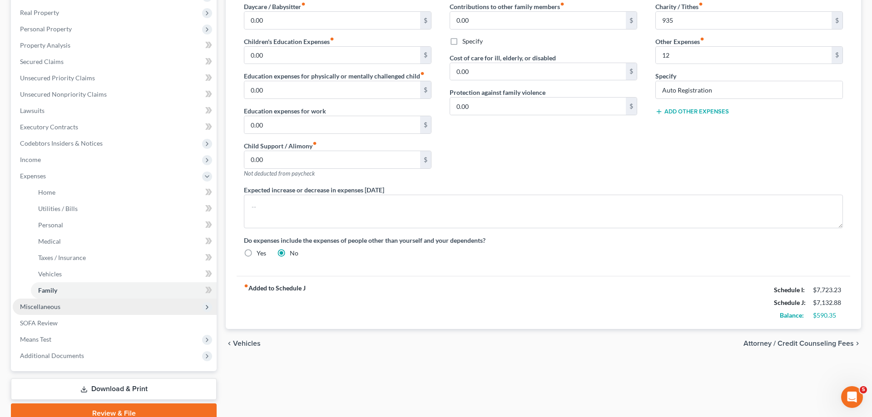
click at [54, 306] on span "Miscellaneous" at bounding box center [40, 307] width 40 height 8
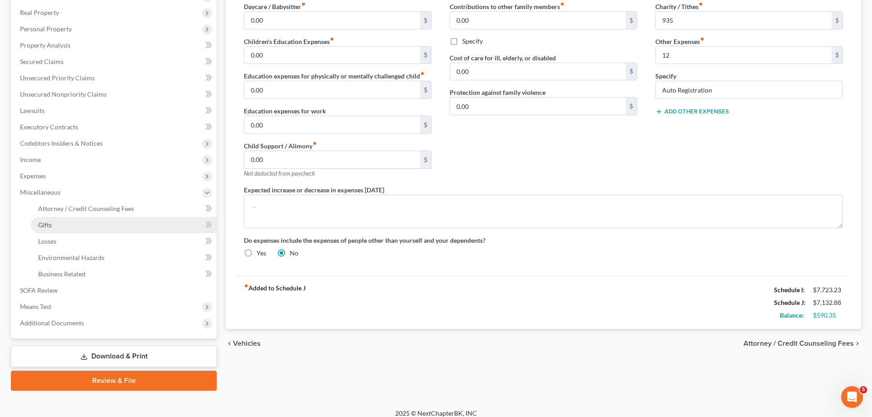
click at [44, 222] on span "Gifts" at bounding box center [45, 225] width 14 height 8
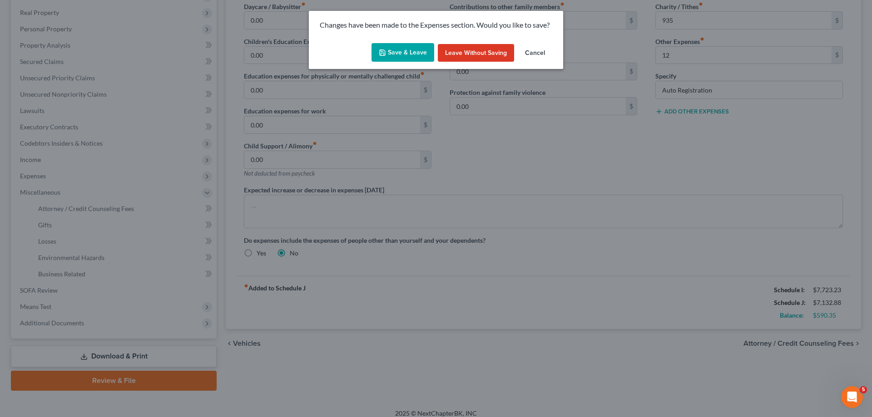
click at [395, 49] on button "Save & Leave" at bounding box center [402, 52] width 63 height 19
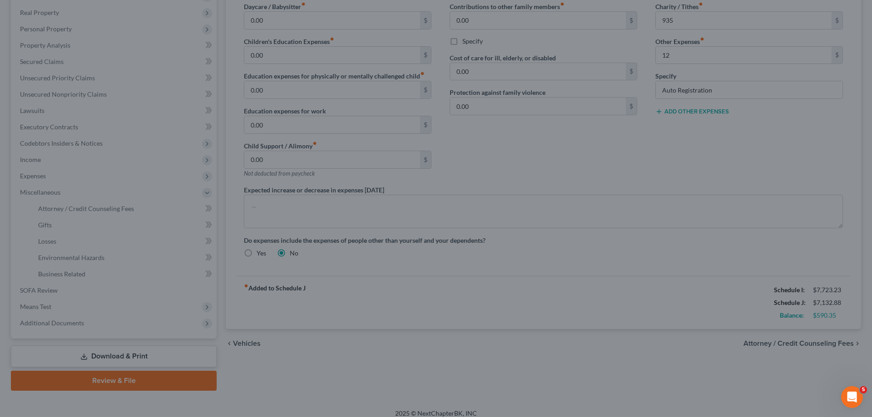
type input "935.00"
type input "12.00"
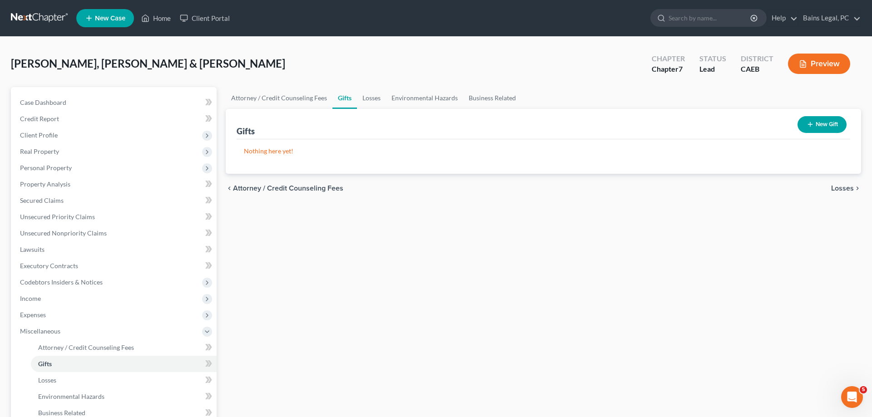
drag, startPoint x: 838, startPoint y: 122, endPoint x: 862, endPoint y: 129, distance: 25.0
click at [838, 123] on button "New Gift" at bounding box center [821, 124] width 49 height 17
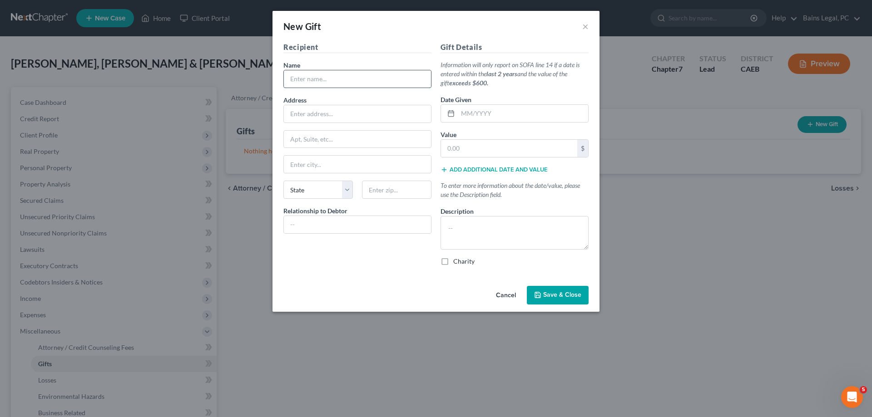
click at [362, 82] on input "text" at bounding box center [357, 78] width 147 height 17
type input "Isireli Wakamudu"
type input "Nabotini, Fiji"
click at [510, 111] on input "text" at bounding box center [523, 113] width 130 height 17
type input "12/2024"
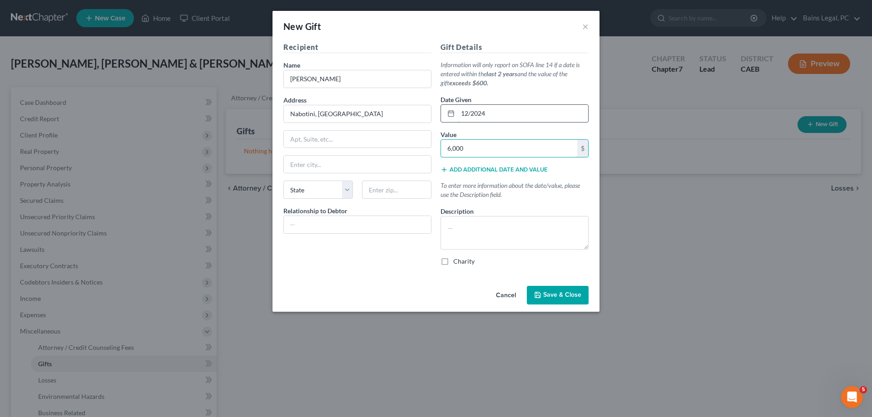
type input "6,000"
click at [498, 226] on textarea at bounding box center [514, 233] width 148 height 34
type textarea "$500/month"
click at [566, 299] on span "Save & Close" at bounding box center [562, 295] width 38 height 8
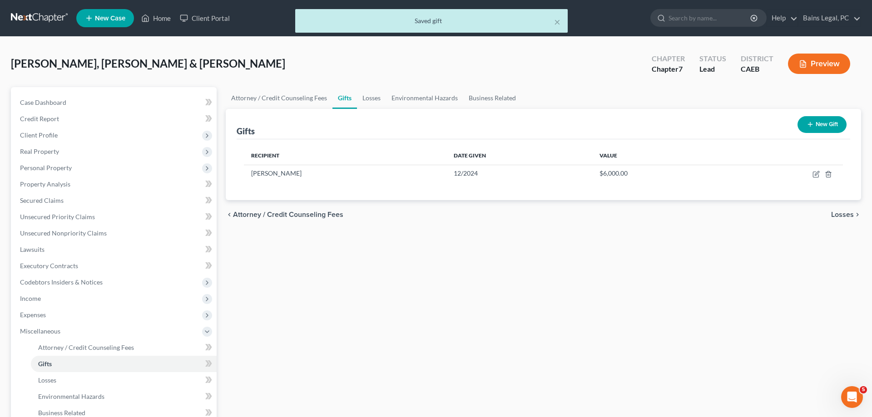
click at [810, 125] on icon "button" at bounding box center [809, 124] width 7 height 7
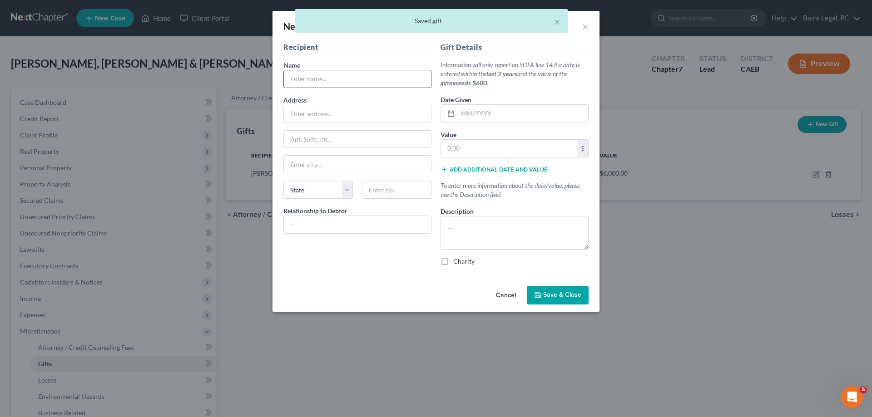
click at [336, 80] on input "text" at bounding box center [357, 78] width 147 height 17
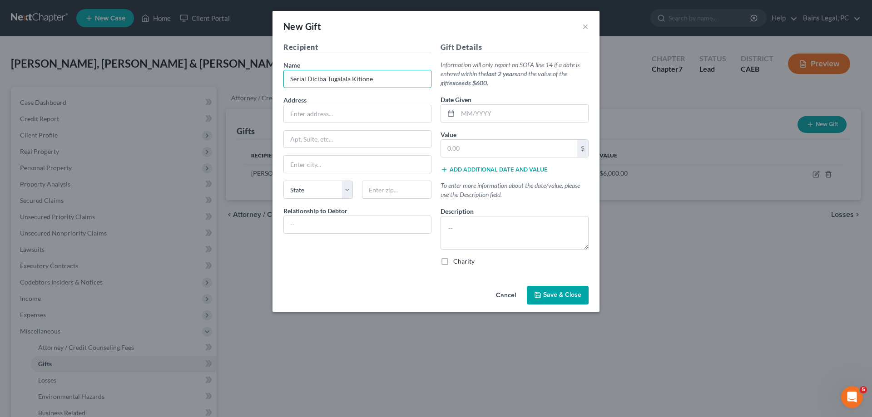
type input "Serial Diciba Tugalala Kitione"
type input "Suva, Fiji"
click at [518, 106] on input "text" at bounding box center [523, 113] width 130 height 17
type input "12/2024"
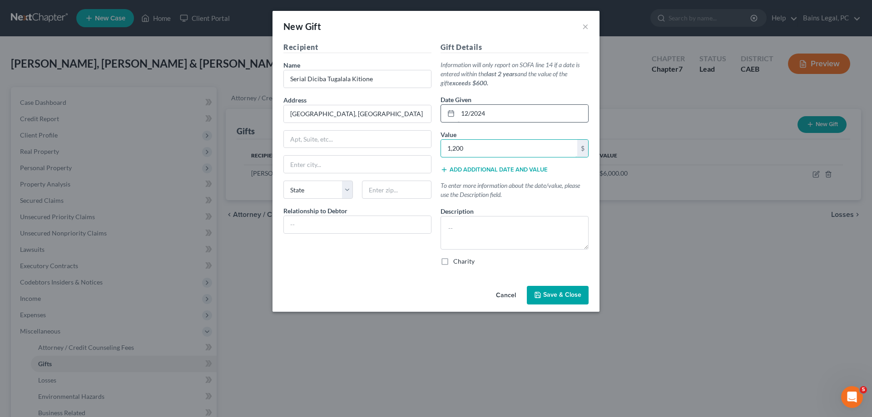
type input "1,200"
type textarea "$100/month"
click at [556, 296] on span "Save & Close" at bounding box center [562, 295] width 38 height 8
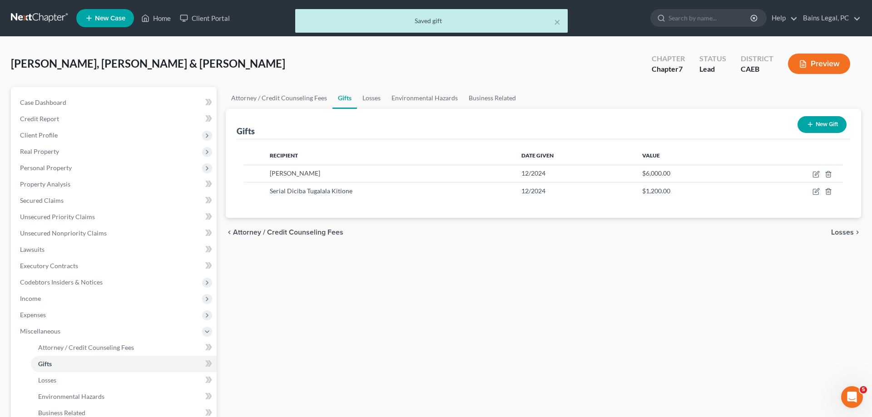
click at [831, 122] on button "New Gift" at bounding box center [821, 124] width 49 height 17
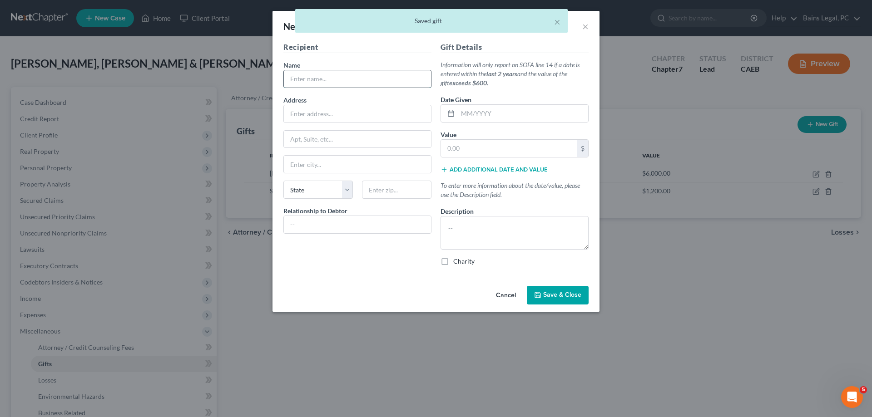
click at [328, 79] on input "text" at bounding box center [357, 78] width 147 height 17
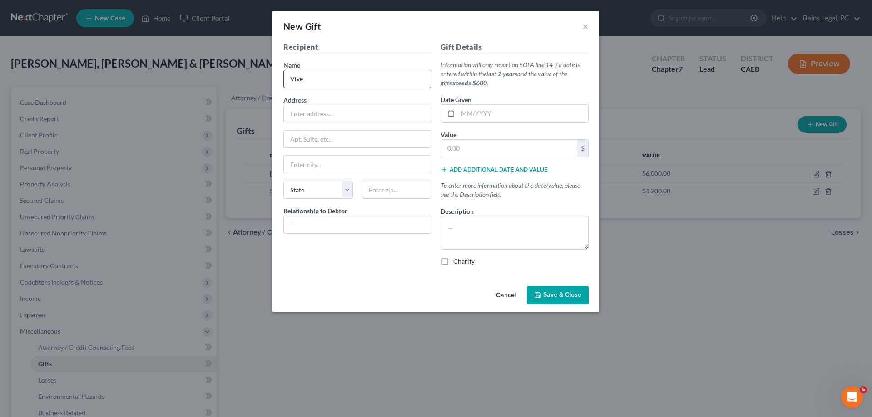
drag, startPoint x: 307, startPoint y: 80, endPoint x: 286, endPoint y: 79, distance: 21.4
click at [286, 79] on input "Vive" at bounding box center [357, 78] width 147 height 17
paste input "Kulasusu Cerewale"
type input "Vive Kulasusu Cerewale"
click at [331, 108] on input "text" at bounding box center [357, 113] width 147 height 17
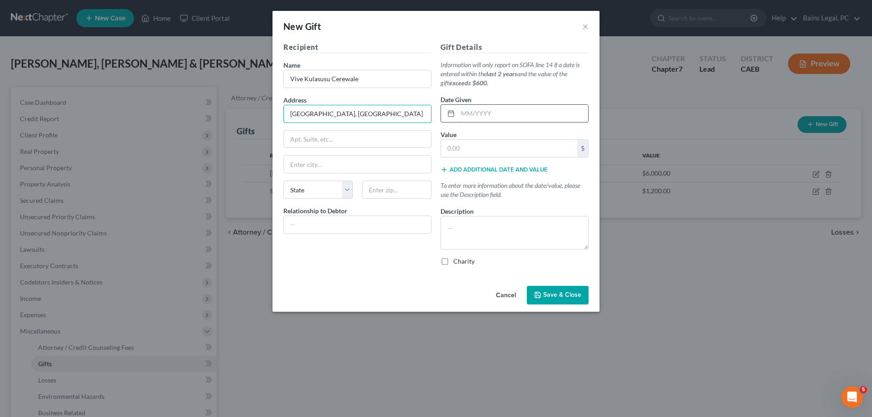
type input "Malawi, Africa"
click at [533, 108] on input "text" at bounding box center [523, 113] width 130 height 17
type input "12/2024"
type input "1,200"
type textarea "$100/month"
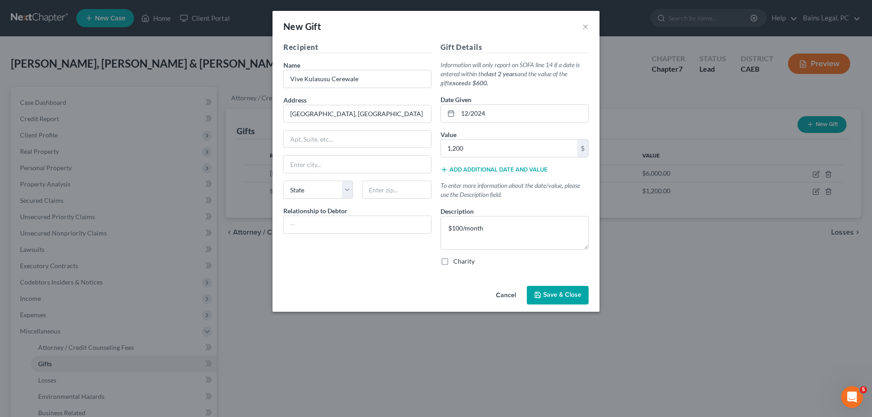
click at [557, 298] on span "Save & Close" at bounding box center [562, 295] width 38 height 8
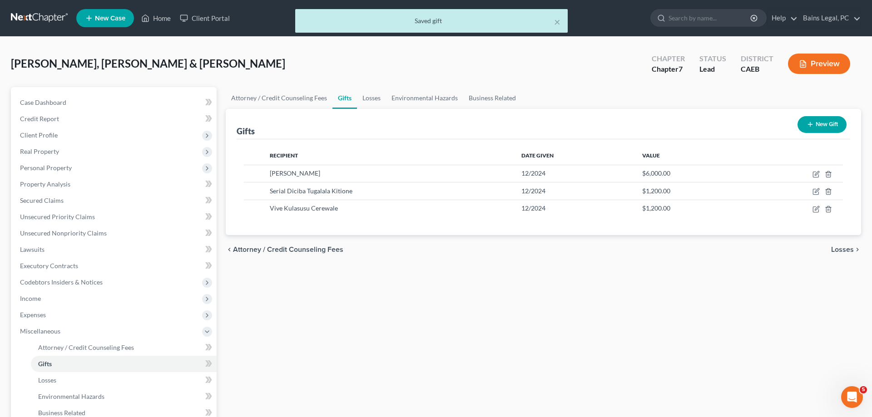
click at [831, 119] on button "New Gift" at bounding box center [821, 124] width 49 height 17
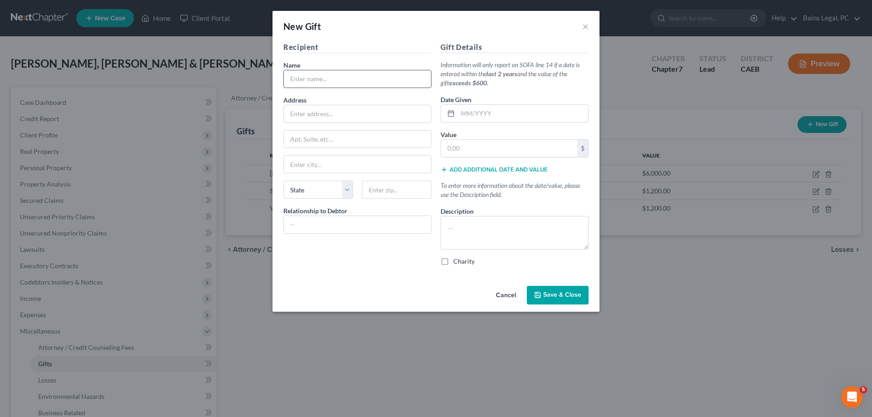
click at [351, 77] on input "text" at bounding box center [357, 78] width 147 height 17
paste input "John Kalua"
type input "John Kalua"
click at [376, 113] on input "text" at bounding box center [357, 113] width 147 height 17
type input "Malawi, Africa"
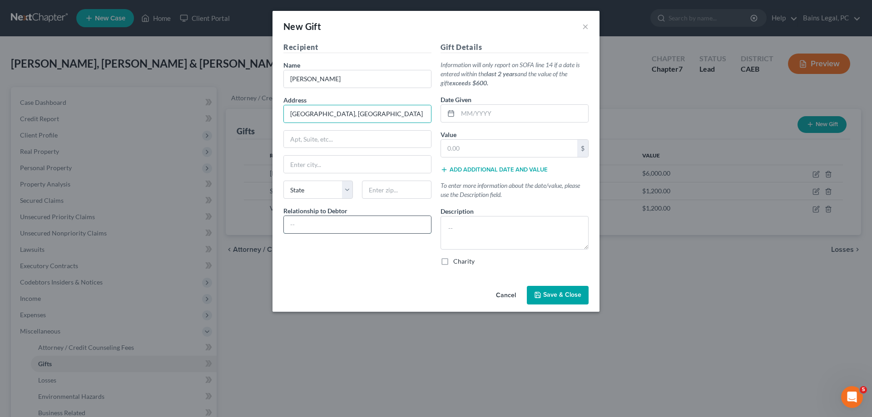
click at [361, 227] on input "text" at bounding box center [357, 224] width 147 height 17
type input "None"
click at [513, 122] on input "text" at bounding box center [523, 113] width 130 height 17
type input "12/2024"
type input "1200"
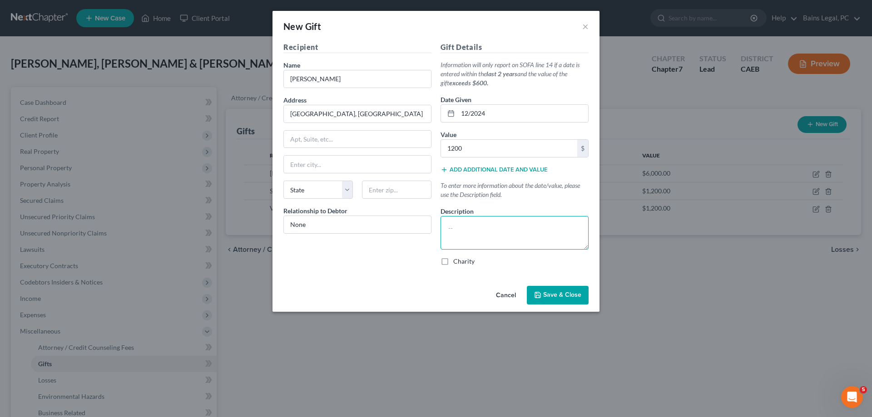
click at [526, 221] on textarea at bounding box center [514, 233] width 148 height 34
type textarea "$100/month"
click at [562, 296] on span "Save & Close" at bounding box center [562, 295] width 38 height 8
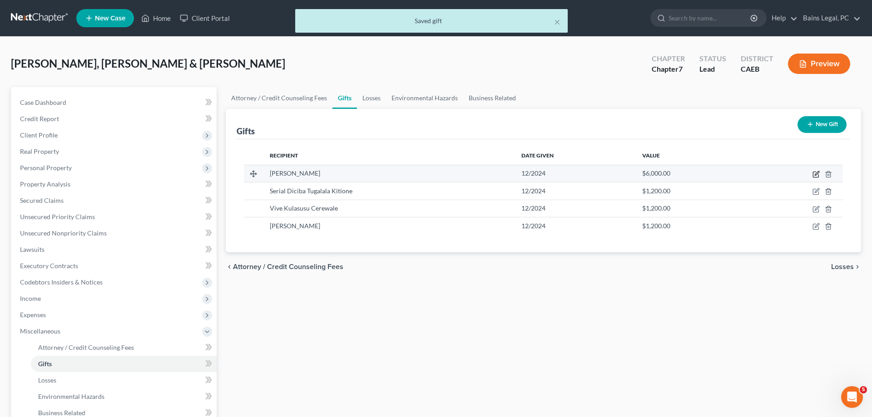
click at [816, 174] on icon "button" at bounding box center [815, 174] width 7 height 7
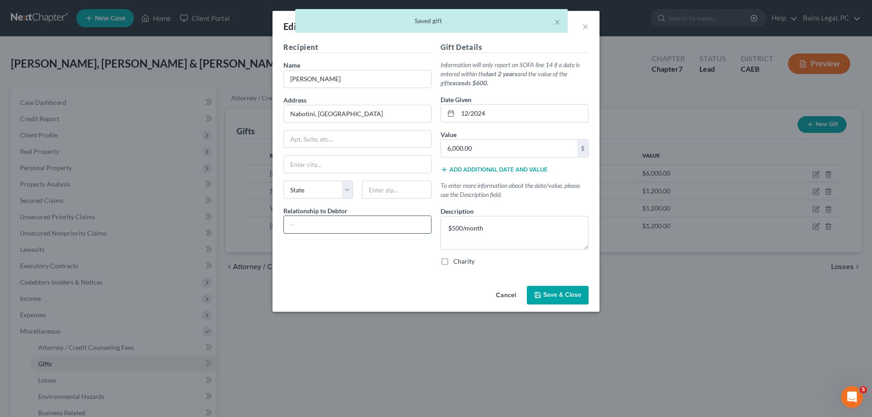
click at [311, 221] on input "text" at bounding box center [357, 224] width 147 height 17
type input "None"
click at [565, 298] on span "Save & Close" at bounding box center [562, 295] width 38 height 8
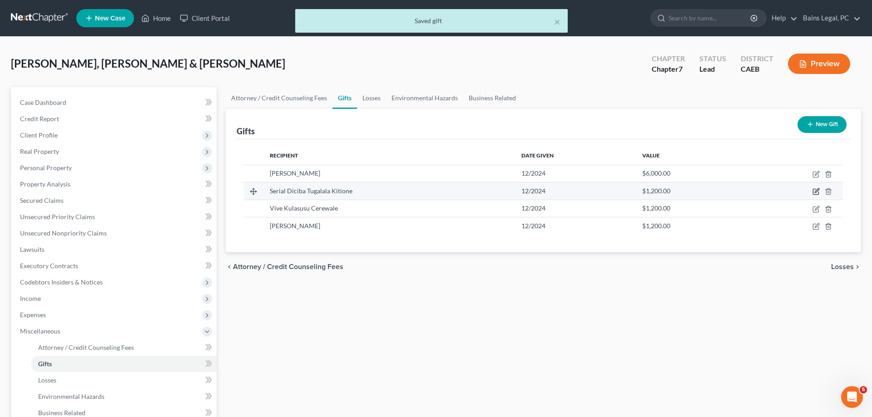
click at [816, 192] on icon "button" at bounding box center [815, 191] width 7 height 7
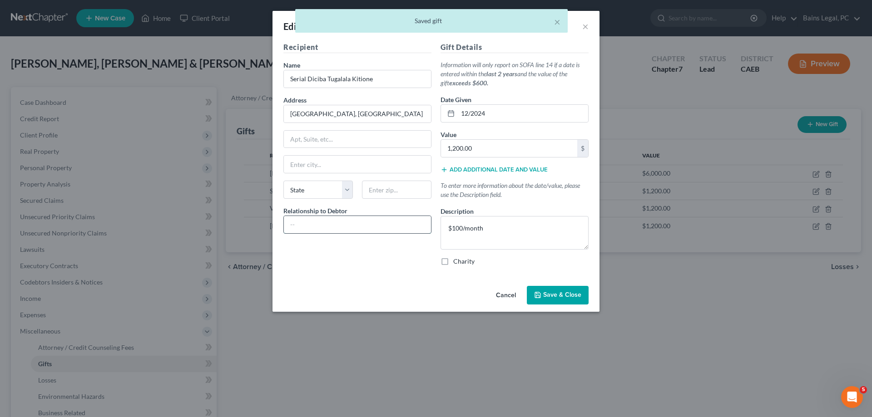
click at [405, 222] on input "text" at bounding box center [357, 224] width 147 height 17
type input "None"
click at [567, 293] on span "Save & Close" at bounding box center [562, 295] width 38 height 8
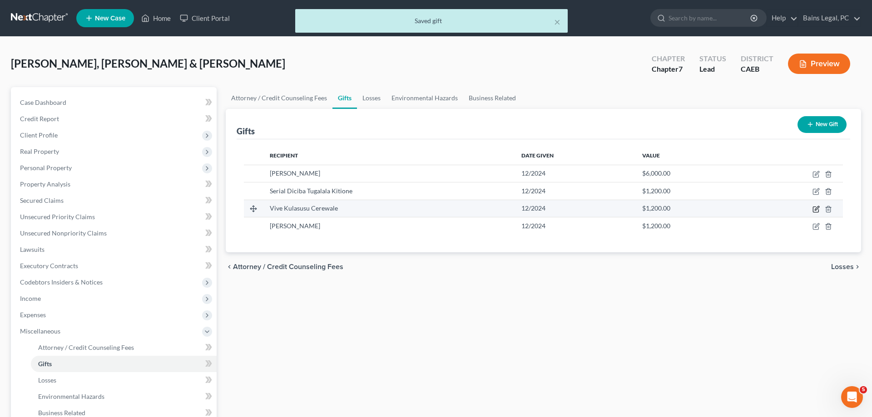
click at [816, 209] on icon "button" at bounding box center [815, 209] width 7 height 7
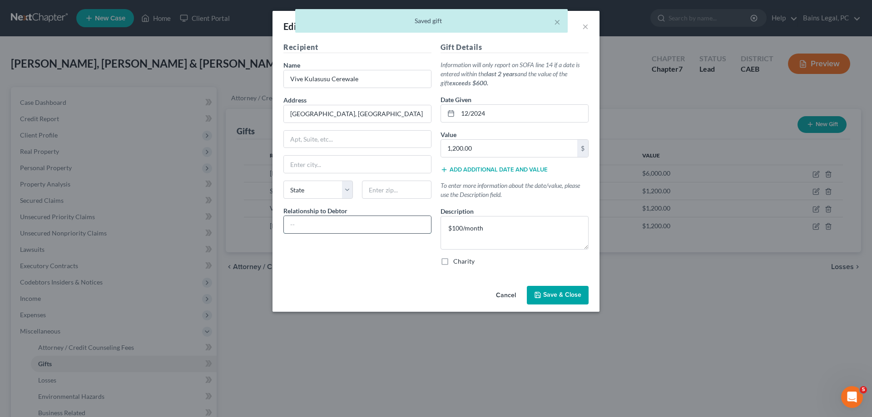
click at [351, 227] on input "text" at bounding box center [357, 224] width 147 height 17
type input "None"
click at [549, 300] on button "Save & Close" at bounding box center [558, 295] width 62 height 19
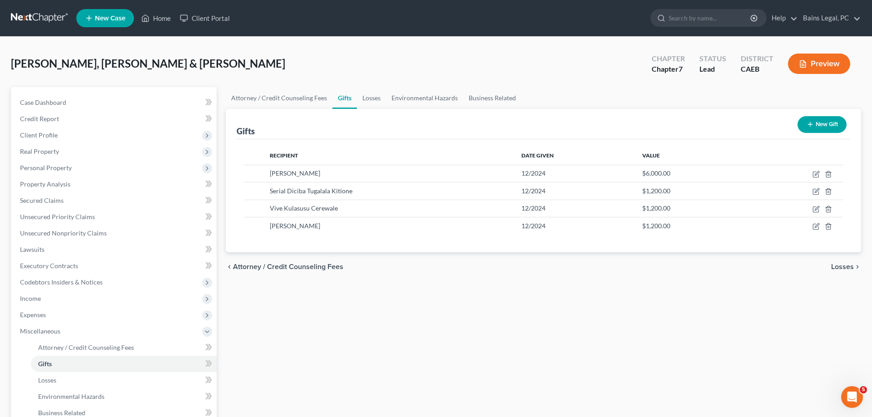
drag, startPoint x: 829, startPoint y: 124, endPoint x: 631, endPoint y: 123, distance: 198.4
click at [826, 124] on button "New Gift" at bounding box center [821, 124] width 49 height 17
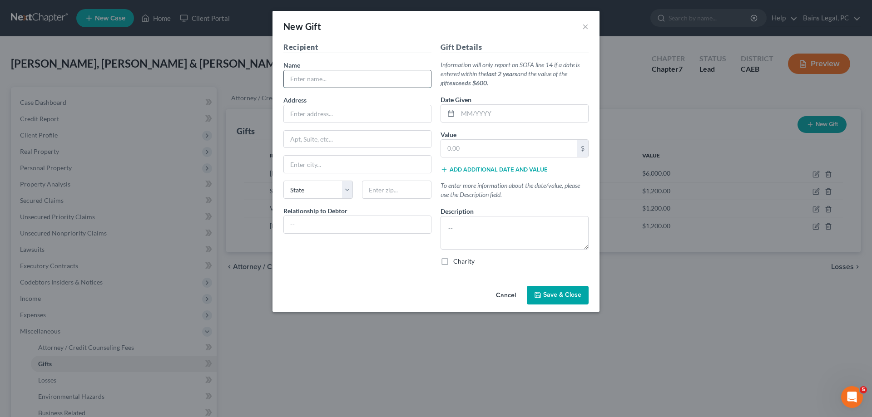
click at [334, 77] on input "text" at bounding box center [357, 78] width 147 height 17
paste input "John Kalua"
type input "John Kalua"
drag, startPoint x: 339, startPoint y: 78, endPoint x: 350, endPoint y: 81, distance: 11.3
click at [339, 78] on input "text" at bounding box center [357, 78] width 147 height 17
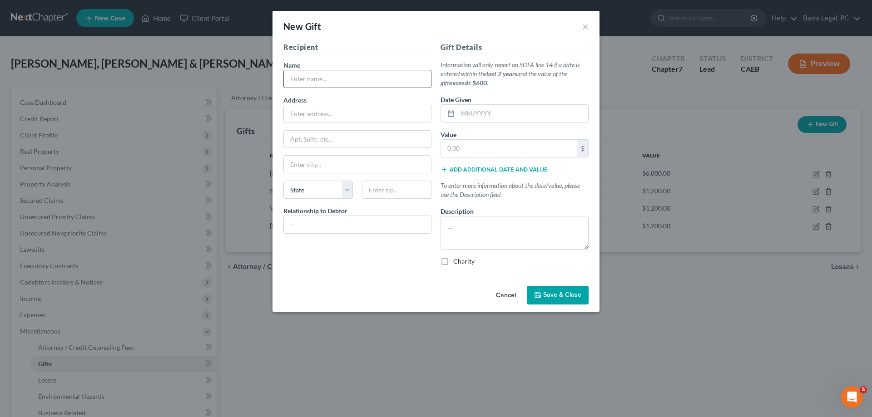
paste input "David Espinoza Guzman"
type input "David Espinoza Guzman"
click at [373, 118] on input "text" at bounding box center [357, 113] width 147 height 17
type input "Winot, ND"
click at [338, 113] on input "Winot, ND" at bounding box center [357, 113] width 147 height 17
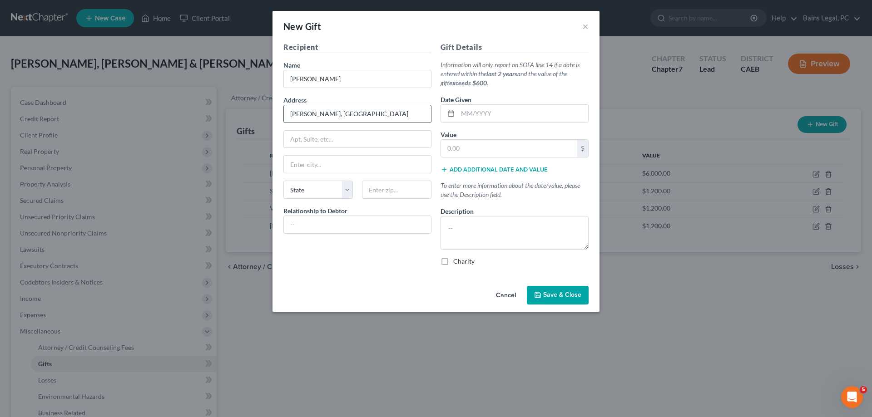
drag, startPoint x: 326, startPoint y: 114, endPoint x: 238, endPoint y: 109, distance: 88.2
click at [284, 109] on input "Winot, ND" at bounding box center [357, 113] width 147 height 17
click at [341, 159] on input "text" at bounding box center [357, 164] width 147 height 17
type input "Winot"
select select "29"
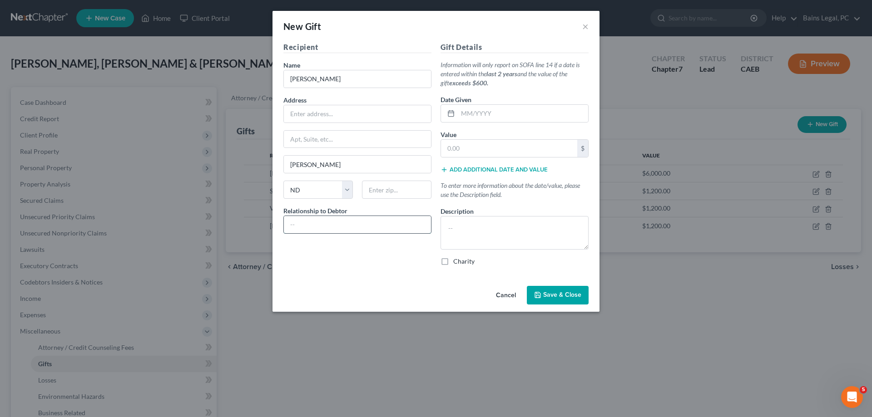
click at [352, 222] on input "text" at bounding box center [357, 224] width 147 height 17
type input "None"
click at [528, 118] on input "text" at bounding box center [523, 113] width 130 height 17
type input "12/2024"
type input "1,200"
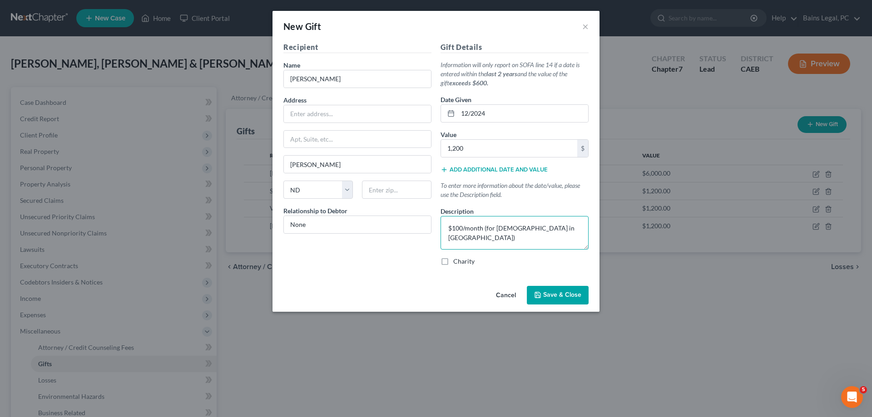
type textarea "$100/month (for church in Chili)"
click at [561, 299] on span "Save & Close" at bounding box center [562, 295] width 38 height 8
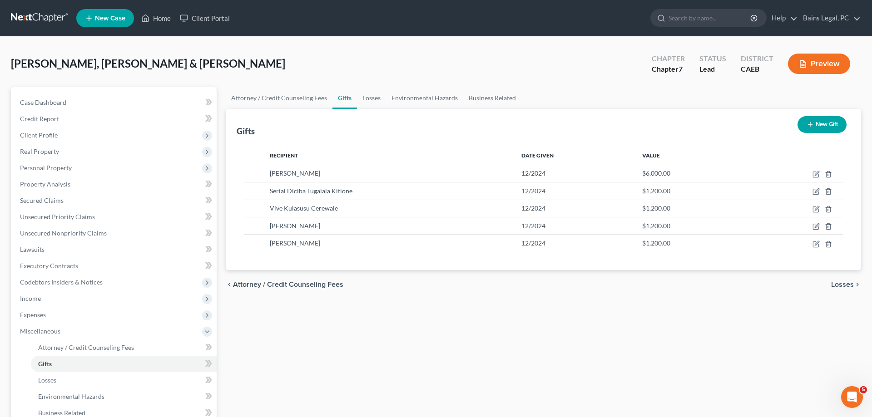
scroll to position [146, 0]
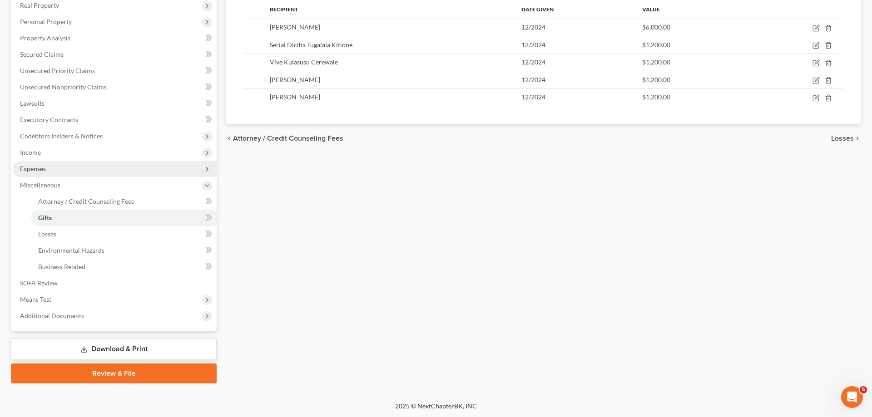
click at [48, 168] on span "Expenses" at bounding box center [115, 169] width 204 height 16
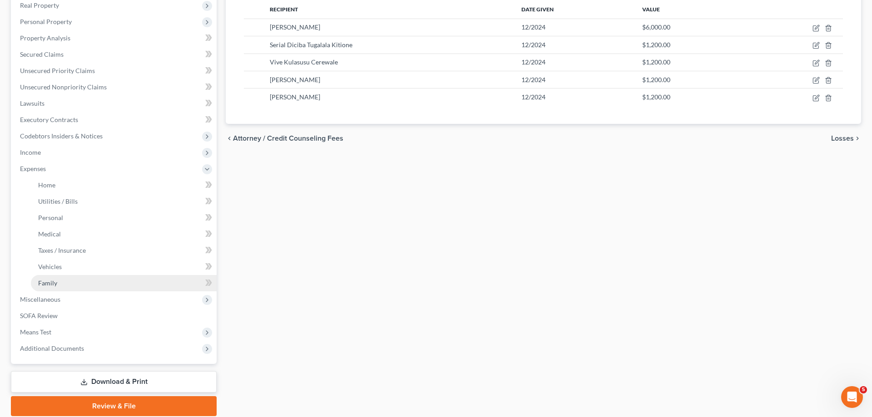
click at [55, 281] on span "Family" at bounding box center [47, 283] width 19 height 8
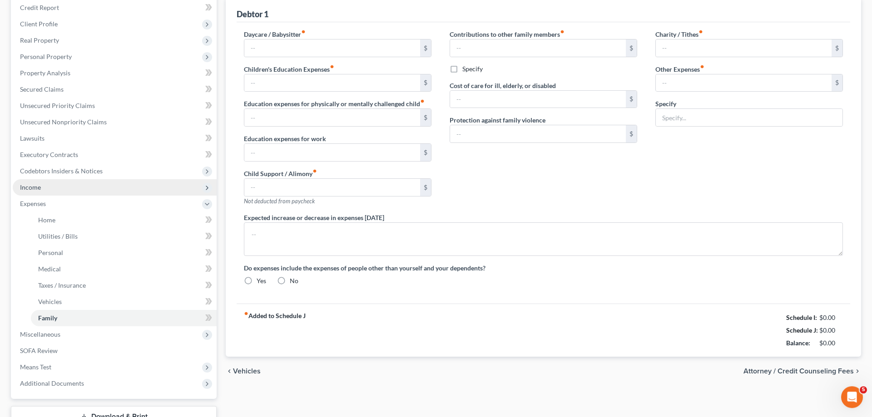
type input "0.00"
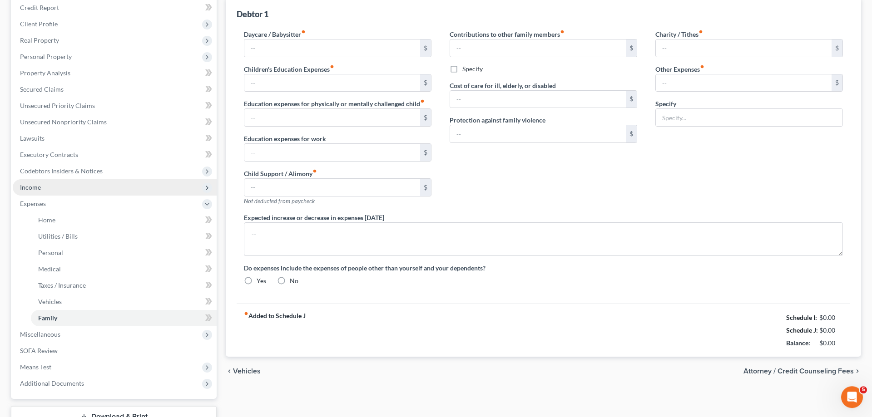
type input "0.00"
type input "935.00"
type input "12.00"
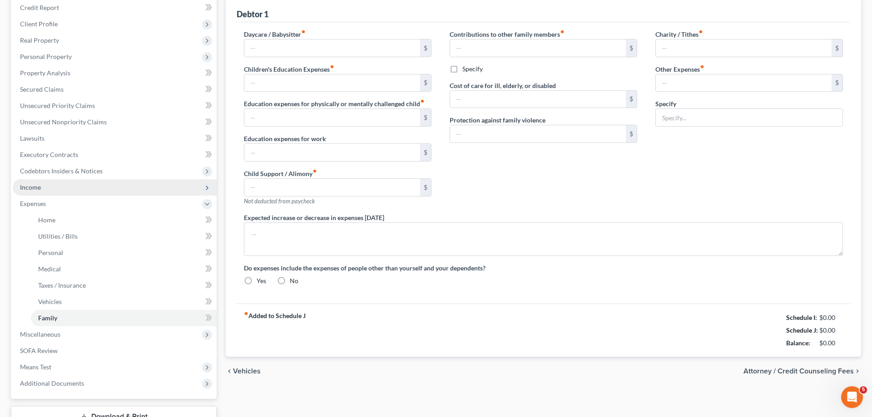
type input "Auto Registration"
radio input "true"
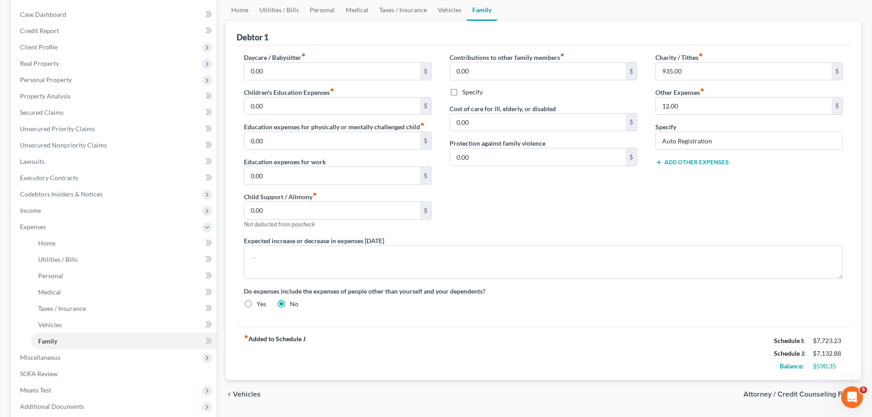
scroll to position [93, 0]
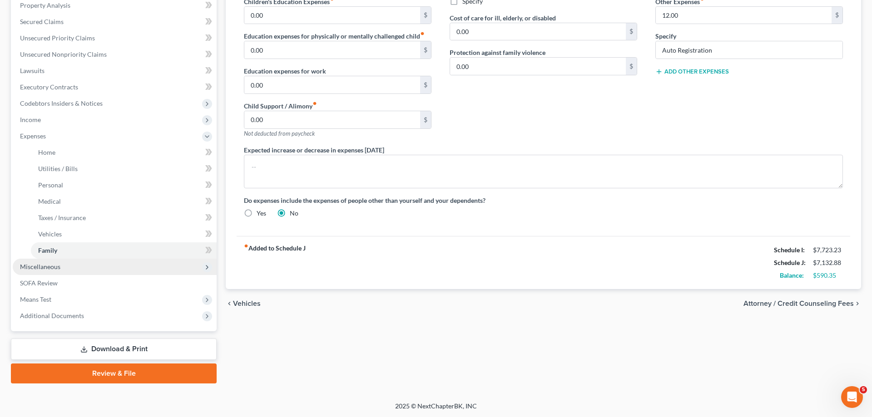
click at [66, 270] on span "Miscellaneous" at bounding box center [115, 267] width 204 height 16
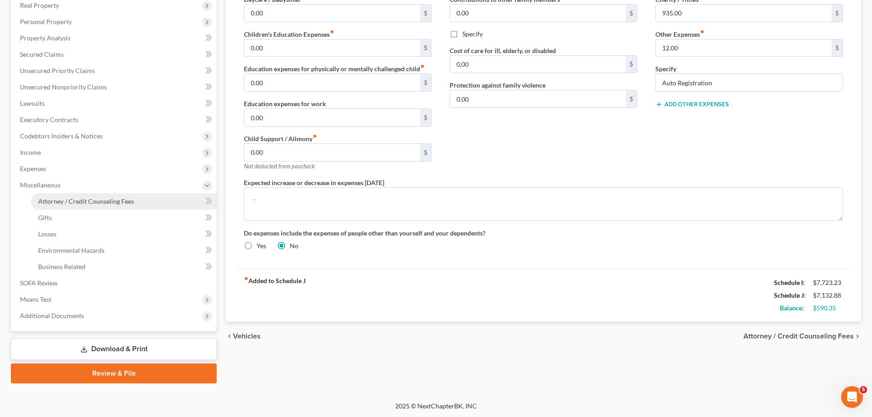
click at [106, 204] on span "Attorney / Credit Counseling Fees" at bounding box center [86, 201] width 96 height 8
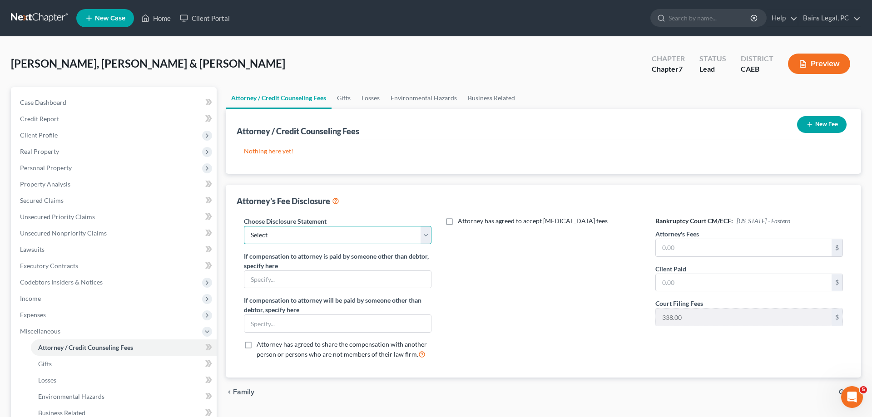
click at [244, 226] on select "Select Fee Disclosure: $2,000 pre; $400 post Fee Discolosure - $1,200 pre; $1,2…" at bounding box center [337, 235] width 187 height 18
select select "36"
click option "Fee Disclosure - All atty fees paid pre filing" at bounding box center [0, 0] width 0 height 0
click at [700, 241] on input "text" at bounding box center [743, 247] width 176 height 17
type input "2,400"
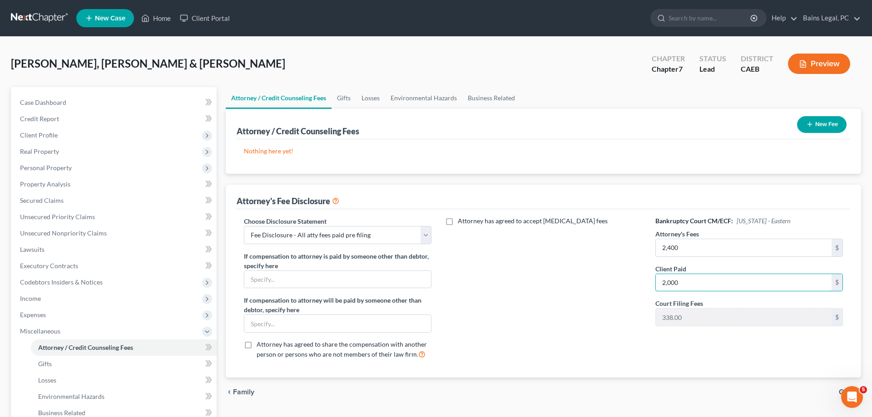
type input "2,000"
click at [823, 128] on button "New Fee" at bounding box center [821, 124] width 49 height 17
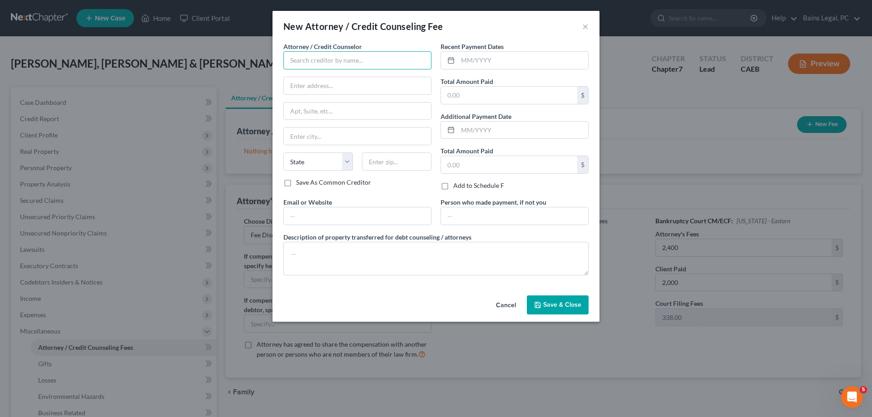
click at [377, 60] on input "text" at bounding box center [357, 60] width 148 height 18
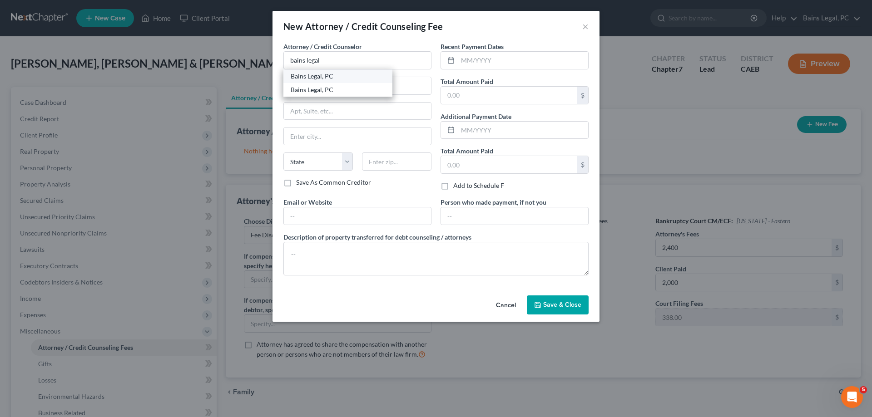
click at [331, 79] on div "Bains Legal, PC" at bounding box center [338, 76] width 94 height 9
type input "Bains Legal, PC"
type input "915 Highland Pointe Dr"
type input "Suite 250"
type input "Roseville"
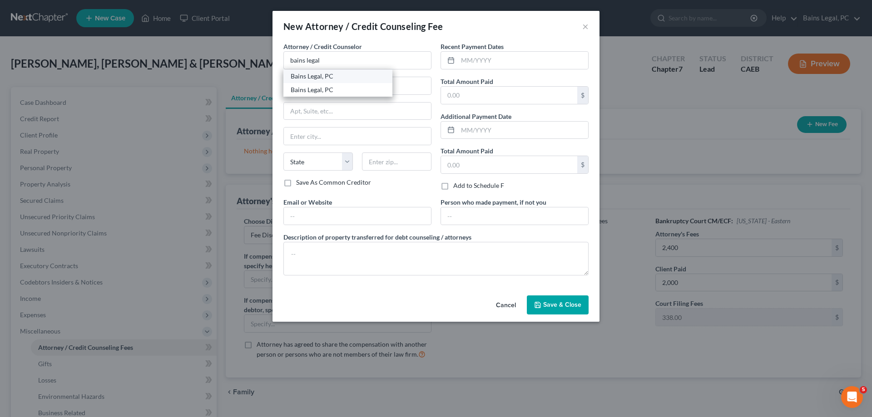
select select "4"
type input "95678"
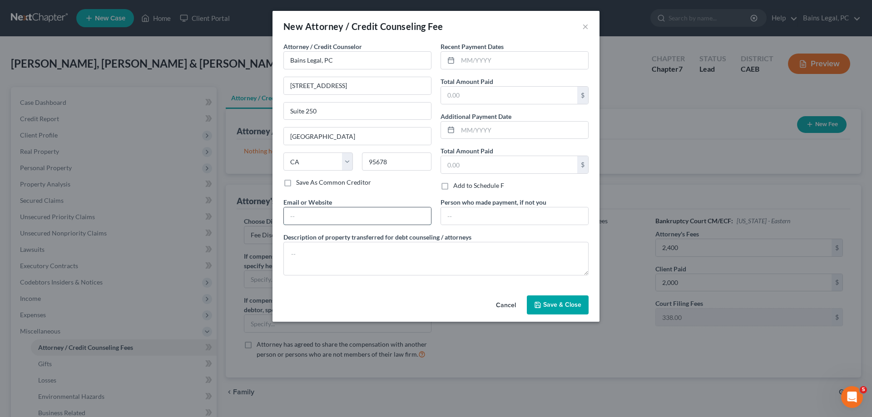
click at [342, 220] on input "text" at bounding box center [357, 215] width 147 height 17
type input "norcalbkattorney.com"
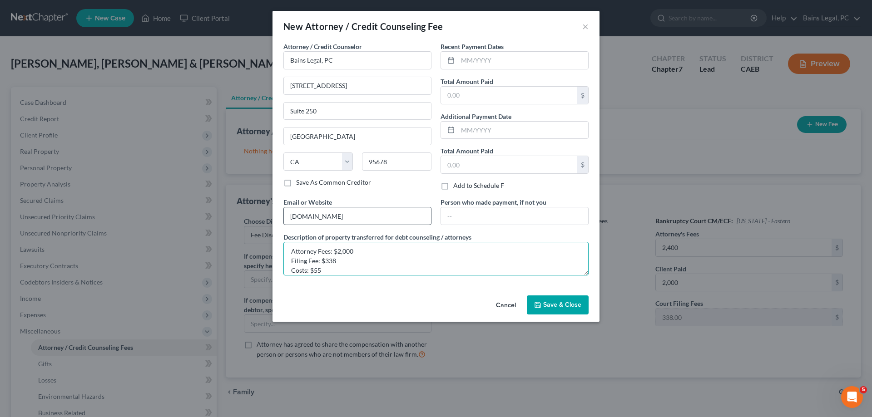
scroll to position [12, 0]
type textarea "Attorney Fees: $2,000 Filing Fee: $338 Costs: $55 *Payments made on 05/01/2025,…"
click at [469, 94] on input "text" at bounding box center [509, 95] width 136 height 17
click at [497, 126] on input "text" at bounding box center [523, 130] width 130 height 17
type input "2393"
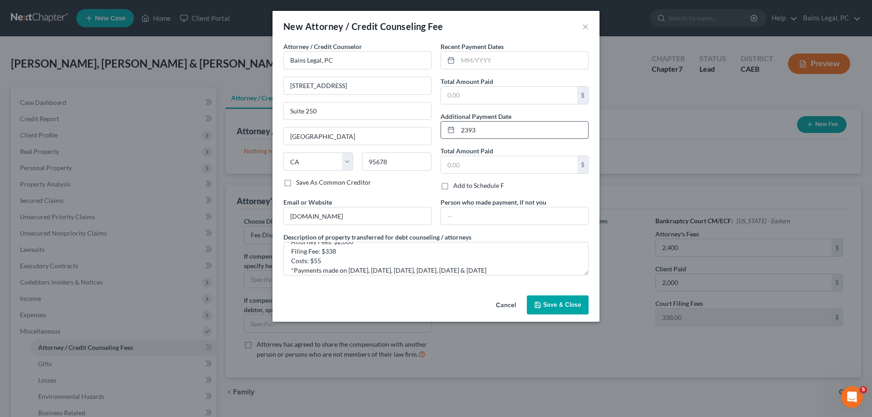
drag, startPoint x: 483, startPoint y: 128, endPoint x: 432, endPoint y: 125, distance: 50.5
click at [458, 125] on input "2393" at bounding box center [523, 130] width 130 height 17
click at [489, 81] on label "Total Amount Paid" at bounding box center [466, 82] width 53 height 10
click at [489, 87] on input "text" at bounding box center [509, 95] width 136 height 17
type input "2,393"
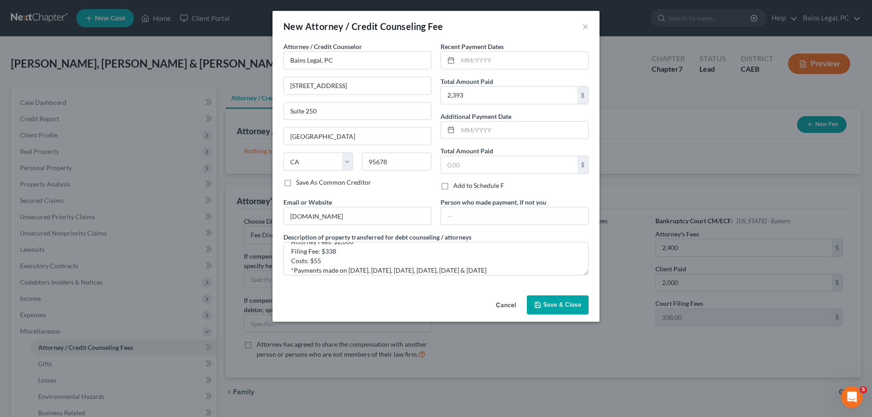
click at [549, 303] on span "Save & Close" at bounding box center [562, 305] width 38 height 8
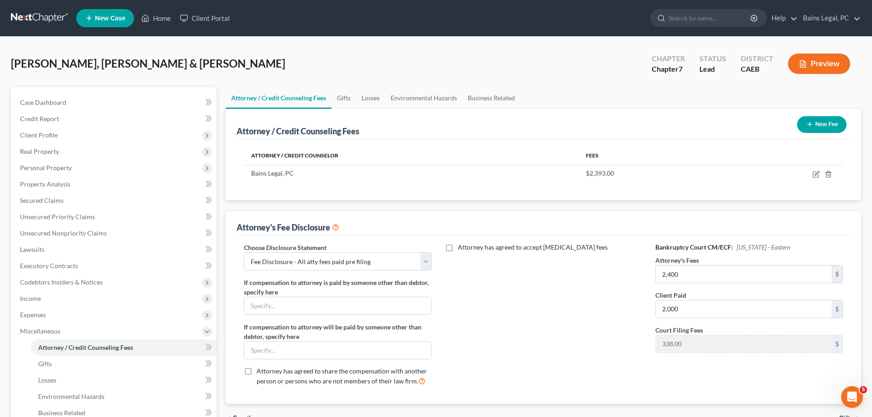
click at [828, 126] on button "New Fee" at bounding box center [821, 124] width 49 height 17
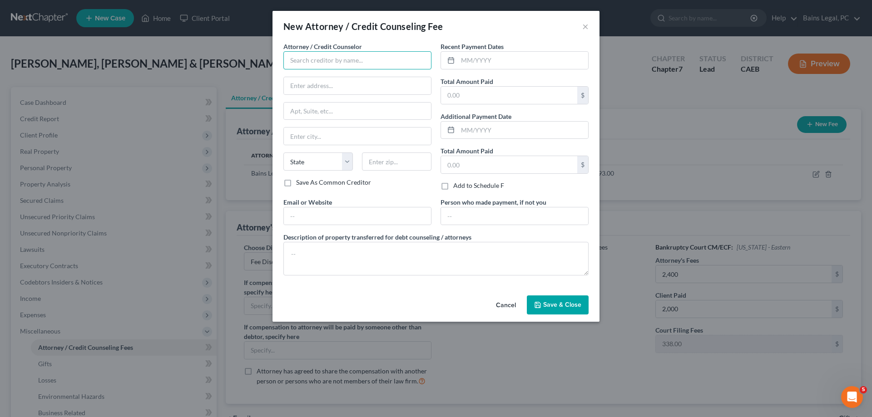
click at [350, 52] on input "text" at bounding box center [357, 60] width 148 height 18
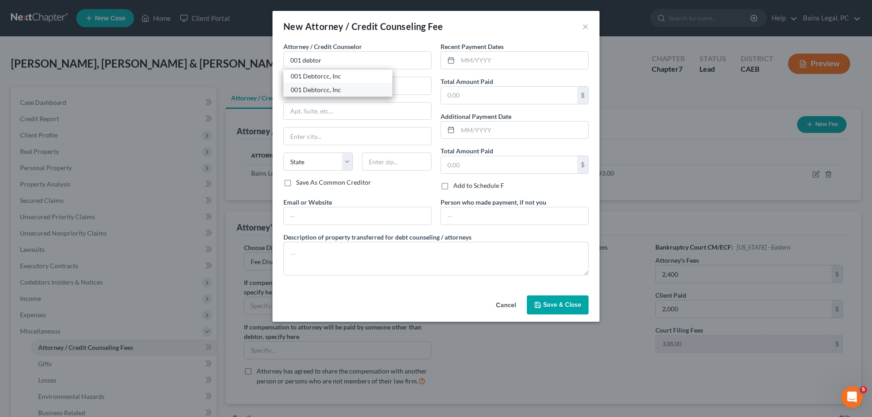
click at [345, 89] on div "001 Debtorcc, Inc" at bounding box center [338, 89] width 94 height 9
type input "001 Debtorcc, Inc"
type input "378 Summit Ave."
type input "Jersey City"
select select "33"
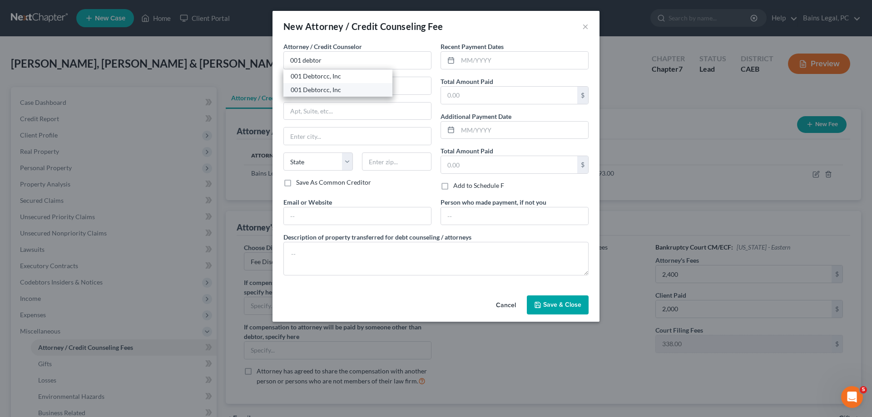
type input "07306"
click at [308, 212] on input "text" at bounding box center [357, 215] width 147 height 17
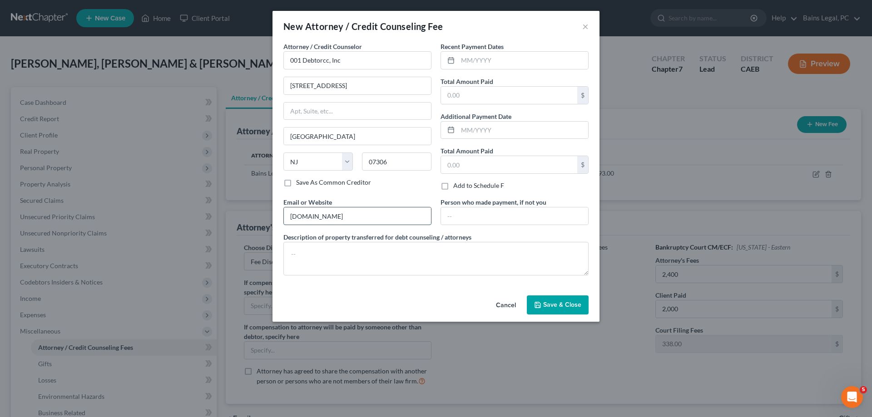
type input "debtorcc.org"
type textarea "Credit Counseling"
click at [520, 60] on input "text" at bounding box center [523, 60] width 130 height 17
type input "07/17/2025"
type input "19.95"
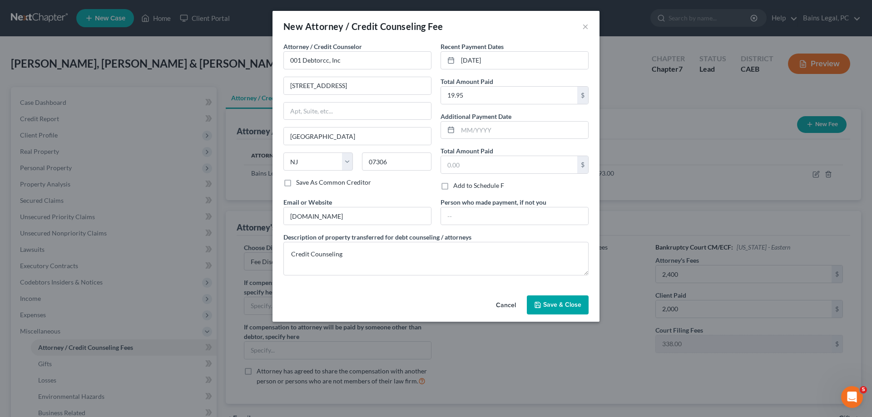
click at [563, 307] on span "Save & Close" at bounding box center [562, 305] width 38 height 8
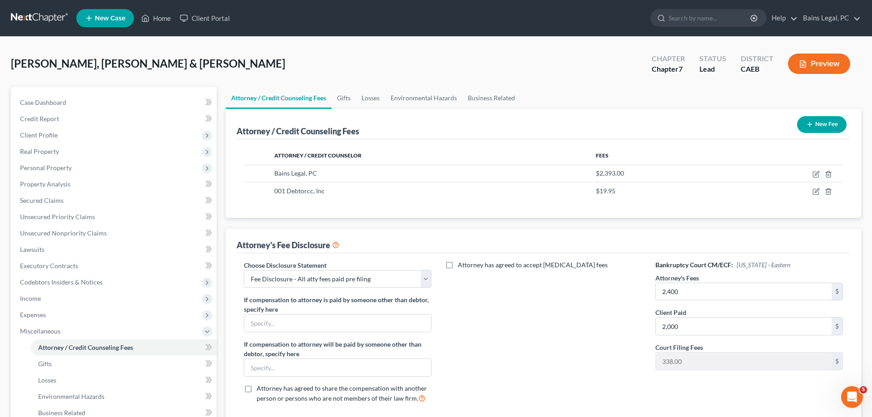
scroll to position [146, 0]
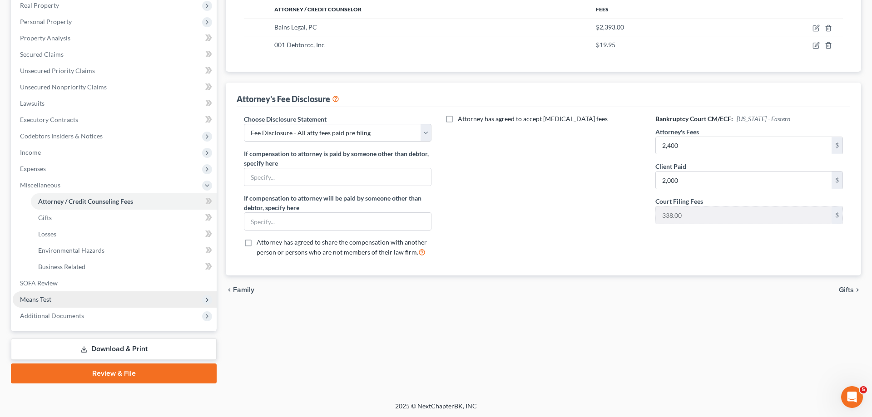
click at [53, 295] on span "Means Test" at bounding box center [115, 299] width 204 height 16
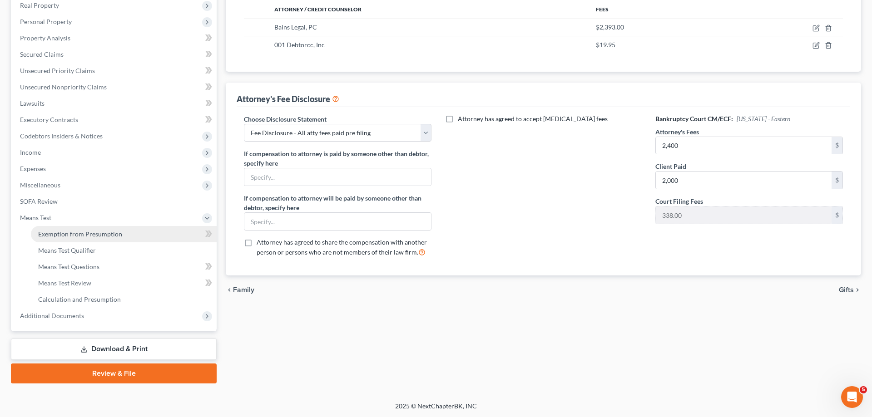
click at [114, 232] on span "Exemption from Presumption" at bounding box center [80, 234] width 84 height 8
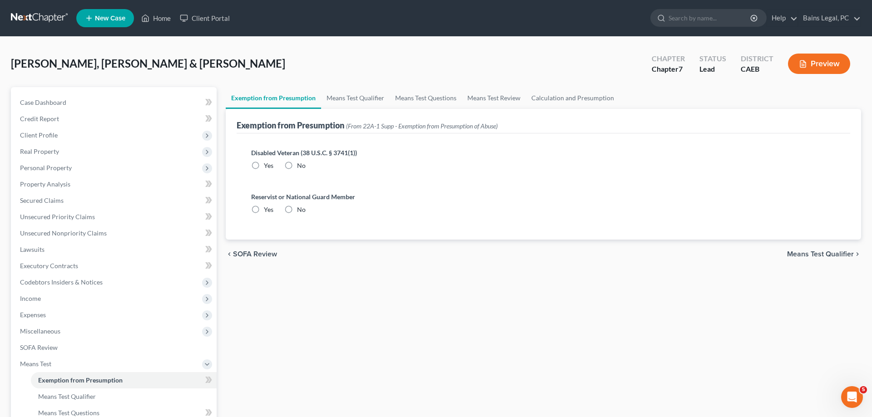
click at [297, 166] on label "No" at bounding box center [301, 165] width 9 height 9
click at [301, 166] on input "No" at bounding box center [304, 164] width 6 height 6
radio input "true"
click at [297, 207] on label "No" at bounding box center [301, 209] width 9 height 9
click at [301, 207] on input "No" at bounding box center [304, 208] width 6 height 6
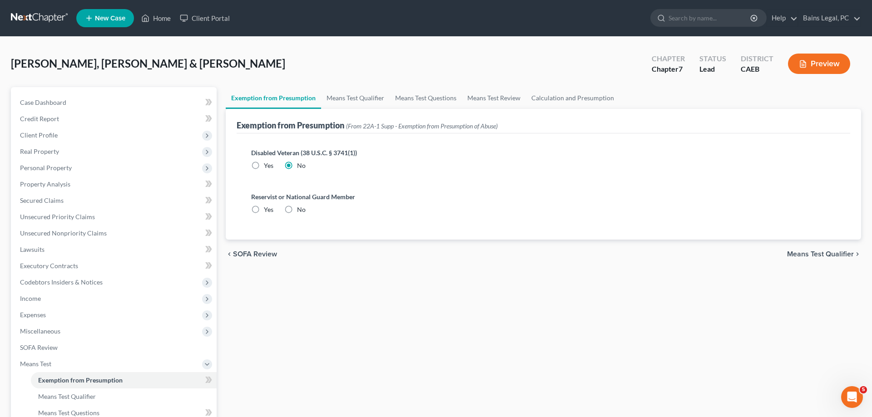
radio input "true"
click at [378, 100] on link "Means Test Qualifier" at bounding box center [355, 98] width 69 height 22
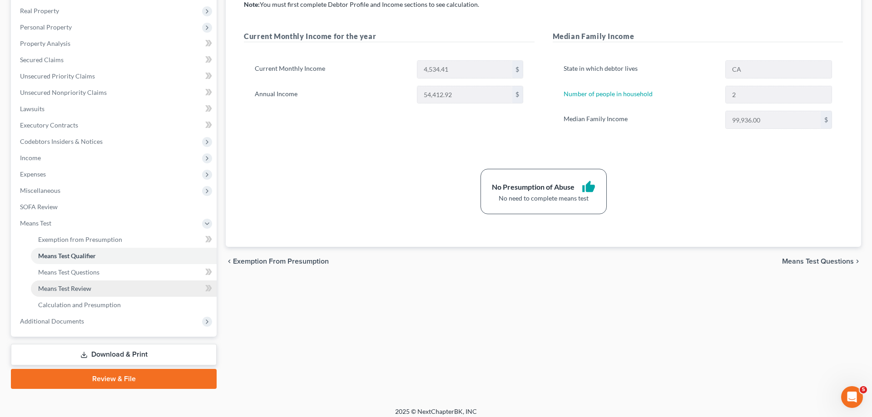
scroll to position [146, 0]
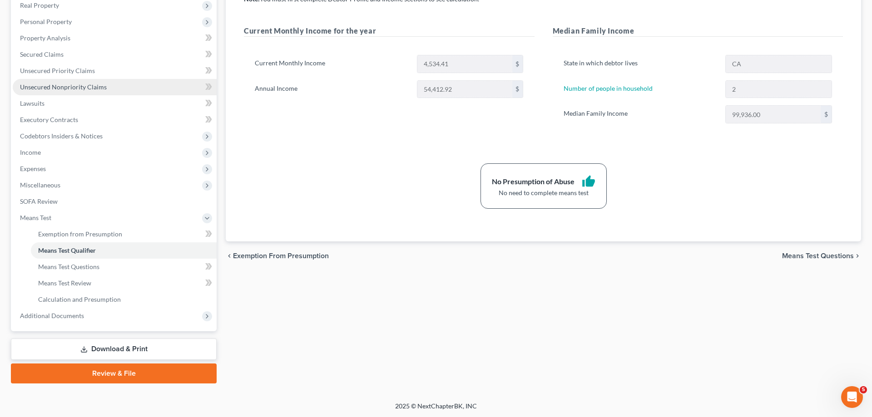
click at [108, 84] on link "Unsecured Nonpriority Claims" at bounding box center [115, 87] width 204 height 16
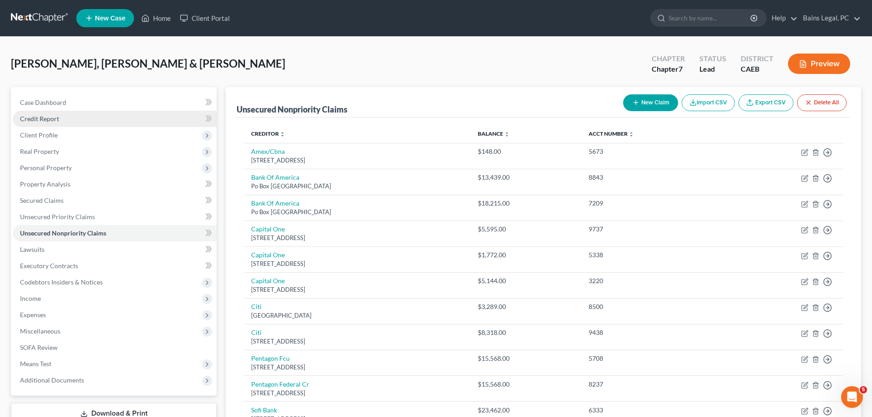
click at [59, 123] on link "Credit Report" at bounding box center [115, 119] width 204 height 16
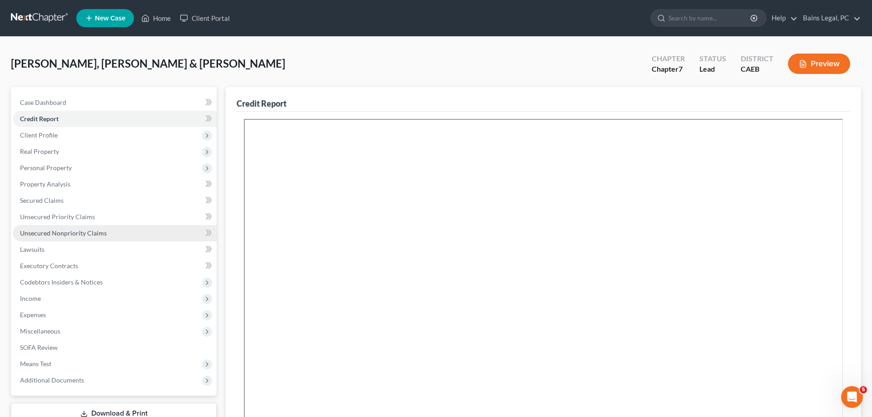
click at [89, 232] on span "Unsecured Nonpriority Claims" at bounding box center [63, 233] width 87 height 8
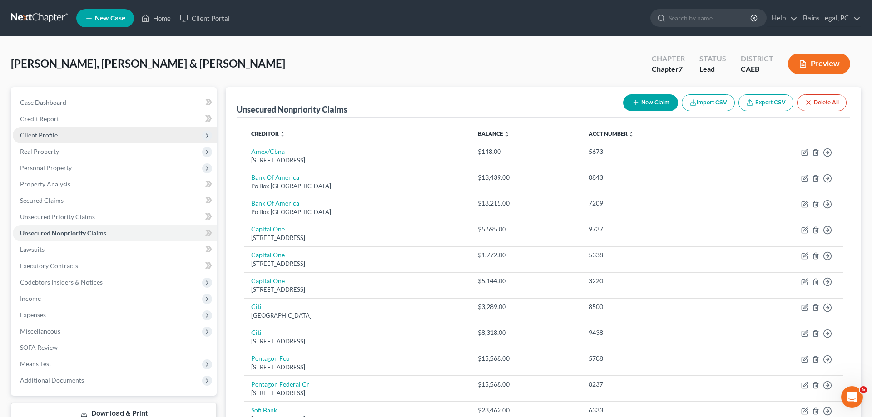
click at [64, 136] on span "Client Profile" at bounding box center [115, 135] width 204 height 16
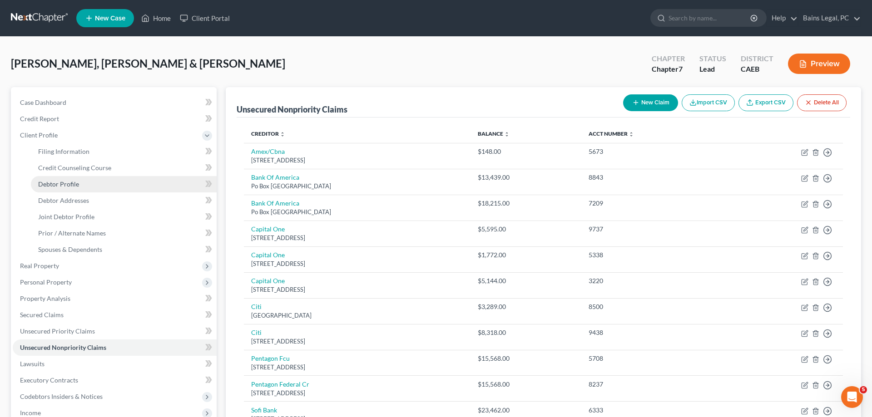
click at [84, 188] on link "Debtor Profile" at bounding box center [124, 184] width 186 height 16
select select "1"
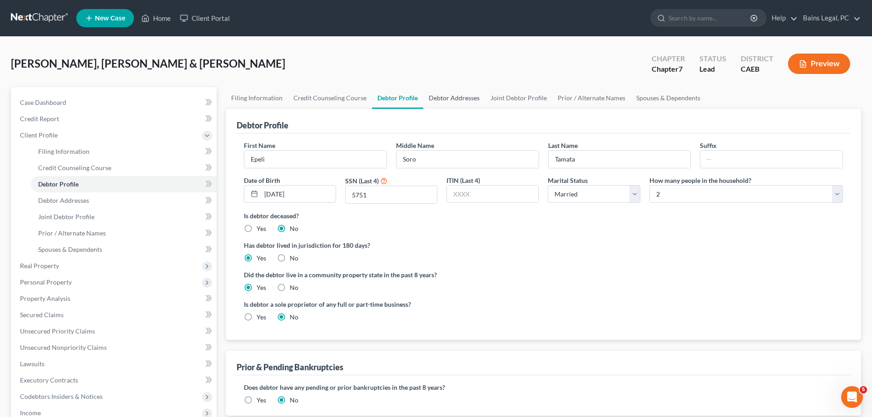
click at [459, 95] on link "Debtor Addresses" at bounding box center [454, 98] width 62 height 22
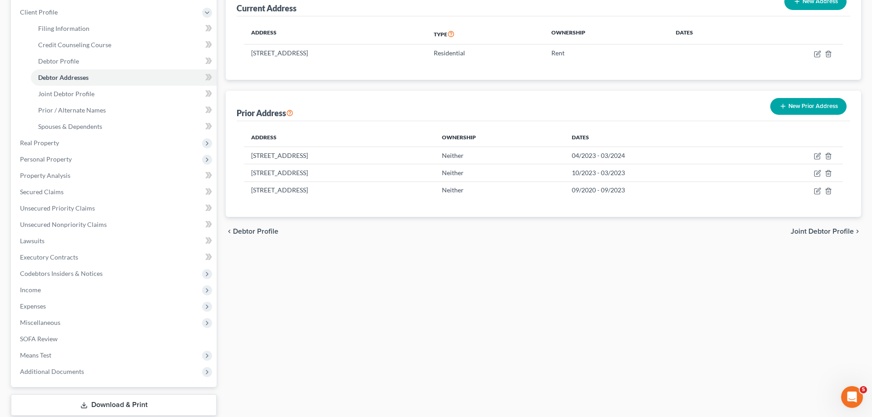
scroll to position [179, 0]
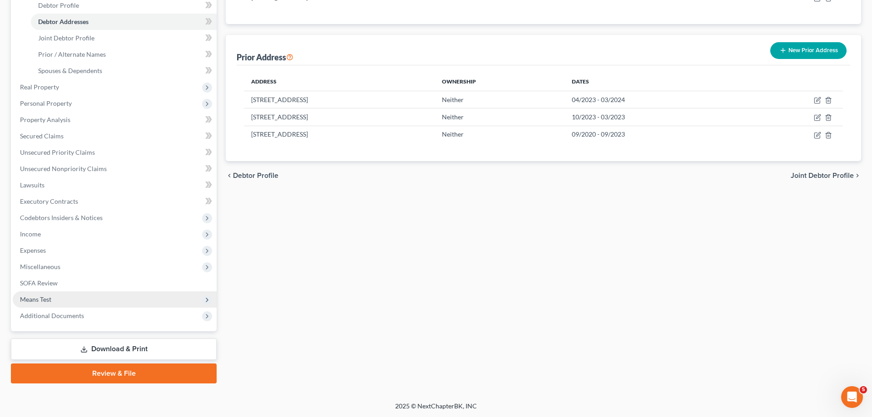
click at [67, 303] on span "Means Test" at bounding box center [115, 299] width 204 height 16
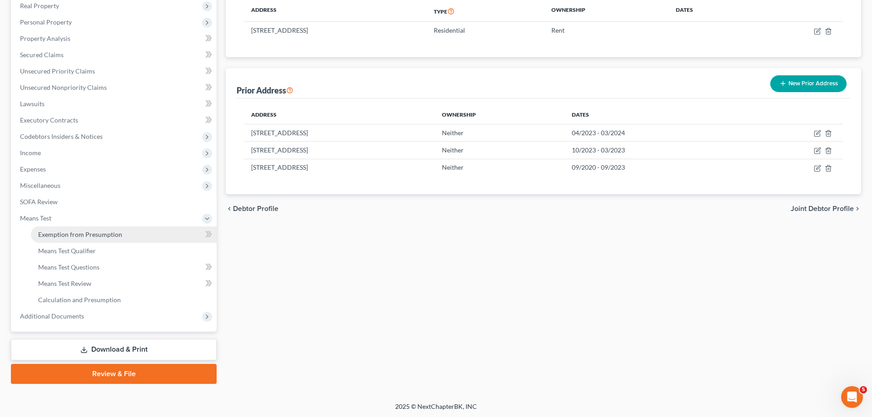
click at [119, 239] on link "Exemption from Presumption" at bounding box center [124, 235] width 186 height 16
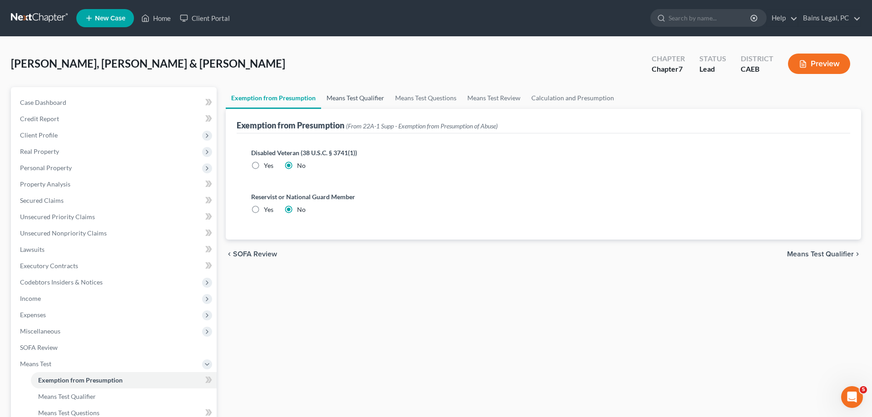
click at [350, 96] on link "Means Test Qualifier" at bounding box center [355, 98] width 69 height 22
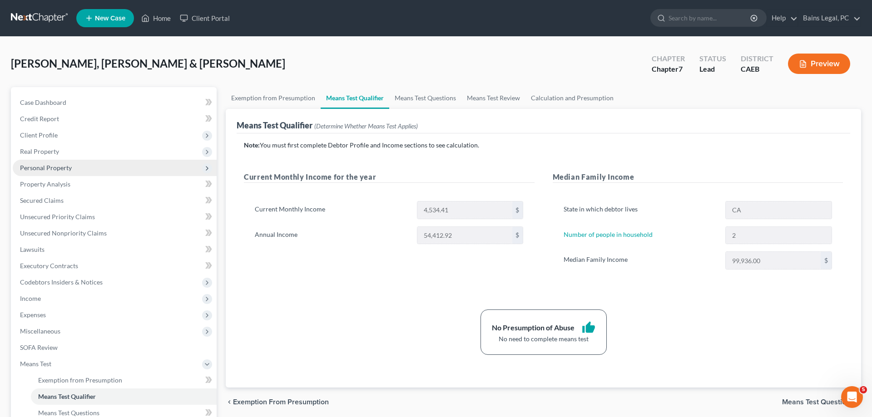
drag, startPoint x: 47, startPoint y: 166, endPoint x: 66, endPoint y: 174, distance: 20.7
click at [48, 168] on span "Personal Property" at bounding box center [46, 168] width 52 height 8
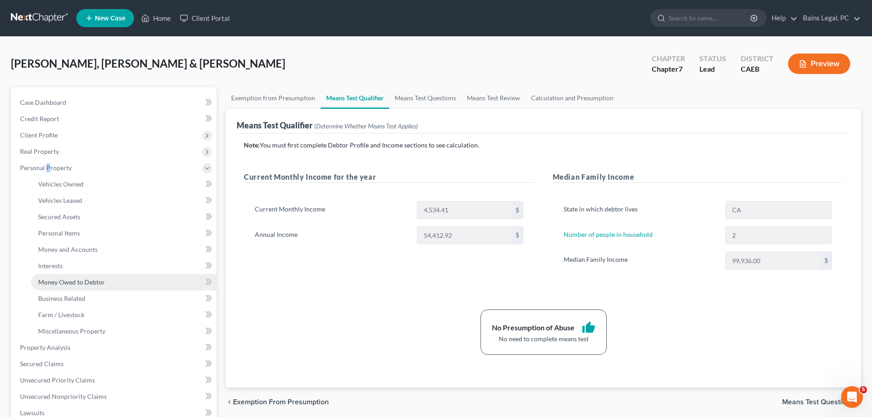
click at [79, 284] on span "Money Owed to Debtor" at bounding box center [71, 282] width 67 height 8
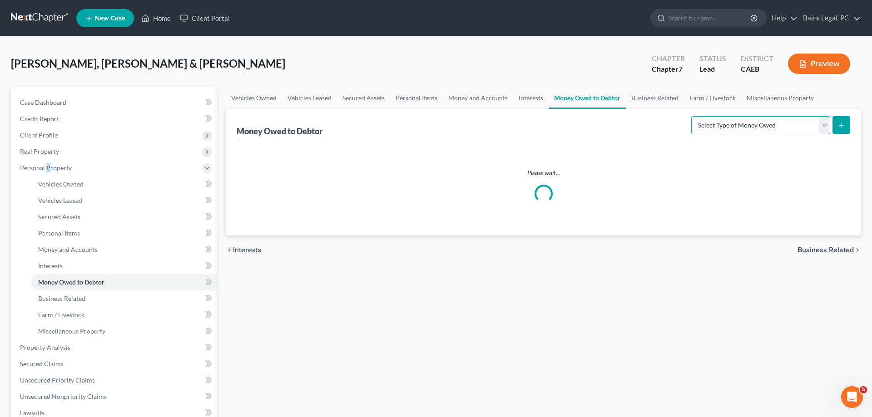
click at [691, 116] on select "Select Type of Money Owed Accounts Receivable Alimony Child Support Claims Agai…" at bounding box center [760, 125] width 139 height 18
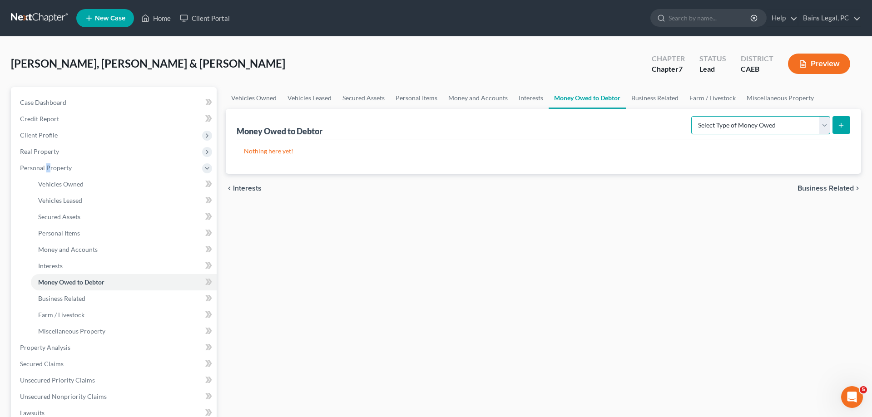
select select "expected_tax_refund"
click option "Expected Tax Refund and Unused NOLs" at bounding box center [0, 0] width 0 height 0
click at [845, 123] on button "submit" at bounding box center [841, 125] width 18 height 18
select select "0"
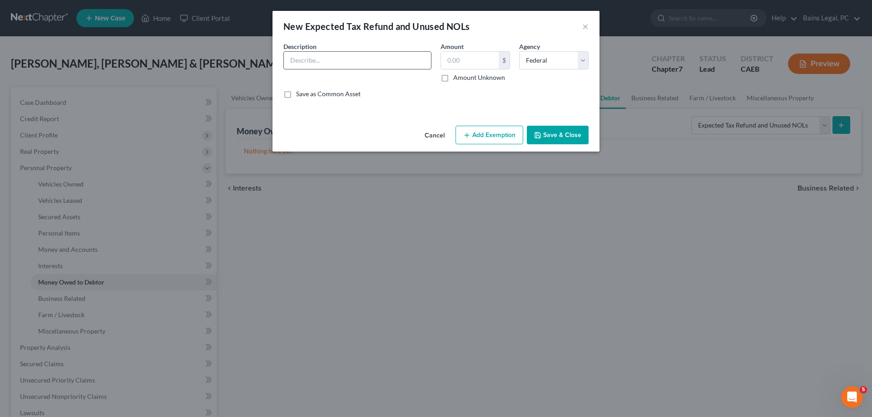
click at [337, 58] on input "text" at bounding box center [357, 60] width 147 height 17
type input "Estimated 2025 CA Refund (9/12)"
type input "105"
click at [519, 51] on select "Select Federal State Local" at bounding box center [553, 60] width 69 height 18
select select "1"
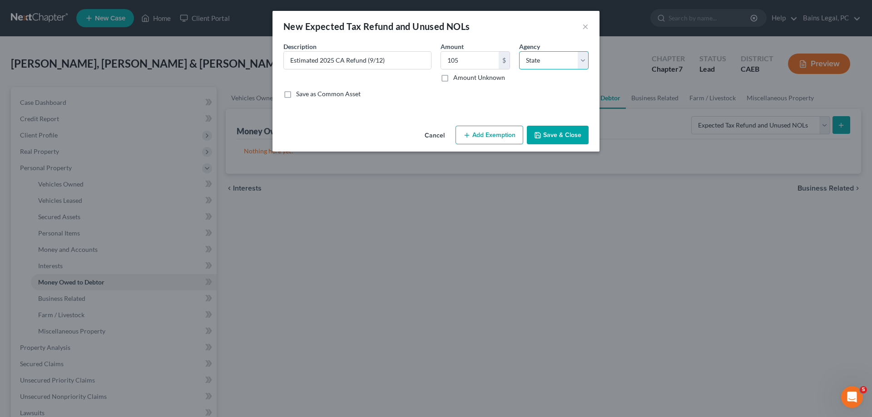
click option "State" at bounding box center [0, 0] width 0 height 0
click at [508, 133] on button "Add Exemption" at bounding box center [489, 135] width 68 height 19
select select "2"
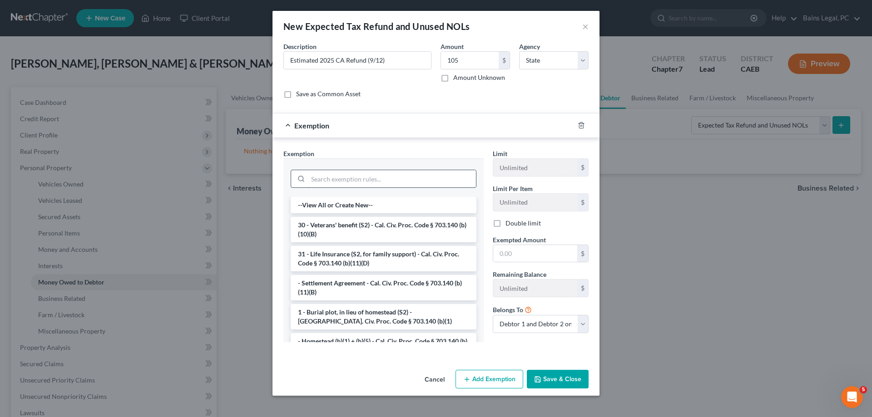
click at [394, 182] on input "search" at bounding box center [392, 178] width 168 height 17
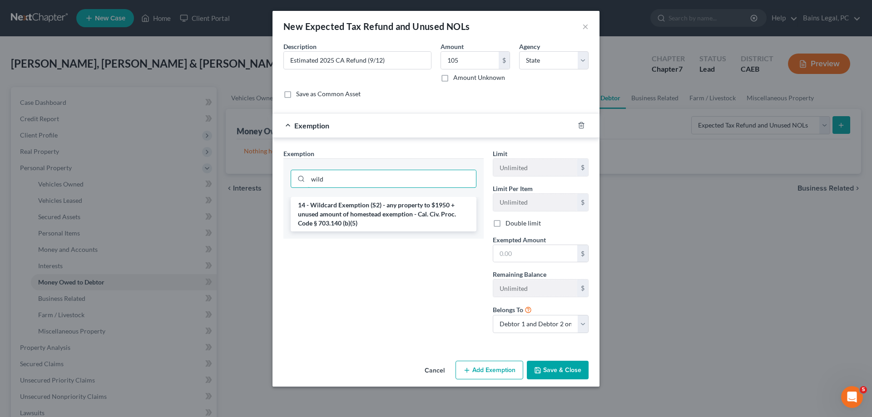
type input "wild"
click at [394, 222] on li "14 - Wildcard Exemption (S2) - any property to $1950 + unused amount of homeste…" at bounding box center [384, 214] width 186 height 34
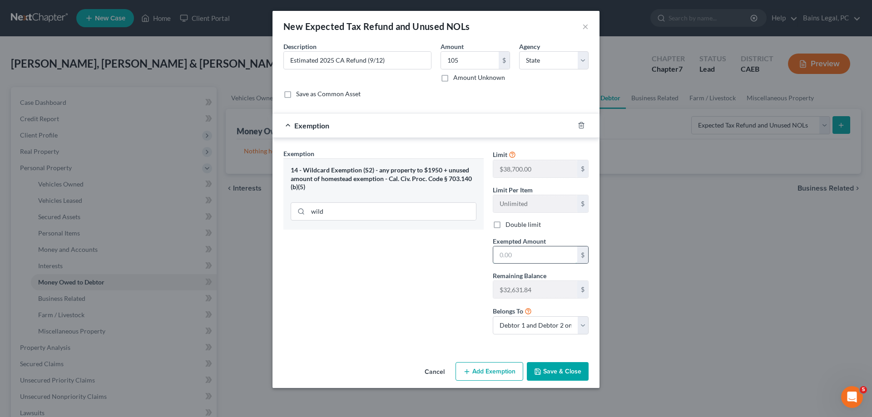
click at [517, 256] on input "text" at bounding box center [535, 254] width 84 height 17
type input "105"
click at [550, 377] on button "Save & Close" at bounding box center [558, 371] width 62 height 19
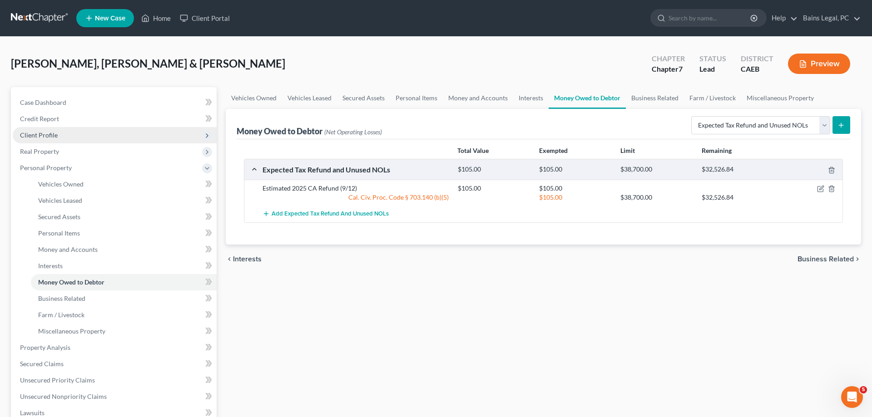
click at [79, 137] on span "Client Profile" at bounding box center [115, 135] width 204 height 16
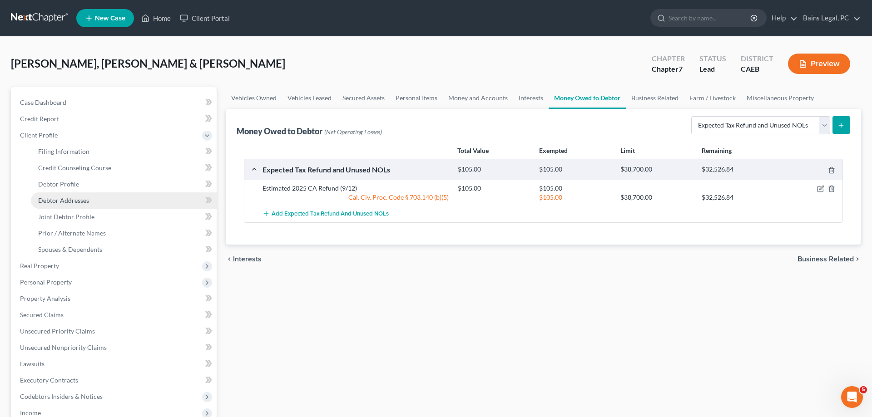
click at [82, 203] on span "Debtor Addresses" at bounding box center [63, 201] width 51 height 8
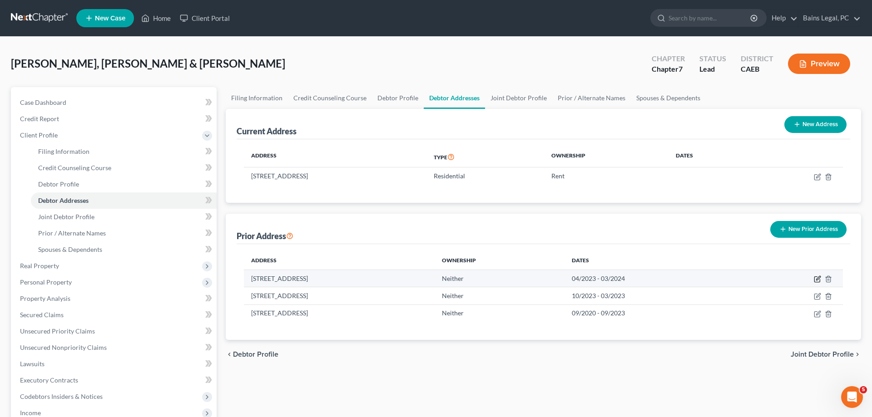
click at [817, 279] on icon "button" at bounding box center [816, 279] width 7 height 7
select select "4"
select select "33"
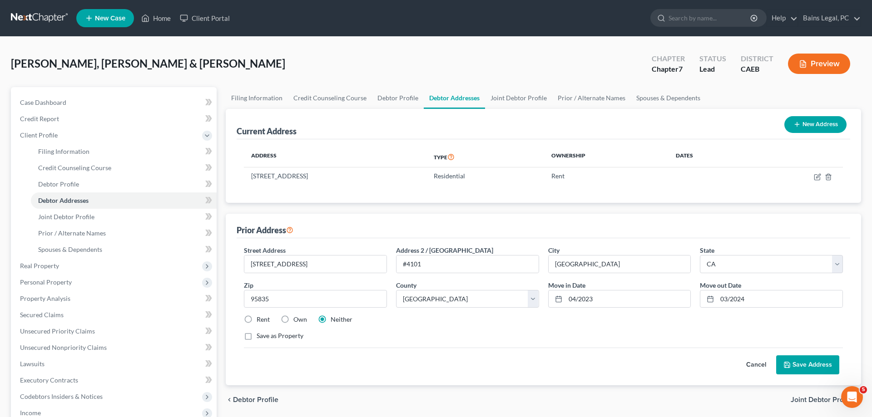
click at [810, 365] on button "Save Address" at bounding box center [807, 364] width 63 height 19
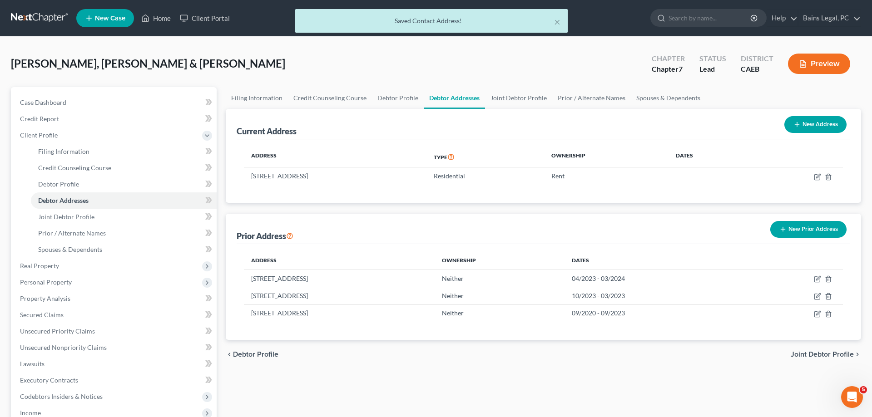
click at [818, 118] on button "New Address" at bounding box center [815, 124] width 62 height 17
select select "0"
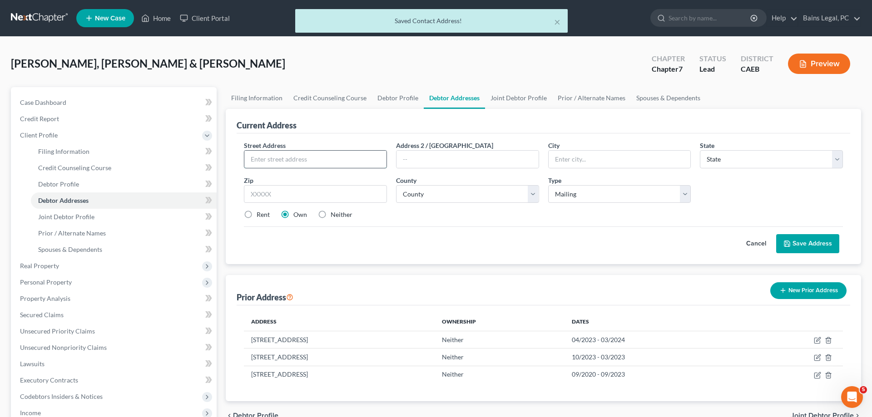
click at [358, 158] on input "text" at bounding box center [315, 159] width 142 height 17
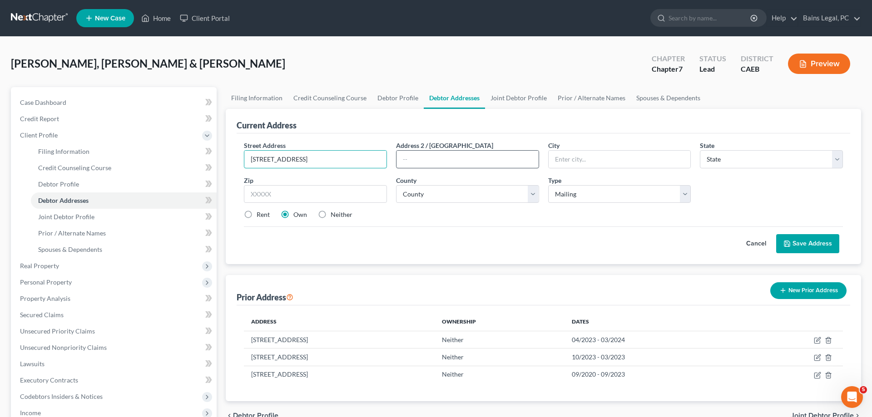
type input "[STREET_ADDRESS]"
click at [459, 159] on input "text" at bounding box center [467, 159] width 142 height 17
type input "#7101"
type input "95835"
type input "[GEOGRAPHIC_DATA]"
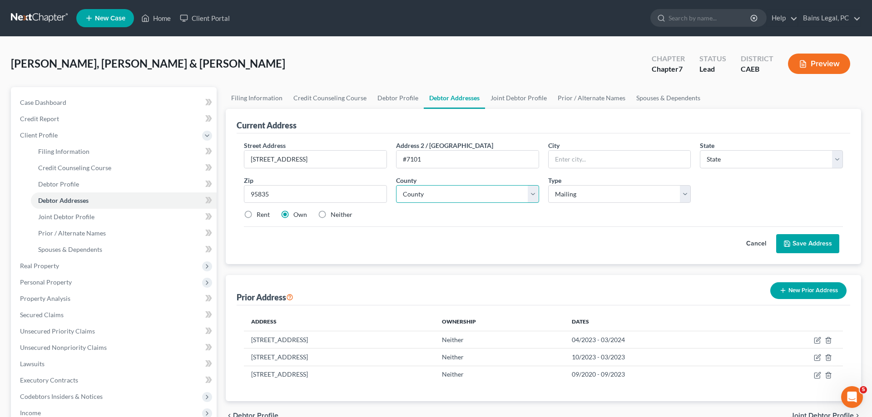
select select "4"
click at [396, 185] on select "County [GEOGRAPHIC_DATA] [GEOGRAPHIC_DATA] [GEOGRAPHIC_DATA] [GEOGRAPHIC_DATA] …" at bounding box center [467, 194] width 143 height 18
select select "33"
click option "[GEOGRAPHIC_DATA]" at bounding box center [0, 0] width 0 height 0
click at [548, 185] on select "Select Mailing Rental Business" at bounding box center [619, 194] width 143 height 18
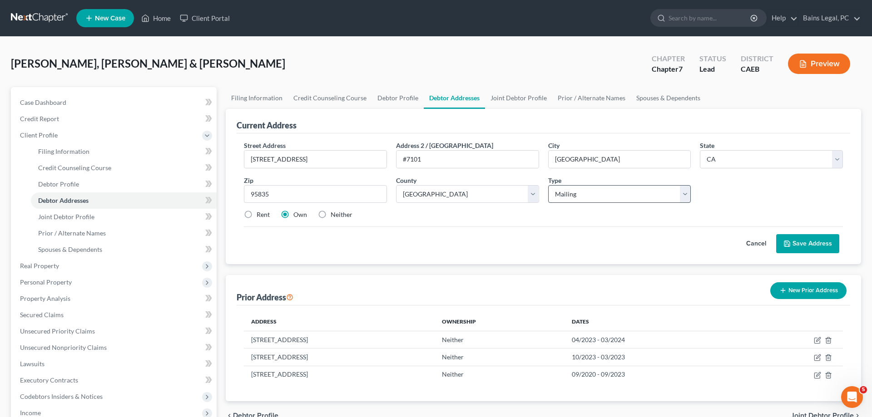
click at [734, 198] on div "Street Address * 5601 Natomas Blvd Address 2 / PO Box #7101 City * Sacramento S…" at bounding box center [543, 184] width 608 height 86
click at [256, 211] on label "Rent" at bounding box center [262, 214] width 13 height 9
click at [260, 211] on input "Rent" at bounding box center [263, 213] width 6 height 6
radio input "true"
click at [816, 244] on button "Save Address" at bounding box center [807, 243] width 63 height 19
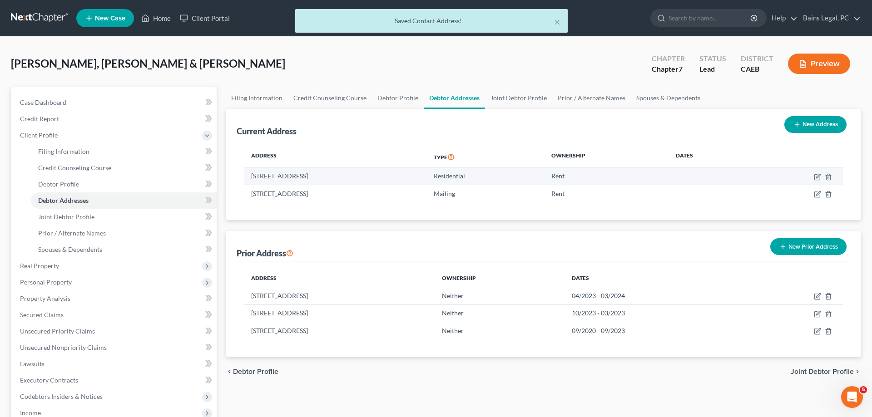
click at [816, 172] on td at bounding box center [795, 176] width 93 height 17
click at [817, 177] on icon "button" at bounding box center [816, 176] width 7 height 7
select select "4"
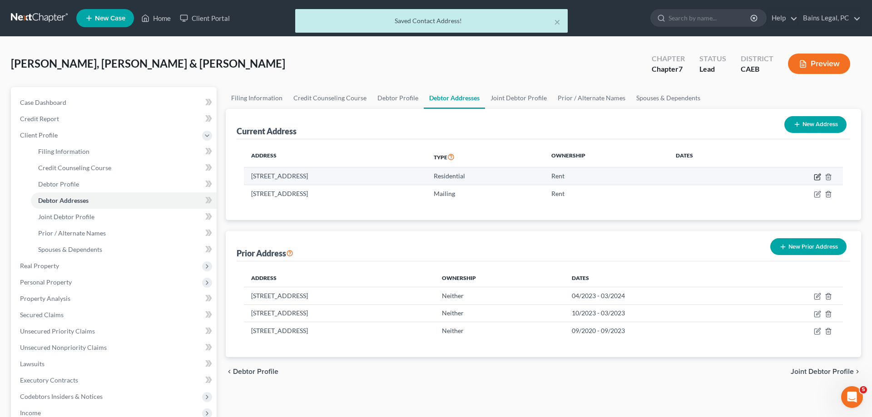
select select "33"
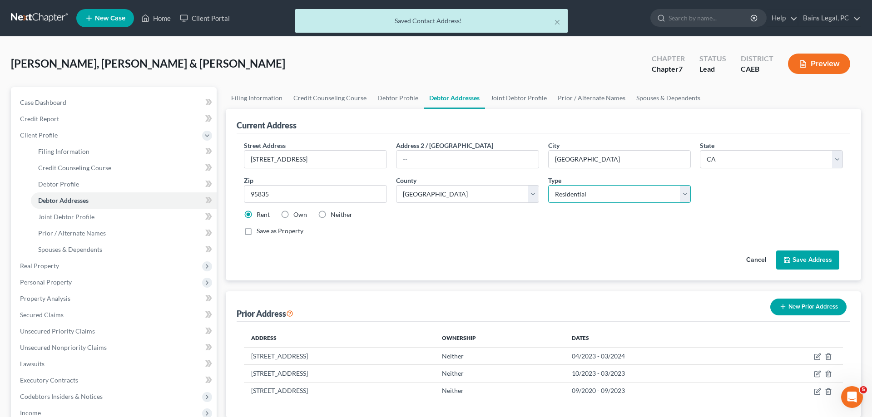
click at [548, 185] on select "Select Residential Mailing Rental Business" at bounding box center [619, 194] width 143 height 18
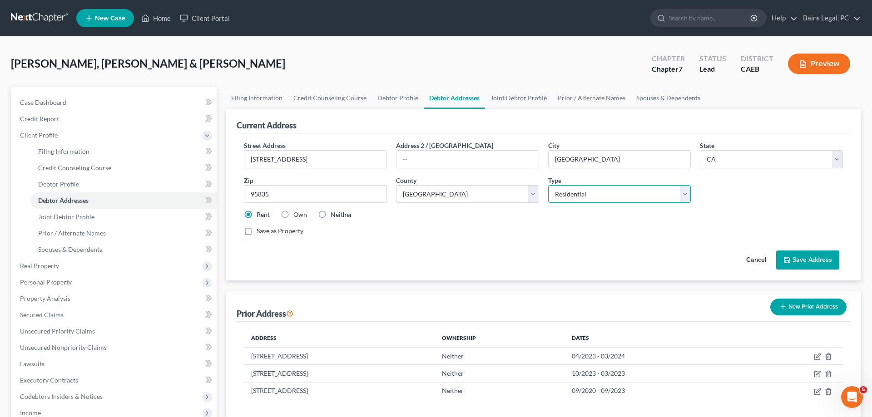
select select "1"
click option "Mailing" at bounding box center [0, 0] width 0 height 0
click at [332, 216] on label "Neither" at bounding box center [341, 214] width 22 height 9
click at [334, 216] on input "Neither" at bounding box center [337, 213] width 6 height 6
radio input "true"
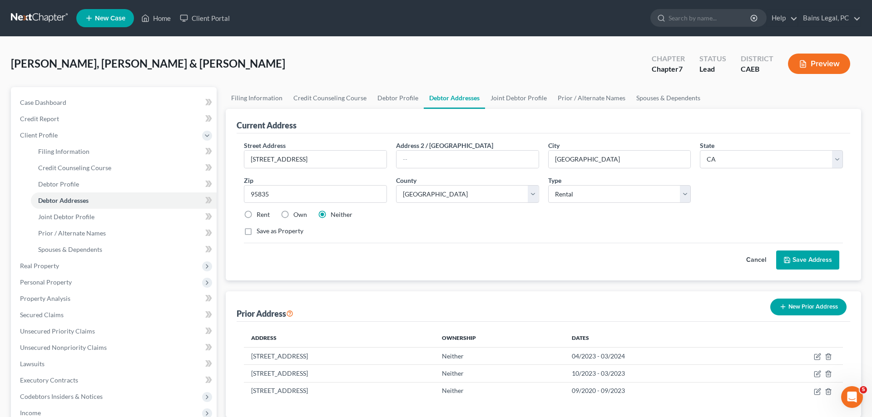
drag, startPoint x: 810, startPoint y: 260, endPoint x: 614, endPoint y: 205, distance: 203.8
click at [613, 211] on form "Street Address * 5565 Swadly Way Address 2 / PO Box City * Sacramento State * S…" at bounding box center [543, 205] width 599 height 129
click at [548, 185] on select "Select Mailing Rental Business" at bounding box center [619, 194] width 143 height 18
select select "0"
click option "Mailing" at bounding box center [0, 0] width 0 height 0
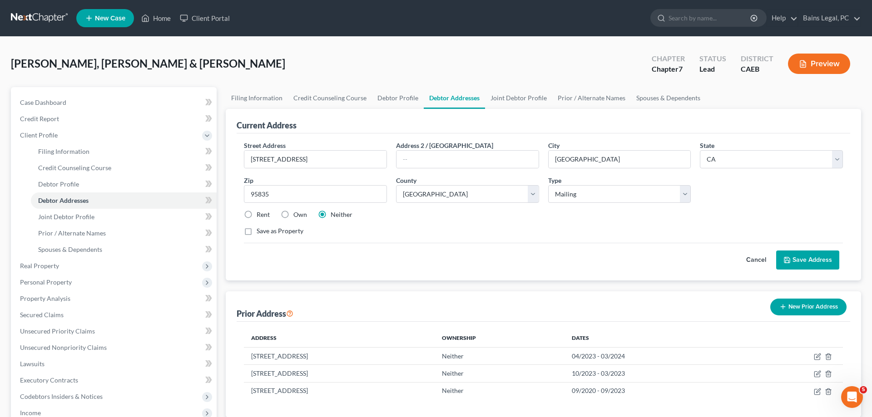
click at [634, 227] on div "Save as Property" at bounding box center [543, 231] width 599 height 9
click at [815, 260] on button "Save Address" at bounding box center [807, 260] width 63 height 19
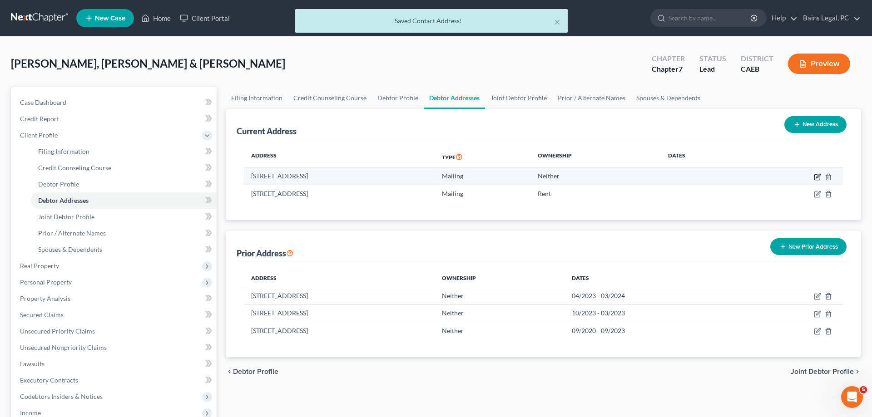
click at [817, 176] on icon "button" at bounding box center [818, 176] width 4 height 4
select select "4"
select select "33"
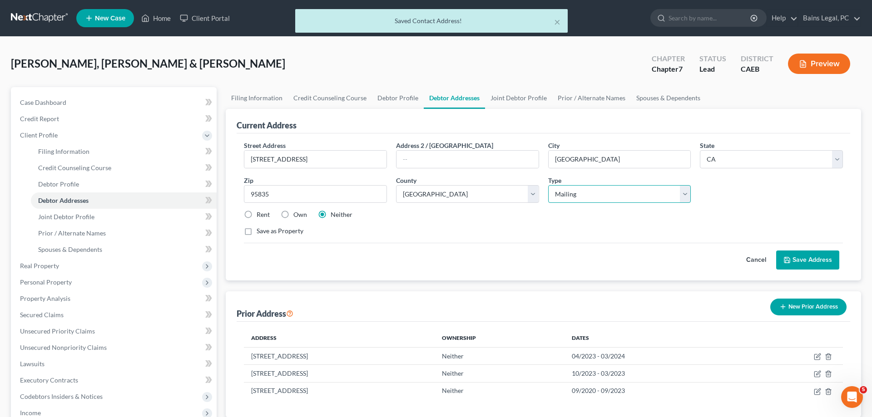
click at [548, 185] on select "Select Residential Mailing Rental Business" at bounding box center [619, 194] width 143 height 18
select select "0"
click option "Residential" at bounding box center [0, 0] width 0 height 0
click at [256, 212] on label "Rent" at bounding box center [262, 214] width 13 height 9
click at [260, 212] on input "Rent" at bounding box center [263, 213] width 6 height 6
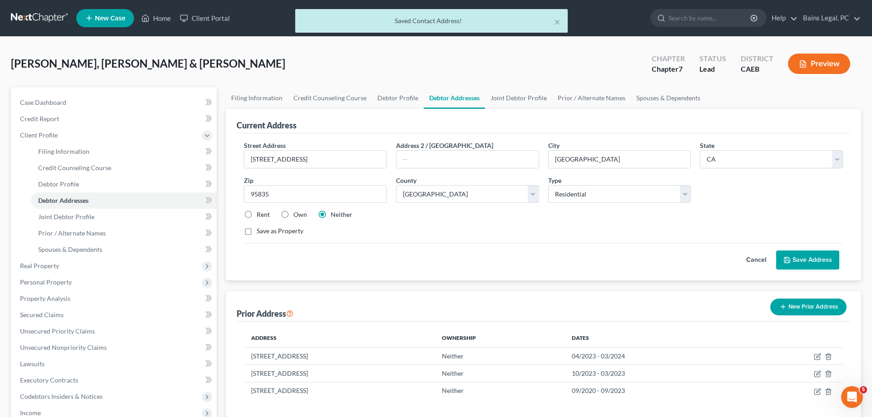
radio input "true"
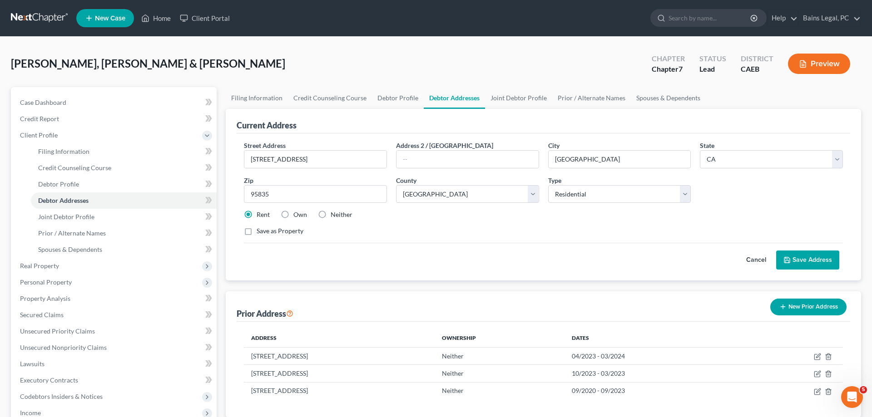
click at [330, 212] on label "Neither" at bounding box center [341, 214] width 22 height 9
click at [334, 212] on input "Neither" at bounding box center [337, 213] width 6 height 6
radio input "true"
click at [548, 185] on select "Select Residential Mailing Rental Business" at bounding box center [619, 194] width 143 height 18
select select "1"
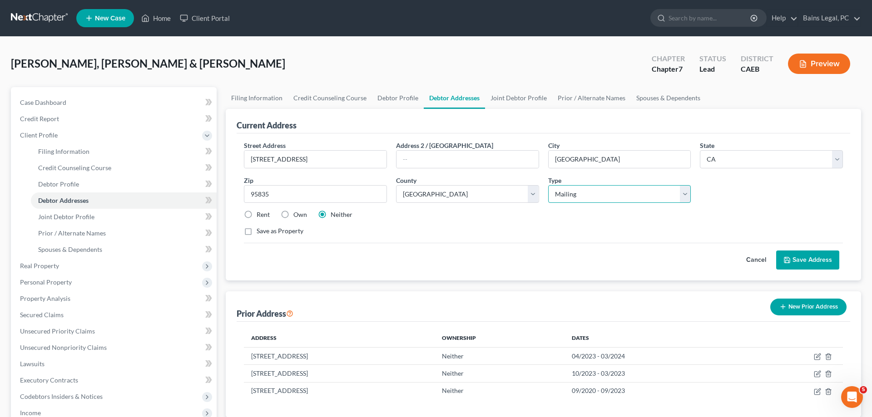
click option "Mailing" at bounding box center [0, 0] width 0 height 0
click at [798, 258] on button "Save Address" at bounding box center [807, 260] width 63 height 19
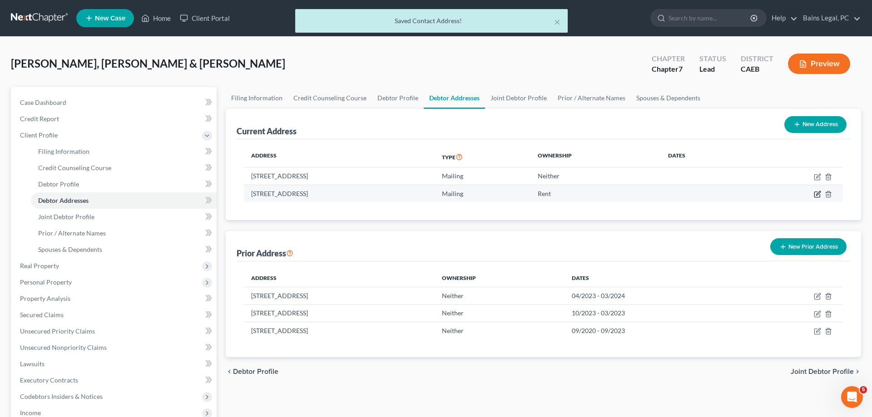
click at [818, 192] on icon "button" at bounding box center [816, 194] width 7 height 7
select select "4"
select select "33"
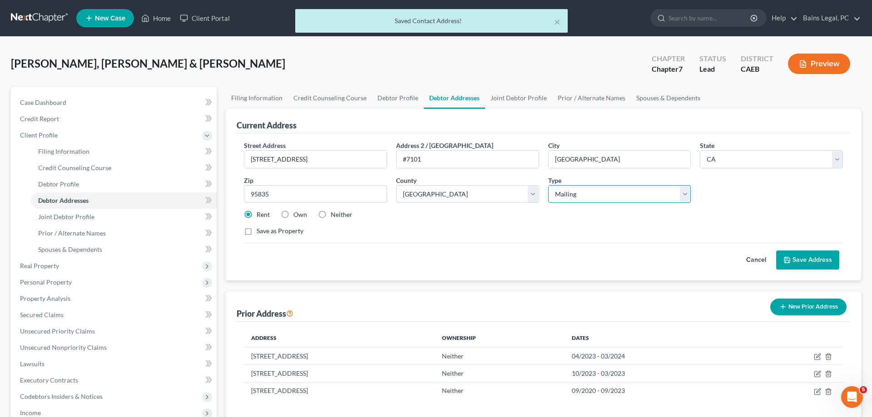
click at [548, 185] on select "Select Residential Mailing Rental Business" at bounding box center [619, 194] width 143 height 18
select select "0"
click option "Residential" at bounding box center [0, 0] width 0 height 0
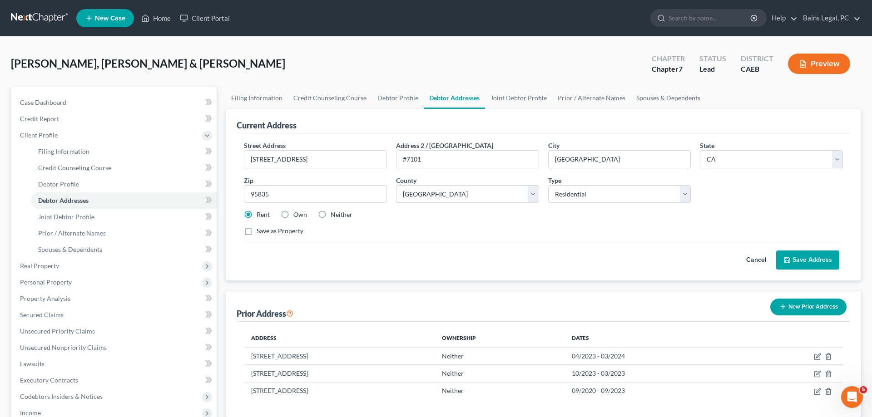
click at [793, 260] on button "Save Address" at bounding box center [807, 260] width 63 height 19
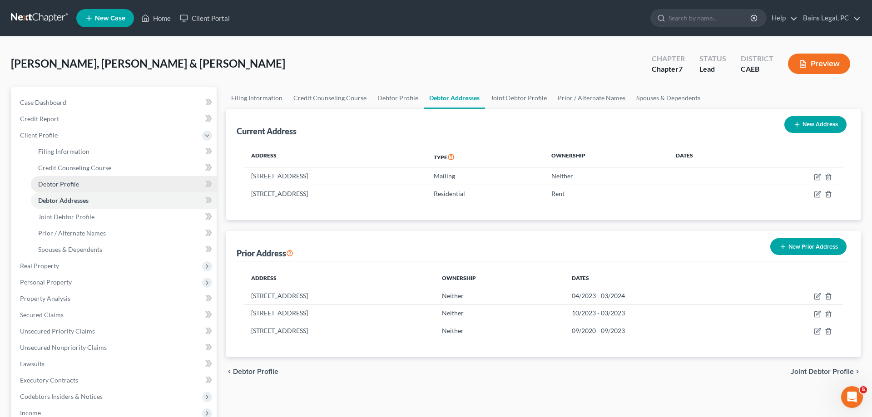
click at [86, 188] on link "Debtor Profile" at bounding box center [124, 184] width 186 height 16
select select "1"
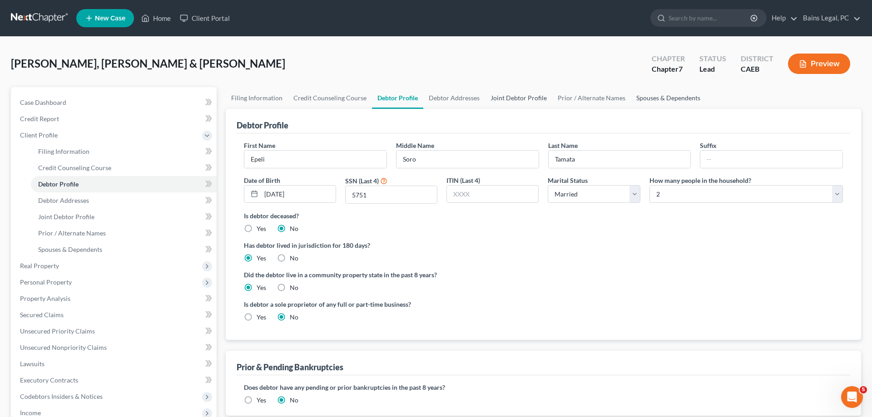
click at [524, 97] on link "Joint Debtor Profile" at bounding box center [518, 98] width 67 height 22
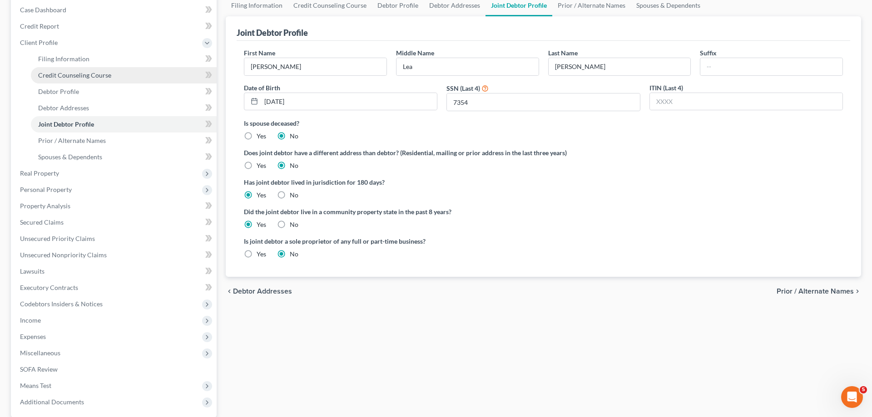
scroll to position [179, 0]
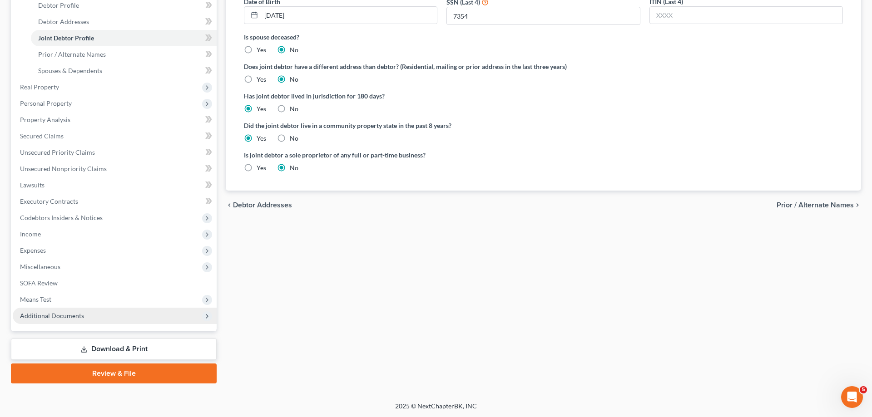
click at [76, 312] on span "Additional Documents" at bounding box center [52, 316] width 64 height 8
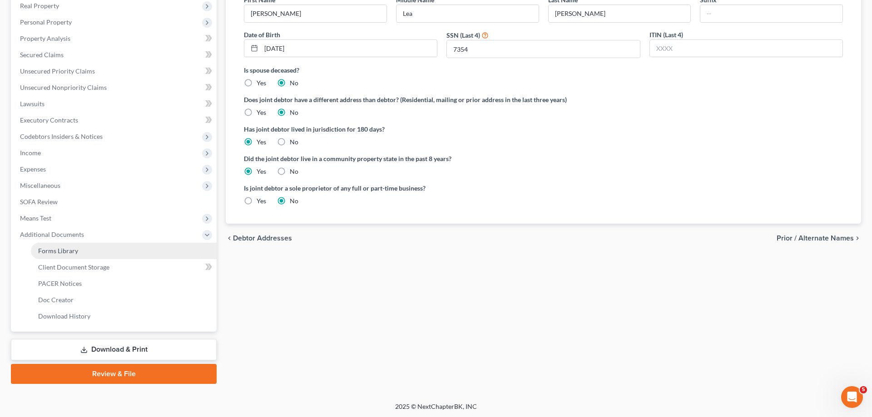
click at [71, 250] on span "Forms Library" at bounding box center [58, 251] width 40 height 8
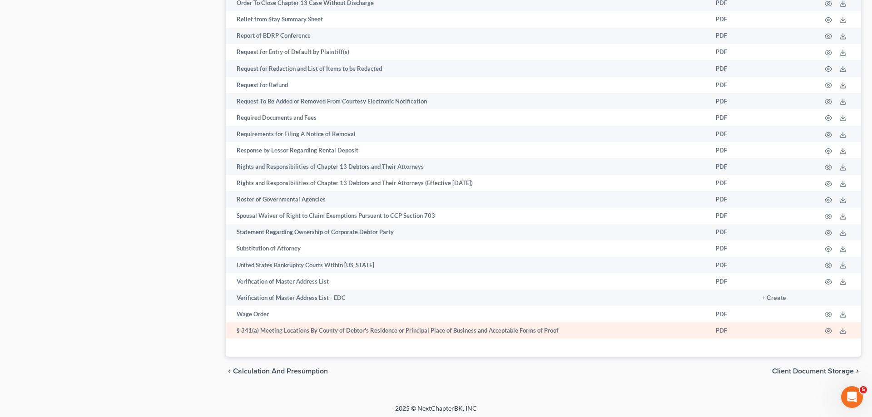
scroll to position [1318, 0]
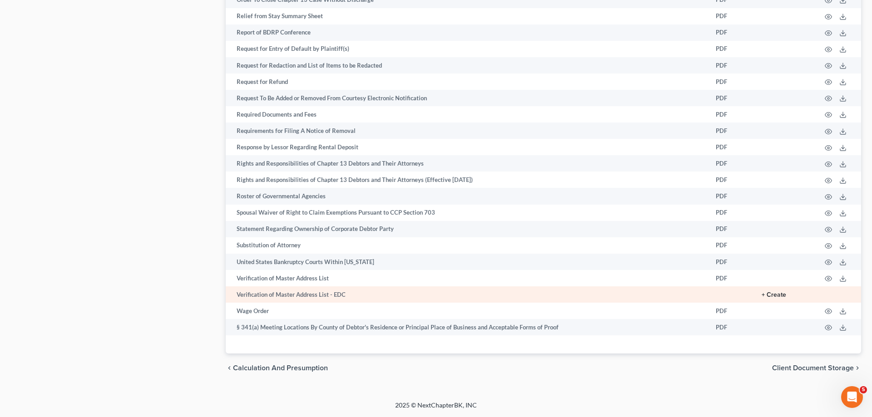
click at [777, 295] on button "+ Create" at bounding box center [773, 295] width 25 height 6
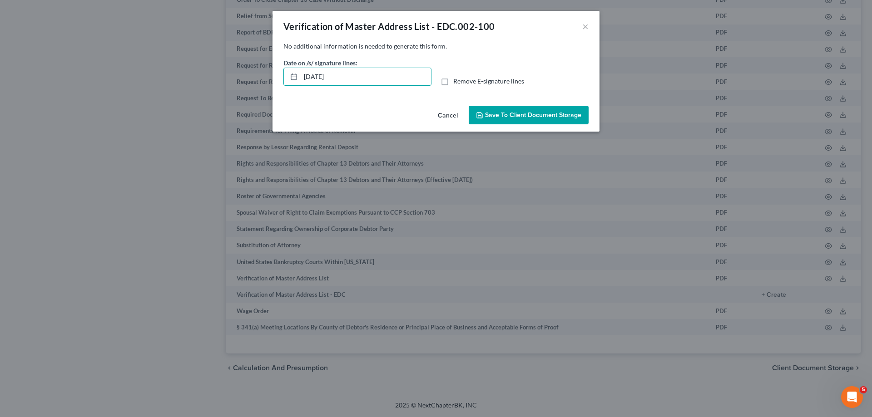
drag, startPoint x: 352, startPoint y: 74, endPoint x: 286, endPoint y: 61, distance: 67.2
click at [301, 68] on input "09/02/2025" at bounding box center [366, 76] width 130 height 17
drag, startPoint x: 456, startPoint y: 78, endPoint x: 460, endPoint y: 84, distance: 7.2
click at [458, 83] on span "Remove E-signature lines" at bounding box center [488, 81] width 71 height 8
click at [476, 79] on span "Remove E-signature lines" at bounding box center [488, 81] width 71 height 8
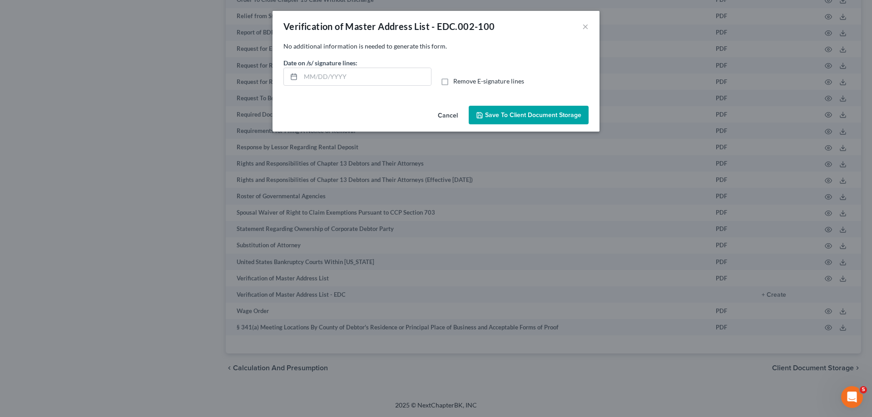
click at [463, 79] on input "Remove E-signature lines" at bounding box center [460, 80] width 6 height 6
checkbox input "true"
click at [497, 111] on button "Save to Client Document Storage" at bounding box center [528, 115] width 120 height 19
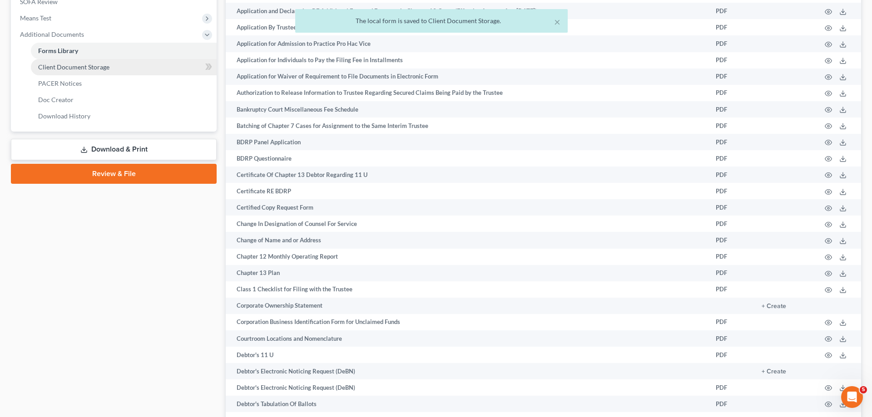
click at [115, 69] on link "Client Document Storage" at bounding box center [124, 67] width 186 height 16
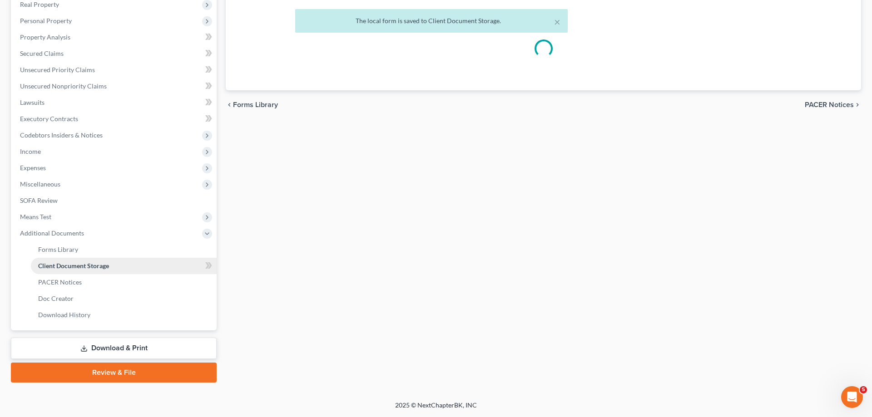
scroll to position [146, 0]
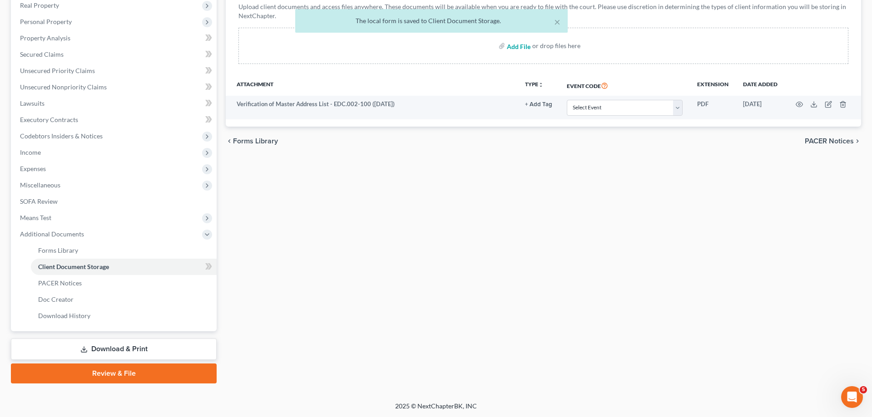
click at [528, 49] on input "file" at bounding box center [518, 46] width 22 height 16
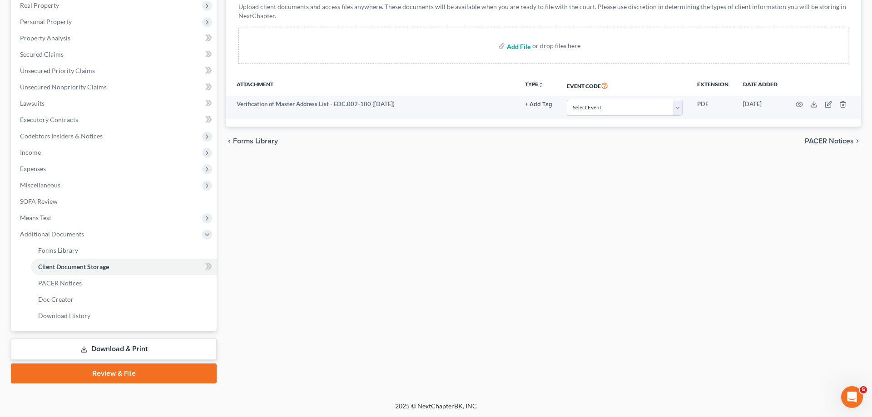
type input "C:\fakepath\CC - HERS.pdf"
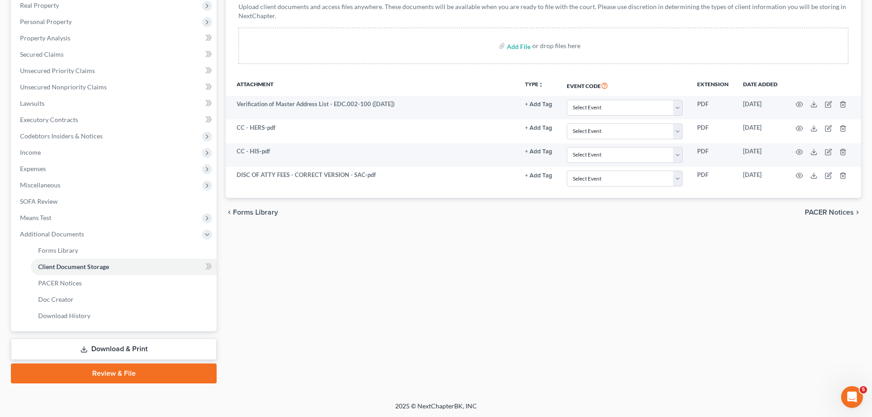
drag, startPoint x: 112, startPoint y: 347, endPoint x: 138, endPoint y: 344, distance: 26.1
click at [112, 347] on link "Download & Print" at bounding box center [114, 349] width 206 height 21
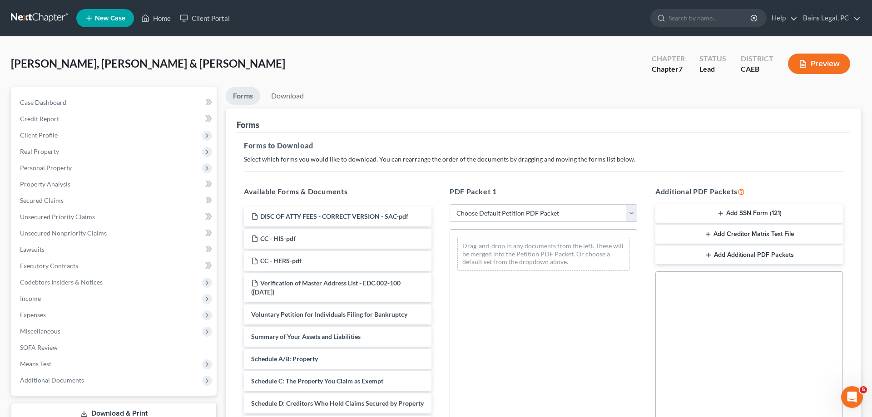
click at [449, 204] on select "Choose Default Petition PDF Packet Complete Bankruptcy Petition (all forms and …" at bounding box center [542, 213] width 187 height 18
select select "0"
click option "Complete Bankruptcy Petition (all forms and schedules)" at bounding box center [0, 0] width 0 height 0
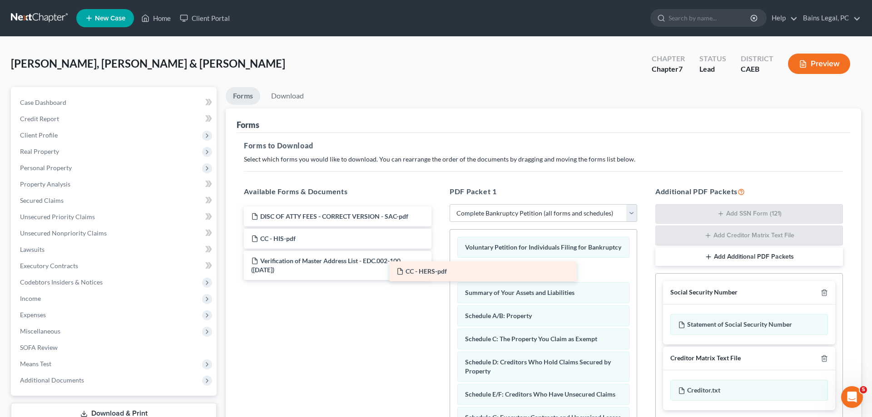
drag, startPoint x: 356, startPoint y: 257, endPoint x: 496, endPoint y: 270, distance: 140.8
click at [439, 270] on div "CC - HERS-pdf DISC OF ATTY FEES - CORRECT VERSION - SAC-pdf CC - HIS-pdf CC - H…" at bounding box center [338, 244] width 202 height 74
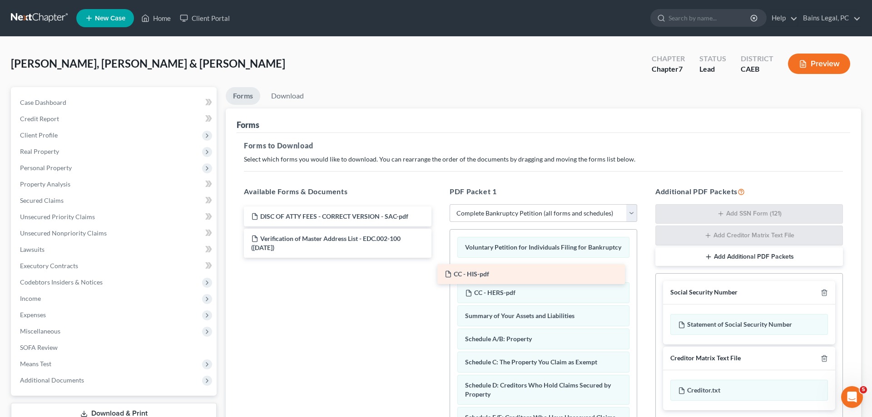
drag, startPoint x: 343, startPoint y: 237, endPoint x: 537, endPoint y: 272, distance: 197.1
click at [439, 258] on div "CC - HIS-pdf DISC OF ATTY FEES - CORRECT VERSION - SAC-pdf CC - HIS-pdf Verific…" at bounding box center [338, 232] width 202 height 51
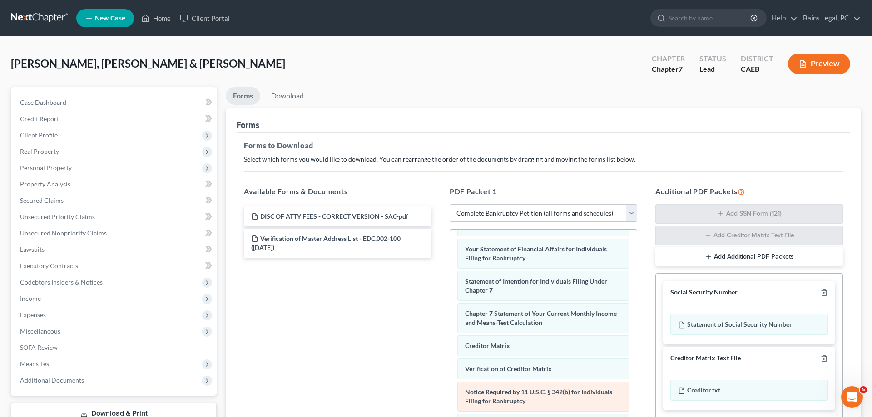
scroll to position [139, 0]
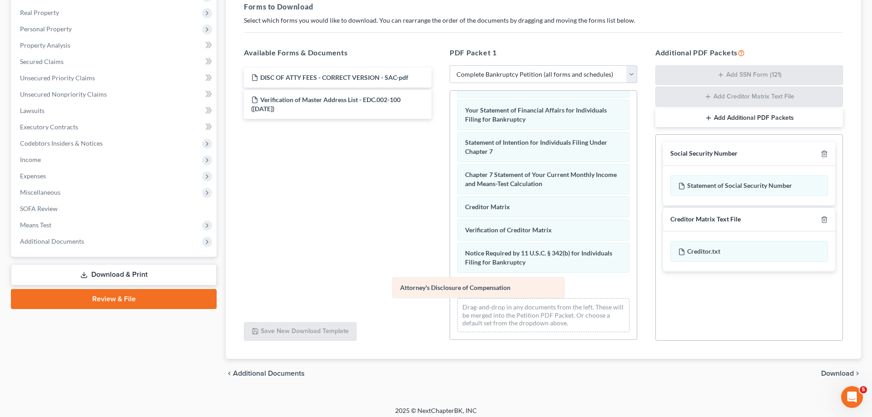
drag, startPoint x: 552, startPoint y: 289, endPoint x: 117, endPoint y: 245, distance: 438.0
click at [450, 248] on div "Attorney's Disclosure of Compensation Voluntary Petition for Individuals Filing…" at bounding box center [543, 61] width 187 height 557
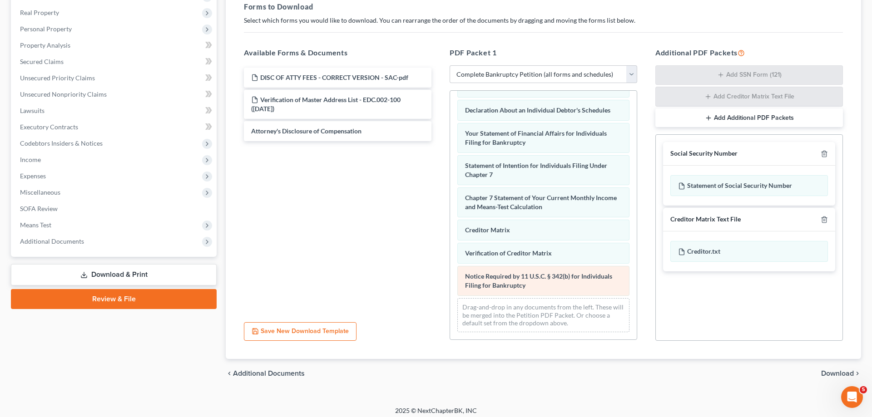
click at [450, 281] on div "Voluntary Petition for Individuals Filing for Bankruptcy CC - HIS-pdf CC - HERS…" at bounding box center [543, 73] width 187 height 534
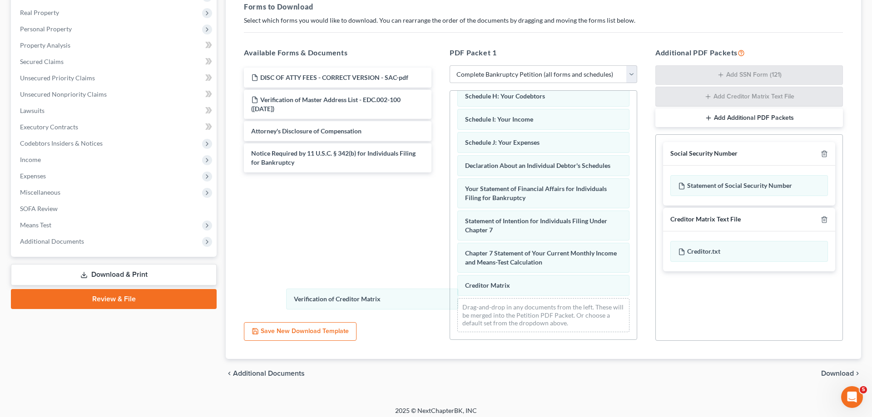
drag, startPoint x: 493, startPoint y: 287, endPoint x: 435, endPoint y: 289, distance: 57.2
click at [450, 279] on div "Verification of Creditor Matrix Voluntary Petition for Individuals Filing for B…" at bounding box center [543, 100] width 187 height 478
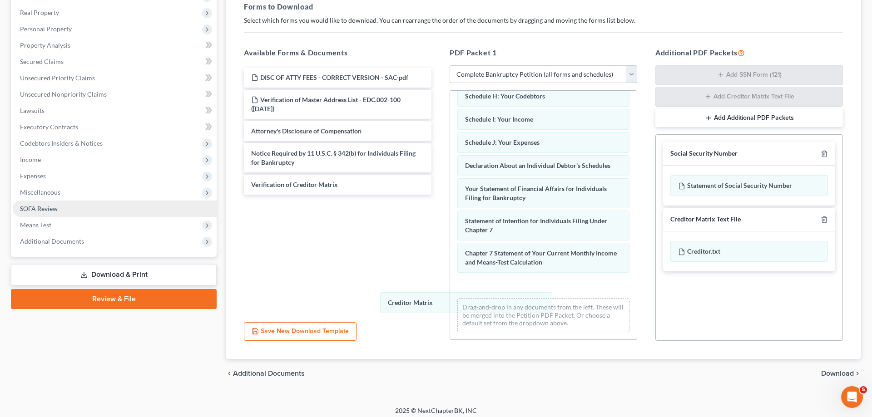
scroll to position [207, 0]
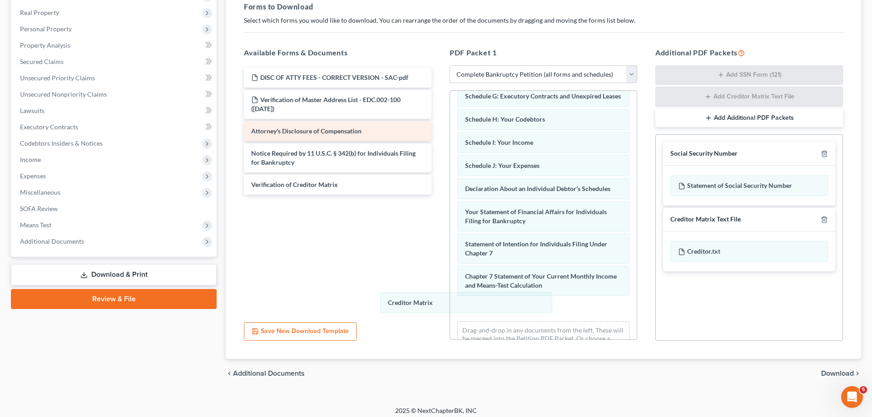
drag, startPoint x: 520, startPoint y: 284, endPoint x: 244, endPoint y: 134, distance: 313.6
click at [450, 201] on div "Creditor Matrix Voluntary Petition for Individuals Filing for Bankruptcy CC - H…" at bounding box center [543, 123] width 187 height 478
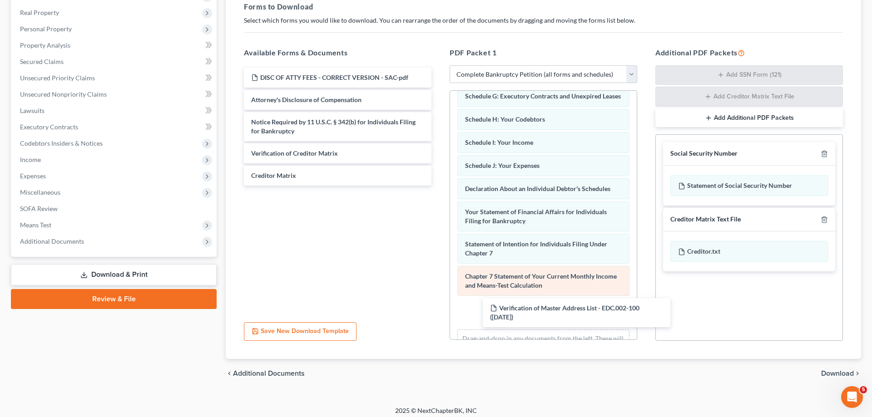
drag, startPoint x: 266, startPoint y: 112, endPoint x: 500, endPoint y: 286, distance: 292.1
click at [439, 186] on div "Verification of Master Address List - EDC.002-100 (09/02/2025) DISC OF ATTY FEE…" at bounding box center [338, 127] width 202 height 118
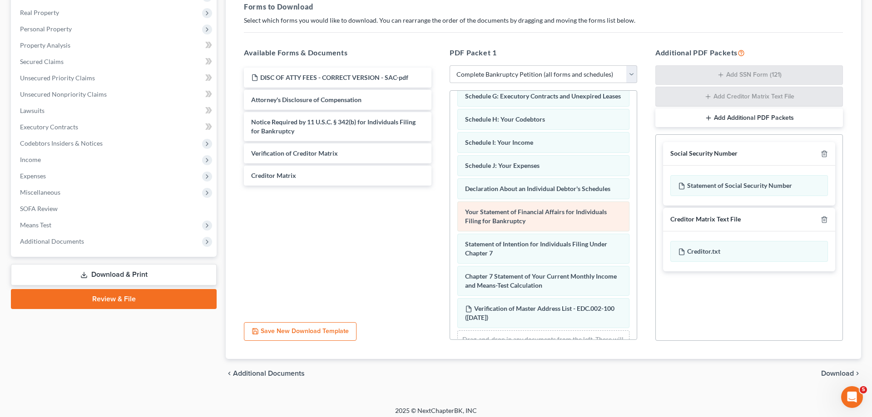
scroll to position [239, 0]
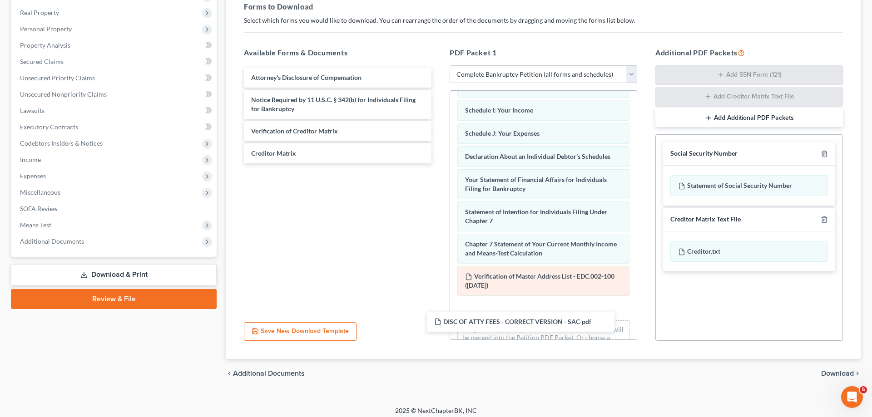
drag, startPoint x: 335, startPoint y: 75, endPoint x: 541, endPoint y: 292, distance: 298.3
click at [439, 163] on div "DISC OF ATTY FEES - CORRECT VERSION - SAC-pdf DISC OF ATTY FEES - CORRECT VERSI…" at bounding box center [338, 116] width 202 height 96
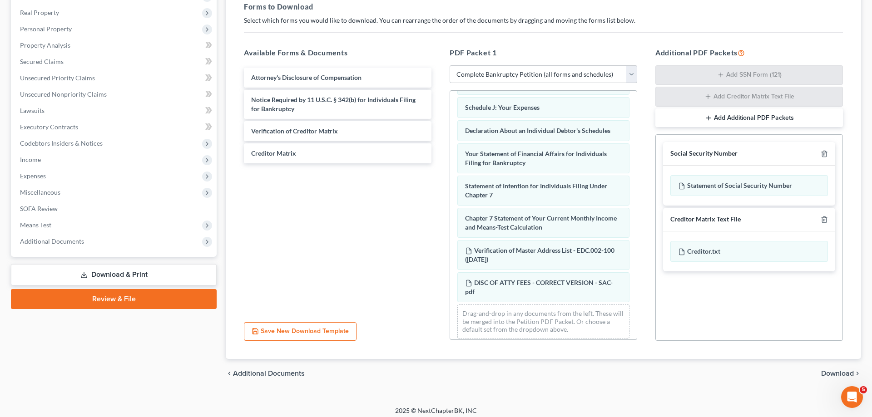
scroll to position [271, 0]
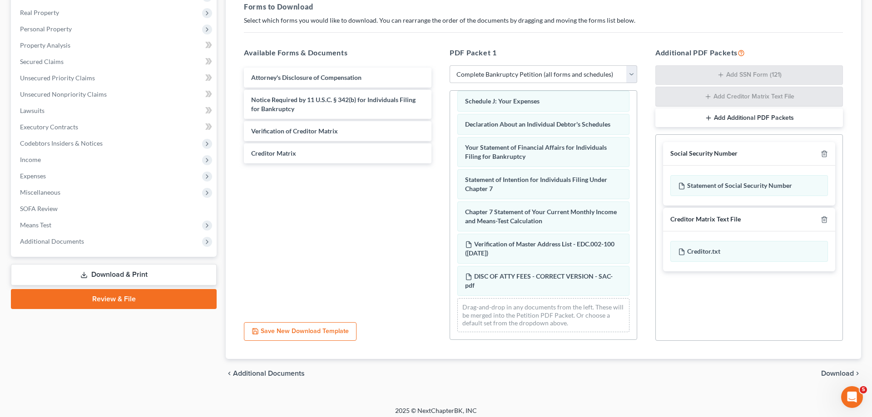
click at [842, 373] on span "Download" at bounding box center [837, 373] width 33 height 7
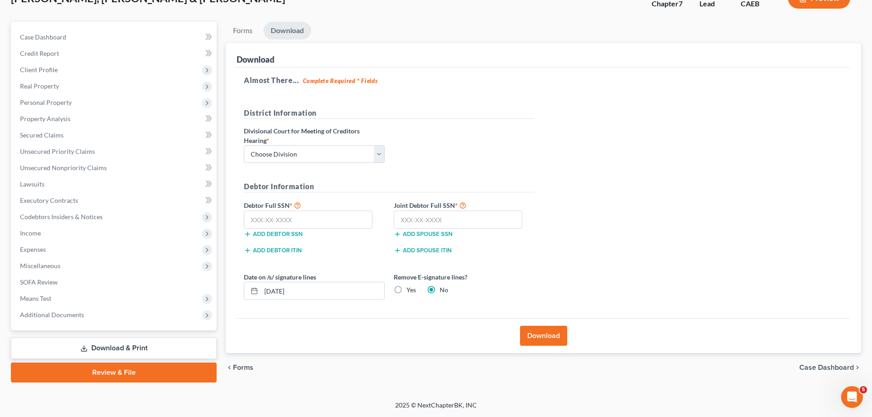
scroll to position [64, 0]
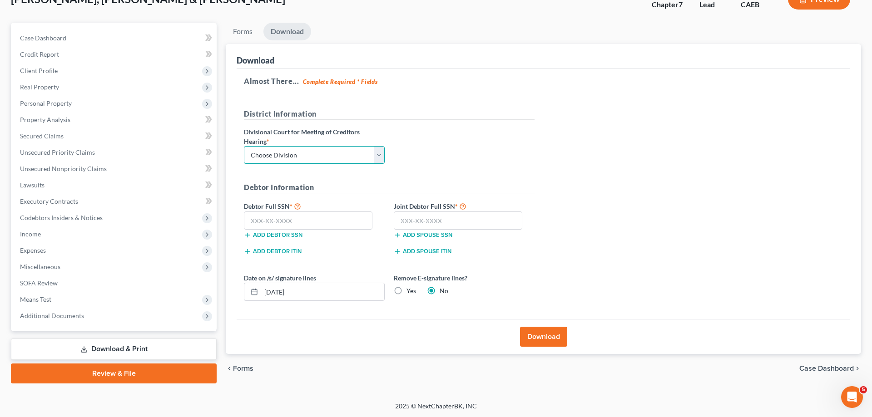
click at [244, 146] on select "Choose Division Fresno Modesto Sacramento" at bounding box center [314, 155] width 141 height 18
select select "2"
click option "[GEOGRAPHIC_DATA]" at bounding box center [0, 0] width 0 height 0
drag, startPoint x: 286, startPoint y: 220, endPoint x: 331, endPoint y: 222, distance: 45.9
click at [286, 221] on input "text" at bounding box center [308, 221] width 128 height 18
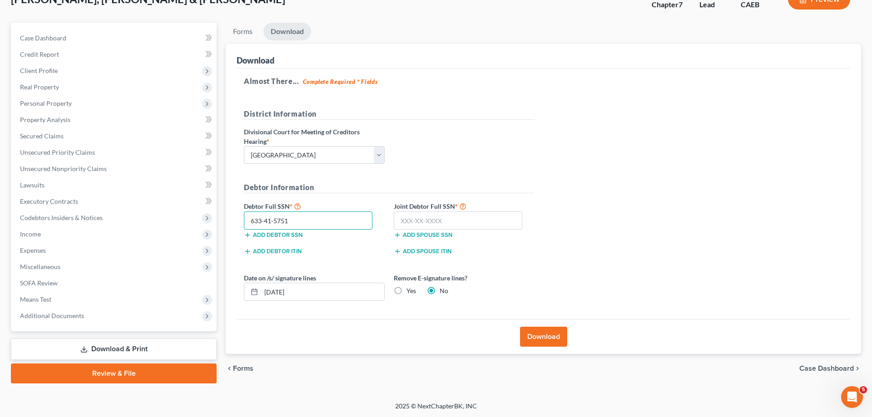
type input "633-41-5751"
click at [458, 217] on input "text" at bounding box center [458, 221] width 128 height 18
type input "556-11-7354"
drag, startPoint x: 310, startPoint y: 290, endPoint x: 345, endPoint y: 284, distance: 34.6
click at [261, 290] on input "09/02/2025" at bounding box center [322, 291] width 123 height 17
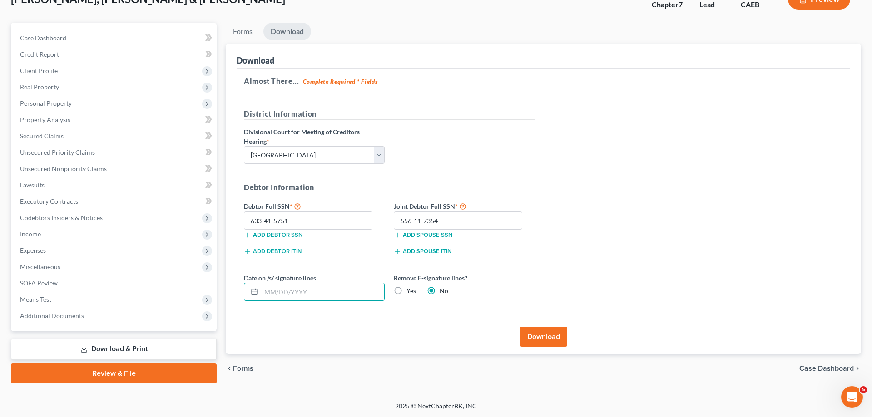
drag, startPoint x: 399, startPoint y: 290, endPoint x: 483, endPoint y: 309, distance: 85.7
click at [406, 290] on label "Yes" at bounding box center [411, 290] width 10 height 9
drag, startPoint x: 402, startPoint y: 291, endPoint x: 420, endPoint y: 296, distance: 18.2
click at [406, 291] on label "Yes" at bounding box center [411, 290] width 10 height 9
click at [410, 291] on input "Yes" at bounding box center [413, 289] width 6 height 6
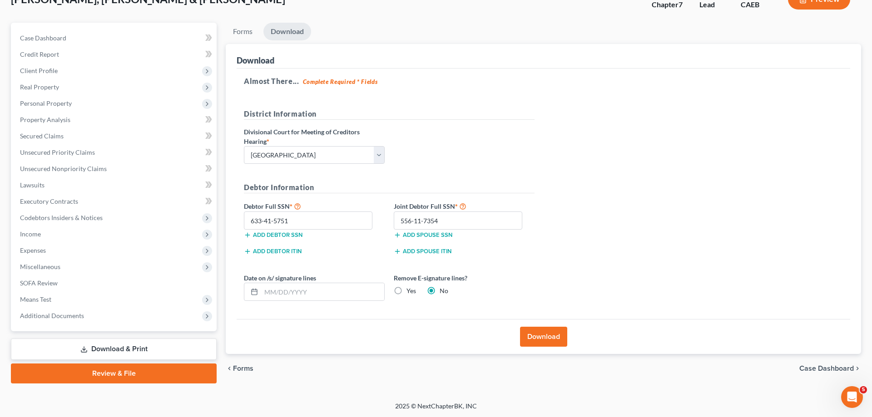
radio input "true"
radio input "false"
click at [551, 341] on button "Download" at bounding box center [543, 337] width 47 height 20
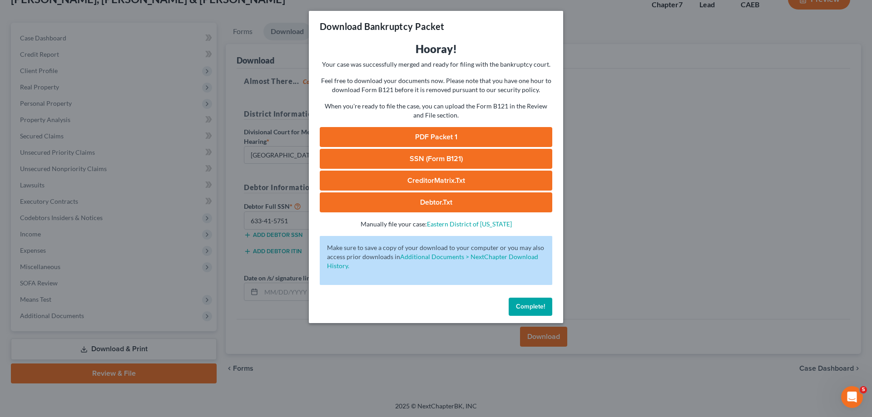
click at [417, 49] on h3 "Hooray!" at bounding box center [436, 49] width 232 height 15
click at [380, 136] on link "PDF Packet 1" at bounding box center [436, 137] width 232 height 20
click at [366, 159] on link "SSN (Form B121)" at bounding box center [436, 159] width 232 height 20
click at [529, 307] on span "Complete!" at bounding box center [530, 307] width 29 height 8
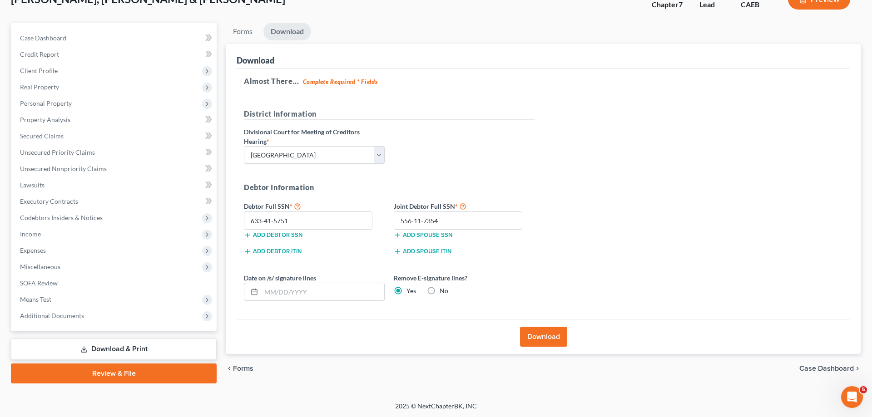
scroll to position [0, 0]
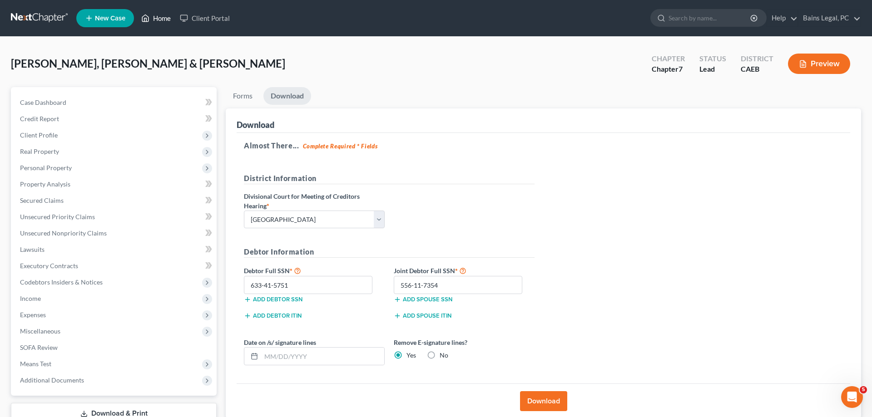
click at [164, 19] on link "Home" at bounding box center [156, 18] width 39 height 16
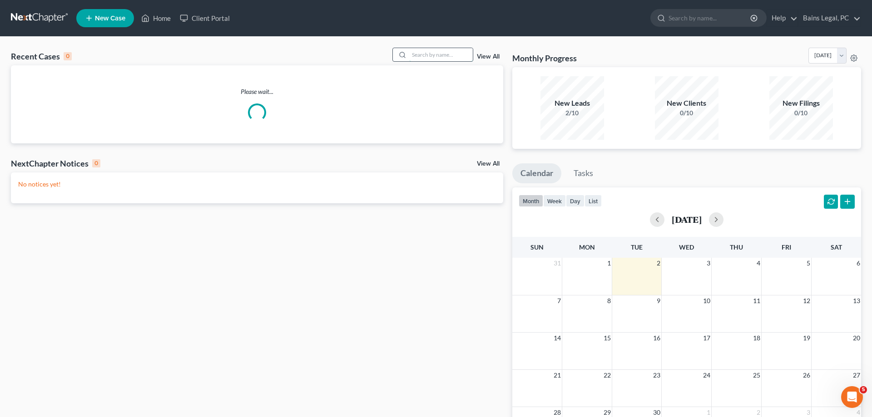
click at [462, 55] on input "search" at bounding box center [441, 54] width 64 height 13
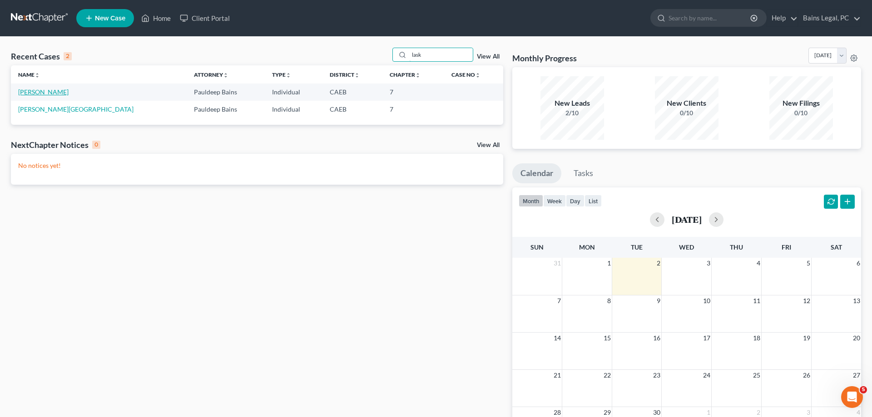
type input "lask"
click at [29, 95] on link "[PERSON_NAME]" at bounding box center [43, 92] width 50 height 8
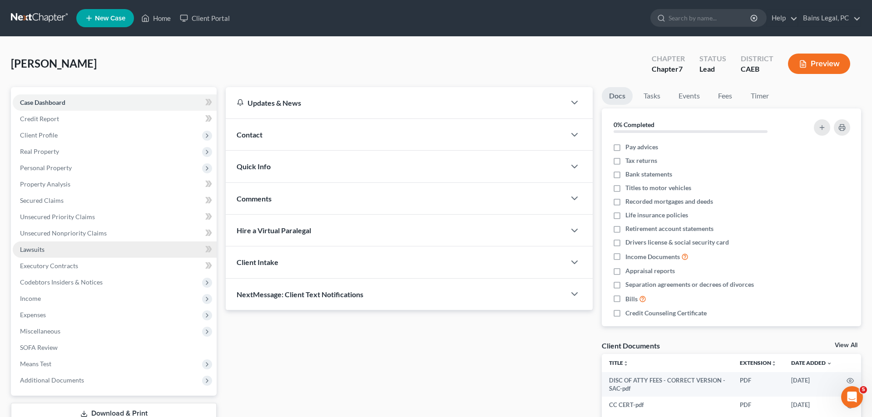
click at [58, 254] on link "Lawsuits" at bounding box center [115, 249] width 204 height 16
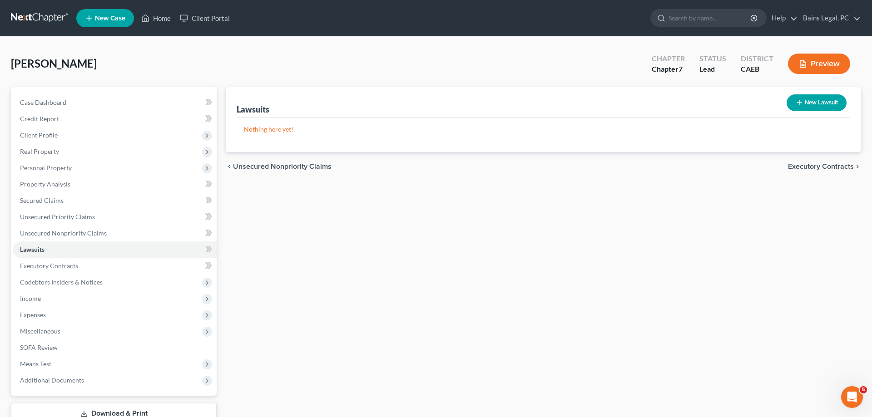
drag, startPoint x: 813, startPoint y: 106, endPoint x: 457, endPoint y: 123, distance: 356.3
click at [812, 106] on button "New Lawsuit" at bounding box center [816, 102] width 60 height 17
select select "0"
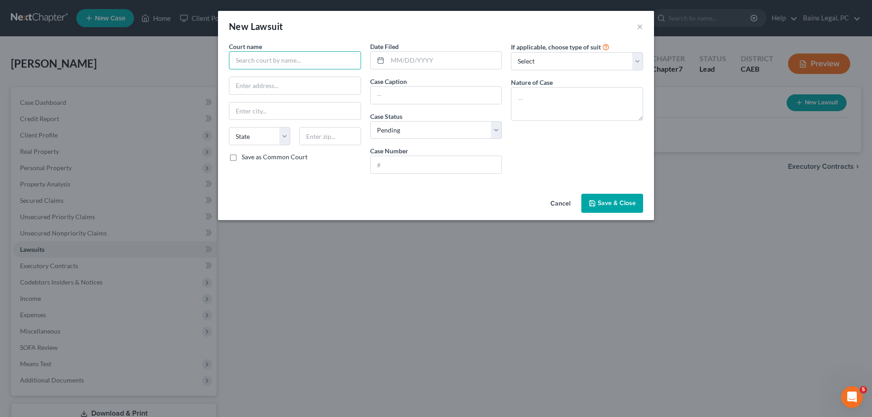
click at [297, 61] on input "text" at bounding box center [295, 60] width 132 height 18
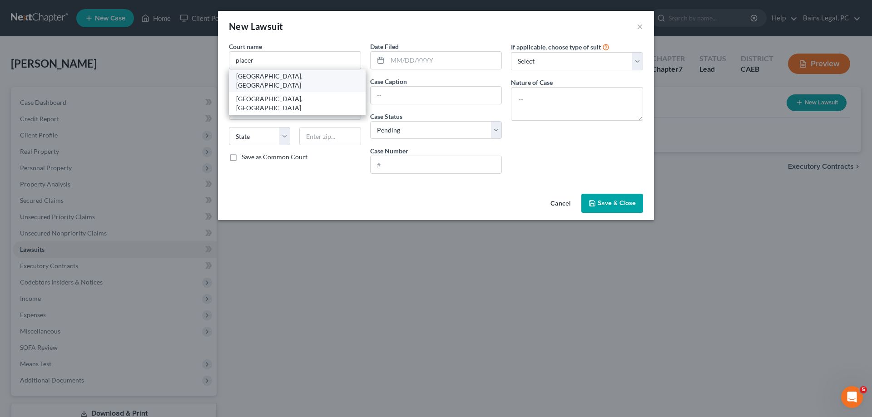
click at [276, 75] on div "Superior Court of CA, Placer County" at bounding box center [297, 81] width 122 height 18
type input "Superior Court of CA, Placer County"
type input "10820 Justice Center Drive"
type input "Roseville"
select select "4"
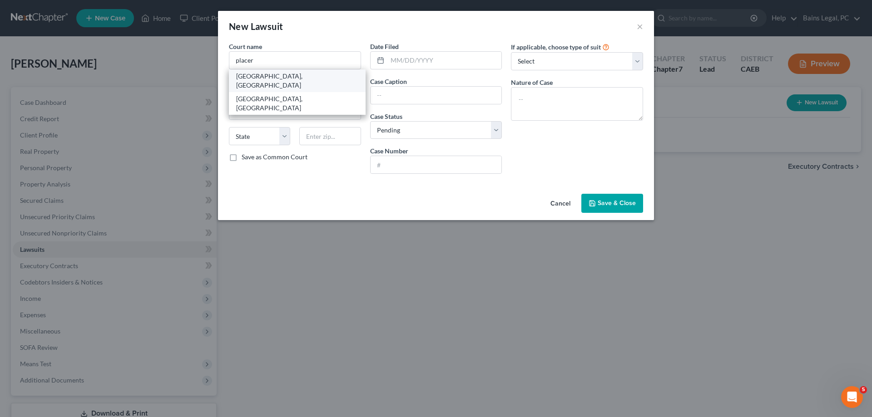
type input "95661"
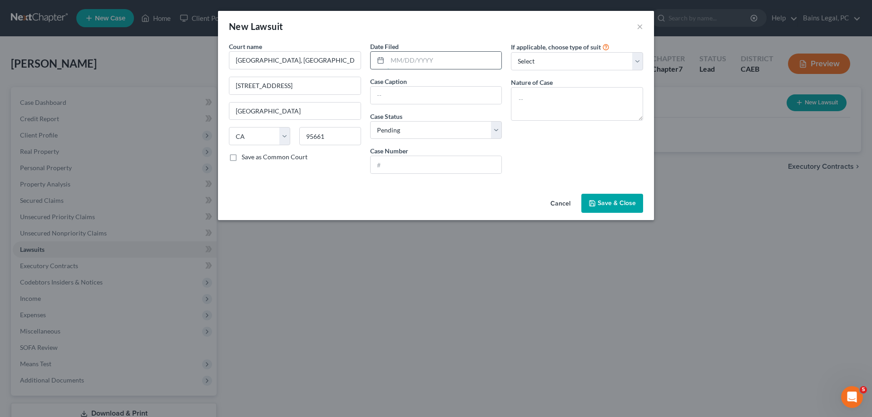
click at [481, 63] on input "text" at bounding box center [444, 60] width 114 height 17
type input "2"
type input "12/24/2024"
type input "Portfolio Recovery Associates, LLC vs Amanda Laskosky"
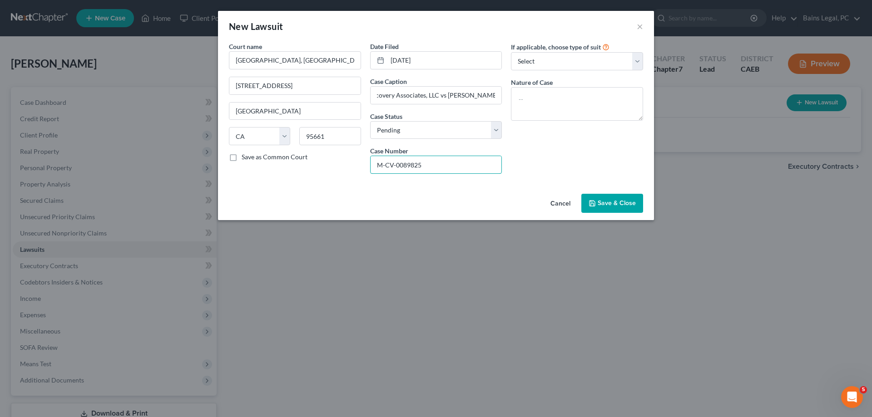
type input "M-CV-0089825"
click at [567, 111] on textarea at bounding box center [577, 104] width 132 height 34
type textarea "Collections"
drag, startPoint x: 436, startPoint y: 168, endPoint x: 345, endPoint y: 166, distance: 91.3
click at [370, 166] on input "M-CV-0089825" at bounding box center [435, 164] width 131 height 17
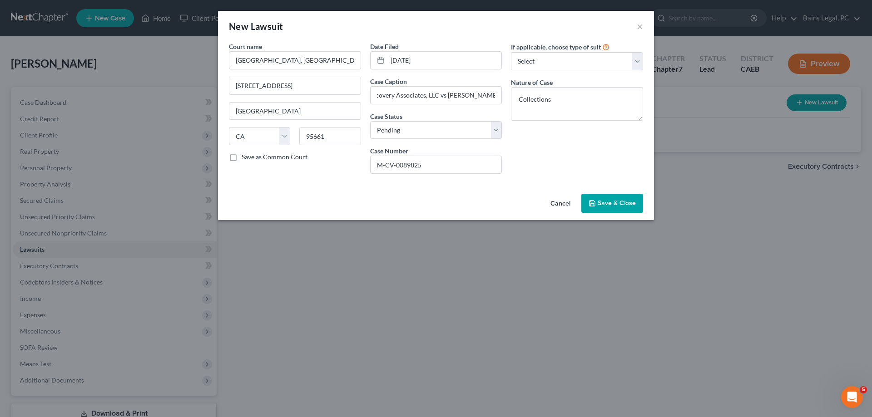
click at [623, 204] on span "Save & Close" at bounding box center [616, 203] width 38 height 8
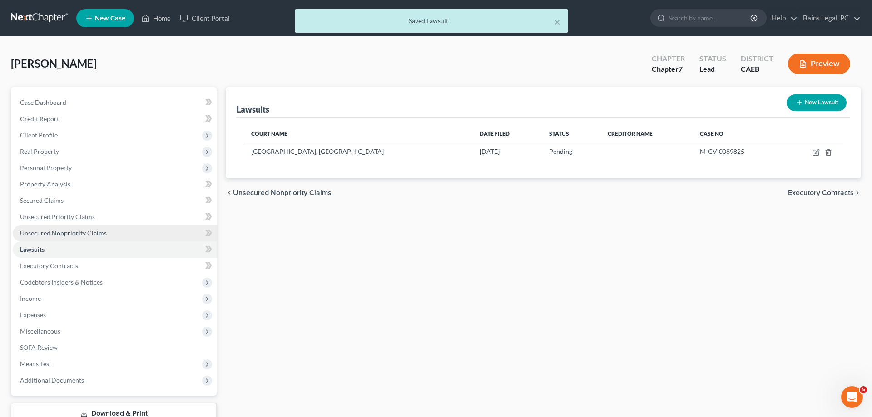
click at [70, 236] on span "Unsecured Nonpriority Claims" at bounding box center [63, 233] width 87 height 8
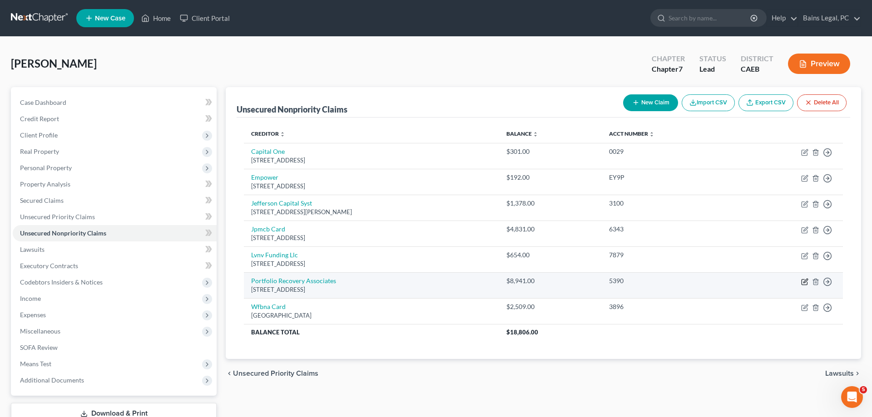
click at [802, 281] on icon "button" at bounding box center [804, 281] width 7 height 7
select select "48"
select select "0"
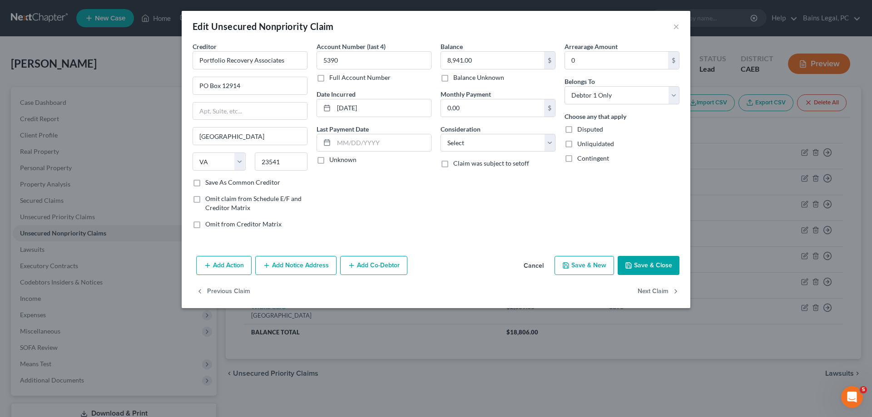
click at [298, 269] on button "Add Notice Address" at bounding box center [295, 265] width 81 height 19
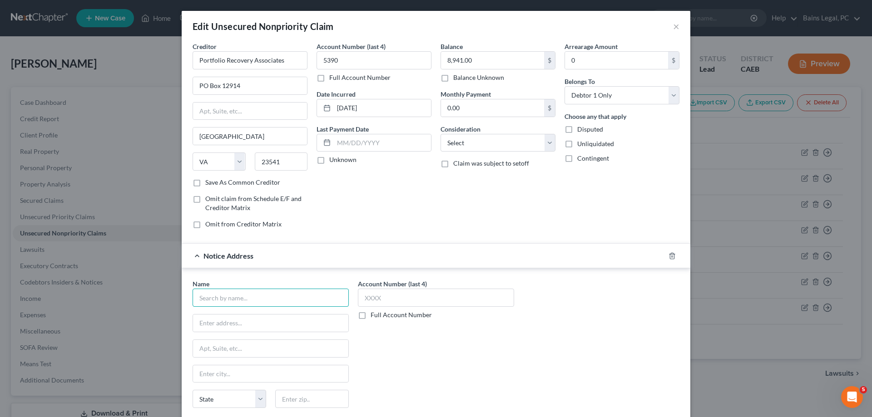
click at [283, 301] on input "text" at bounding box center [270, 298] width 156 height 18
click at [216, 300] on input "Hunte & Hen" at bounding box center [270, 298] width 156 height 18
click at [245, 320] on div "7017 Realm Dr, San Jose, CA 95119" at bounding box center [254, 322] width 108 height 8
type input "Hunt & Henriques"
type input "7017 Realm Dr"
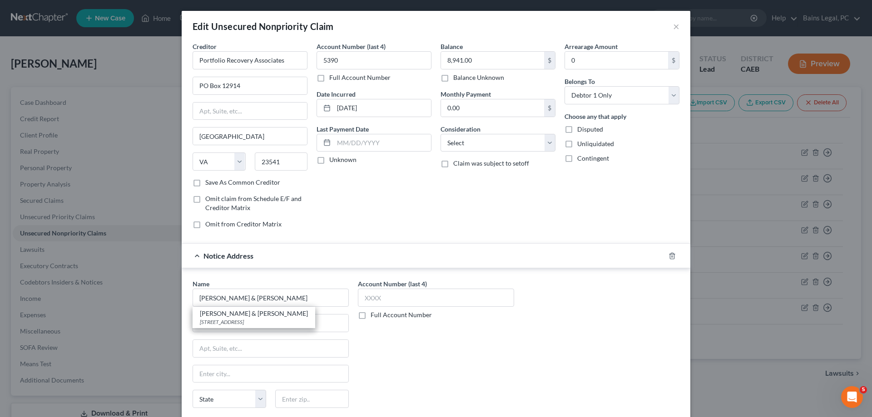
type input "San Jose"
select select "4"
type input "95119"
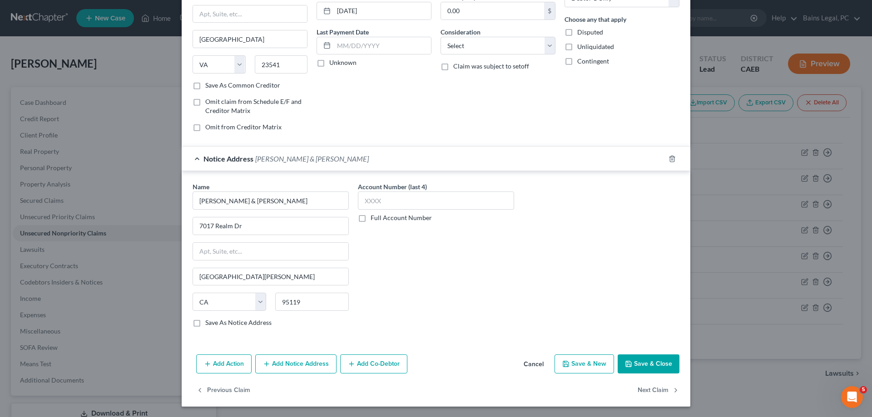
scroll to position [98, 0]
click at [638, 365] on button "Save & Close" at bounding box center [648, 363] width 62 height 19
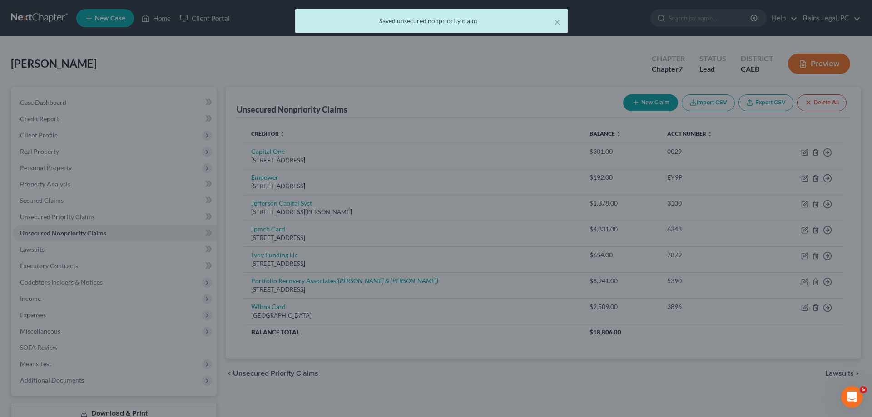
scroll to position [0, 0]
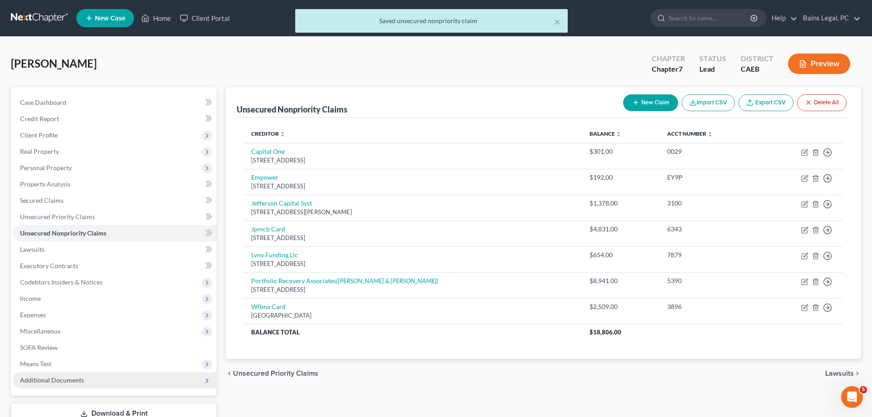
click at [67, 385] on span "Additional Documents" at bounding box center [115, 380] width 204 height 16
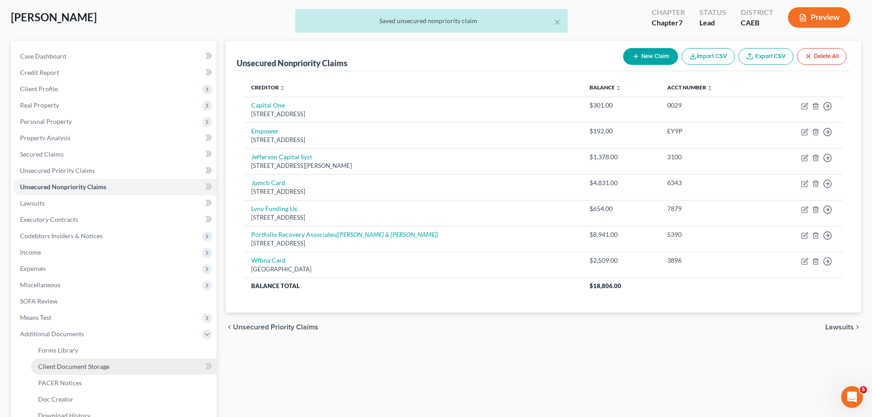
click at [90, 367] on span "Client Document Storage" at bounding box center [73, 367] width 71 height 8
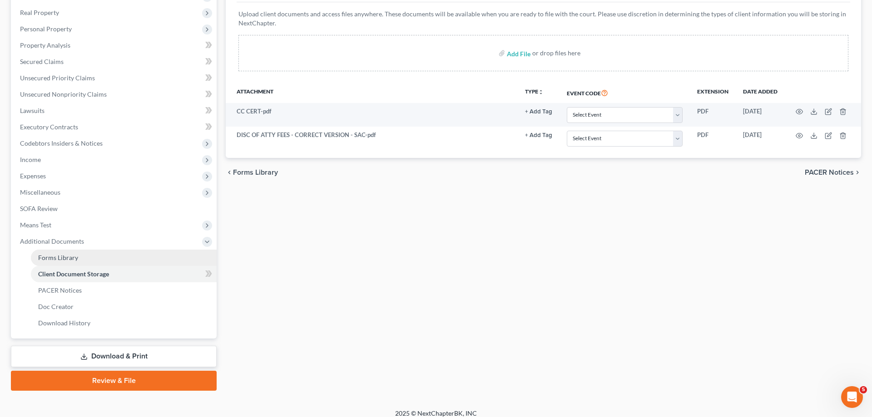
click at [75, 256] on span "Forms Library" at bounding box center [58, 258] width 40 height 8
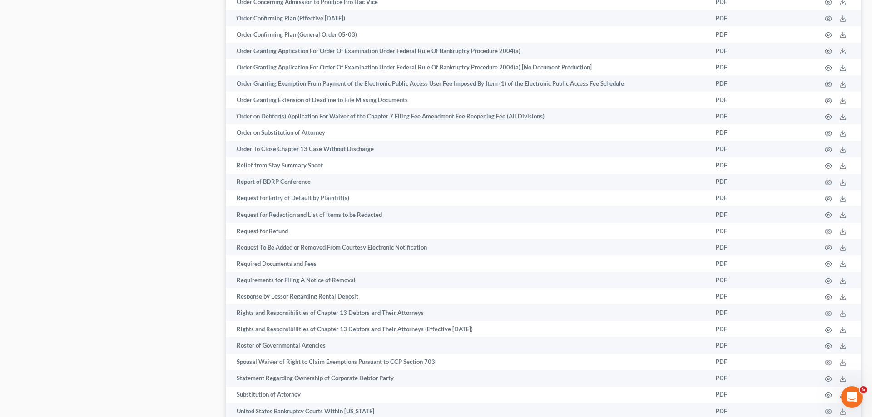
scroll to position [1318, 0]
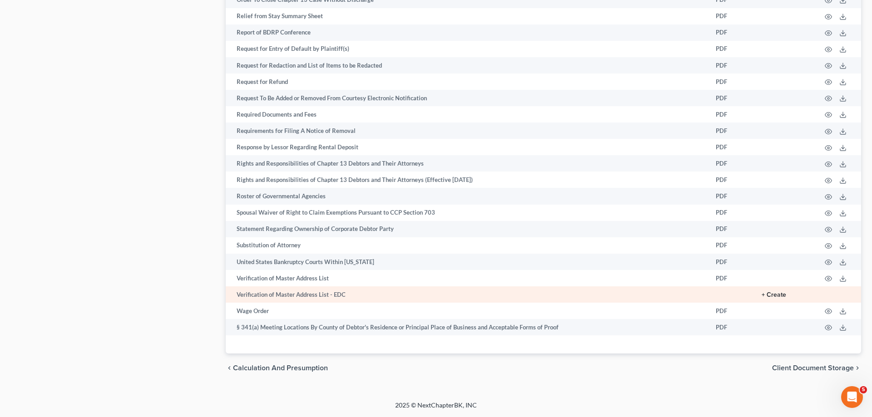
click at [777, 294] on button "+ Create" at bounding box center [773, 295] width 25 height 6
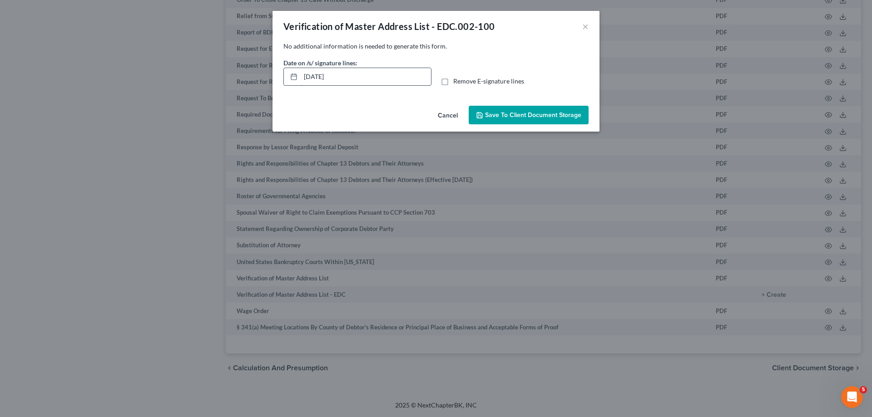
drag, startPoint x: 354, startPoint y: 79, endPoint x: 304, endPoint y: 72, distance: 50.9
click at [301, 76] on input "09/02/2025" at bounding box center [366, 76] width 130 height 17
click at [455, 83] on span "Remove E-signature lines" at bounding box center [488, 81] width 71 height 8
click at [457, 83] on input "Remove E-signature lines" at bounding box center [460, 80] width 6 height 6
checkbox input "true"
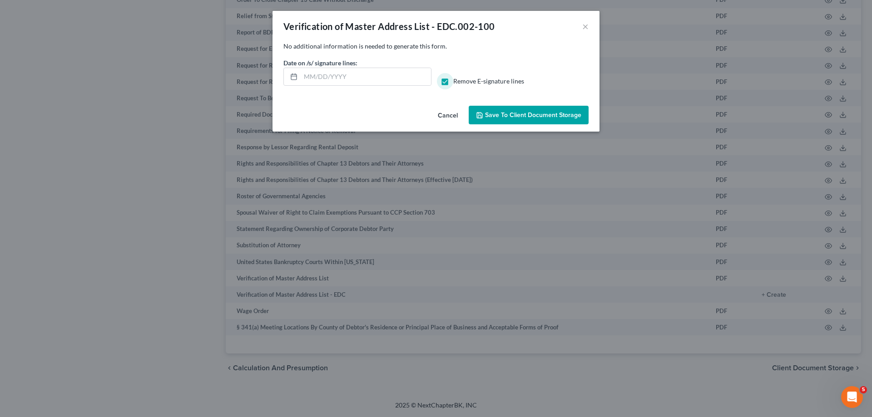
click at [509, 111] on button "Save to Client Document Storage" at bounding box center [528, 115] width 120 height 19
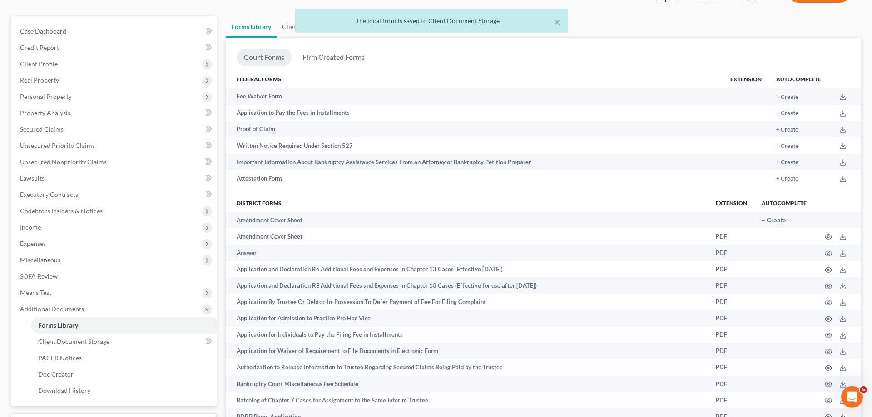
scroll to position [68, 0]
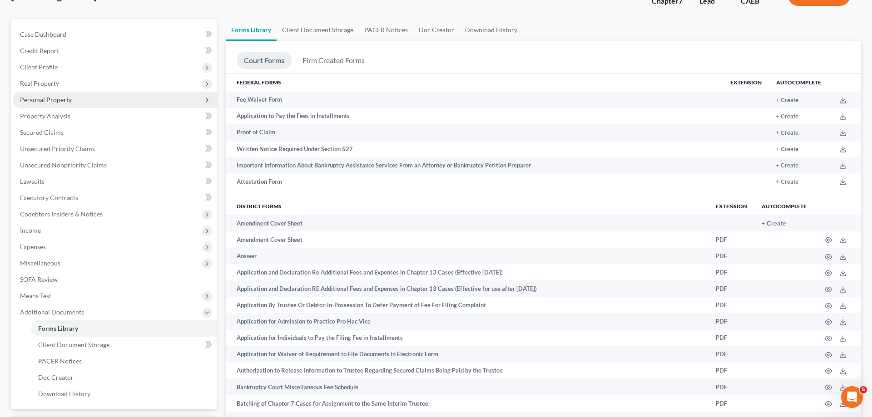
click at [50, 98] on span "Personal Property" at bounding box center [46, 100] width 52 height 8
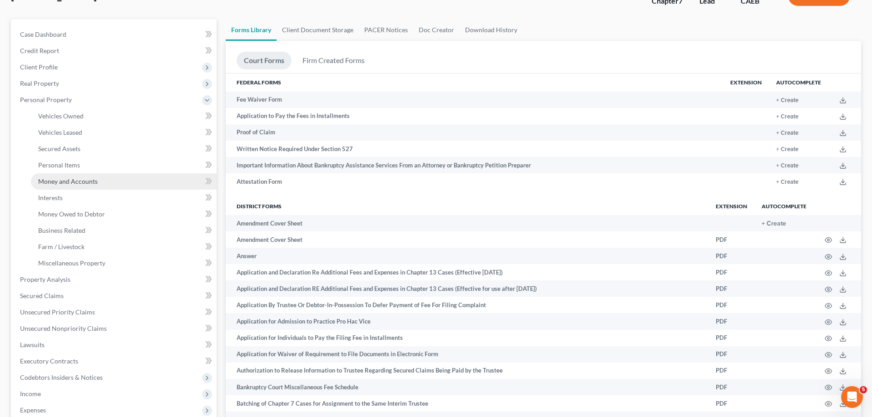
drag, startPoint x: 69, startPoint y: 180, endPoint x: 108, endPoint y: 181, distance: 40.0
click at [69, 180] on span "Money and Accounts" at bounding box center [67, 181] width 59 height 8
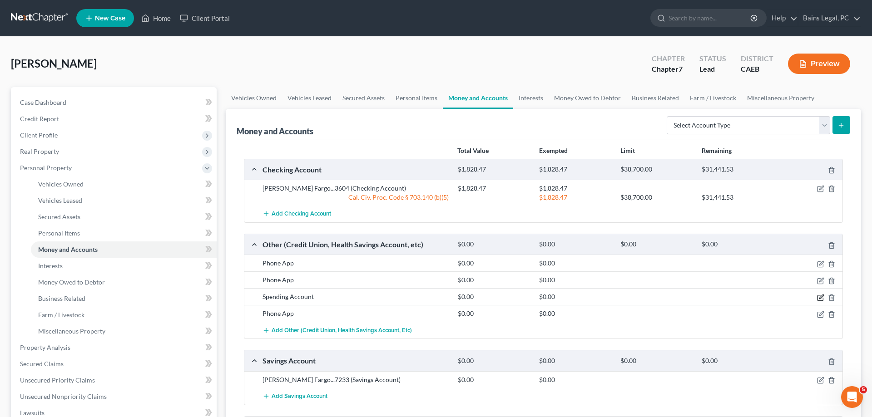
click at [819, 299] on icon "button" at bounding box center [820, 297] width 7 height 7
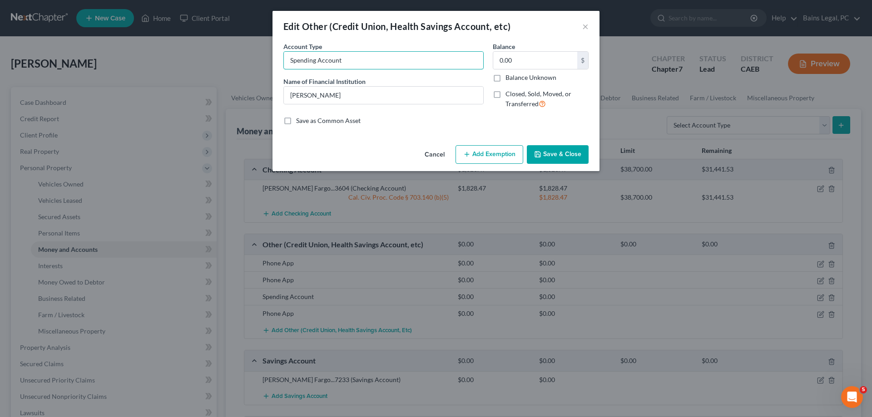
drag, startPoint x: 355, startPoint y: 60, endPoint x: 236, endPoint y: 56, distance: 119.0
click at [223, 55] on div "Edit Other (Credit Union, Health Savings Account, etc) × An exemption set must …" at bounding box center [436, 208] width 872 height 417
drag, startPoint x: 330, startPoint y: 59, endPoint x: 274, endPoint y: 57, distance: 56.8
click at [284, 56] on input "Spending Account" at bounding box center [383, 60] width 199 height 17
type input "ExtraCash Account"
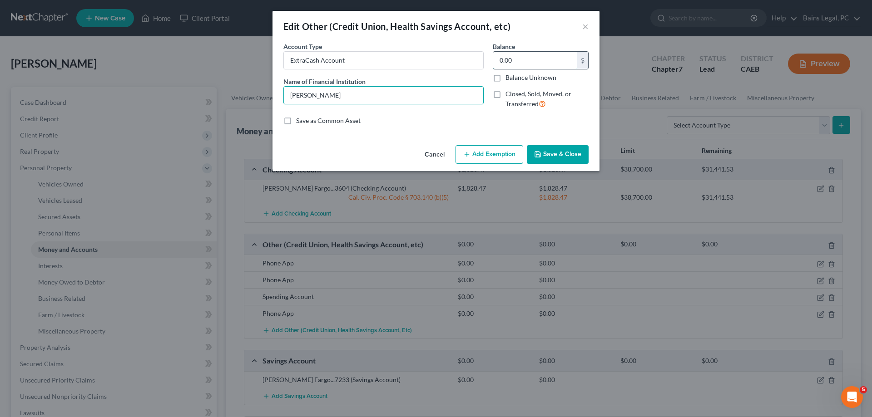
click at [537, 59] on input "0.00" at bounding box center [535, 60] width 84 height 17
drag, startPoint x: 567, startPoint y: 158, endPoint x: 554, endPoint y: 162, distance: 13.8
click at [567, 158] on button "Save & Close" at bounding box center [558, 154] width 62 height 19
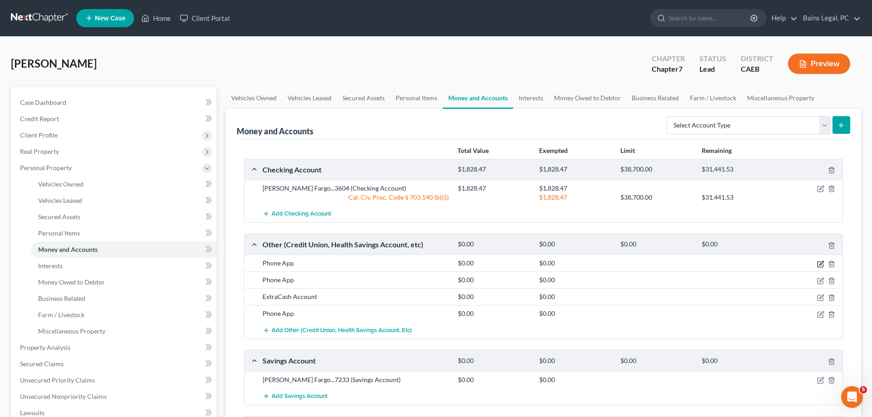
click at [818, 262] on icon "button" at bounding box center [820, 264] width 7 height 7
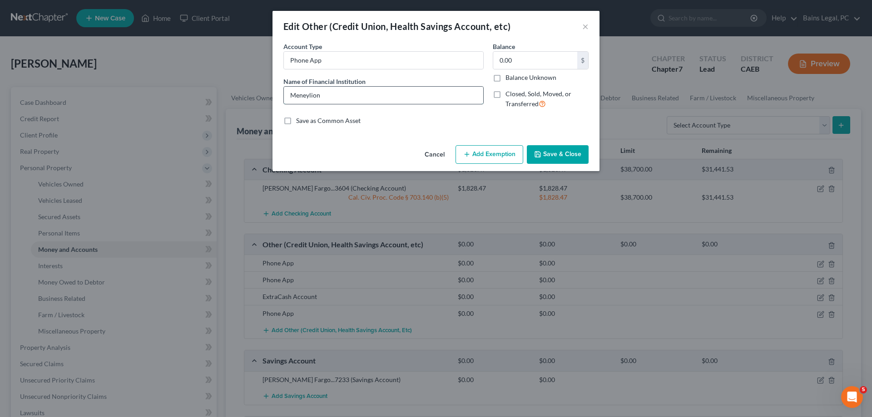
drag, startPoint x: 345, startPoint y: 92, endPoint x: 223, endPoint y: 82, distance: 121.7
click at [284, 87] on input "Meneylion" at bounding box center [383, 95] width 199 height 17
type input "M"
type input "RoarMoney (MoneyLion)"
click at [573, 151] on button "Save & Close" at bounding box center [558, 154] width 62 height 19
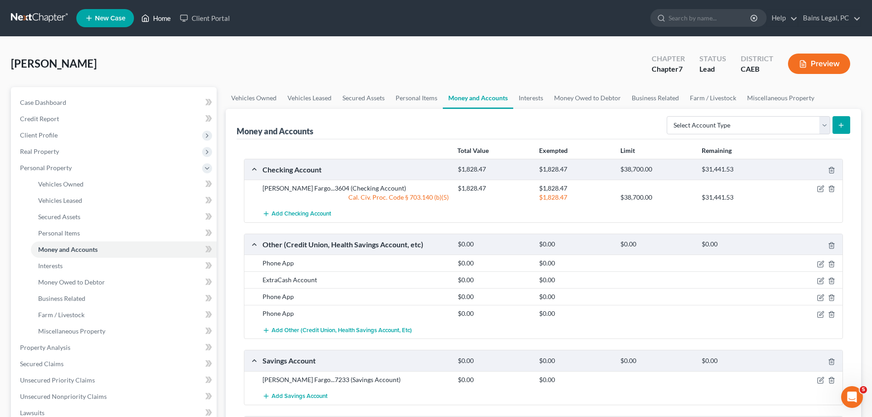
click at [167, 18] on link "Home" at bounding box center [156, 18] width 39 height 16
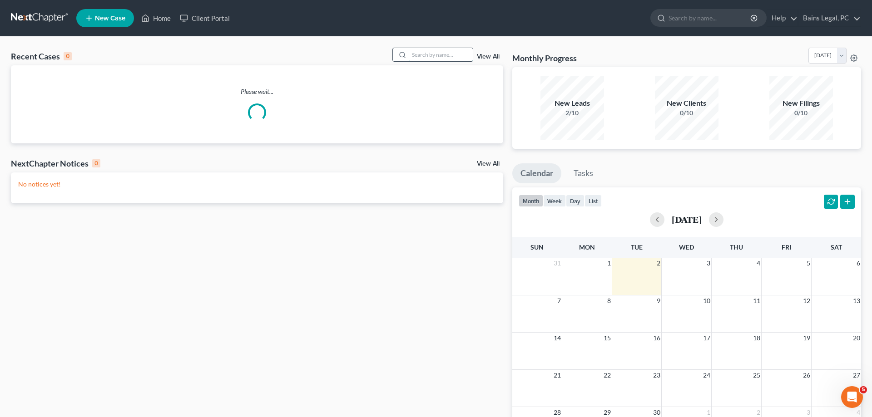
click at [418, 57] on input "search" at bounding box center [441, 54] width 64 height 13
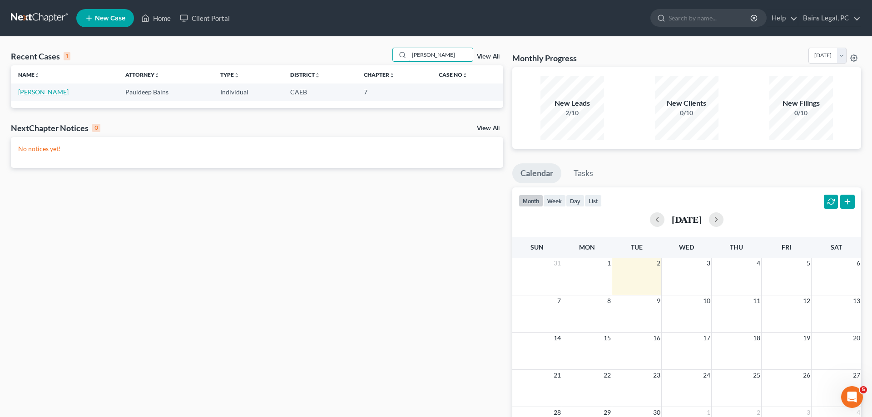
type input "oswald"
click at [52, 93] on link "Oswald, Jennifer" at bounding box center [43, 92] width 50 height 8
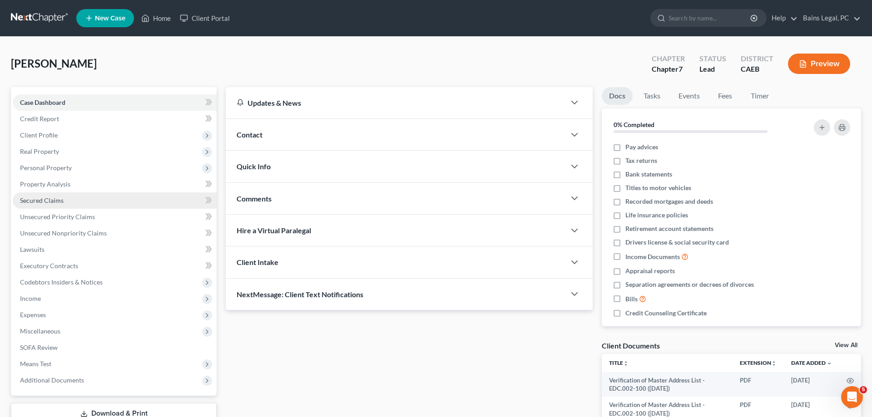
click at [66, 202] on link "Secured Claims" at bounding box center [115, 200] width 204 height 16
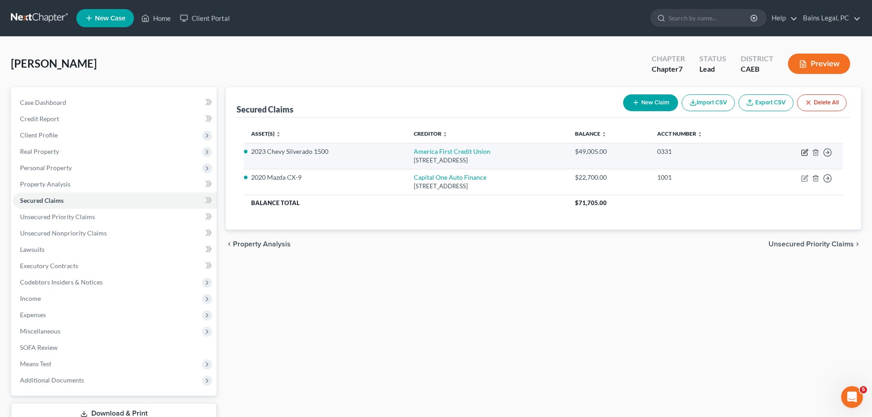
click at [803, 152] on icon "button" at bounding box center [804, 152] width 7 height 7
select select "46"
select select "2"
select select "3"
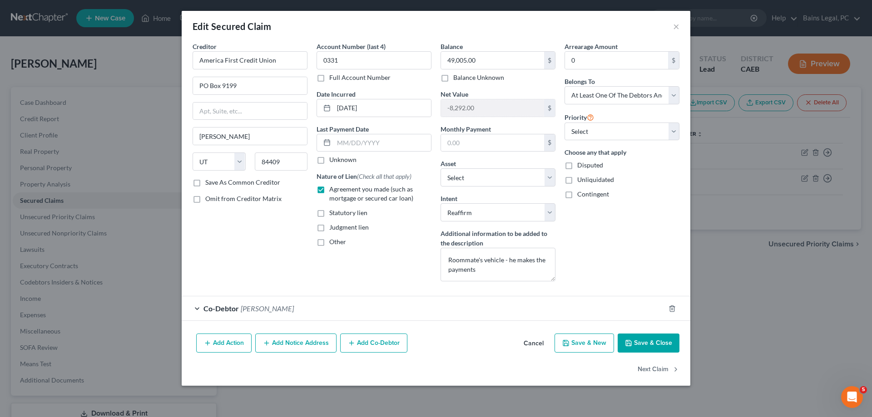
click at [647, 344] on button "Save & Close" at bounding box center [648, 343] width 62 height 19
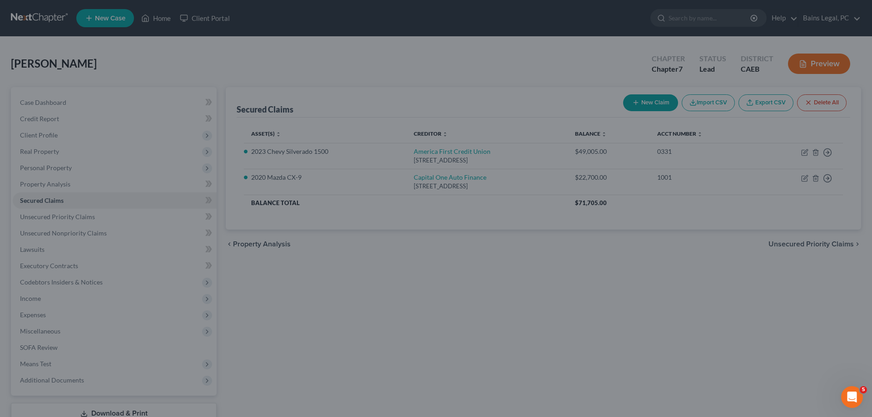
select select "8"
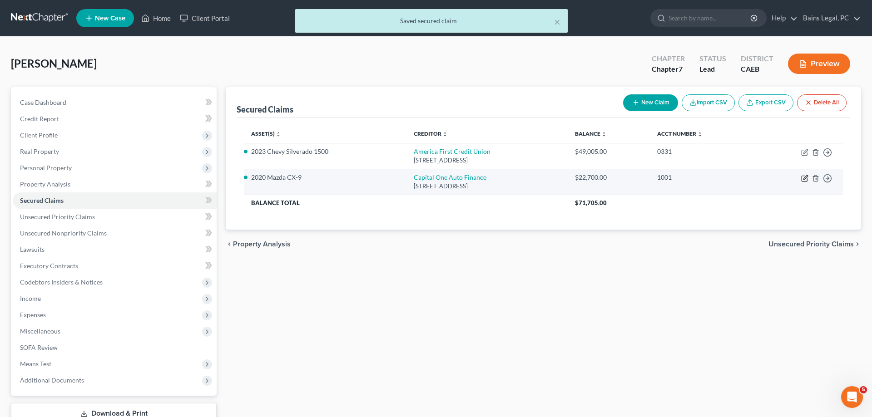
click at [806, 176] on icon "button" at bounding box center [805, 177] width 4 height 4
select select "4"
select select "0"
select select "2"
select select "0"
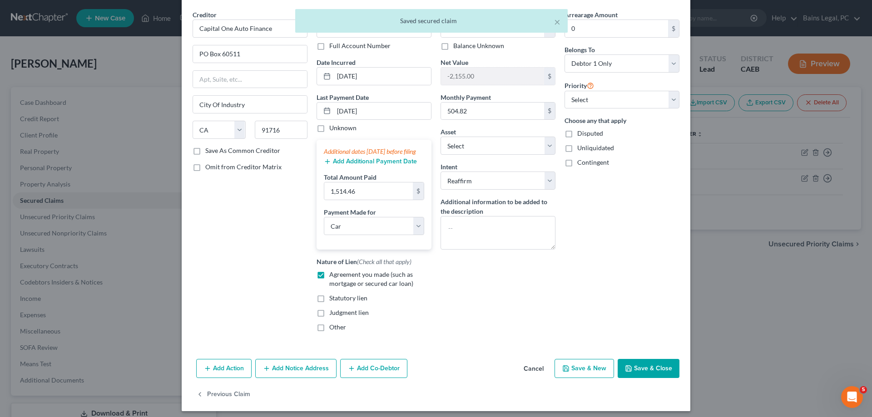
scroll to position [46, 0]
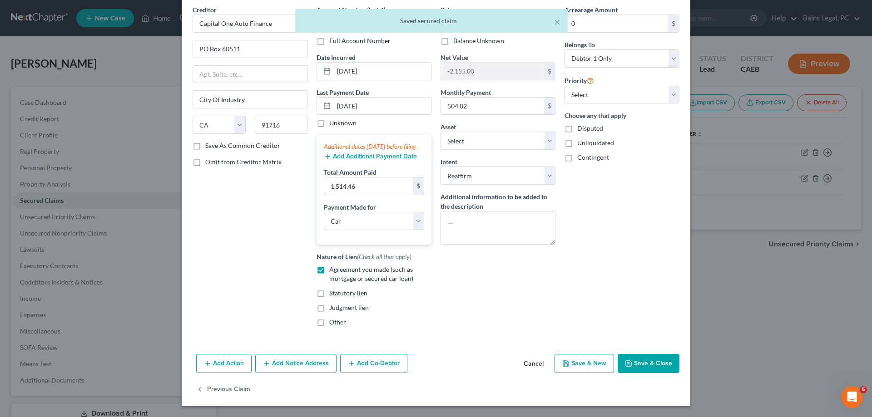
click at [647, 361] on button "Save & Close" at bounding box center [648, 363] width 62 height 19
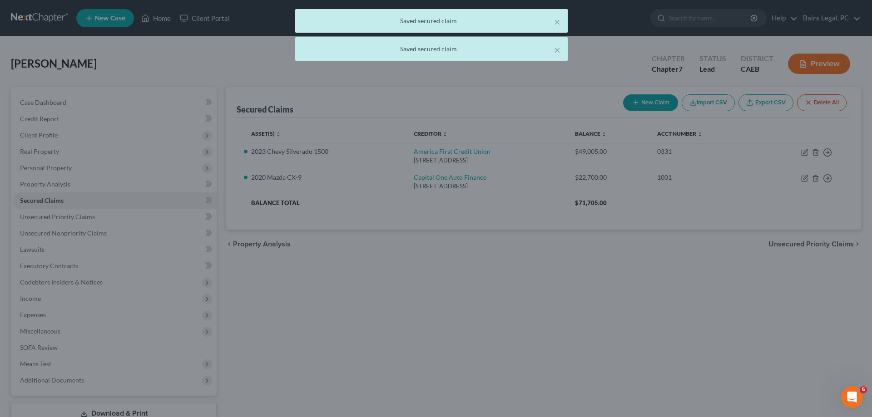
select select "2"
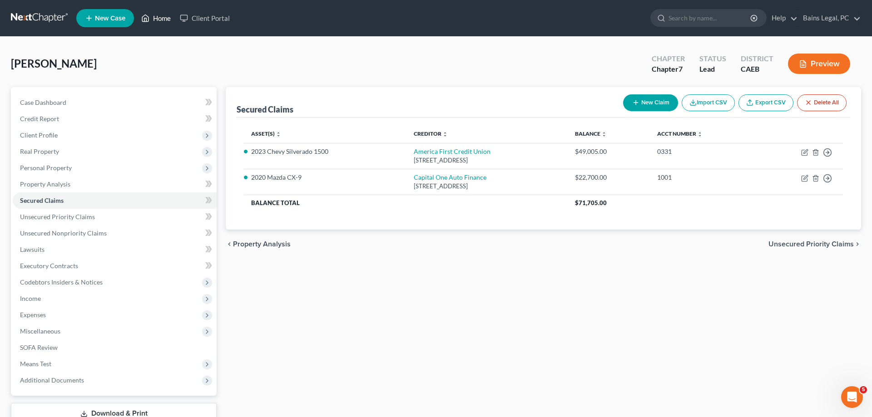
click at [157, 20] on link "Home" at bounding box center [156, 18] width 39 height 16
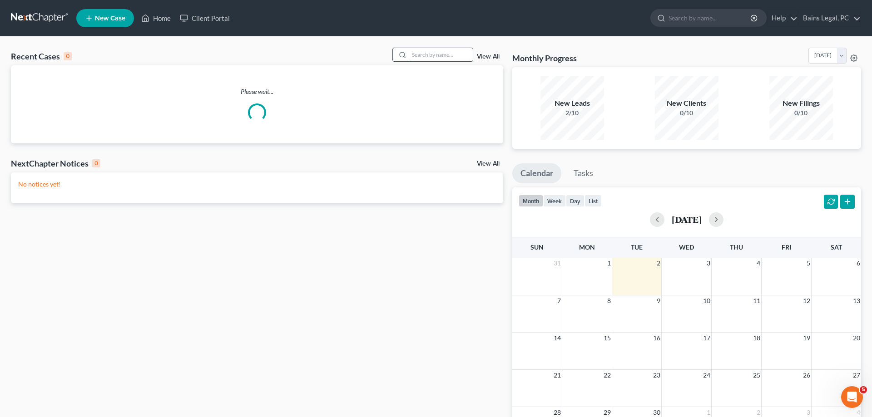
click at [410, 53] on input "search" at bounding box center [441, 54] width 64 height 13
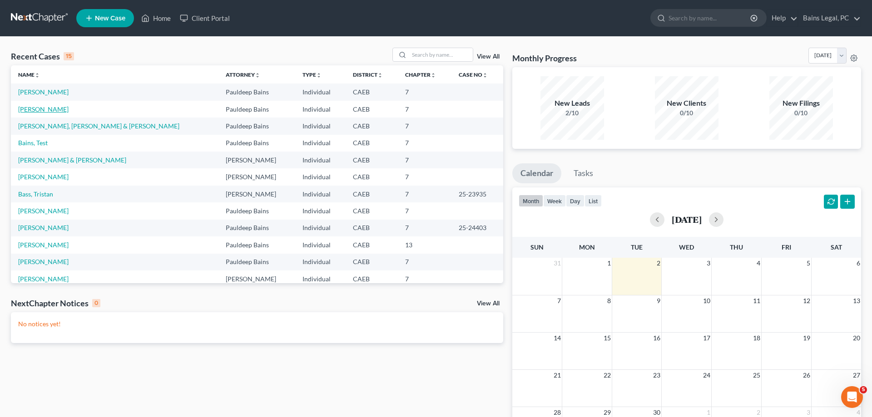
click at [61, 112] on link "[PERSON_NAME]" at bounding box center [43, 109] width 50 height 8
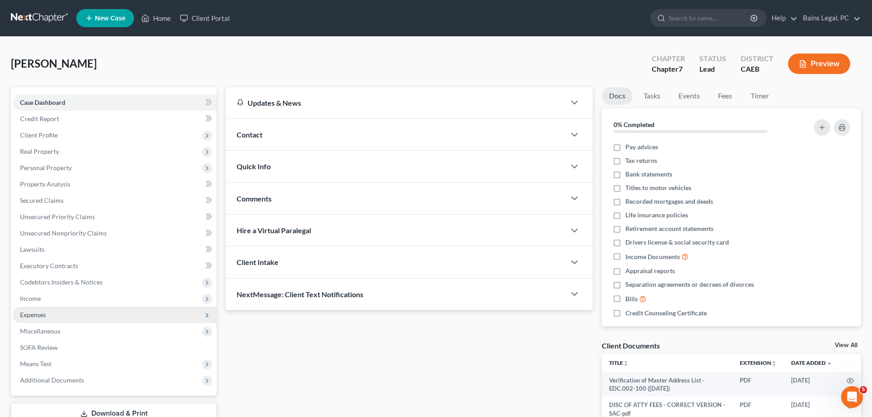
scroll to position [77, 0]
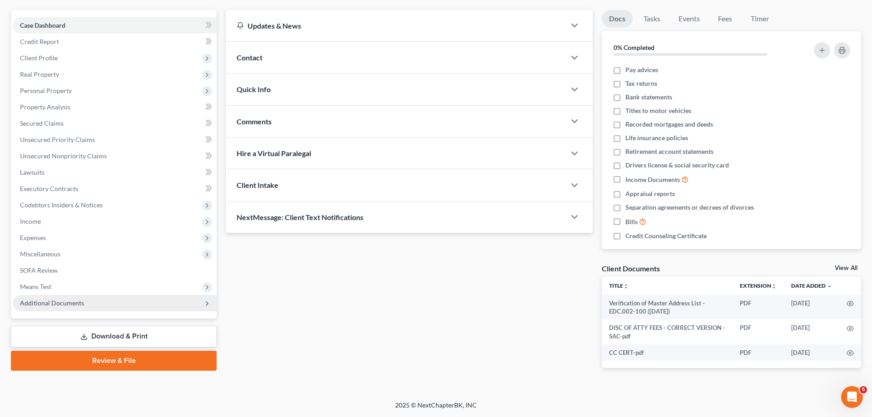
click at [77, 301] on span "Additional Documents" at bounding box center [52, 303] width 64 height 8
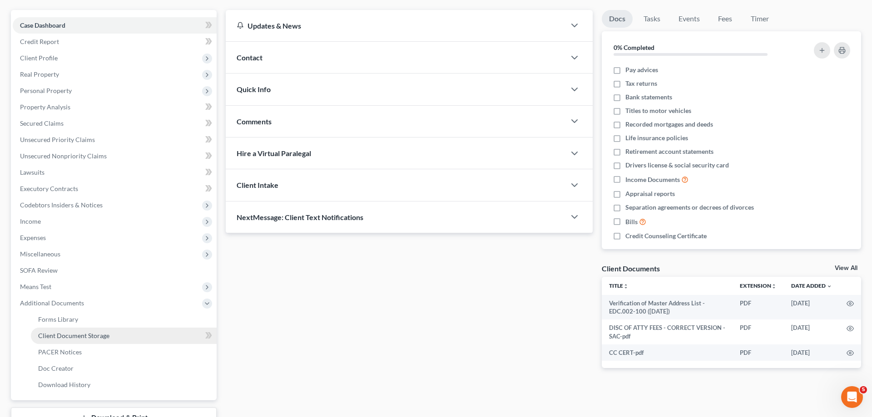
click at [89, 336] on span "Client Document Storage" at bounding box center [73, 336] width 71 height 8
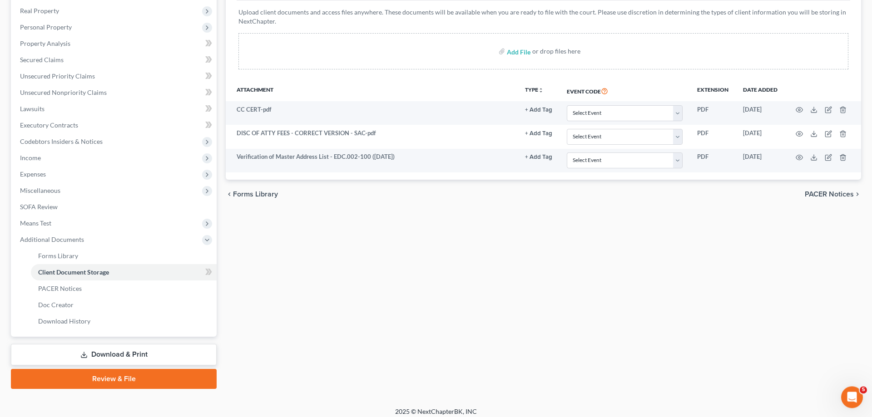
scroll to position [146, 0]
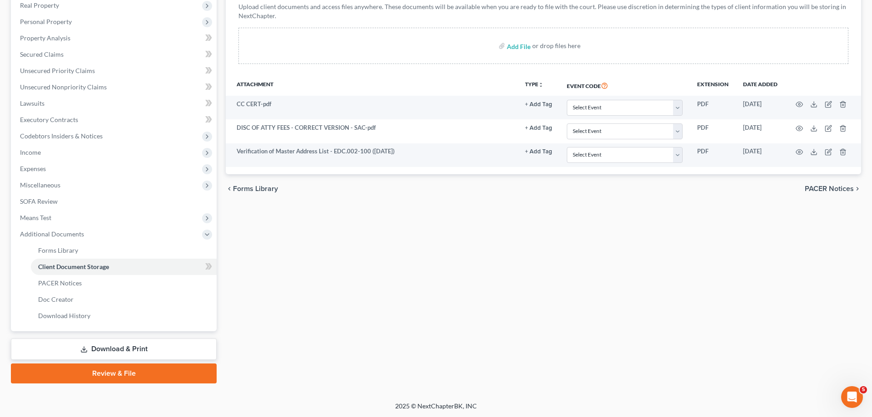
click at [92, 349] on link "Download & Print" at bounding box center [114, 349] width 206 height 21
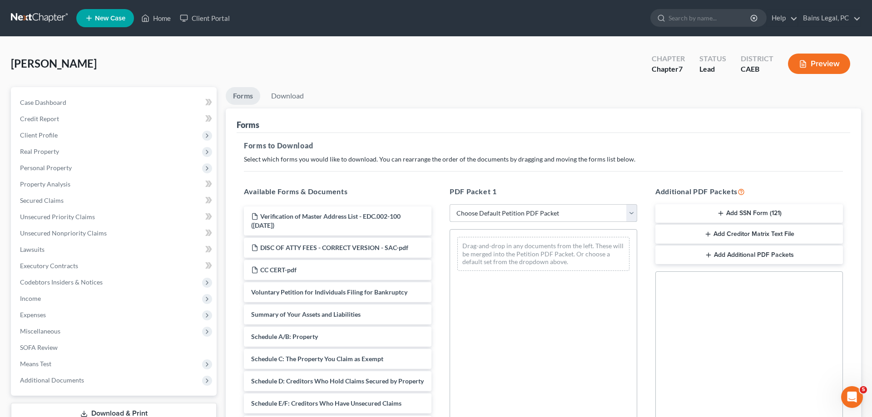
click at [449, 204] on select "Choose Default Petition PDF Packet Complete Bankruptcy Petition (all forms and …" at bounding box center [542, 213] width 187 height 18
select select "0"
click option "Complete Bankruptcy Petition (all forms and schedules)" at bounding box center [0, 0] width 0 height 0
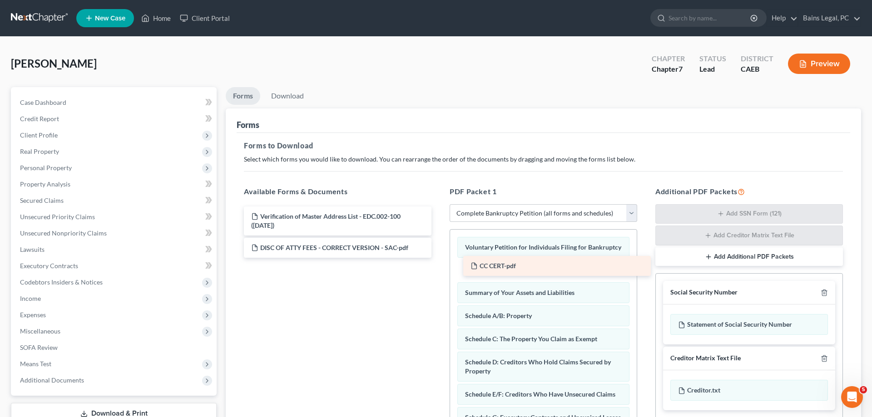
drag, startPoint x: 291, startPoint y: 272, endPoint x: 510, endPoint y: 269, distance: 219.3
click at [439, 258] on div "CC CERT-pdf Verification of Master Address List - EDC.002-100 (09/02/2025) DISC…" at bounding box center [338, 232] width 202 height 51
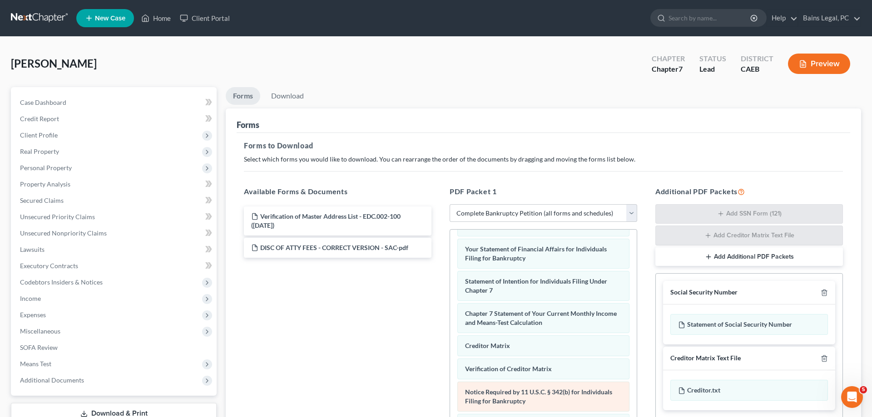
scroll to position [144, 0]
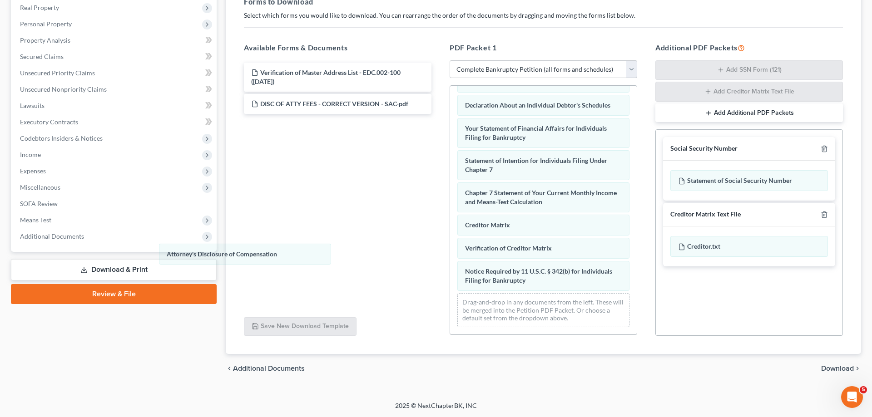
drag, startPoint x: 542, startPoint y: 285, endPoint x: 307, endPoint y: 246, distance: 237.9
click at [450, 246] on div "Attorney's Disclosure of Compensation Voluntary Petition for Individuals Filing…" at bounding box center [543, 79] width 187 height 511
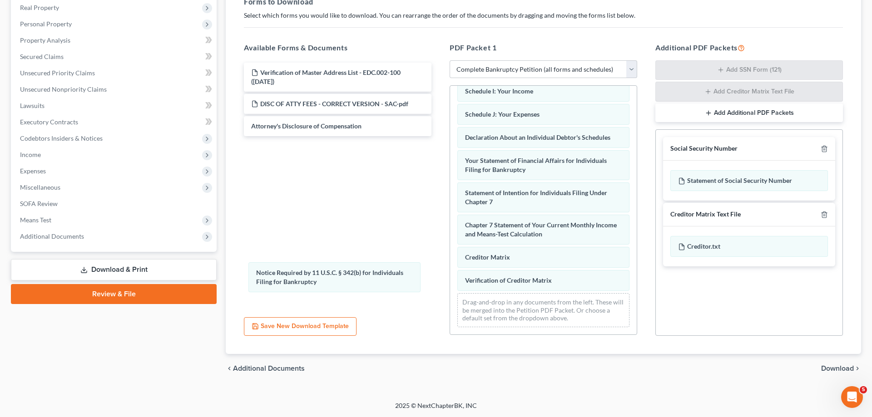
drag, startPoint x: 519, startPoint y: 283, endPoint x: 419, endPoint y: 276, distance: 100.1
click at [450, 278] on div "Notice Required by 11 U.S.C. § 342(b) for Individuals Filing for Bankruptcy Vol…" at bounding box center [543, 95] width 187 height 478
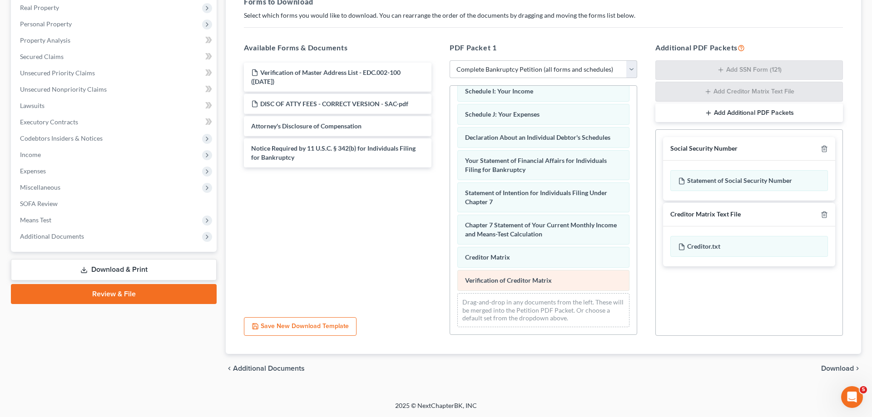
click at [450, 274] on div "Voluntary Petition for Individuals Filing for Bankruptcy CC CERT-pdf Summary of…" at bounding box center [543, 95] width 187 height 478
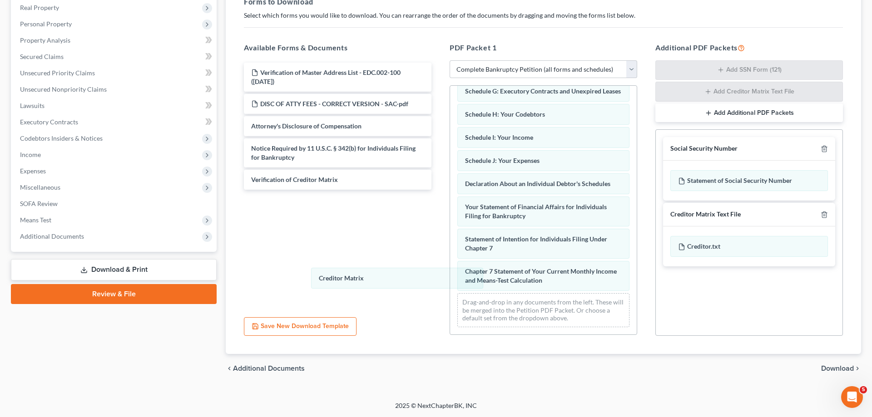
scroll to position [183, 0]
drag, startPoint x: 513, startPoint y: 280, endPoint x: 226, endPoint y: 103, distance: 337.1
click at [450, 182] on div "Creditor Matrix Voluntary Petition for Individuals Filing for Bankruptcy CC CER…" at bounding box center [543, 118] width 187 height 432
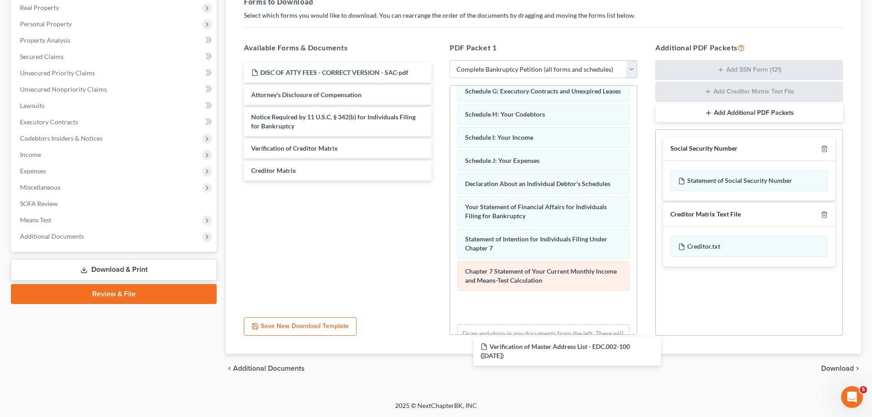
drag, startPoint x: 284, startPoint y: 75, endPoint x: 524, endPoint y: 263, distance: 305.2
click at [439, 181] on div "Verification of Master Address List - EDC.002-100 (09/02/2025) Verification of …" at bounding box center [338, 122] width 202 height 118
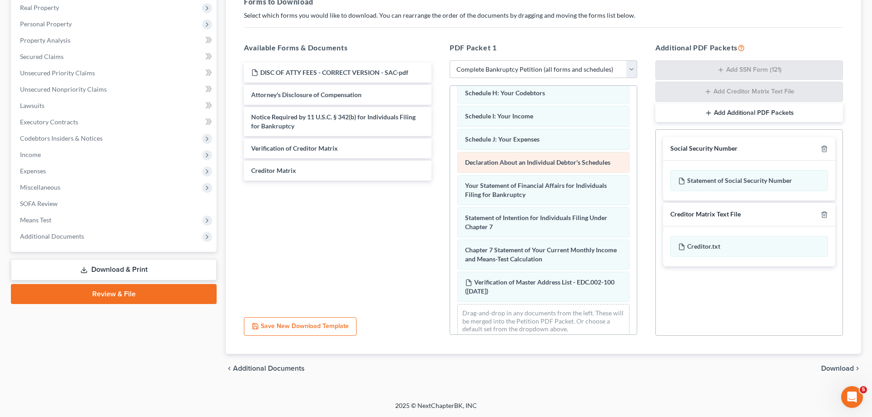
scroll to position [216, 0]
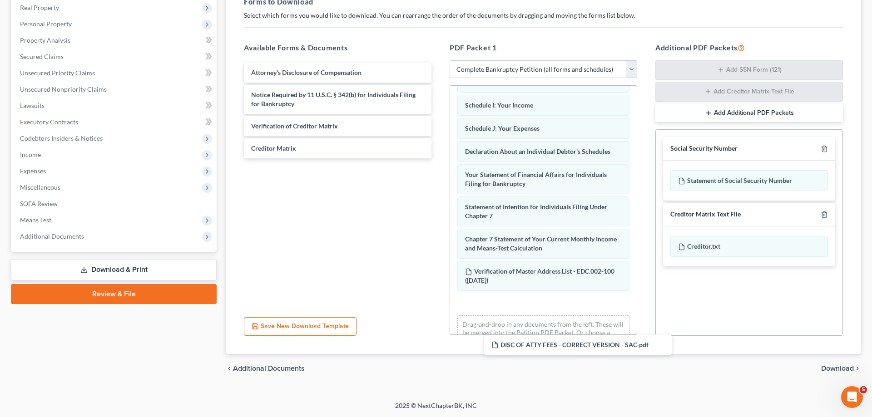
drag, startPoint x: 352, startPoint y: 69, endPoint x: 562, endPoint y: 312, distance: 321.5
click at [439, 158] on div "DISC OF ATTY FEES - CORRECT VERSION - SAC-pdf DISC OF ATTY FEES - CORRECT VERSI…" at bounding box center [338, 111] width 202 height 96
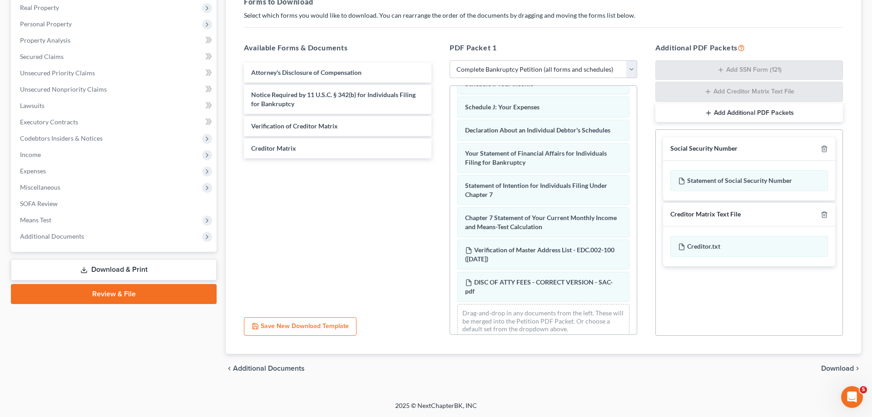
scroll to position [248, 0]
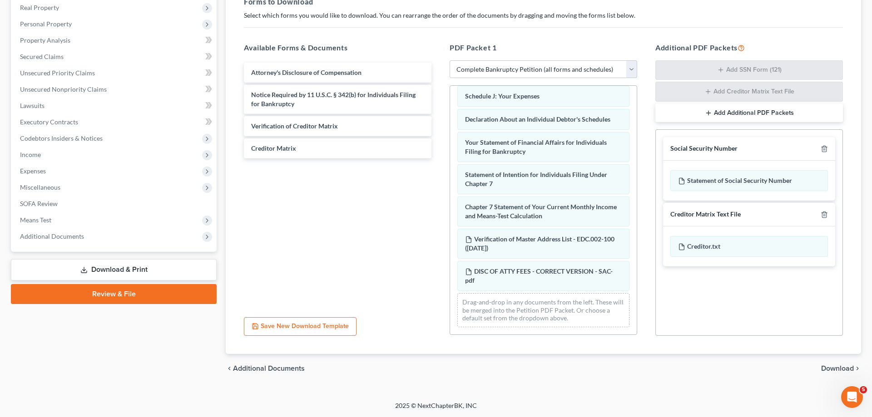
click at [838, 370] on span "Download" at bounding box center [837, 368] width 33 height 7
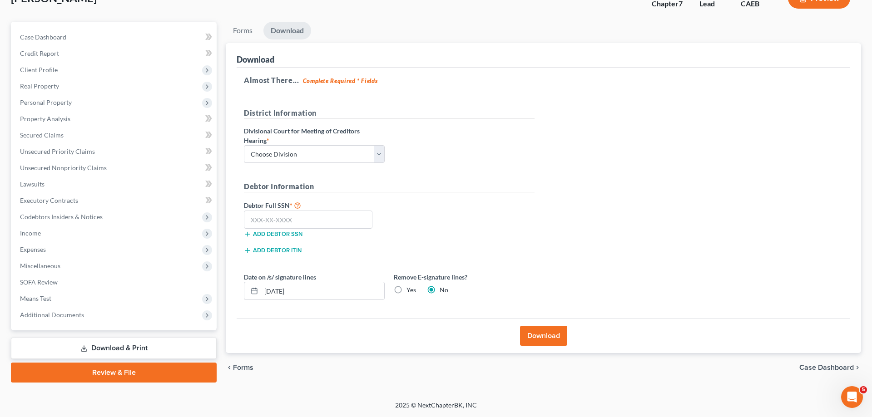
scroll to position [64, 0]
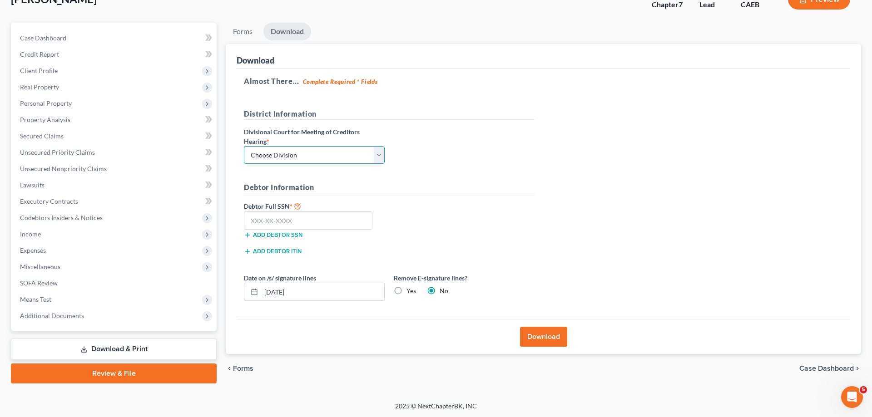
click at [244, 146] on select "Choose Division Fresno Modesto Sacramento" at bounding box center [314, 155] width 141 height 18
select select "2"
click option "[GEOGRAPHIC_DATA]" at bounding box center [0, 0] width 0 height 0
click at [276, 220] on input "text" at bounding box center [308, 221] width 128 height 18
type input "626-58-8705"
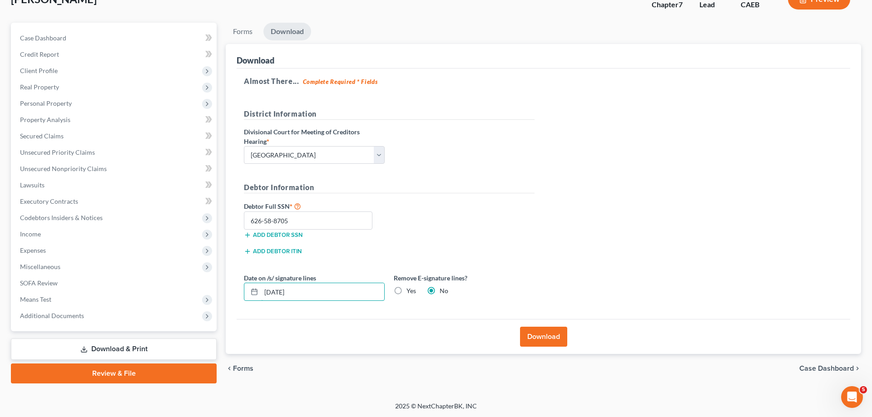
drag, startPoint x: 296, startPoint y: 292, endPoint x: 222, endPoint y: 279, distance: 75.6
click at [261, 283] on input "09/02/2025" at bounding box center [322, 291] width 123 height 17
drag, startPoint x: 408, startPoint y: 289, endPoint x: 453, endPoint y: 297, distance: 45.8
click at [408, 289] on label "Yes" at bounding box center [411, 290] width 10 height 9
click at [410, 289] on input "Yes" at bounding box center [413, 289] width 6 height 6
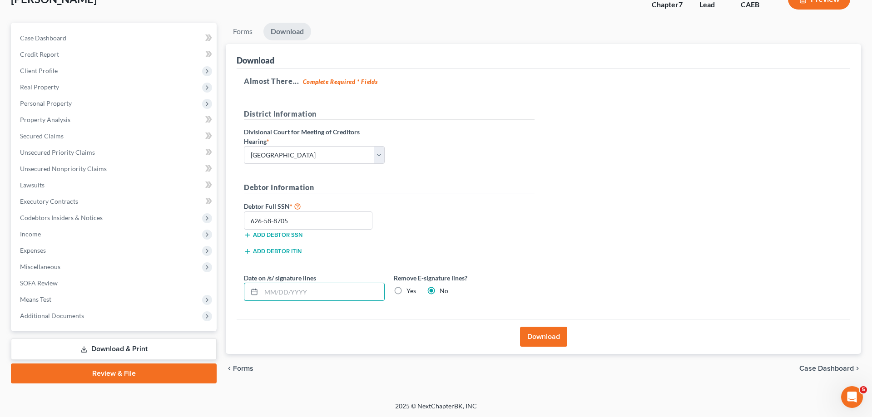
radio input "true"
radio input "false"
click at [548, 336] on button "Download" at bounding box center [543, 337] width 47 height 20
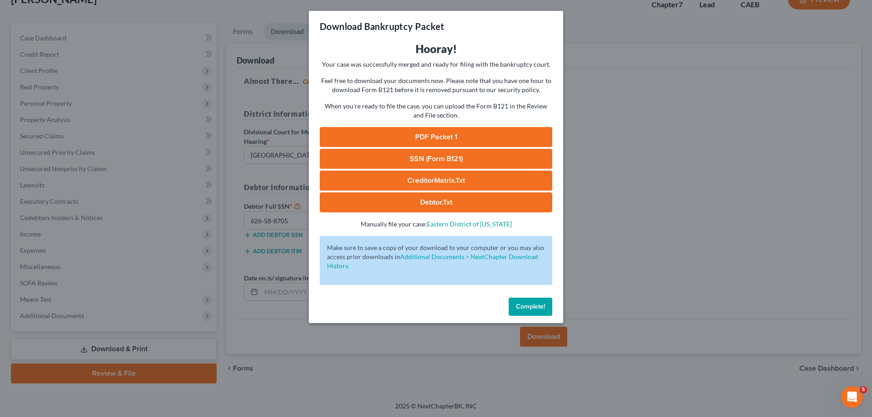
click at [389, 135] on link "PDF Packet 1" at bounding box center [436, 137] width 232 height 20
click at [388, 159] on link "SSN (Form B121)" at bounding box center [436, 159] width 232 height 20
